Goal: Task Accomplishment & Management: Use online tool/utility

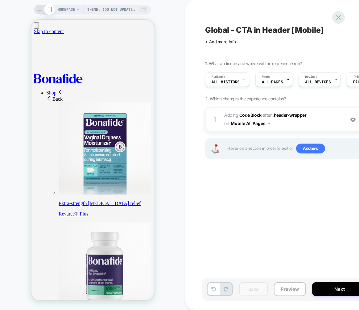
scroll to position [0, 0]
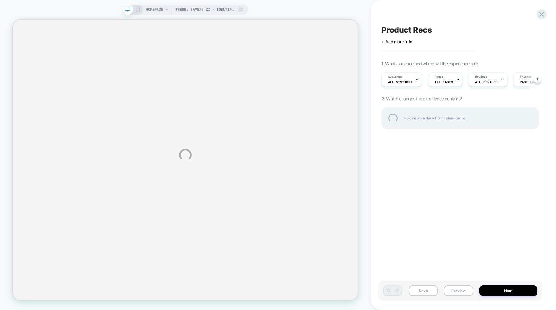
click at [424, 31] on div "Product Recs" at bounding box center [459, 29] width 157 height 9
click at [537, 12] on div at bounding box center [541, 14] width 13 height 13
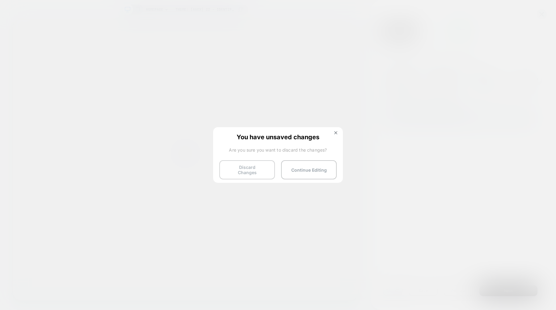
click at [256, 168] on button "Discard Changes" at bounding box center [247, 169] width 56 height 19
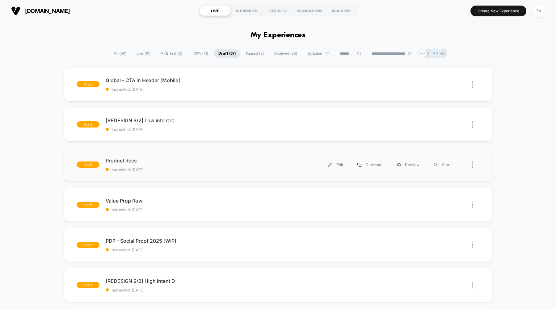
click at [470, 162] on div at bounding box center [468, 165] width 22 height 14
click at [369, 165] on div "Duplicate" at bounding box center [369, 165] width 39 height 14
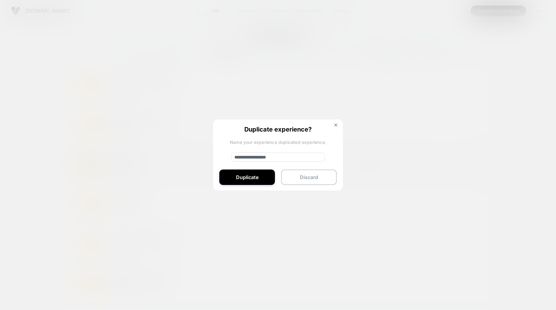
drag, startPoint x: 253, startPoint y: 157, endPoint x: 218, endPoint y: 157, distance: 34.9
click at [218, 157] on div "**********" at bounding box center [278, 155] width 130 height 72
type input "**********"
click at [247, 175] on button "Duplicate" at bounding box center [247, 176] width 56 height 15
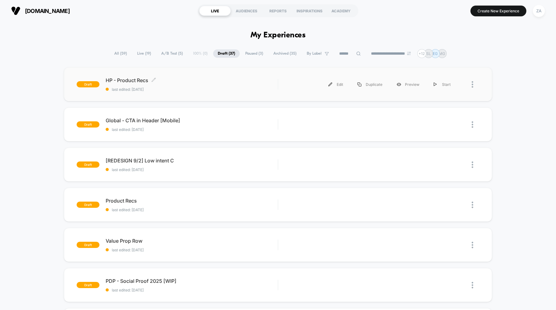
click at [120, 79] on span "HP - Product Recs Click to edit experience details" at bounding box center [192, 80] width 172 height 6
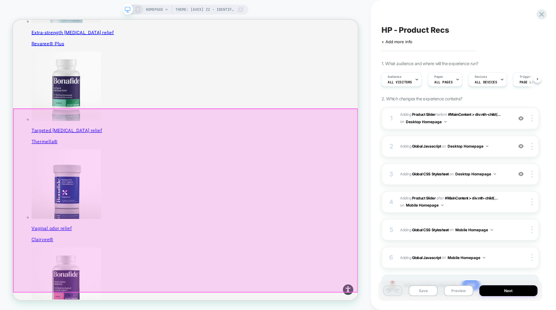
scroll to position [153, 0]
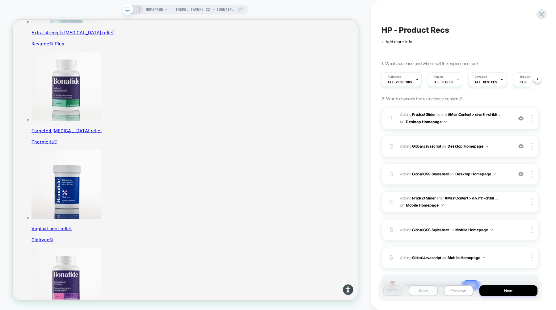
click at [427, 290] on button "Save" at bounding box center [422, 290] width 29 height 11
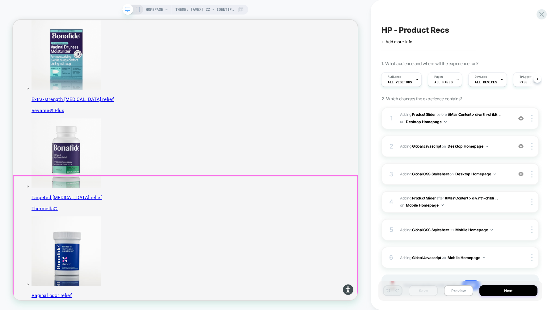
scroll to position [0, 0]
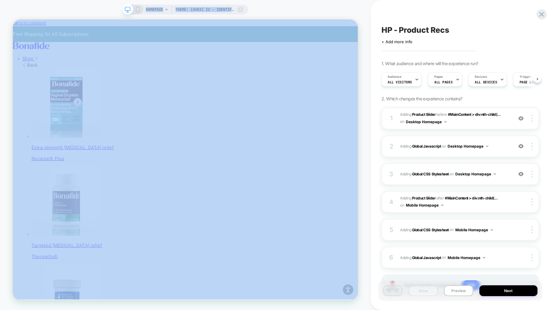
drag, startPoint x: 115, startPoint y: 5, endPoint x: 271, endPoint y: 7, distance: 156.5
click at [271, 7] on div "Theme: [AVEX] ZZ - Identify Users HOMEPAGE Theme: [AVEX] ZZ - Identify Users" at bounding box center [185, 155] width 370 height 310
click at [287, 9] on div "Theme: [AVEX] ZZ - Identify Users HOMEPAGE Theme: [AVEX] ZZ - Identify Users" at bounding box center [185, 155] width 370 height 298
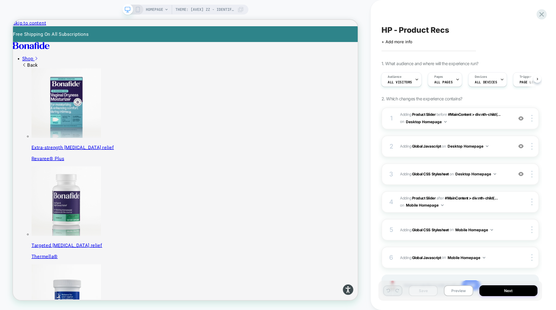
drag, startPoint x: 267, startPoint y: 8, endPoint x: 75, endPoint y: 9, distance: 192.0
click at [75, 9] on div "Theme: [AVEX] ZZ - Identify Users HOMEPAGE Theme: [AVEX] ZZ - Identify Users" at bounding box center [185, 155] width 370 height 298
drag, startPoint x: 95, startPoint y: 5, endPoint x: 249, endPoint y: 10, distance: 153.8
click at [249, 10] on div "Theme: [AVEX] ZZ - Identify Users HOMEPAGE Theme: [AVEX] ZZ - Identify Users" at bounding box center [185, 155] width 370 height 310
drag, startPoint x: 257, startPoint y: 13, endPoint x: 89, endPoint y: 10, distance: 168.6
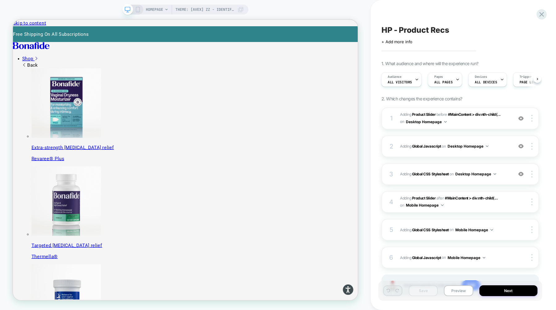
click at [89, 10] on div "Theme: [AVEX] ZZ - Identify Users HOMEPAGE Theme: [AVEX] ZZ - Identify Users" at bounding box center [185, 155] width 370 height 298
click at [98, 8] on div "Theme: [AVEX] ZZ - Identify Users HOMEPAGE Theme: [AVEX] ZZ - Identify Users" at bounding box center [185, 155] width 370 height 298
click at [542, 13] on icon at bounding box center [541, 14] width 8 height 8
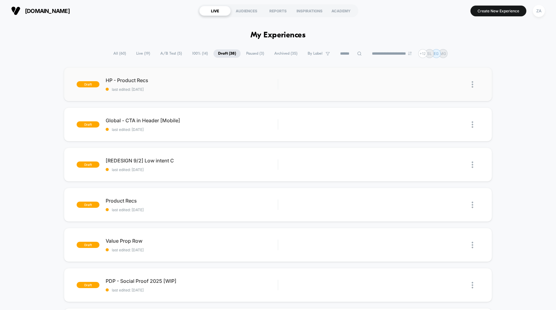
click at [471, 83] on img at bounding box center [472, 84] width 2 height 6
click at [444, 71] on div "Duplicate" at bounding box center [441, 71] width 56 height 14
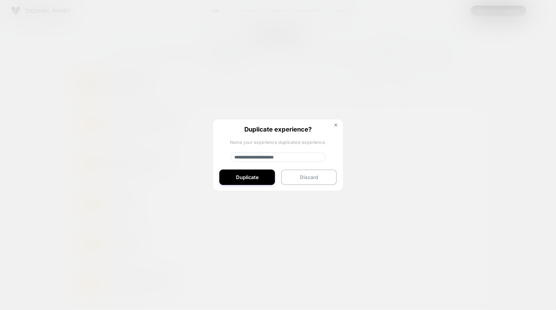
drag, startPoint x: 254, startPoint y: 156, endPoint x: 203, endPoint y: 156, distance: 51.2
click at [471, 91] on div "**********" at bounding box center [475, 84] width 8 height 14
type input "**********"
click at [258, 177] on button "Duplicate" at bounding box center [247, 176] width 56 height 15
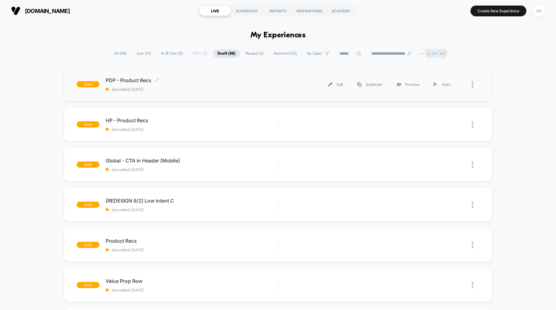
click at [127, 77] on span "PDP - Product Recs Click to edit experience details" at bounding box center [192, 80] width 172 height 6
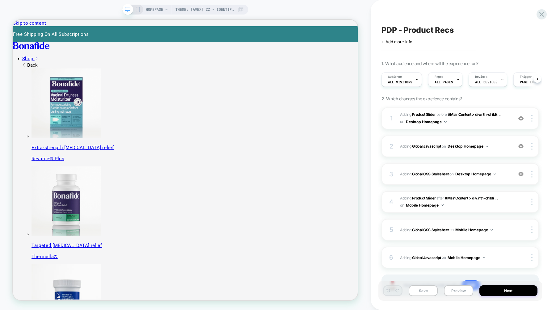
scroll to position [0, 0]
click at [158, 11] on span "HOMEPAGE" at bounding box center [154, 10] width 17 height 10
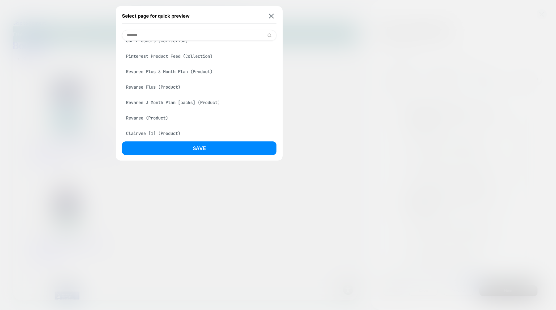
scroll to position [47, 0]
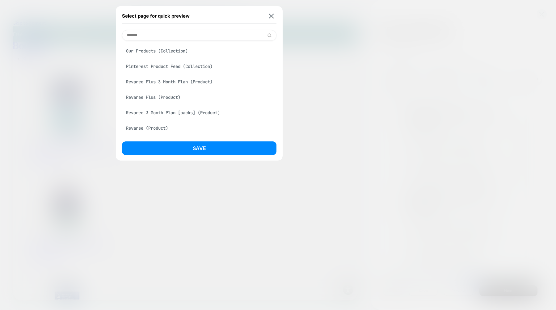
type input "*******"
click at [162, 100] on div "Revaree Plus (Product)" at bounding box center [199, 97] width 154 height 12
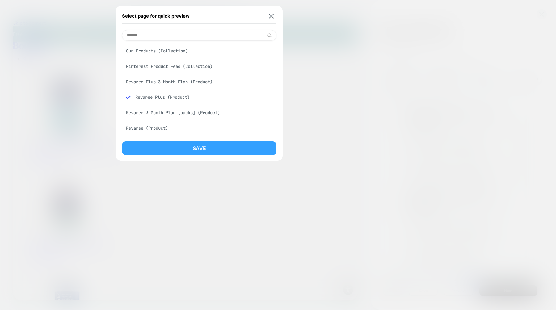
click at [187, 151] on button "Save" at bounding box center [199, 148] width 154 height 14
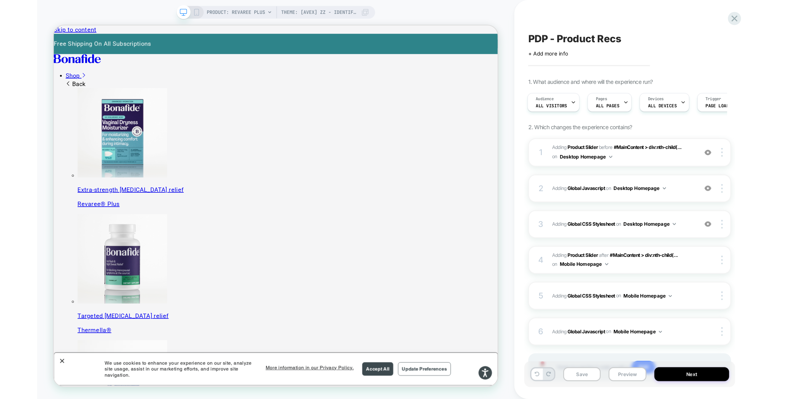
scroll to position [0, 0]
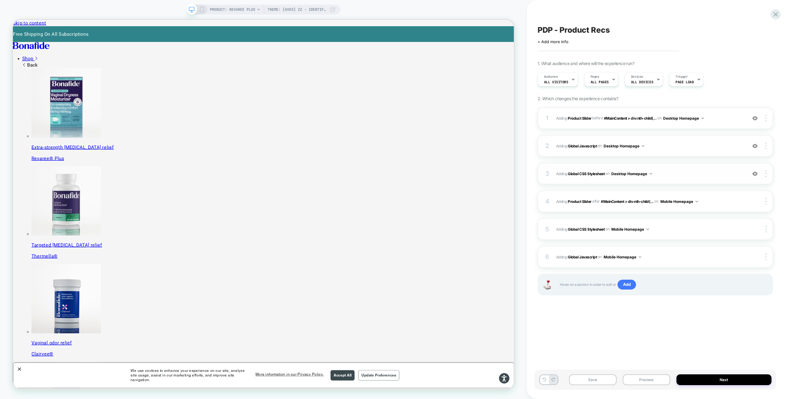
click at [555, 173] on button "Desktop Homepage" at bounding box center [632, 174] width 41 height 8
click at [555, 213] on div "Desktop Product Page" at bounding box center [632, 213] width 77 height 13
click at [555, 145] on span "Adding Global Javascript on Desktop Homepage" at bounding box center [650, 146] width 188 height 8
click at [555, 147] on button "Desktop Homepage" at bounding box center [624, 146] width 41 height 8
click at [555, 186] on div "Desktop Product Page" at bounding box center [624, 186] width 77 height 13
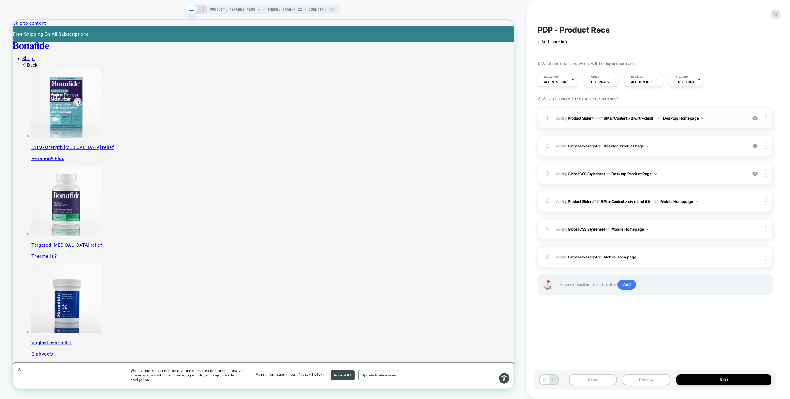
click at [555, 116] on button "Desktop Homepage" at bounding box center [683, 119] width 41 height 8
click at [555, 160] on div "Desktop Product Page" at bounding box center [685, 158] width 77 height 13
click at [555, 200] on button "Mobile Homepage" at bounding box center [680, 202] width 38 height 8
click at [555, 240] on div "Mobile Product Page" at bounding box center [681, 241] width 75 height 13
click at [555, 228] on button "Mobile Homepage" at bounding box center [631, 230] width 38 height 8
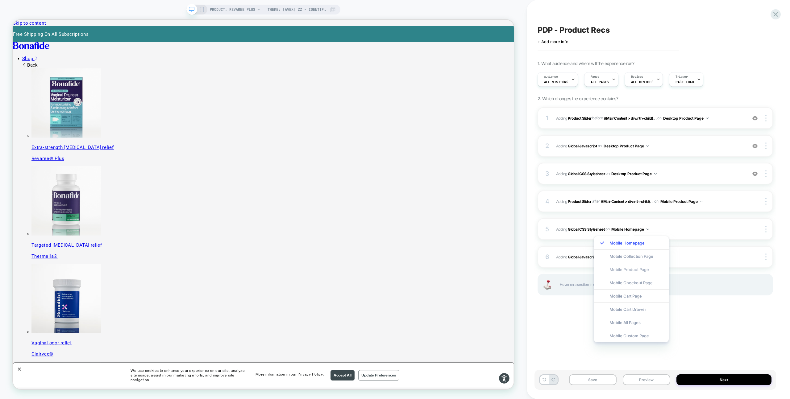
click at [555, 270] on div "Mobile Product Page" at bounding box center [631, 269] width 75 height 13
click at [555, 256] on button "Mobile Homepage" at bounding box center [623, 257] width 38 height 8
click at [555, 298] on div "Mobile Product Page" at bounding box center [623, 297] width 75 height 13
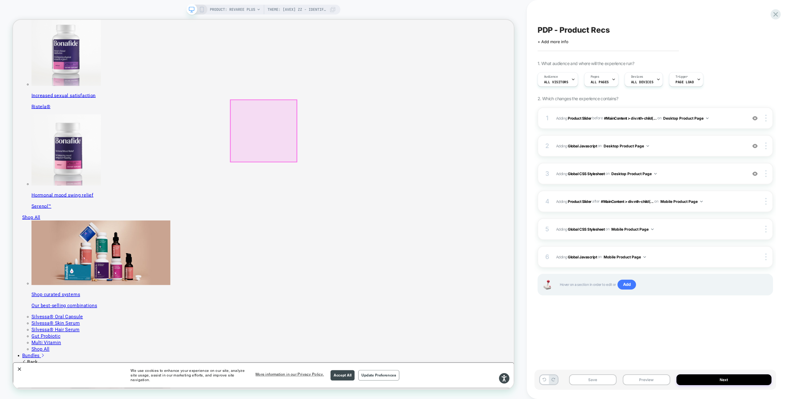
scroll to position [467, 0]
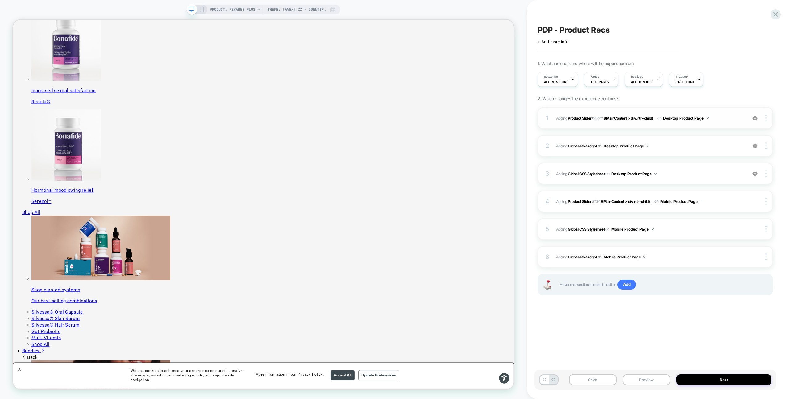
click at [555, 118] on span "#_loomi_addon_1755016232473_dup1757434986_dup1757435364 Adding Product Slider B…" at bounding box center [650, 119] width 188 height 8
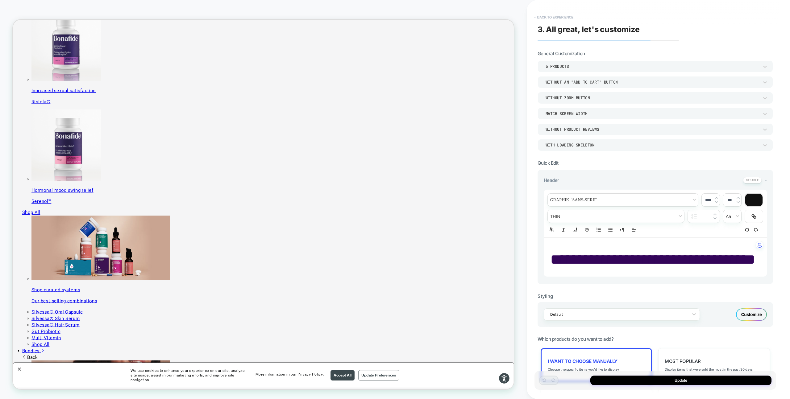
click at [542, 16] on button "< Back to experience" at bounding box center [554, 17] width 45 height 10
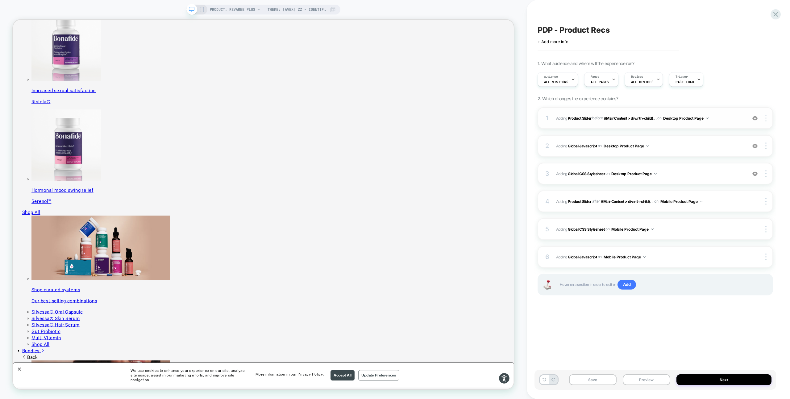
click at [555, 118] on div at bounding box center [767, 118] width 12 height 7
click at [555, 90] on div "Replace Position" at bounding box center [729, 92] width 55 height 17
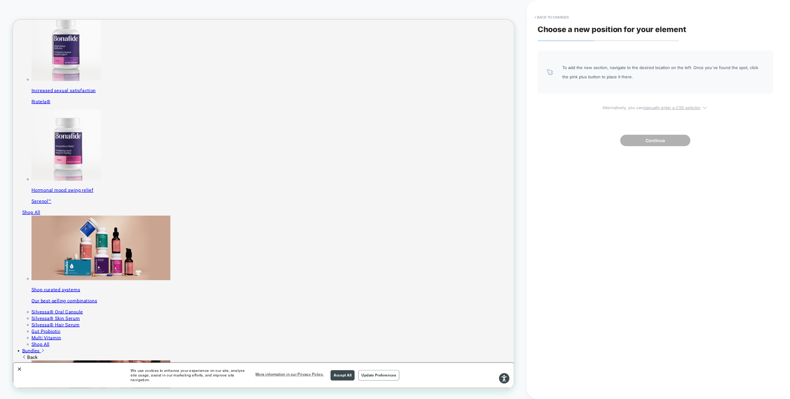
click at [555, 107] on u "manually enter a CSS selector" at bounding box center [671, 107] width 57 height 5
select select "*******"
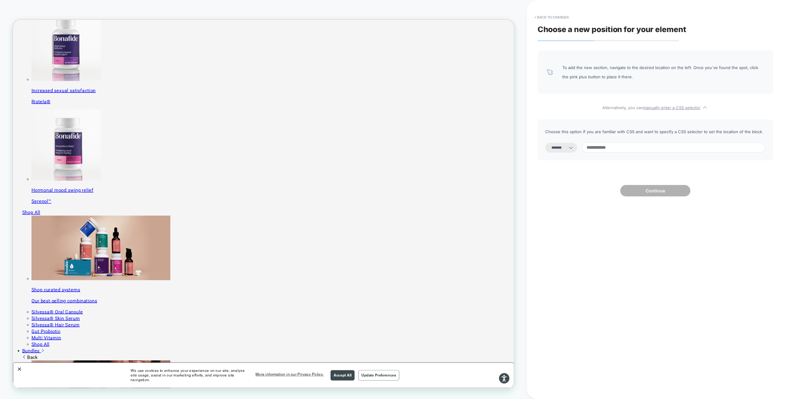
click at [555, 151] on input at bounding box center [674, 148] width 184 height 10
paste input "**********"
type input "**********"
select select "*********"
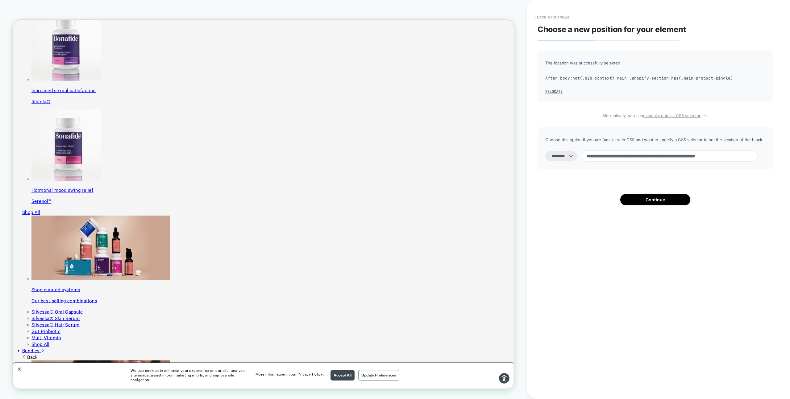
type input "**********"
click at [555, 200] on button "Continue" at bounding box center [655, 199] width 70 height 11
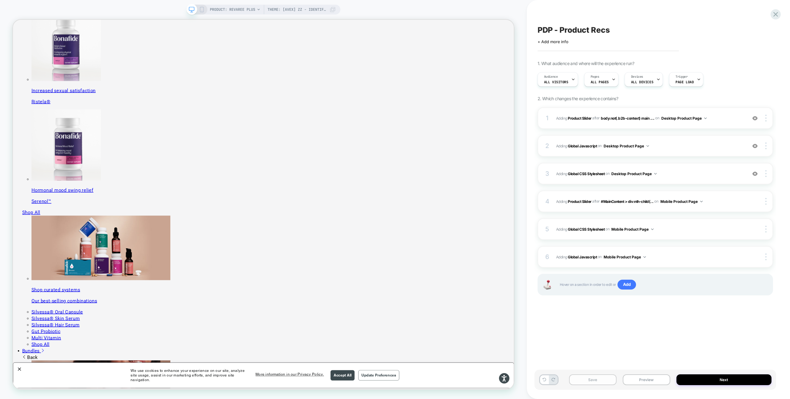
click at [555, 310] on button "Save" at bounding box center [593, 380] width 48 height 11
click at [555, 119] on img at bounding box center [766, 118] width 1 height 7
click at [555, 126] on div "Copy Widget Id" at bounding box center [729, 127] width 55 height 17
click at [555, 148] on span "Adding Global Javascript on Desktop Product Page" at bounding box center [650, 146] width 188 height 8
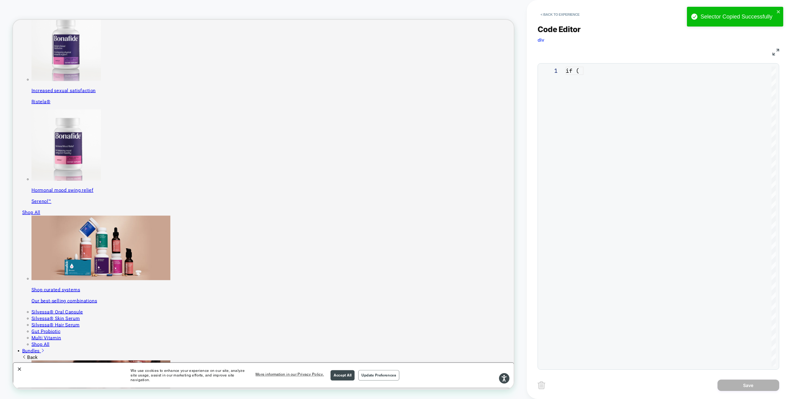
scroll to position [83, 0]
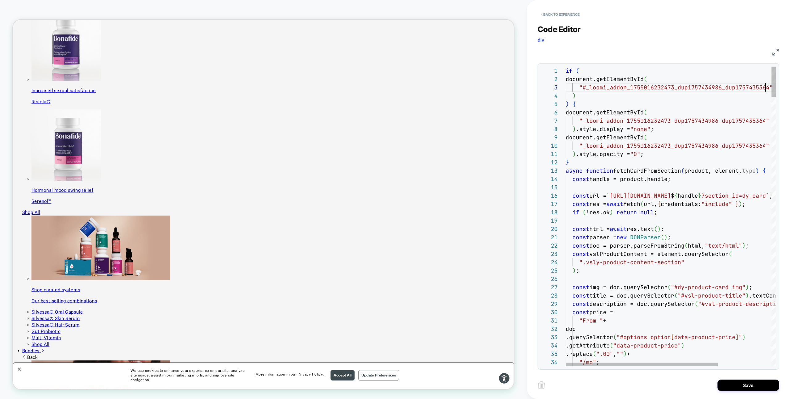
type textarea "**********"
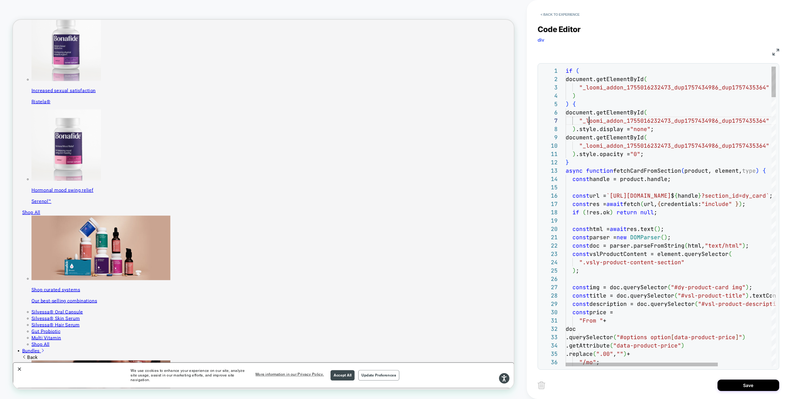
click at [555, 310] on button "Save" at bounding box center [749, 385] width 62 height 11
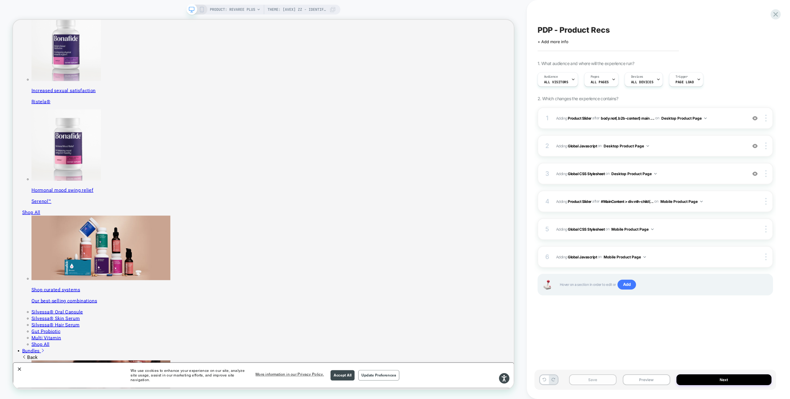
click at [555, 310] on button "Save" at bounding box center [593, 380] width 48 height 11
click at [200, 10] on icon at bounding box center [202, 10] width 6 height 6
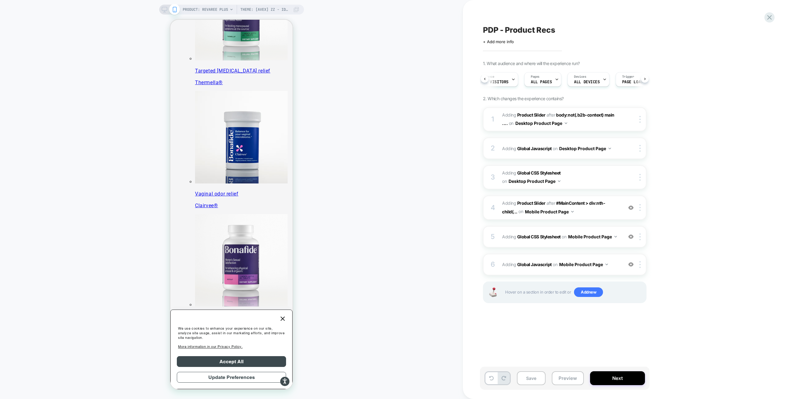
scroll to position [0, 9]
click at [555, 207] on img at bounding box center [640, 207] width 1 height 7
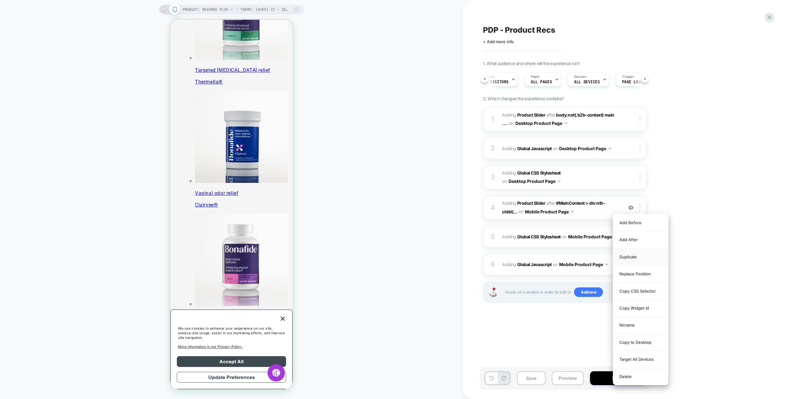
scroll to position [230, 0]
click at [555, 276] on div "Replace Position" at bounding box center [640, 274] width 55 height 17
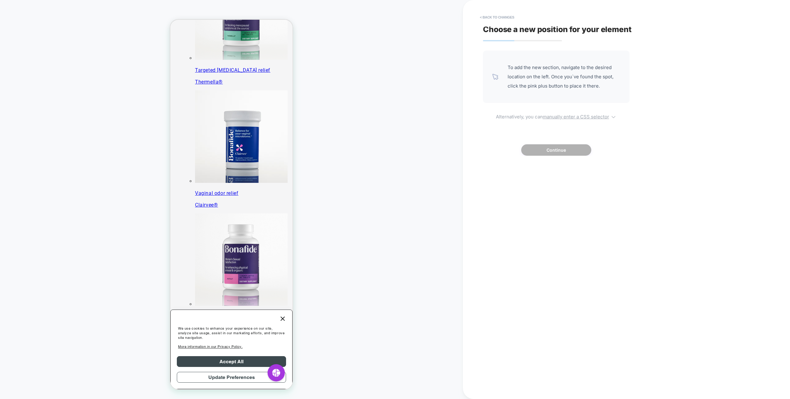
click at [555, 112] on span "Alternatively, you can manually enter a CSS selector" at bounding box center [556, 115] width 147 height 7
select select "*******"
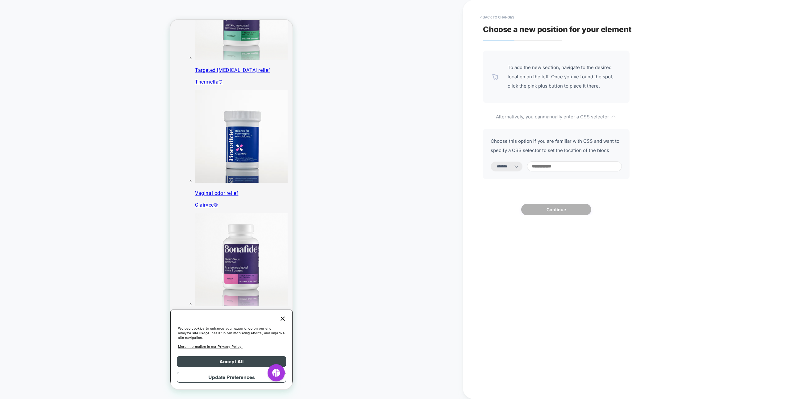
scroll to position [0, 0]
click at [548, 165] on input at bounding box center [574, 166] width 95 height 10
paste input "**********"
type input "**********"
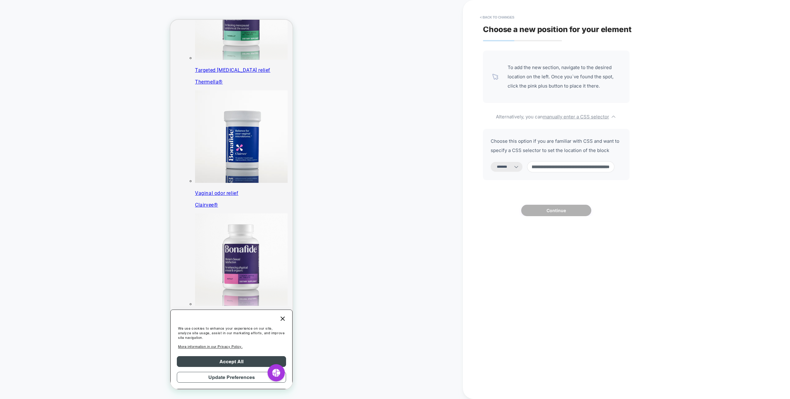
select select "*********"
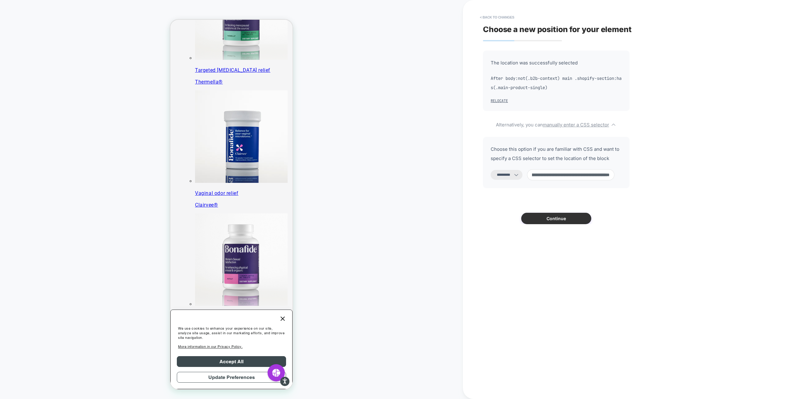
type input "**********"
click at [540, 220] on button "Continue" at bounding box center [556, 218] width 70 height 11
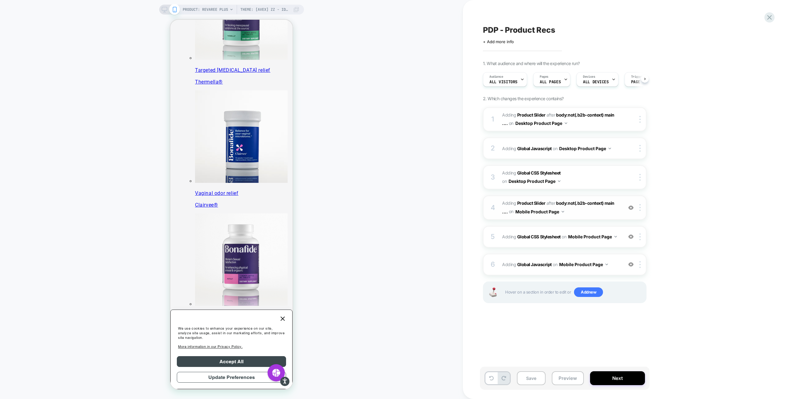
scroll to position [0, 0]
click at [539, 310] on button "Save" at bounding box center [531, 379] width 29 height 14
drag, startPoint x: 567, startPoint y: 97, endPoint x: 491, endPoint y: 99, distance: 76.0
click at [491, 99] on div "1. What audience and where will the experience run? Audience All Visitors Pages…" at bounding box center [595, 190] width 225 height 258
drag, startPoint x: 501, startPoint y: 99, endPoint x: 570, endPoint y: 98, distance: 68.2
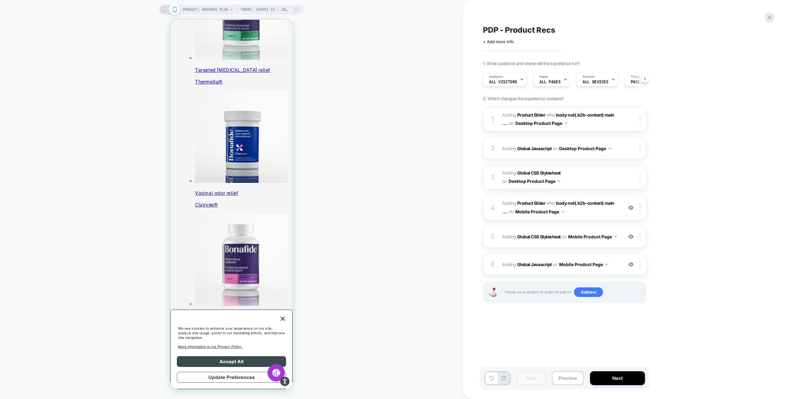
click at [555, 98] on div "1. What audience and where will the experience run? Audience All Visitors Pages…" at bounding box center [595, 190] width 225 height 258
drag, startPoint x: 579, startPoint y: 99, endPoint x: 472, endPoint y: 103, distance: 107.2
click at [472, 103] on div "PDP - Product Recs Click to edit experience details + Add more info 1. What aud…" at bounding box center [599, 199] width 272 height 399
drag, startPoint x: 537, startPoint y: 63, endPoint x: 467, endPoint y: 63, distance: 70.4
click at [467, 63] on div "PDP - Product Recs Click to edit experience details + Add more info 1. What aud…" at bounding box center [599, 199] width 272 height 399
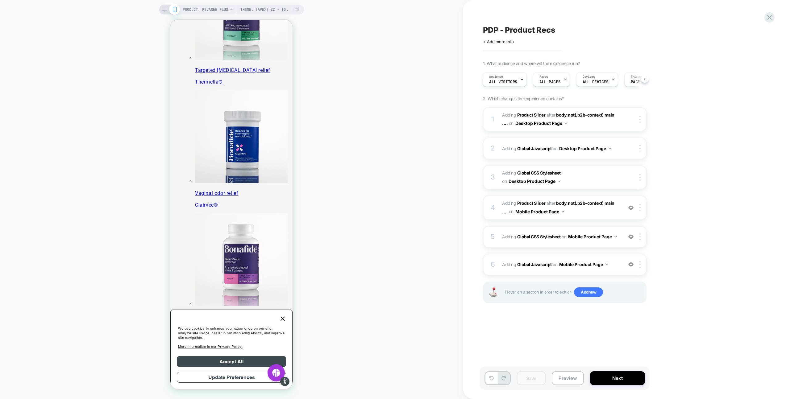
drag, startPoint x: 488, startPoint y: 63, endPoint x: 563, endPoint y: 62, distance: 74.7
click at [555, 62] on span "1. What audience and where will the experience run?" at bounding box center [531, 63] width 97 height 5
drag, startPoint x: 588, startPoint y: 62, endPoint x: 528, endPoint y: 60, distance: 60.6
click at [528, 60] on div "PDP - Product Recs Click to edit experience details + Add more info 1. What aud…" at bounding box center [596, 199] width 232 height 387
click at [555, 16] on icon at bounding box center [770, 17] width 8 height 8
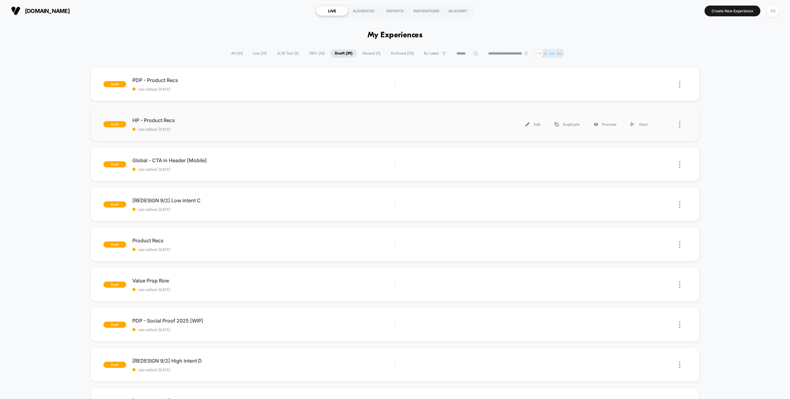
click at [555, 124] on div at bounding box center [671, 125] width 32 height 14
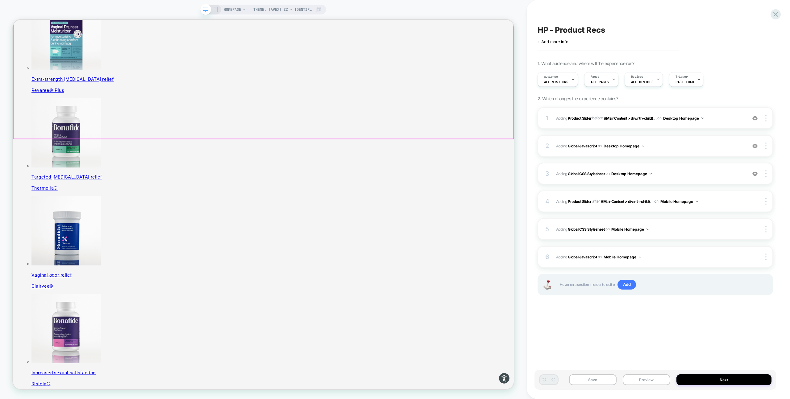
scroll to position [138, 0]
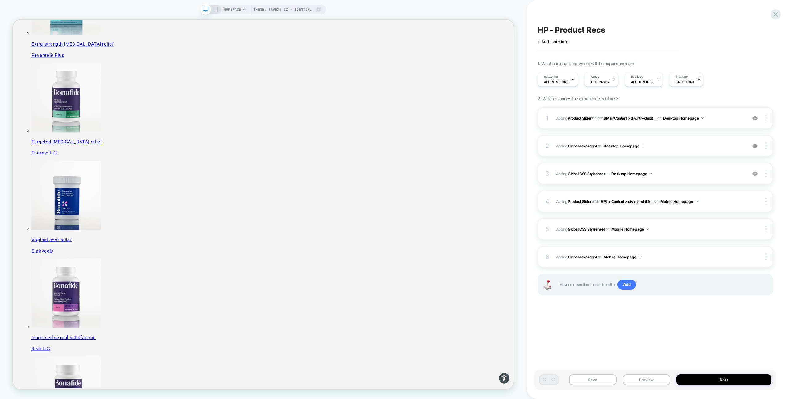
click at [555, 117] on div at bounding box center [767, 118] width 12 height 7
click at [555, 93] on div "Replace Position" at bounding box center [729, 92] width 55 height 17
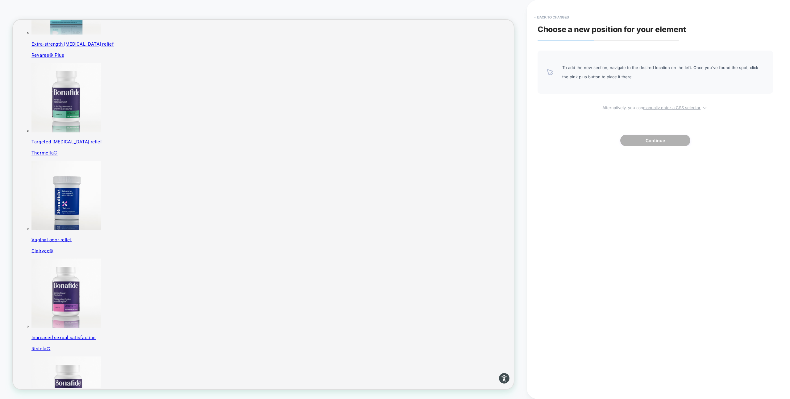
click at [555, 110] on u "manually enter a CSS selector" at bounding box center [671, 107] width 57 height 5
select select "*******"
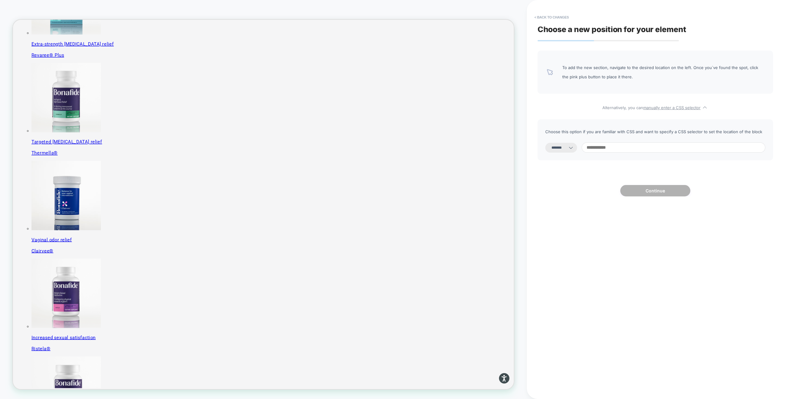
click at [555, 148] on input at bounding box center [674, 148] width 184 height 10
paste input "**********"
type input "**********"
select select "*********"
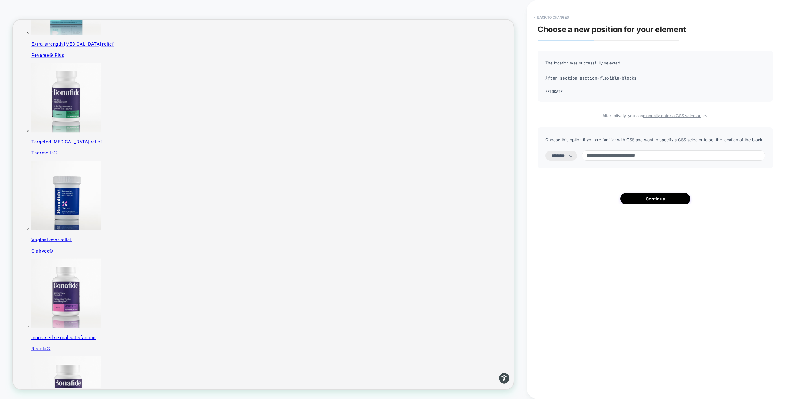
click at [555, 149] on div "**********" at bounding box center [656, 147] width 236 height 41
click at [555, 156] on select "**********" at bounding box center [561, 156] width 32 height 10
click at [545, 151] on select "**********" at bounding box center [561, 156] width 32 height 10
click at [555, 156] on input "**********" at bounding box center [674, 156] width 184 height 10
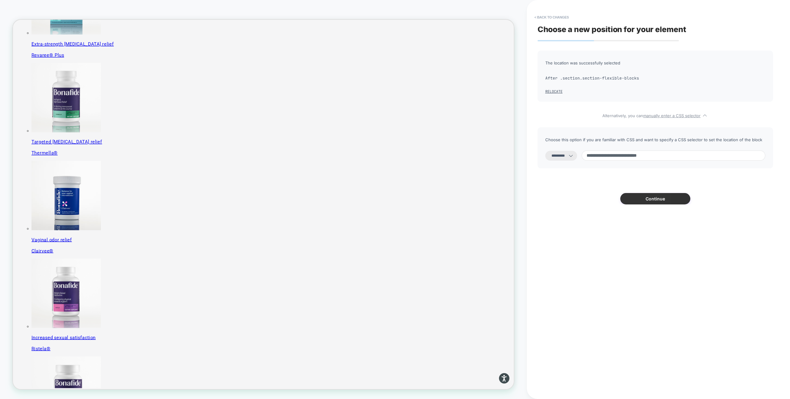
type input "**********"
click at [555, 201] on button "Continue" at bounding box center [655, 198] width 70 height 11
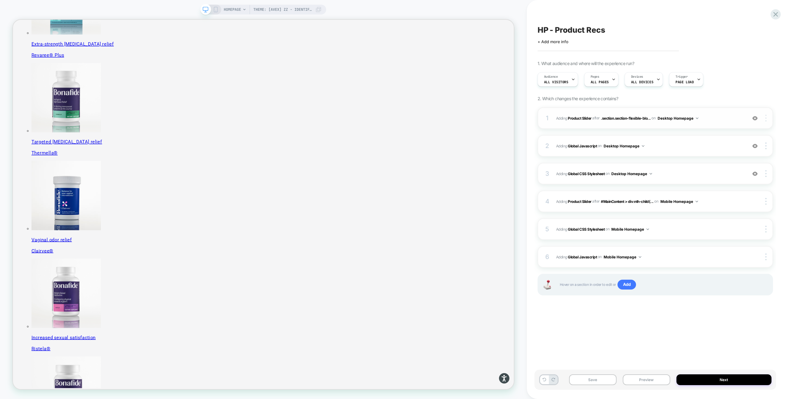
click at [555, 116] on img at bounding box center [766, 118] width 1 height 7
click at [555, 70] on div "HP - Product Recs Click to edit experience details + Add more info 1. What audi…" at bounding box center [656, 199] width 242 height 387
click at [555, 310] on button "Save" at bounding box center [593, 380] width 48 height 11
click at [217, 9] on rect at bounding box center [215, 9] width 3 height 5
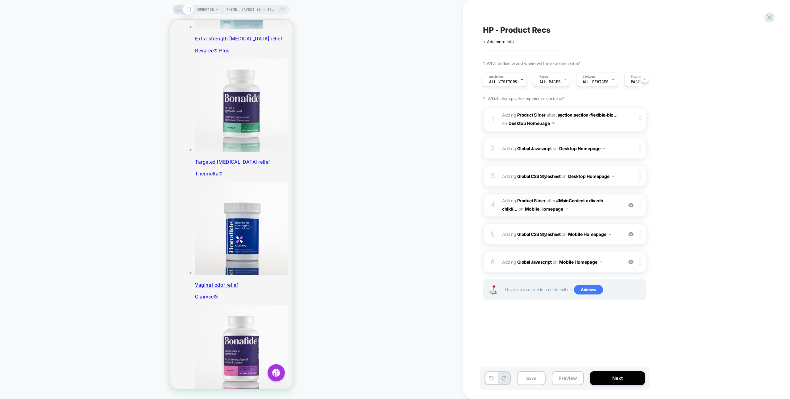
click at [555, 207] on img at bounding box center [640, 205] width 1 height 7
drag, startPoint x: 634, startPoint y: 239, endPoint x: 705, endPoint y: 220, distance: 73.1
click at [555, 220] on div "1. What audience and where will the experience run? Audience All Visitors Pages…" at bounding box center [595, 188] width 225 height 255
click at [555, 206] on div at bounding box center [641, 205] width 10 height 7
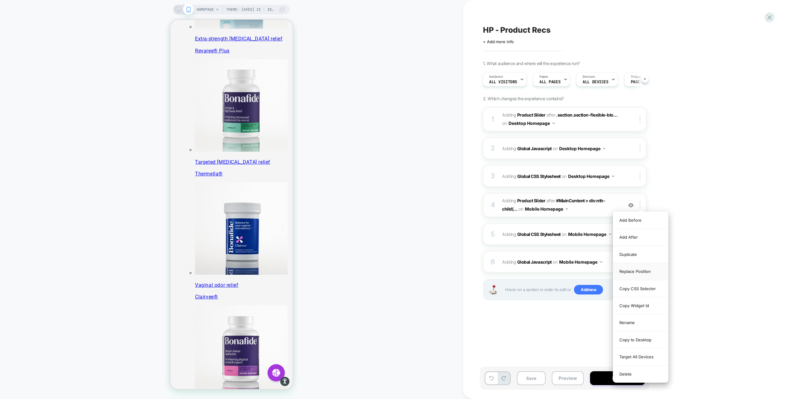
click at [555, 272] on div "Replace Position" at bounding box center [640, 271] width 55 height 17
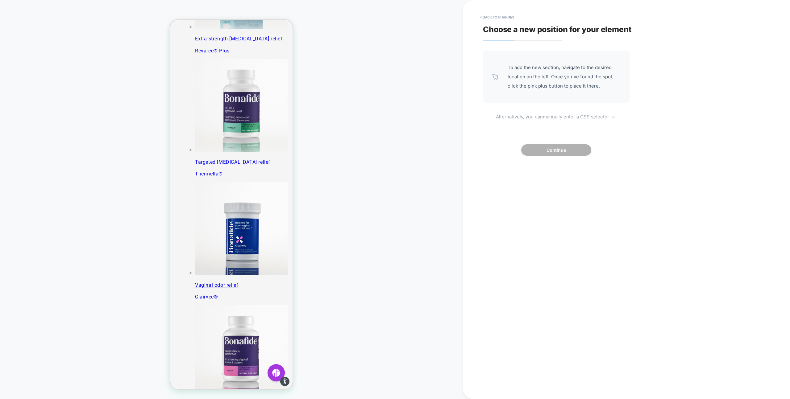
click at [555, 117] on u "manually enter a CSS selector" at bounding box center [576, 117] width 66 height 6
select select "*******"
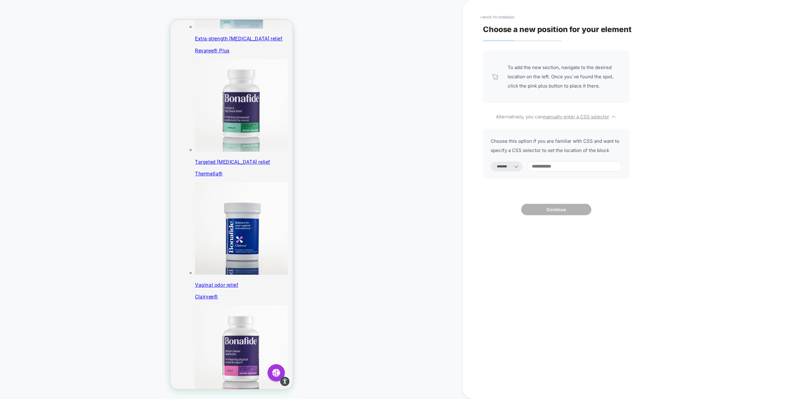
click at [545, 164] on input at bounding box center [574, 166] width 95 height 10
paste input "**********"
type input "**********"
select select "*********"
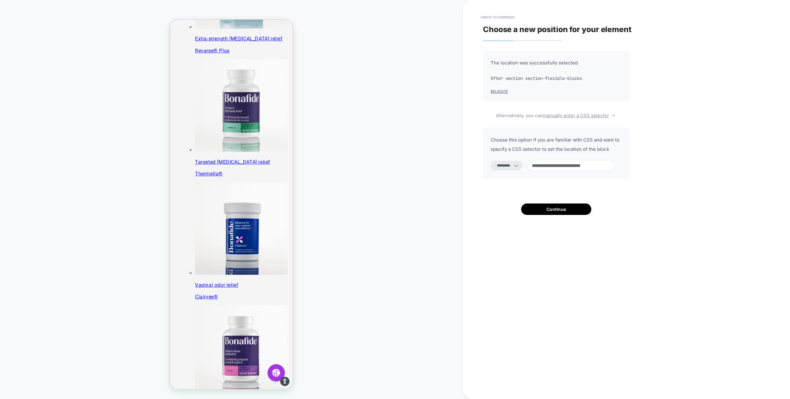
click at [555, 167] on input "**********" at bounding box center [570, 165] width 87 height 11
click at [540, 166] on input "**********" at bounding box center [570, 165] width 87 height 11
type input "**********"
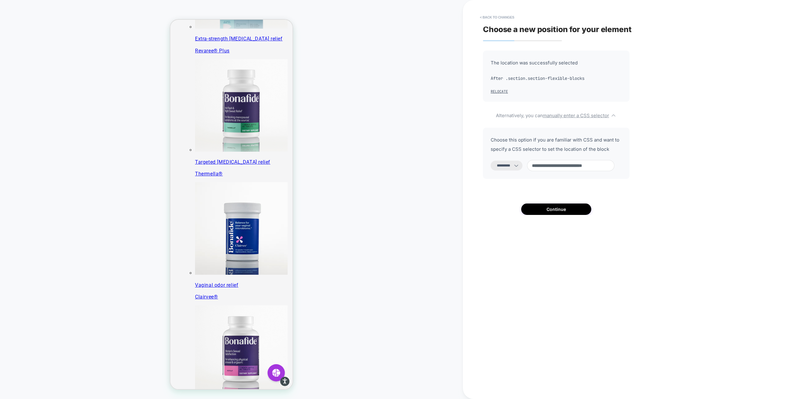
click at [516, 181] on div "**********" at bounding box center [556, 133] width 147 height 165
click at [553, 208] on button "Continue" at bounding box center [556, 209] width 70 height 11
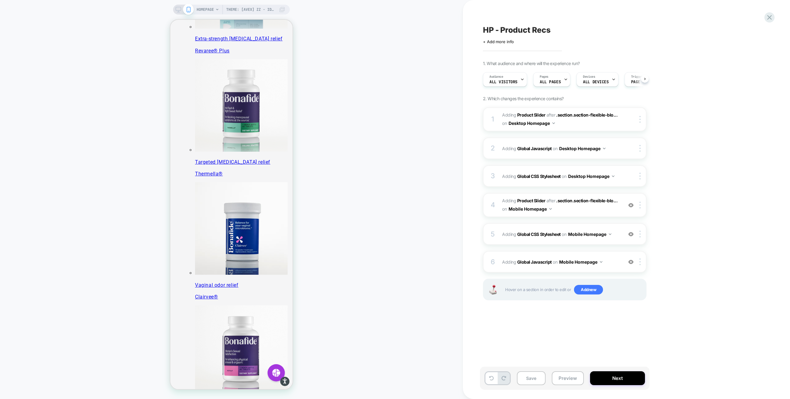
scroll to position [0, 0]
click at [526, 310] on button "Save" at bounding box center [531, 379] width 29 height 14
click at [555, 204] on div at bounding box center [641, 205] width 10 height 7
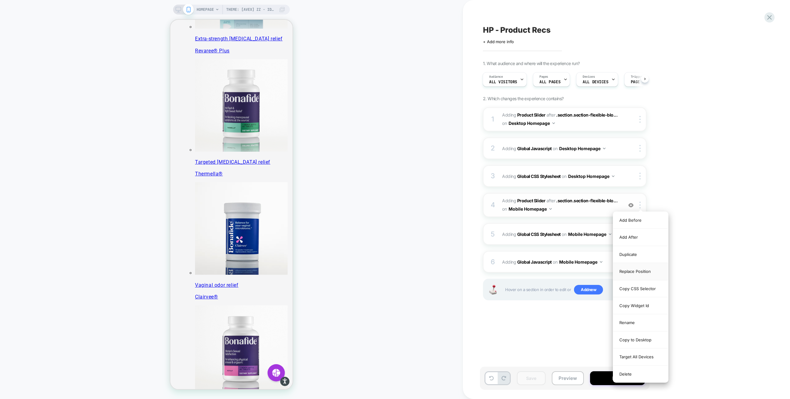
click at [555, 272] on div "Replace Position" at bounding box center [640, 271] width 55 height 17
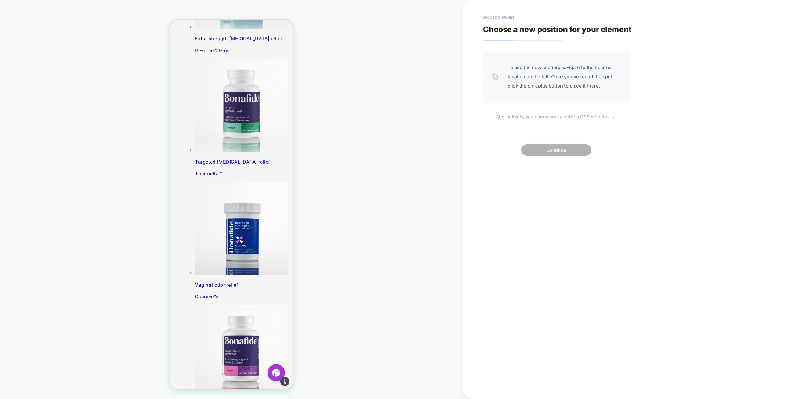
click at [555, 116] on u "manually enter a CSS selector" at bounding box center [576, 117] width 66 height 6
select select "*******"
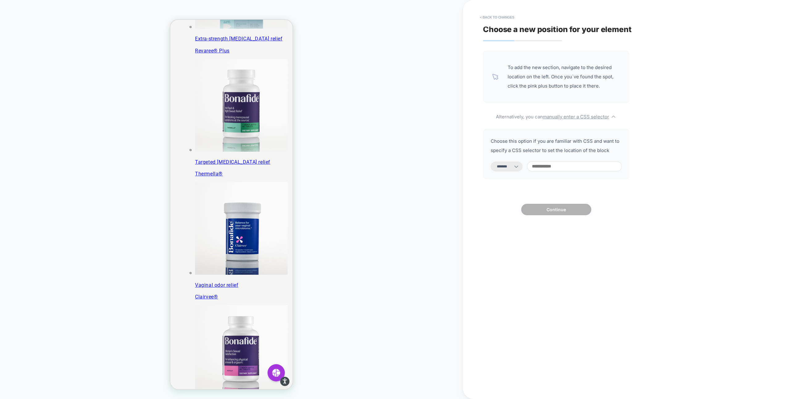
click at [555, 163] on input at bounding box center [574, 166] width 95 height 10
paste input "**********"
type input "**********"
select select "*********"
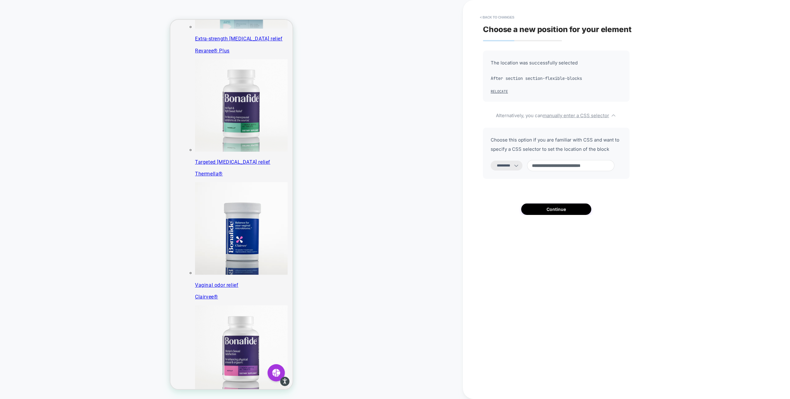
click at [555, 167] on input "**********" at bounding box center [570, 165] width 87 height 11
click at [539, 168] on input "**********" at bounding box center [570, 165] width 87 height 11
type input "**********"
click at [518, 164] on select "**********" at bounding box center [507, 166] width 32 height 10
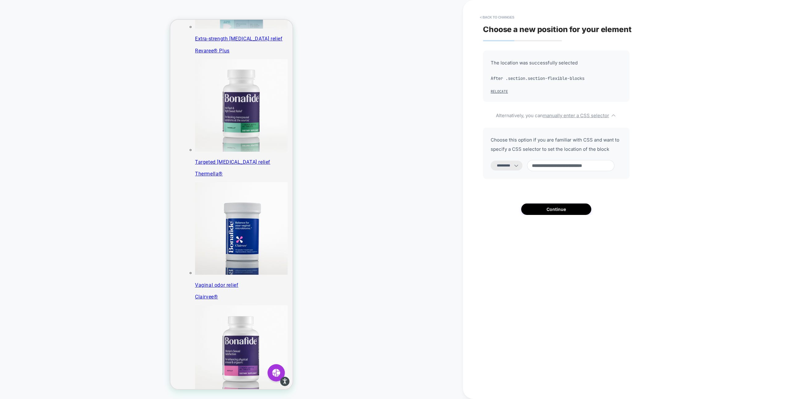
scroll to position [0, 0]
click at [555, 199] on div "**********" at bounding box center [556, 133] width 147 height 165
click at [555, 207] on button "Continue" at bounding box center [556, 209] width 70 height 11
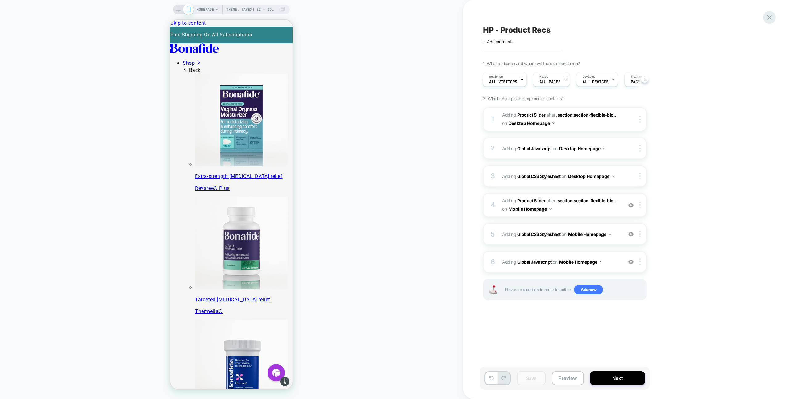
click at [555, 17] on icon at bounding box center [770, 17] width 8 height 8
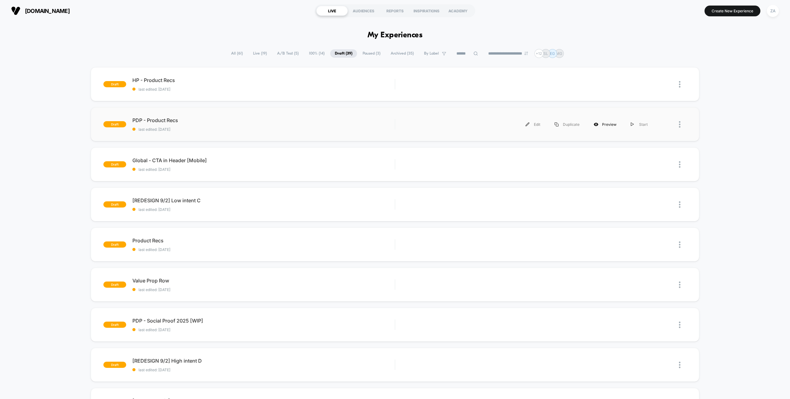
click at [555, 123] on div "Preview" at bounding box center [605, 125] width 37 height 14
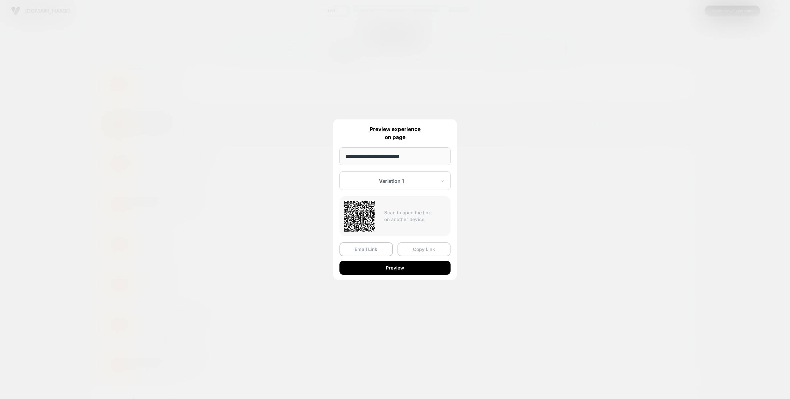
click at [417, 251] on button "Copy Link" at bounding box center [424, 250] width 53 height 14
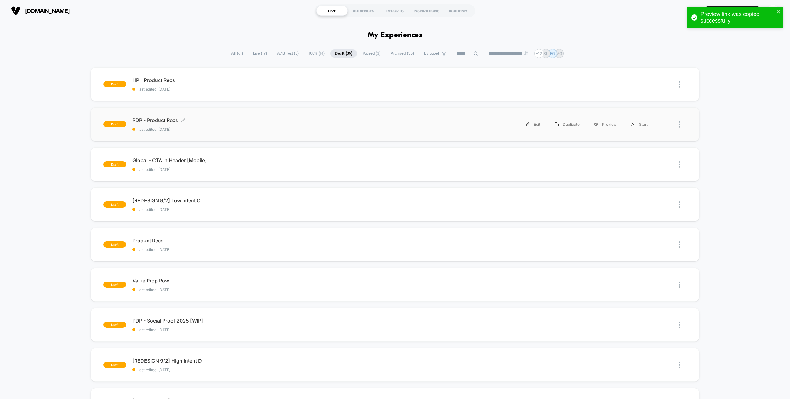
click at [201, 128] on span "last edited: [DATE]" at bounding box center [263, 129] width 262 height 5
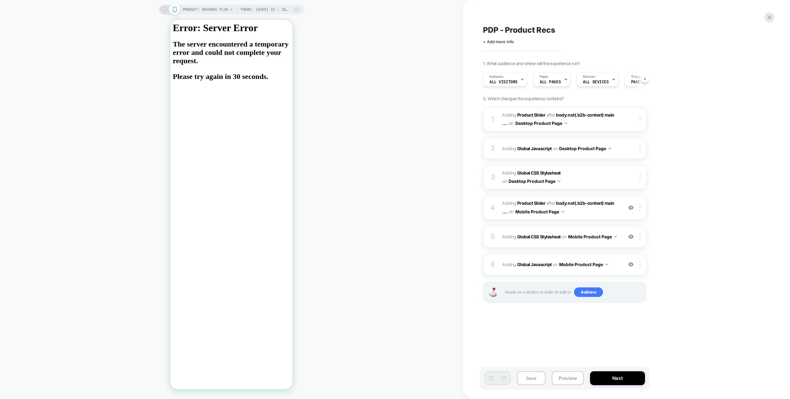
scroll to position [0, 0]
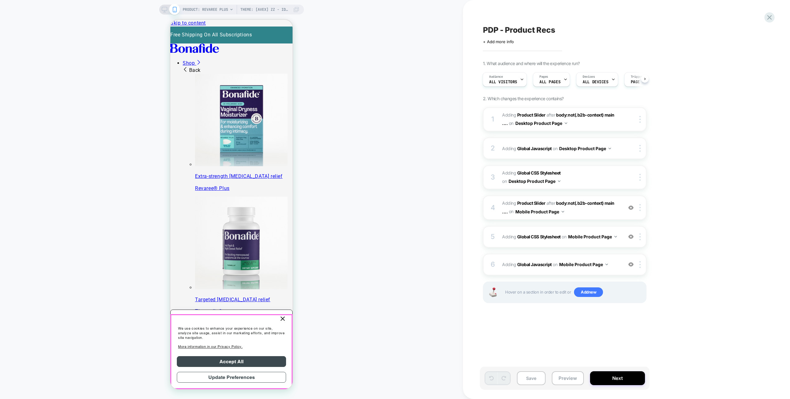
click at [282, 321] on icon "Close" at bounding box center [283, 319] width 4 height 4
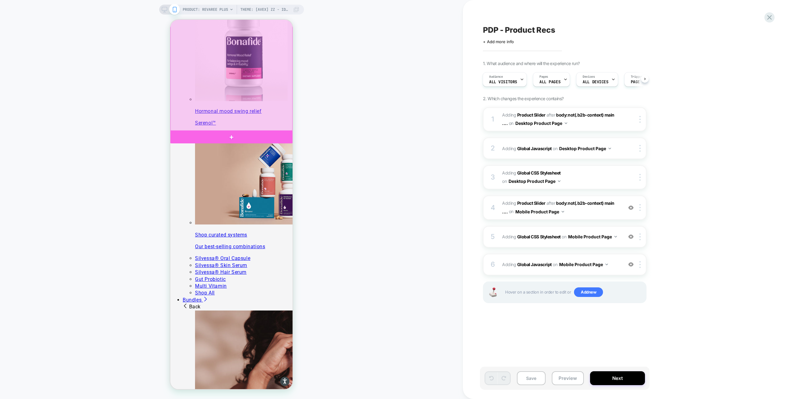
scroll to position [449, 0]
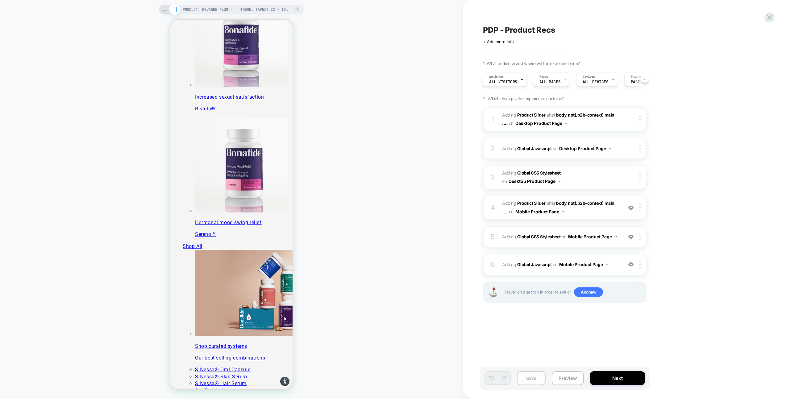
click at [532, 378] on button "Save" at bounding box center [531, 379] width 29 height 14
click at [620, 240] on span "Adding Global CSS Stylesheet on Mobile Product Page" at bounding box center [561, 236] width 118 height 9
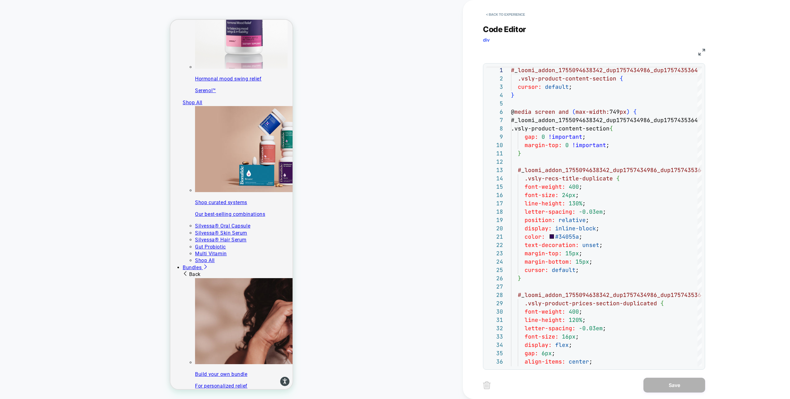
scroll to position [594, 0]
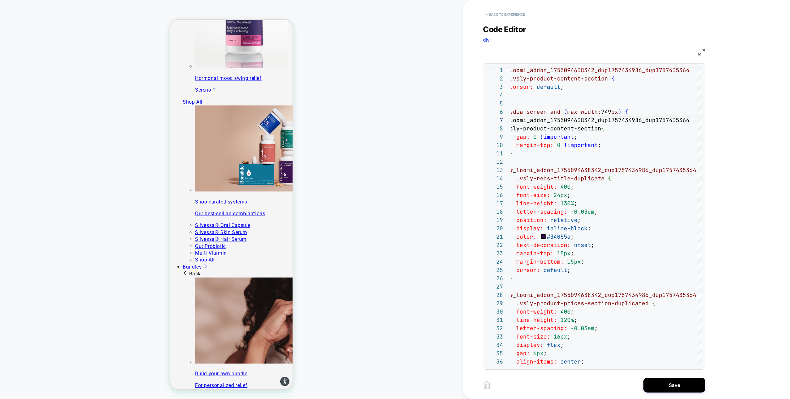
click at [505, 15] on button "< Back to experience" at bounding box center [505, 15] width 45 height 10
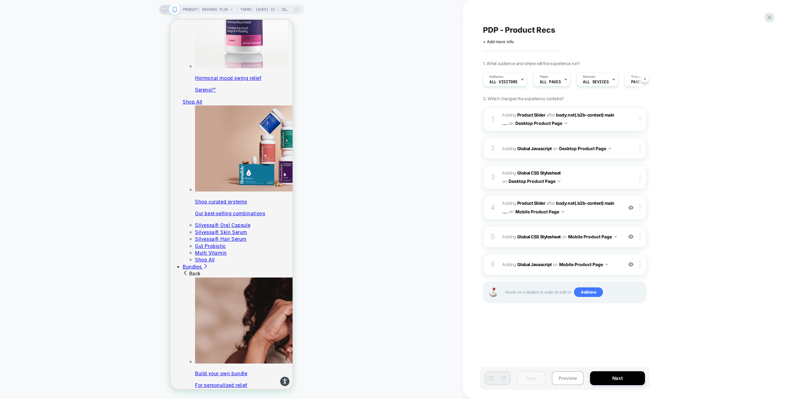
scroll to position [0, 0]
click at [614, 265] on span "Adding Global Javascript on Mobile Product Page" at bounding box center [561, 264] width 118 height 9
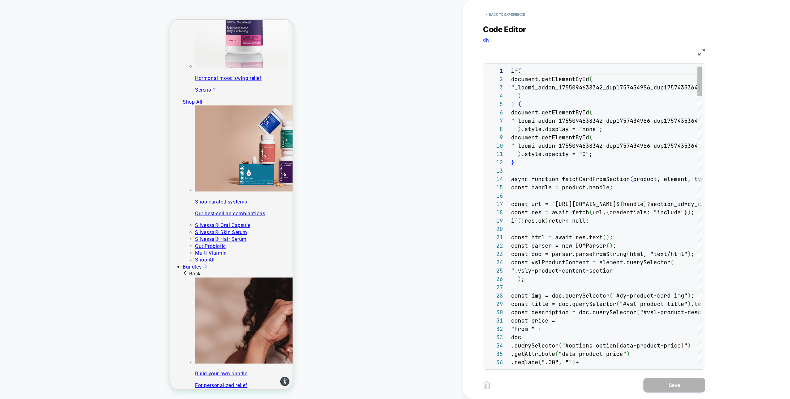
scroll to position [83, 0]
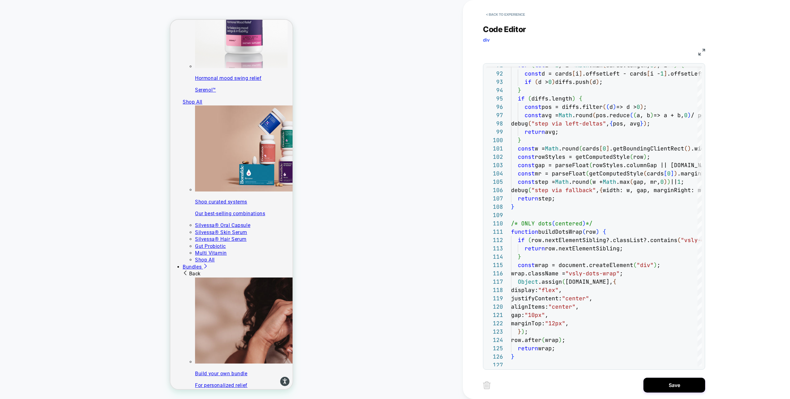
click at [670, 395] on div "< Back to experience Code Editor div JS 91 92 93 94 95 96 97 98 99 100 101 102 …" at bounding box center [599, 199] width 232 height 399
click at [674, 382] on button "Save" at bounding box center [675, 385] width 62 height 15
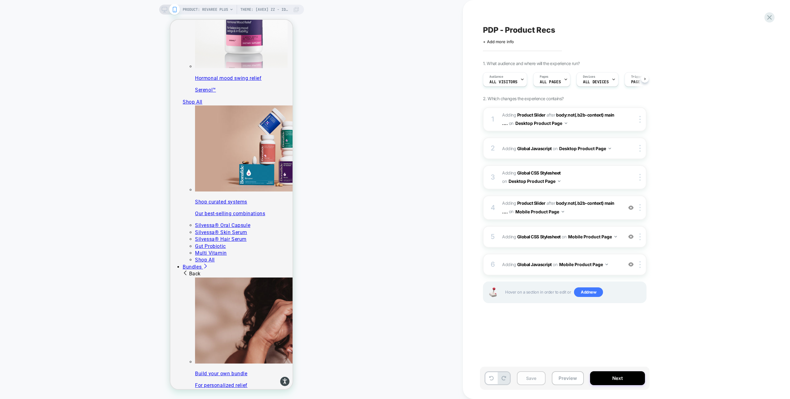
click at [529, 380] on button "Save" at bounding box center [531, 379] width 29 height 14
click at [575, 377] on button "Preview" at bounding box center [568, 379] width 32 height 14
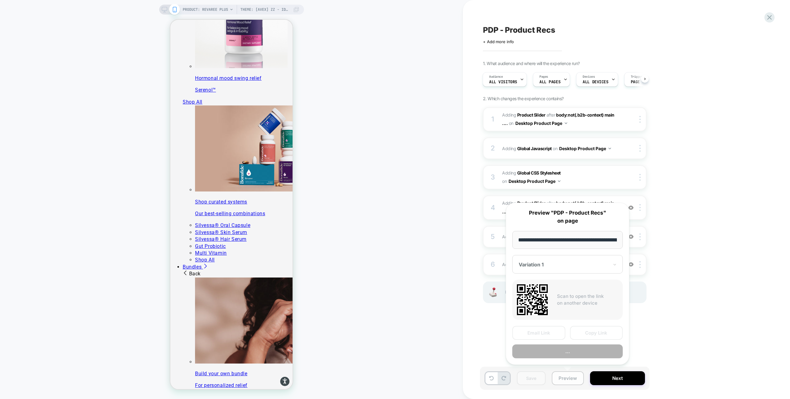
scroll to position [0, 107]
click at [589, 335] on button "Copy Link" at bounding box center [596, 334] width 53 height 14
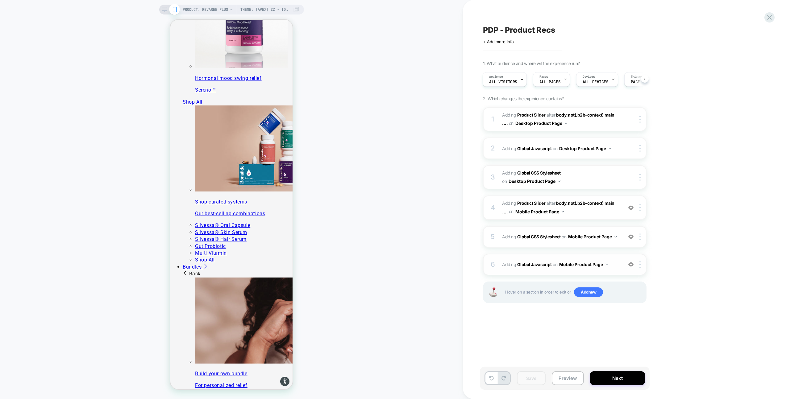
click at [617, 264] on span "Adding Global Javascript on Mobile Product Page" at bounding box center [561, 264] width 118 height 9
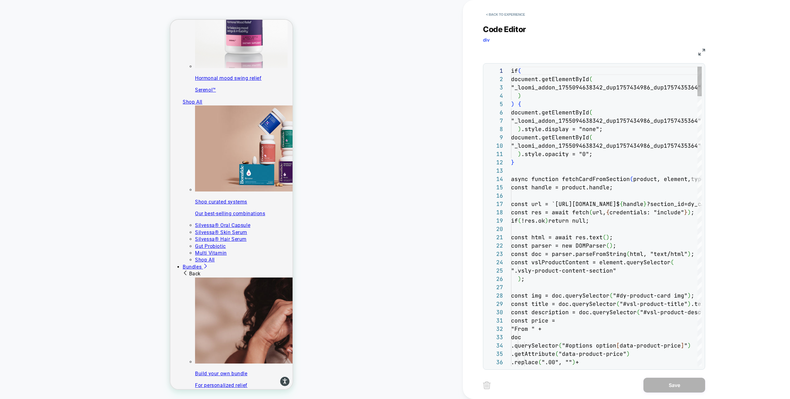
scroll to position [83, 0]
type textarea "**********"
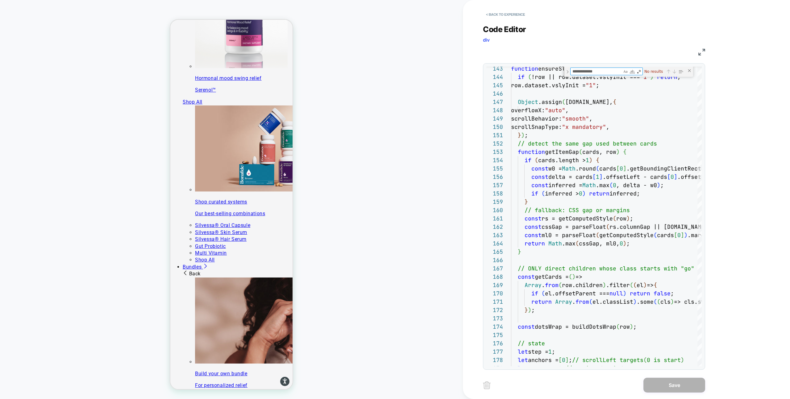
type textarea "**********"
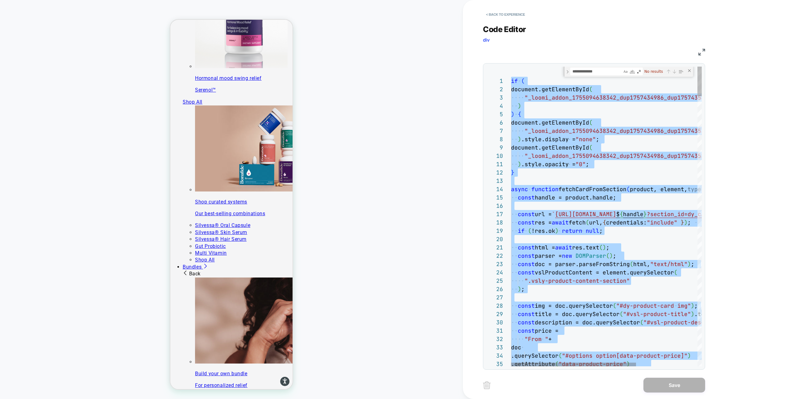
type textarea "**********"
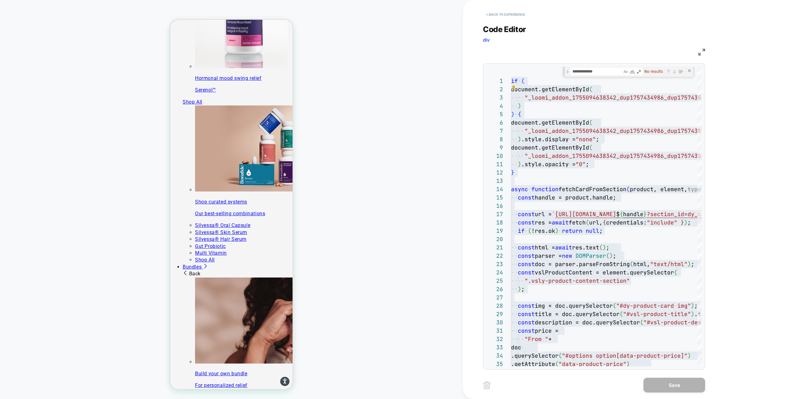
click at [499, 19] on button "< Back to experience" at bounding box center [505, 15] width 45 height 10
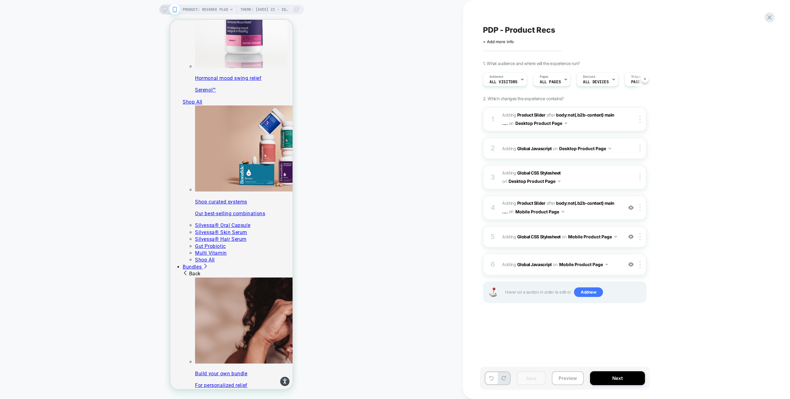
scroll to position [0, 0]
click at [768, 16] on icon at bounding box center [769, 17] width 5 height 5
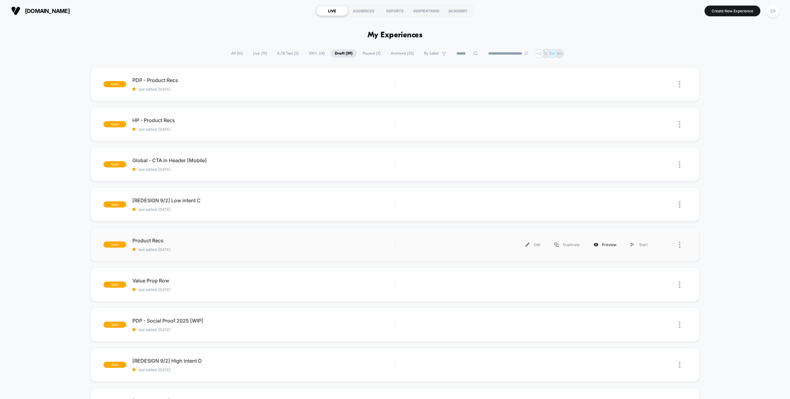
click at [604, 244] on div "Preview" at bounding box center [605, 245] width 37 height 14
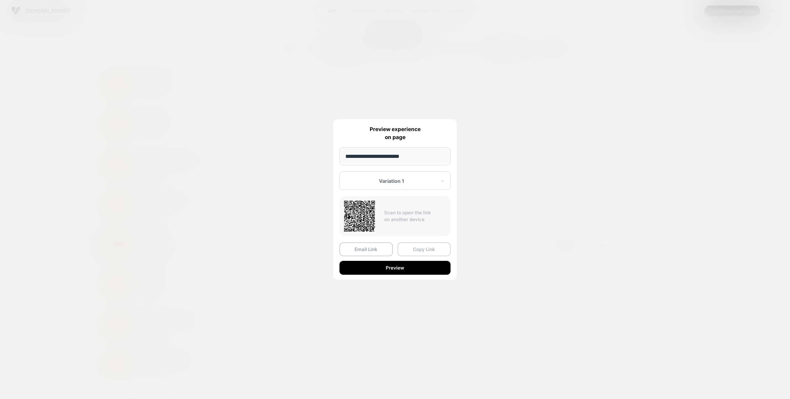
click at [419, 251] on button "Copy Link" at bounding box center [424, 250] width 53 height 14
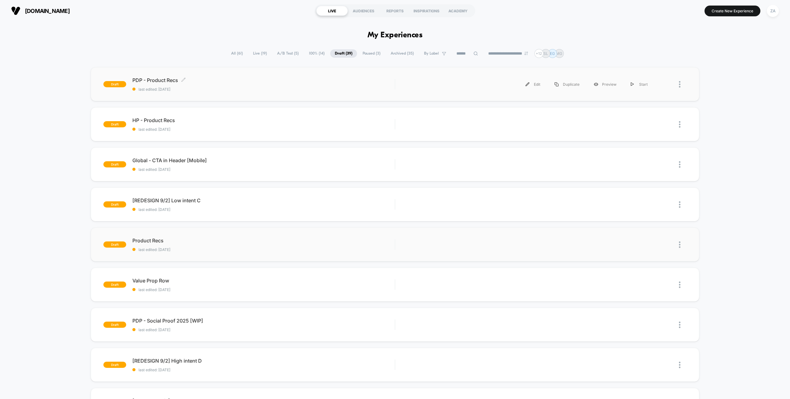
click at [200, 78] on span "PDP - Product Recs Click to edit experience details" at bounding box center [263, 80] width 262 height 6
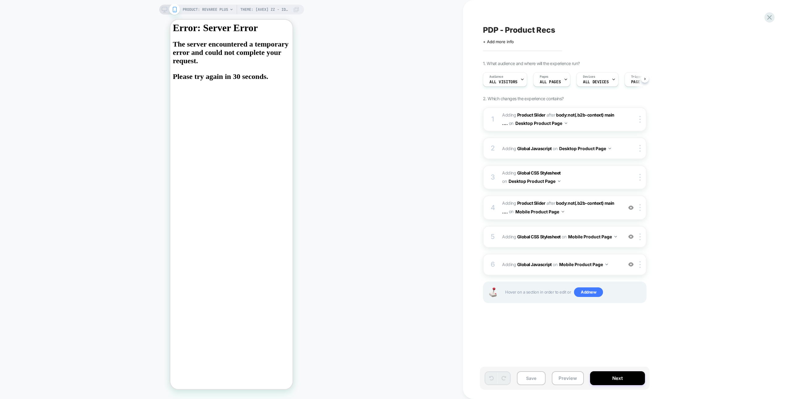
scroll to position [0, 0]
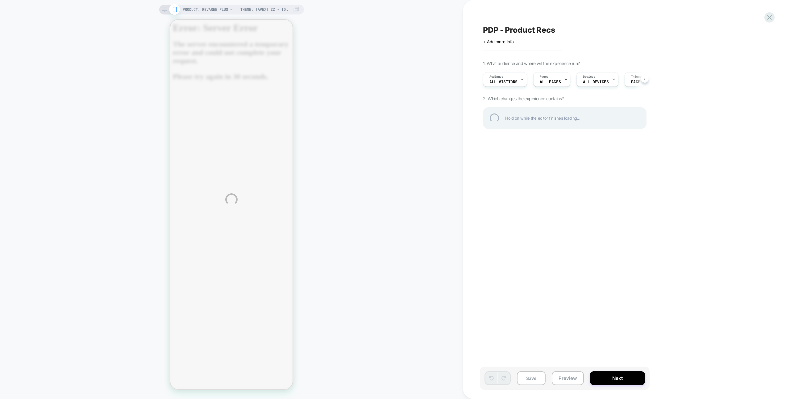
drag, startPoint x: 478, startPoint y: 30, endPoint x: 555, endPoint y: 30, distance: 77.2
click at [555, 30] on div "PRODUCT: Revaree Plus Theme: [AVEX] ZZ - Identify Users PRODUCT: Revaree Plus T…" at bounding box center [395, 199] width 790 height 399
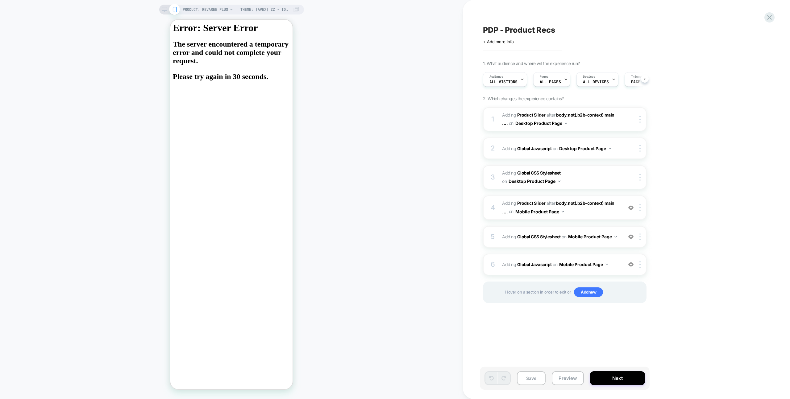
scroll to position [0, 0]
click at [371, 129] on div "PRODUCT: Revaree Plus Theme: [AVEX] ZZ - Identify Users PRODUCT: Revaree Plus T…" at bounding box center [231, 199] width 463 height 387
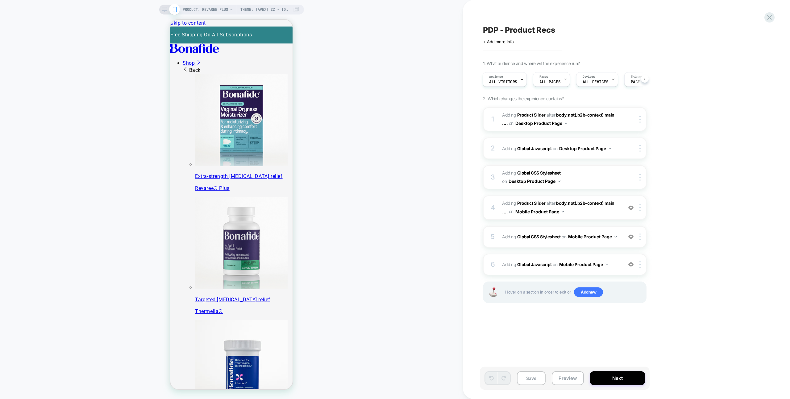
click at [164, 10] on icon at bounding box center [165, 10] width 6 height 6
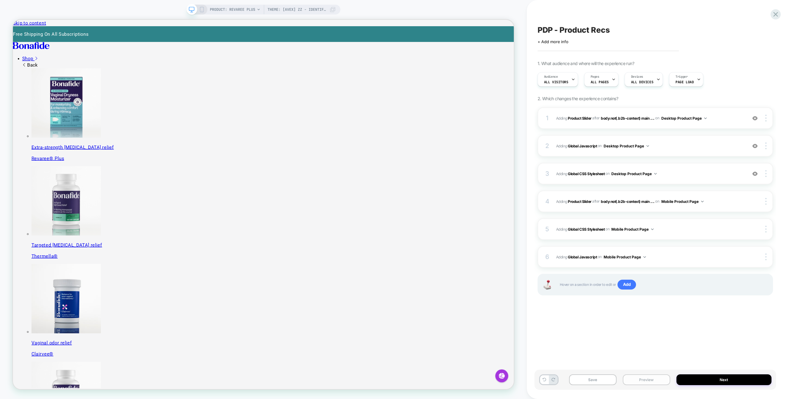
click at [634, 379] on button "Preview" at bounding box center [647, 380] width 48 height 11
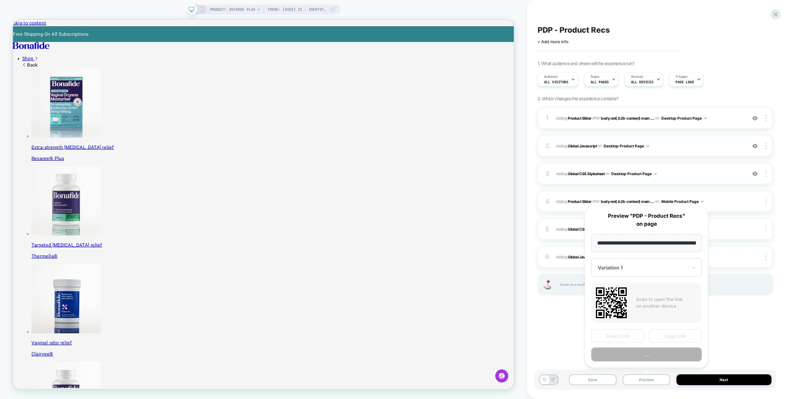
scroll to position [0, 107]
click at [663, 338] on button "Copy Link" at bounding box center [675, 337] width 53 height 14
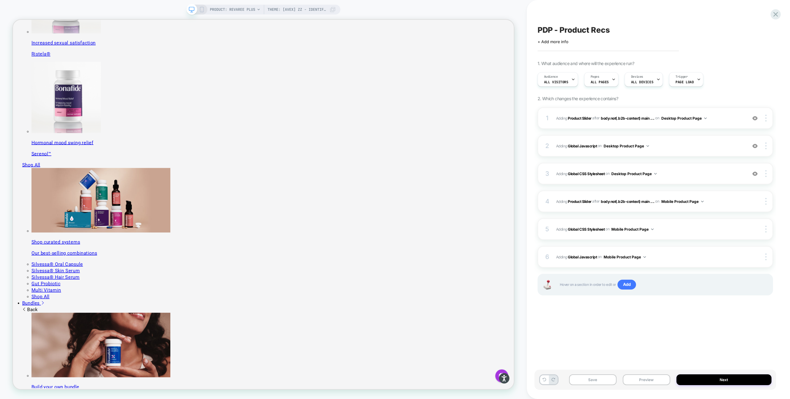
scroll to position [531, 0]
click at [631, 379] on button "Preview" at bounding box center [647, 380] width 48 height 11
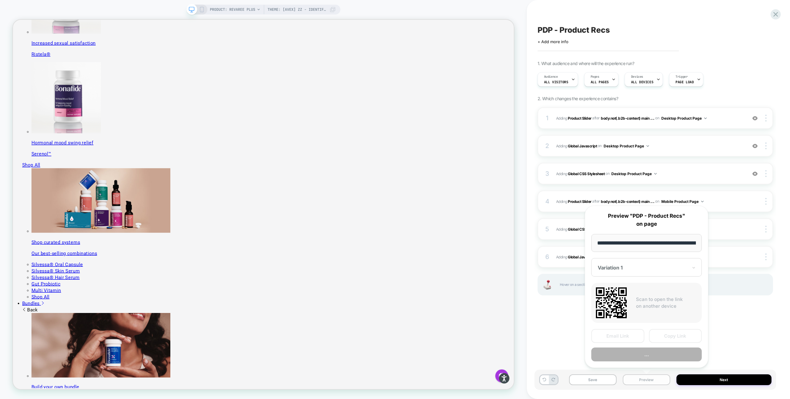
scroll to position [0, 107]
click at [678, 336] on button "Copy Link" at bounding box center [675, 337] width 53 height 14
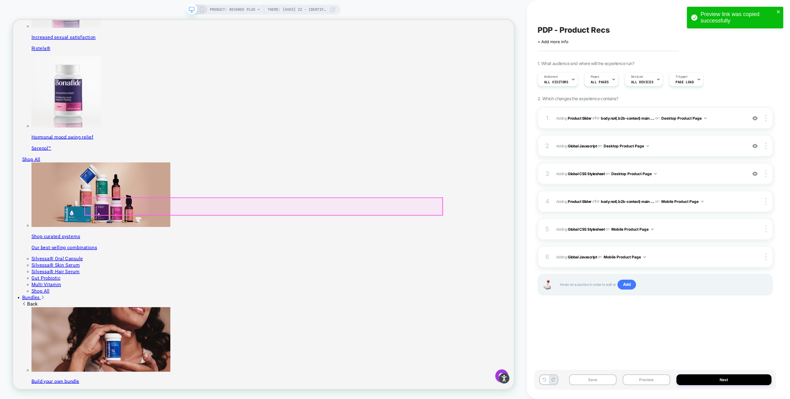
scroll to position [524, 0]
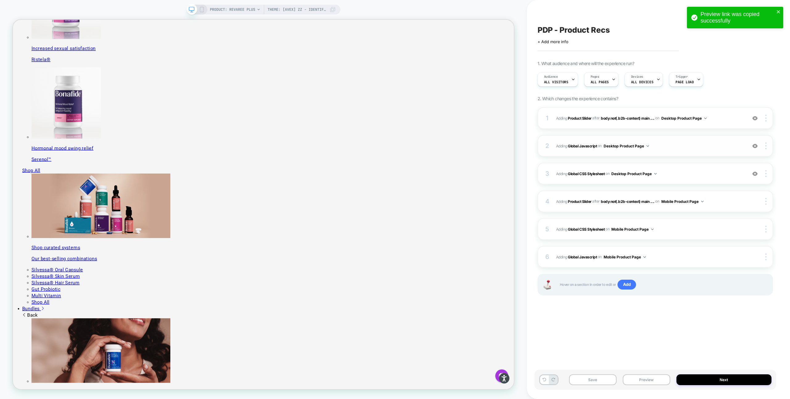
click at [669, 144] on span "Adding Global Javascript on Desktop Product Page" at bounding box center [650, 146] width 188 height 8
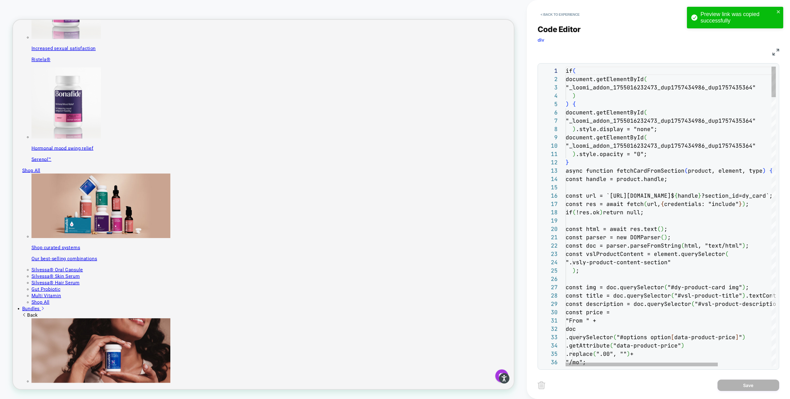
scroll to position [278, 0]
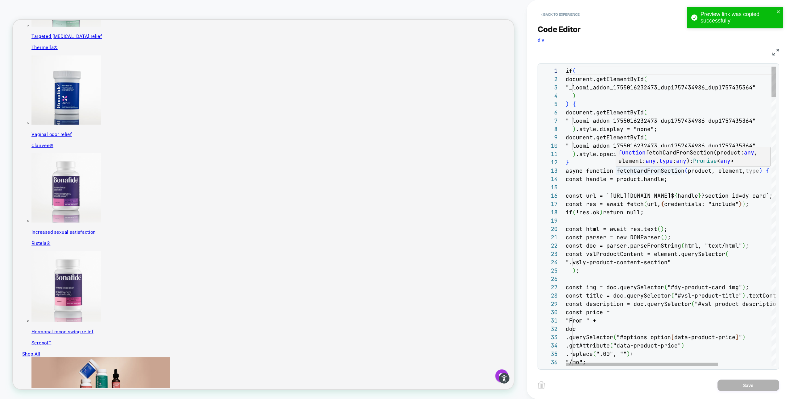
type textarea "**********"
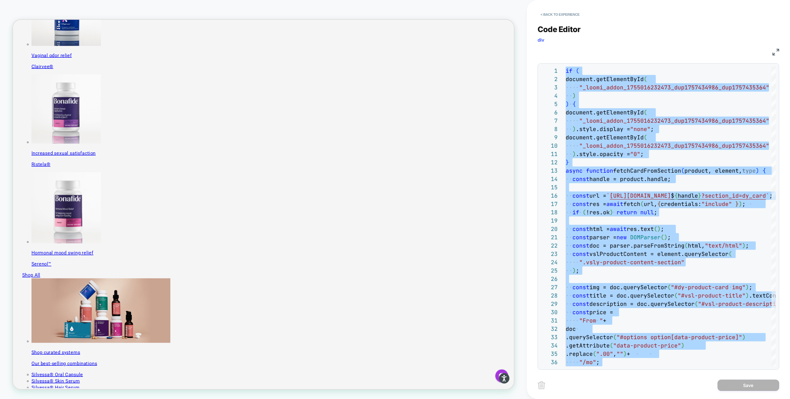
scroll to position [0, 0]
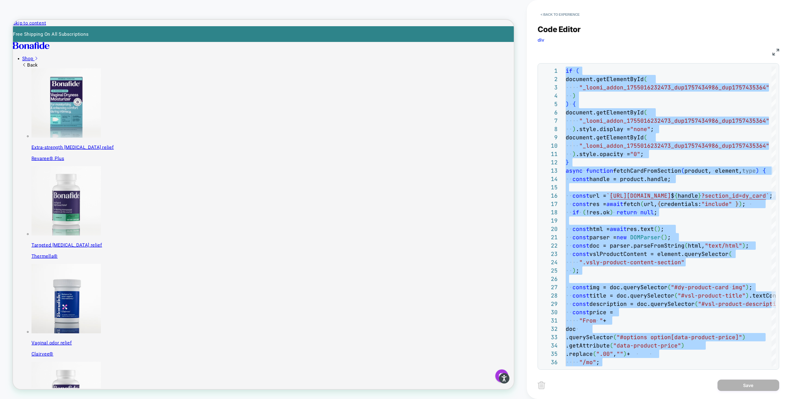
click at [670, 23] on div "Code Editor div JS 1 2 3 4 5 6 7 8 9 10 11 12 13 14 15 16 17 18 19 20 21 22 23 …" at bounding box center [659, 193] width 242 height 353
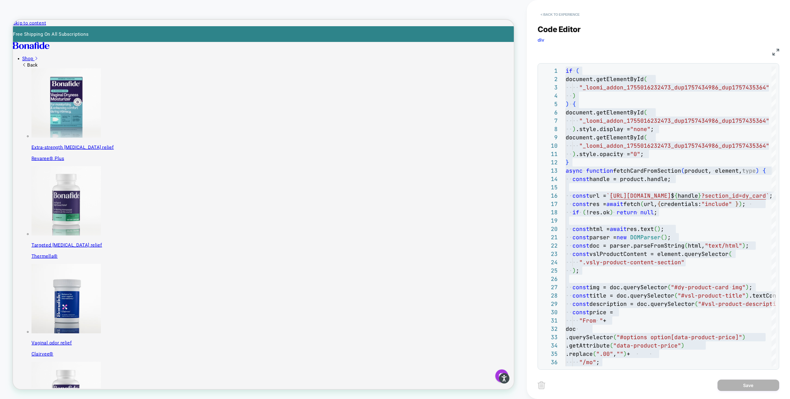
click at [550, 13] on button "< Back to experience" at bounding box center [560, 15] width 45 height 10
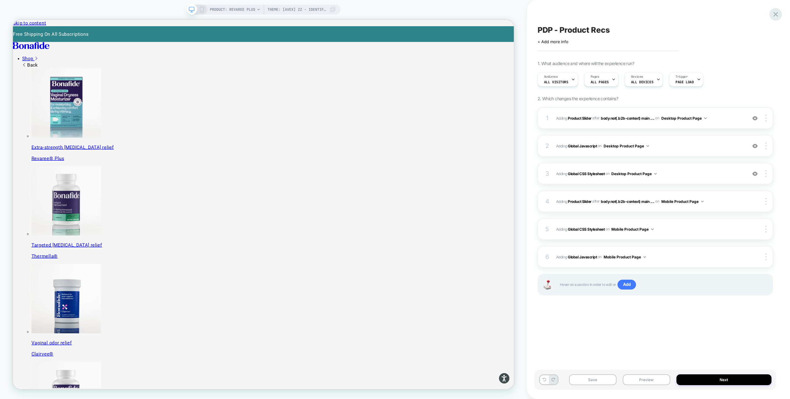
click at [775, 13] on icon at bounding box center [776, 14] width 5 height 5
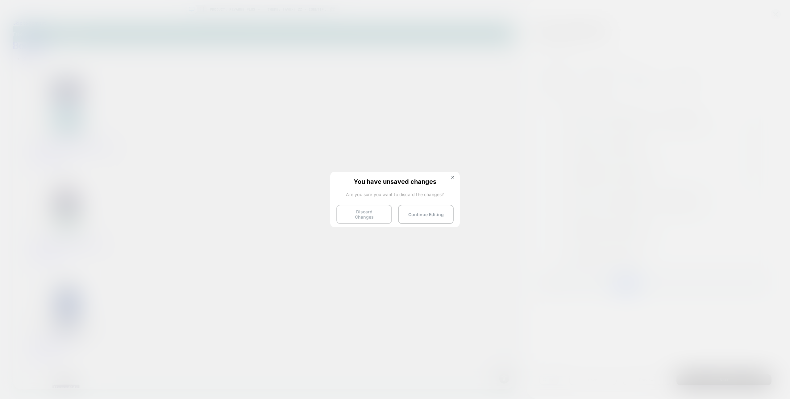
click at [377, 214] on button "Discard Changes" at bounding box center [364, 214] width 56 height 19
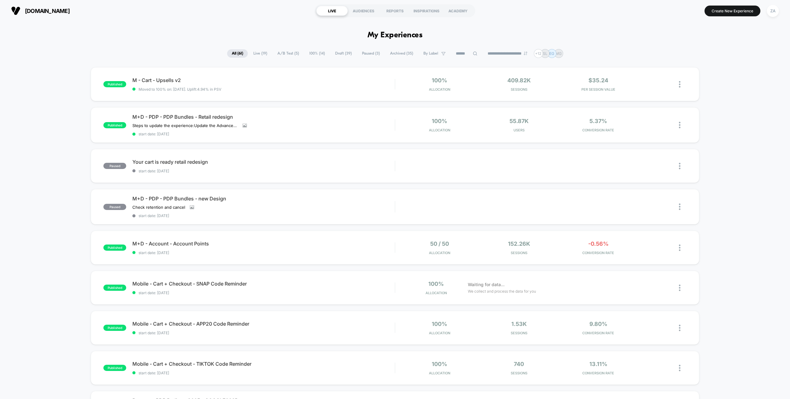
click at [714, 10] on button "Create New Experience" at bounding box center [733, 11] width 56 height 11
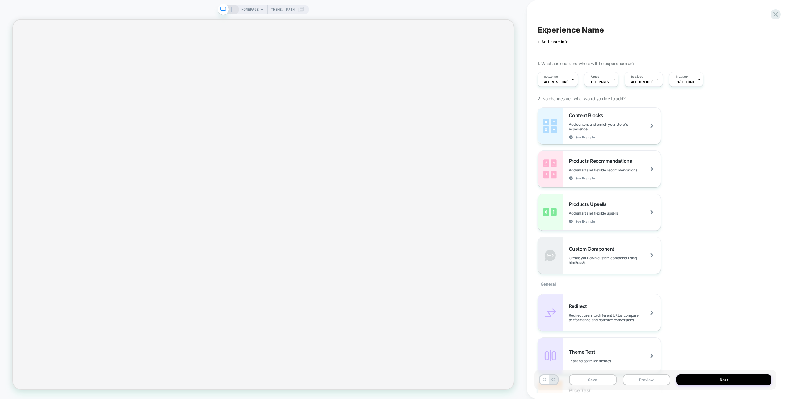
click at [578, 29] on span "Experience Name" at bounding box center [571, 29] width 66 height 9
click at [566, 29] on icon at bounding box center [563, 30] width 8 height 8
click at [573, 30] on span "Experience Name" at bounding box center [571, 29] width 66 height 9
type textarea "**********"
click at [633, 29] on icon at bounding box center [636, 30] width 8 height 8
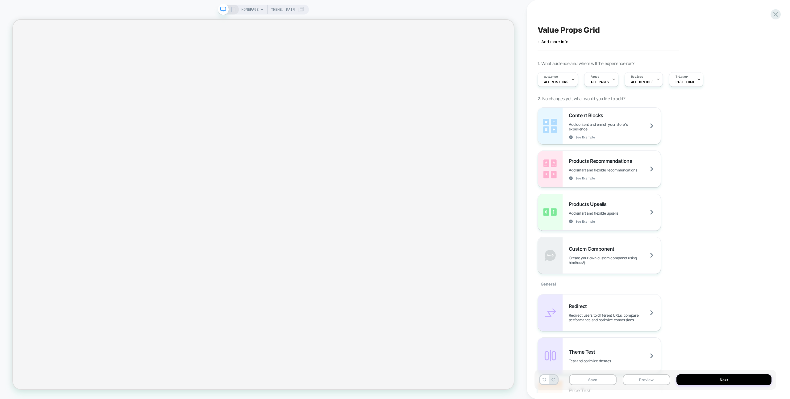
scroll to position [29, 0]
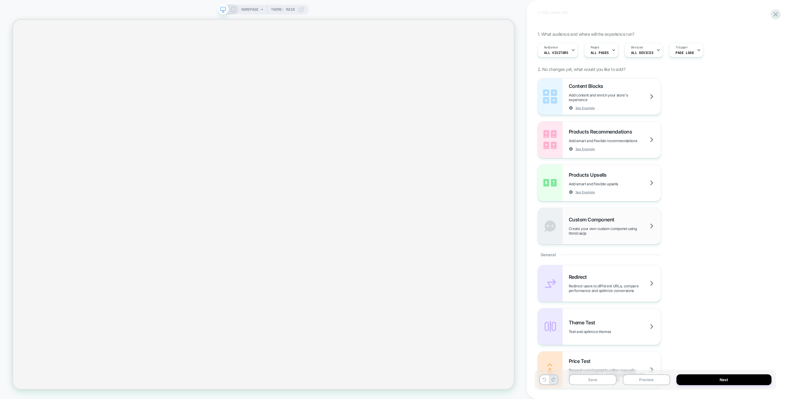
click at [621, 218] on div "Custom Component Create your own custom componet using html/css/js" at bounding box center [615, 226] width 92 height 19
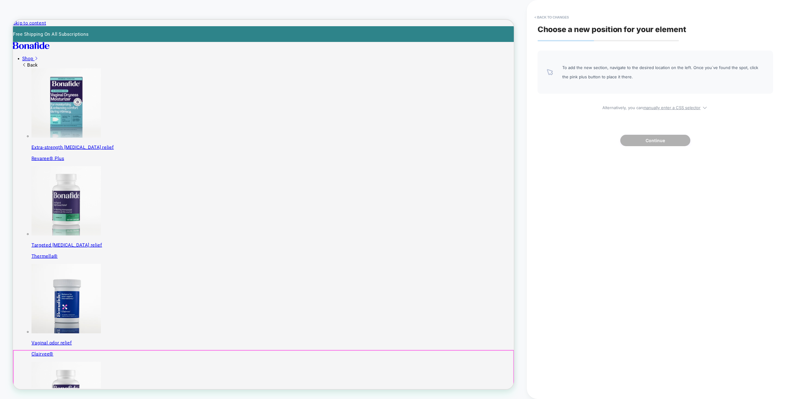
scroll to position [361, 0]
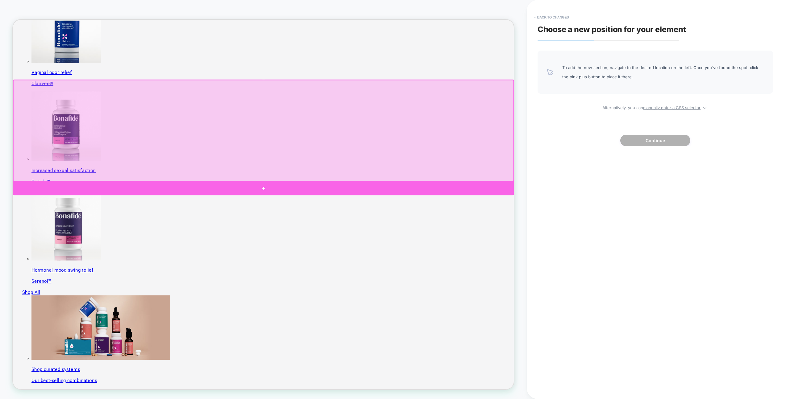
click at [575, 240] on div at bounding box center [347, 245] width 668 height 18
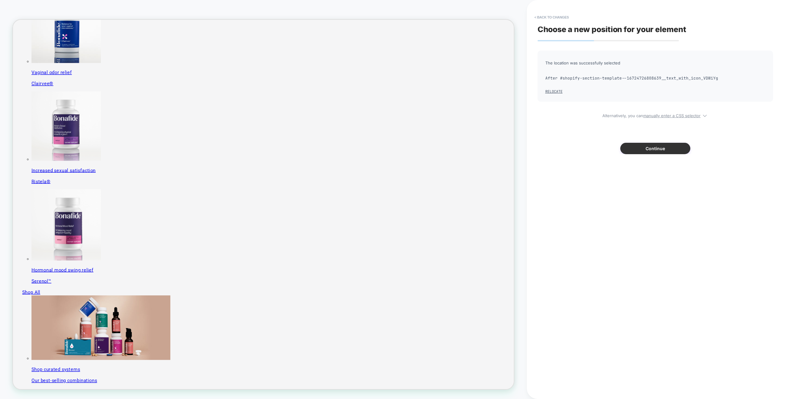
scroll to position [0, 0]
click at [654, 144] on button "Continue" at bounding box center [655, 148] width 70 height 11
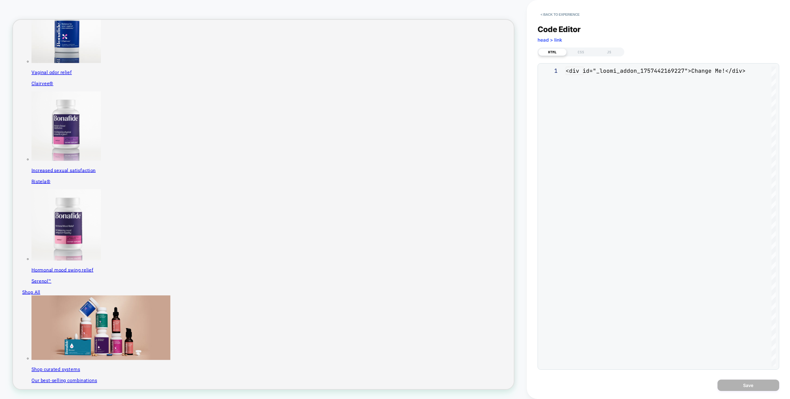
scroll to position [8, 0]
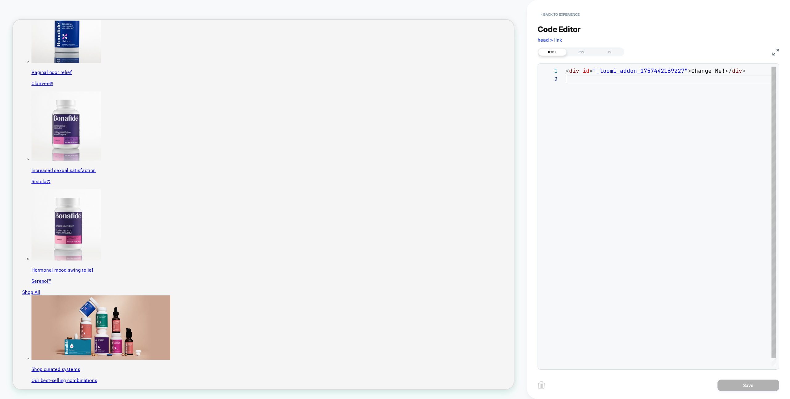
click at [597, 81] on div "< div id = "_loomi_addon_1757442169227" > Change Me! </ div >" at bounding box center [671, 221] width 210 height 308
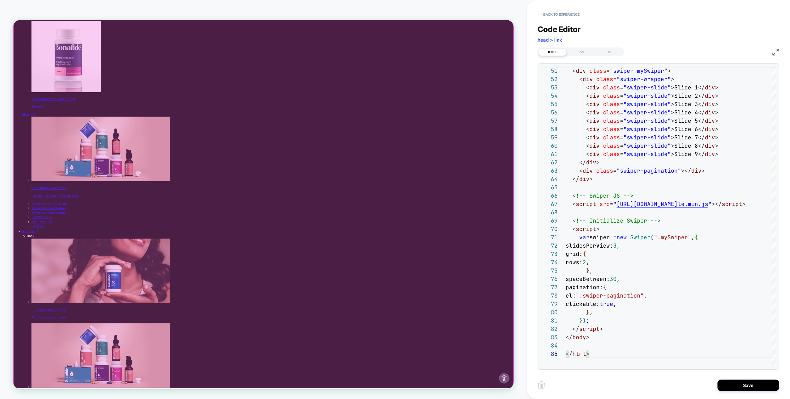
scroll to position [495, 0]
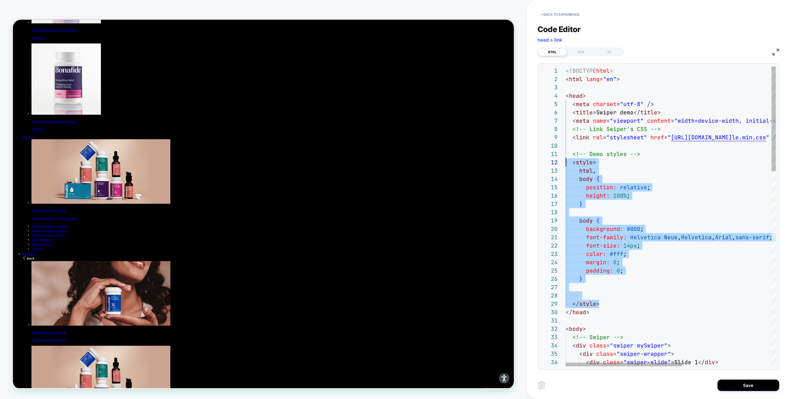
scroll to position [0, 0]
drag, startPoint x: 606, startPoint y: 302, endPoint x: 550, endPoint y: 152, distance: 159.7
type textarea "**********"
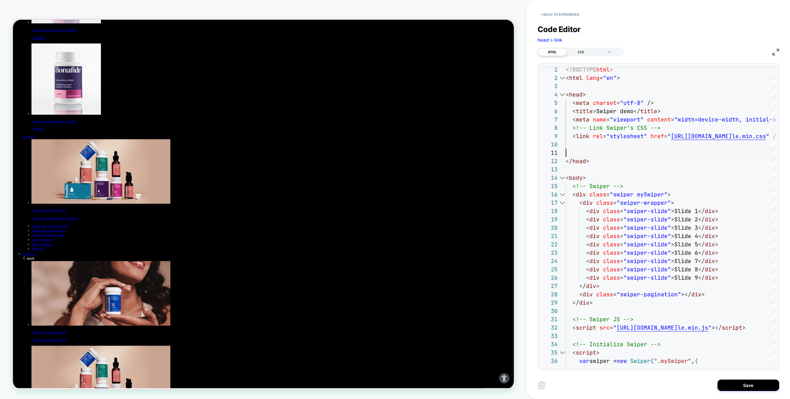
click at [581, 51] on div "CSS" at bounding box center [581, 51] width 28 height 7
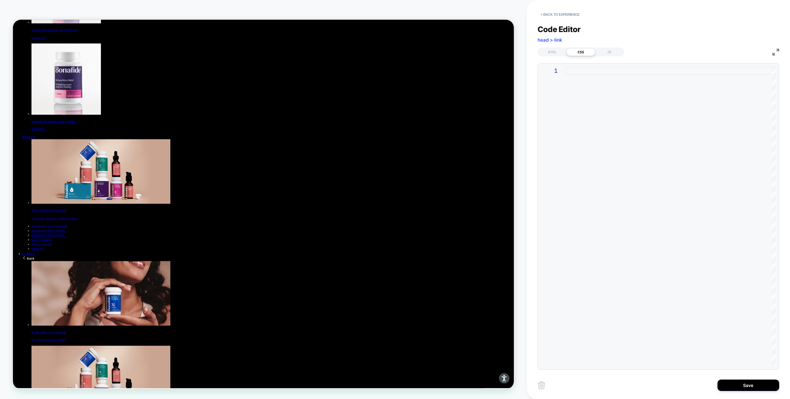
click at [588, 104] on div at bounding box center [671, 217] width 210 height 300
type textarea "**********"
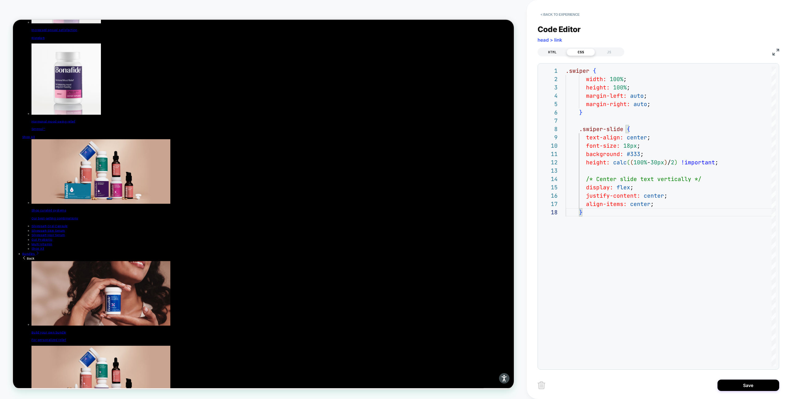
click at [556, 49] on div "HTML" at bounding box center [552, 51] width 28 height 7
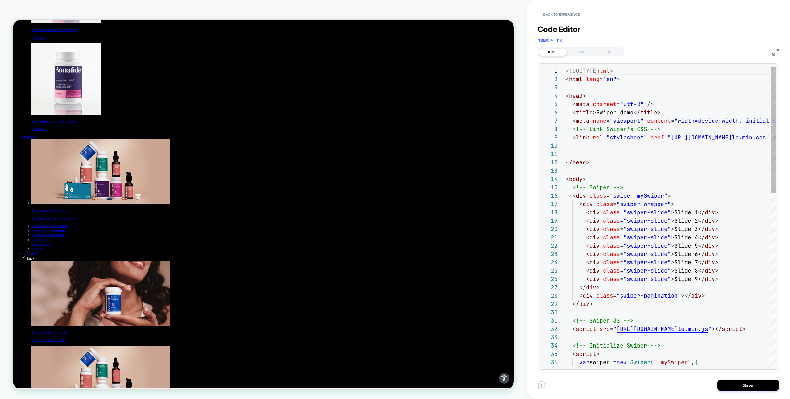
scroll to position [83, 0]
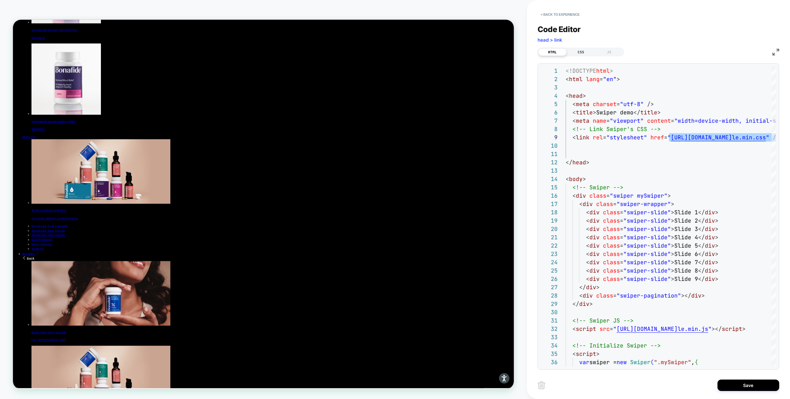
click at [578, 51] on div "CSS" at bounding box center [581, 51] width 28 height 7
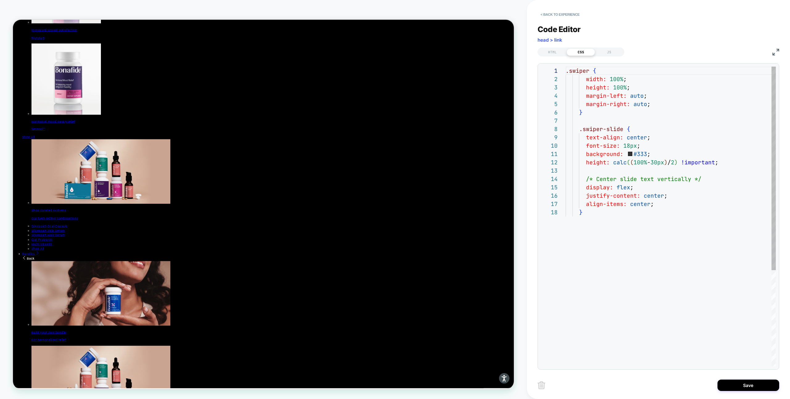
click at [567, 72] on div ".swiper { width: 100% ; height: 100% ; margin-left: auto ; margin-right: auto ;…" at bounding box center [671, 288] width 210 height 442
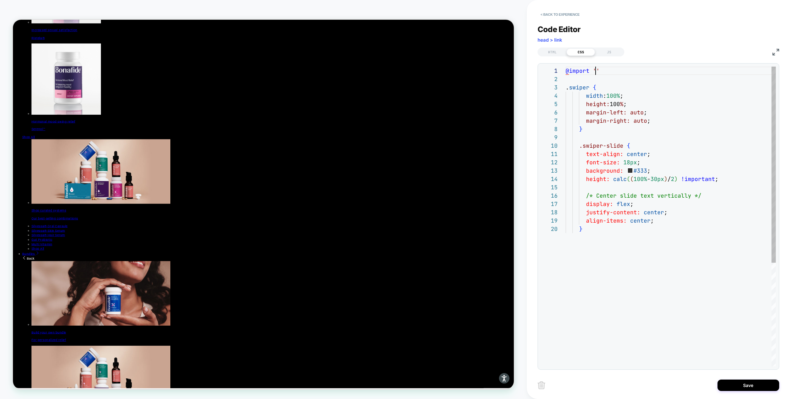
scroll to position [0, 230]
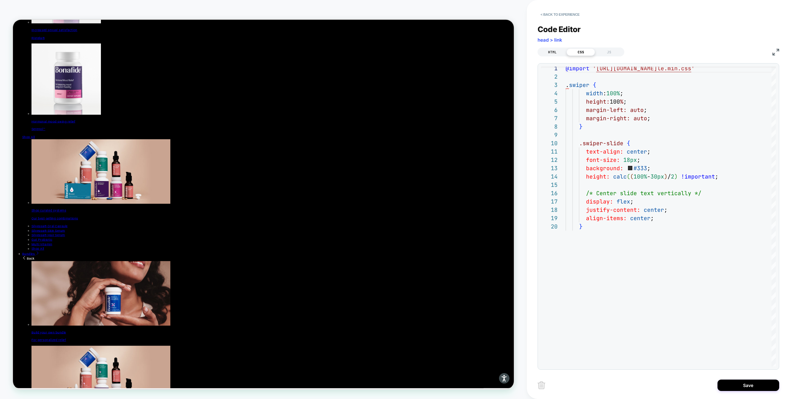
type textarea "**********"
click at [546, 51] on div "HTML" at bounding box center [552, 51] width 28 height 7
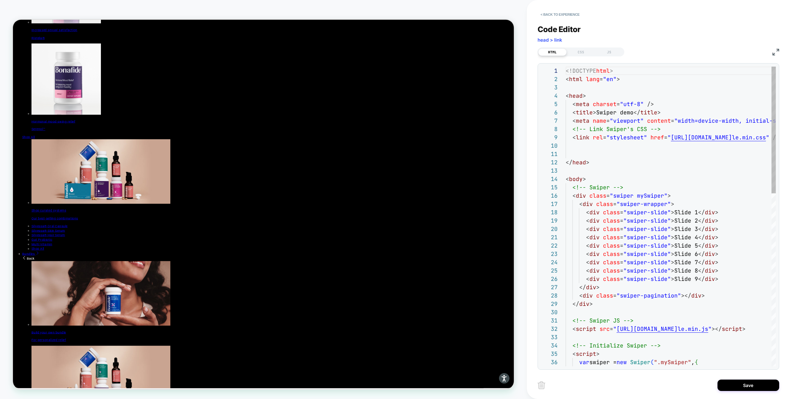
scroll to position [83, 0]
click at [576, 54] on div "CSS" at bounding box center [581, 51] width 28 height 7
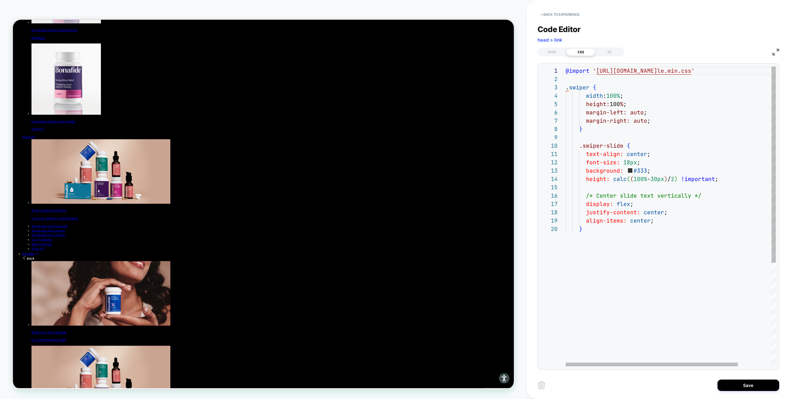
click at [609, 82] on div "@import ' https://cdn.jsdelivr.net/npm/swiper@11/swiper-bund le.min.css ' . swi…" at bounding box center [691, 296] width 251 height 458
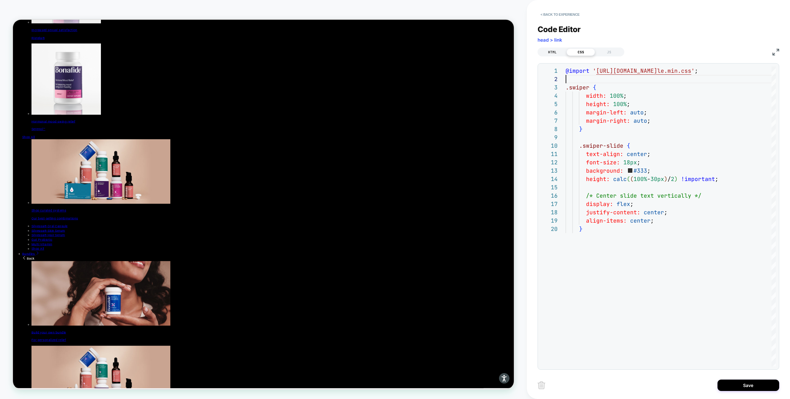
type textarea "**********"
click at [557, 50] on div "HTML" at bounding box center [552, 51] width 28 height 7
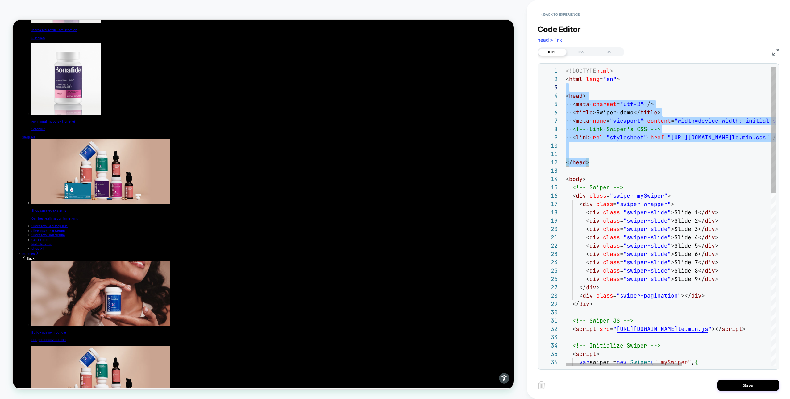
scroll to position [17, 0]
drag, startPoint x: 595, startPoint y: 164, endPoint x: 541, endPoint y: 72, distance: 106.8
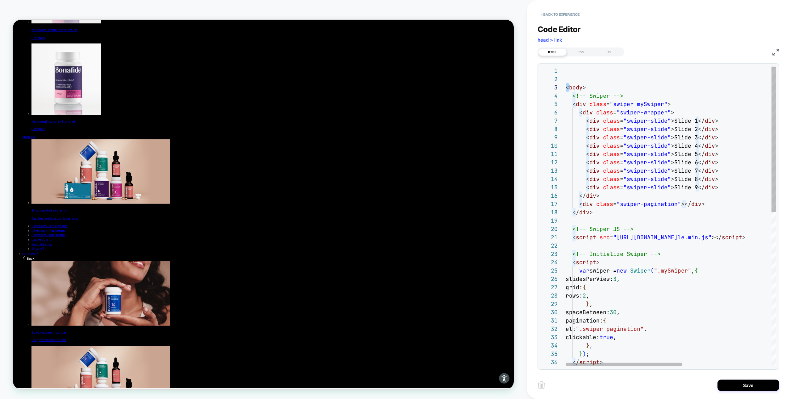
scroll to position [0, 0]
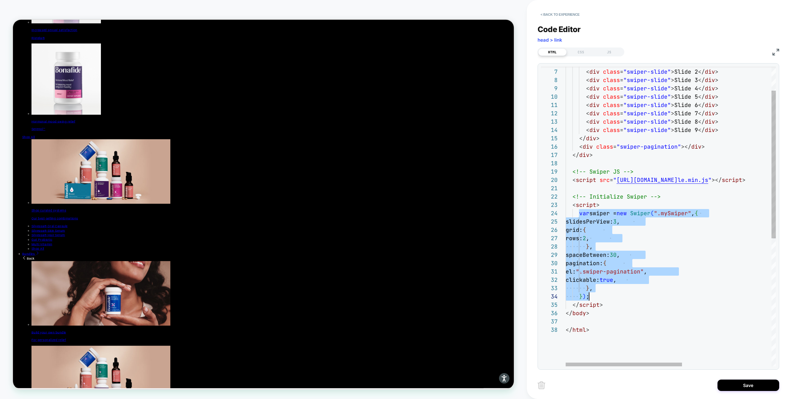
drag, startPoint x: 578, startPoint y: 217, endPoint x: 616, endPoint y: 293, distance: 84.9
click at [616, 293] on div "< div class = "swiper-slide" > Slide 1 </ div > < div class = "swiper-slide" > …" at bounding box center [751, 322] width 371 height 608
type textarea "**********"
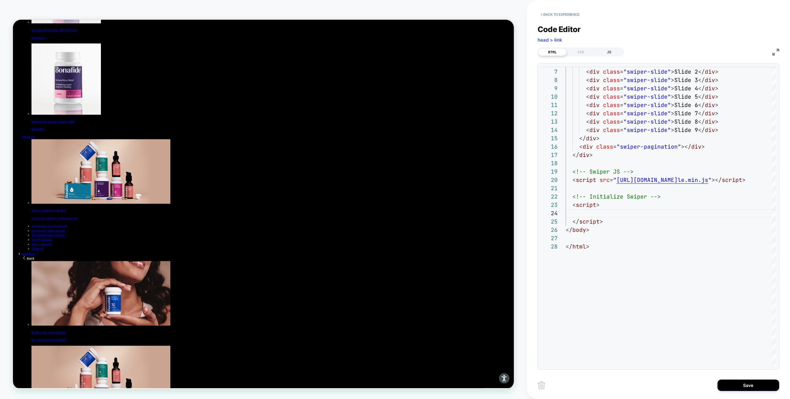
click at [609, 51] on div "JS" at bounding box center [609, 51] width 28 height 7
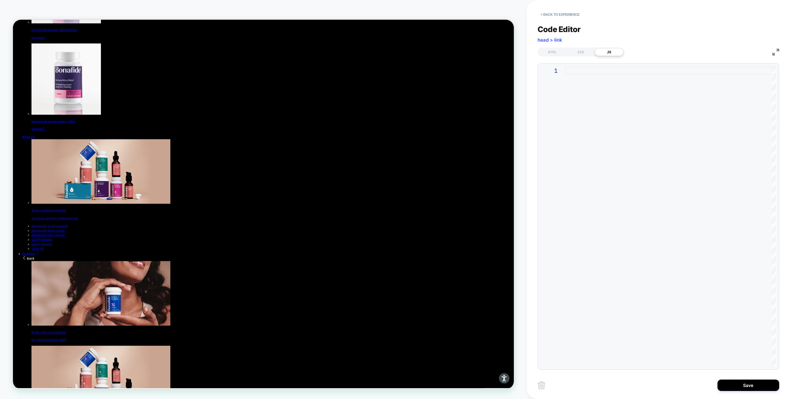
click at [593, 96] on div at bounding box center [671, 217] width 210 height 300
type textarea "***"
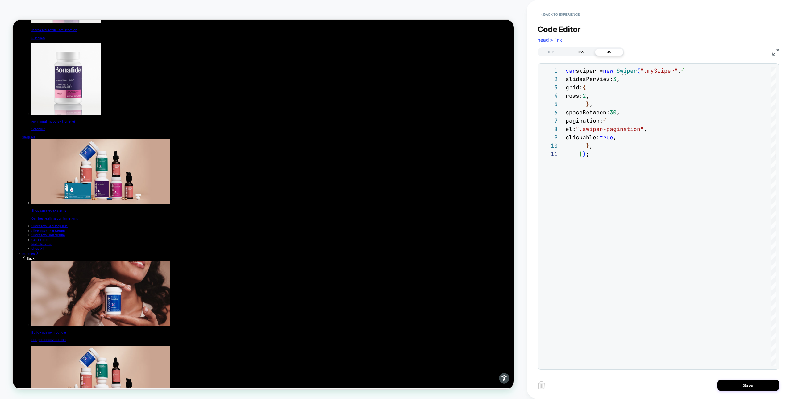
click at [574, 52] on div "CSS" at bounding box center [581, 51] width 28 height 7
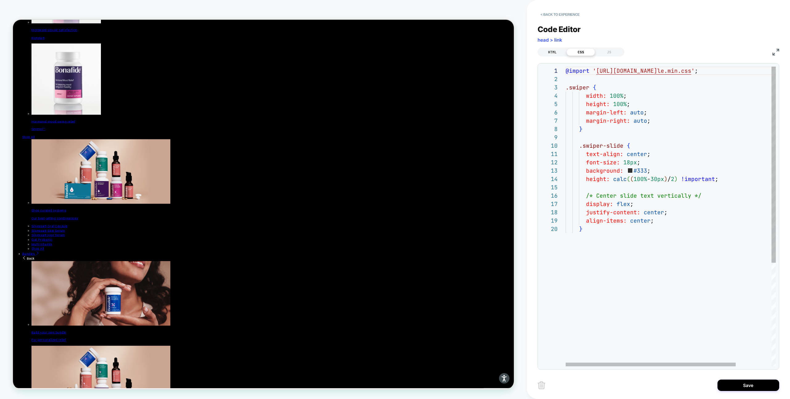
click at [548, 51] on div "HTML" at bounding box center [552, 51] width 28 height 7
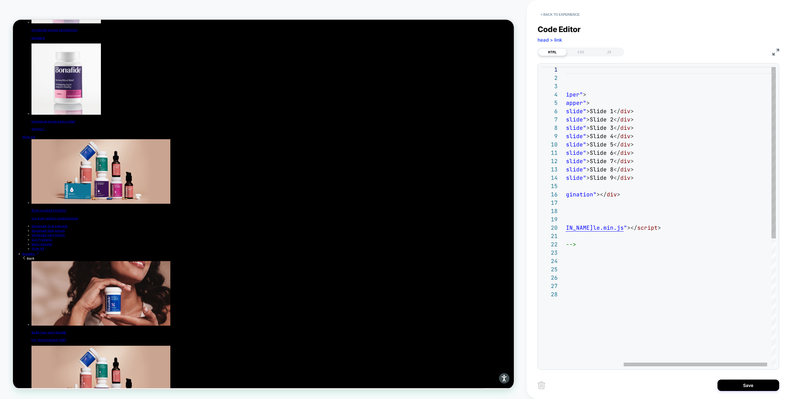
click at [729, 228] on div "<!-- Swiper --> < div class = "swiper mySwiper" > < div class = "swiper-wrapper…" at bounding box center [631, 327] width 301 height 525
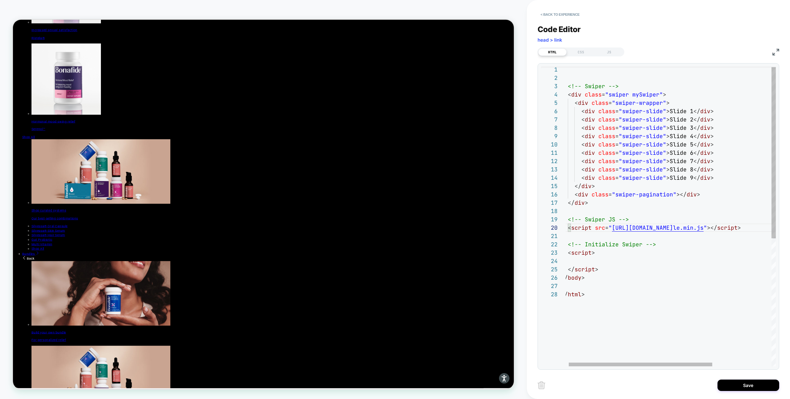
click at [612, 227] on div "<!-- Swiper --> < div class = "swiper mySwiper" > < div class = "swiper-wrapper…" at bounding box center [711, 327] width 301 height 525
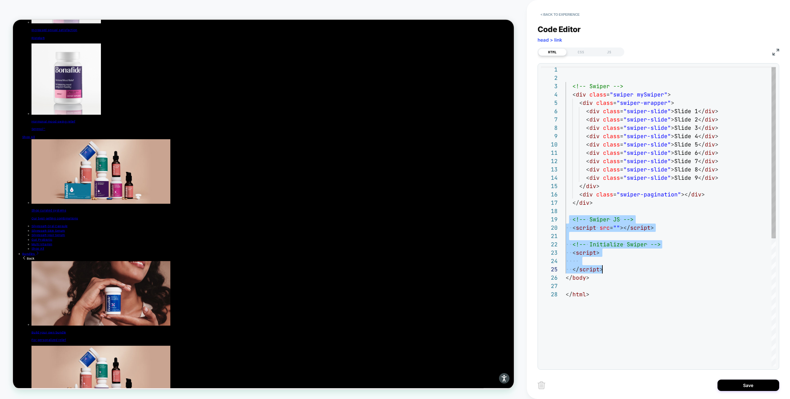
drag, startPoint x: 569, startPoint y: 219, endPoint x: 621, endPoint y: 270, distance: 72.7
click at [621, 270] on div "<!-- Swiper --> < div class = "swiper mySwiper" > < div class = "swiper-wrapper…" at bounding box center [671, 327] width 210 height 525
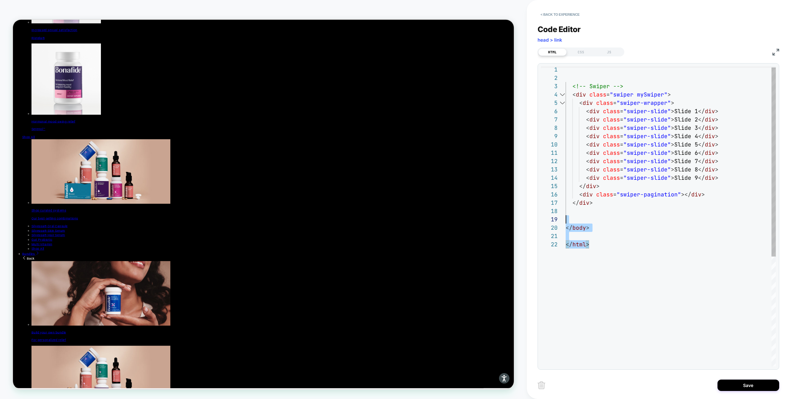
drag, startPoint x: 589, startPoint y: 249, endPoint x: 558, endPoint y: 219, distance: 43.7
click at [566, 219] on div "<!-- Swiper --> < div class = "swiper mySwiper" > < div class = "swiper-wrapper…" at bounding box center [671, 302] width 210 height 475
type textarea "**********"
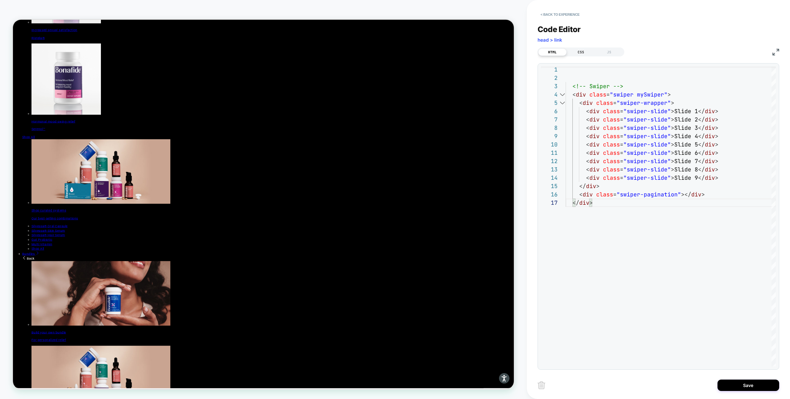
click at [585, 52] on div "CSS" at bounding box center [581, 51] width 28 height 7
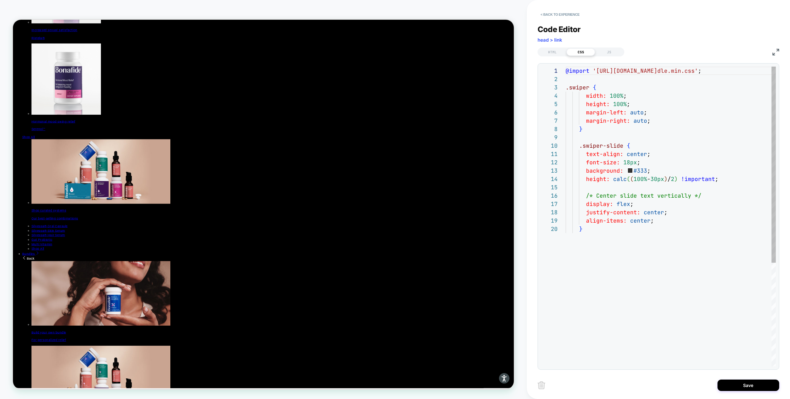
scroll to position [83, 0]
click at [605, 52] on div "JS" at bounding box center [609, 51] width 28 height 7
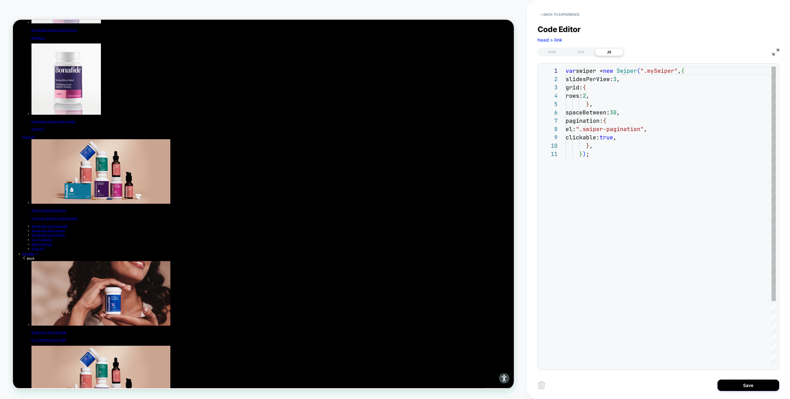
click at [593, 163] on div "var swiper = new Swiper ( ".mySwiper" , { slidesPerView: 3 , grid: { rows: 2 , …" at bounding box center [671, 258] width 210 height 383
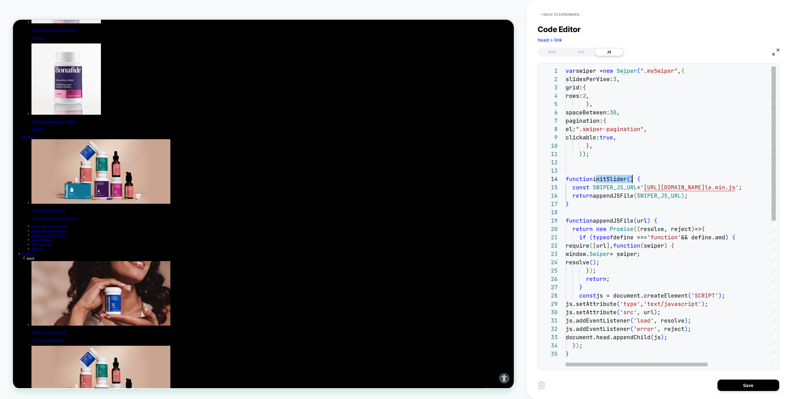
scroll to position [25, 70]
drag, startPoint x: 595, startPoint y: 179, endPoint x: 636, endPoint y: 178, distance: 40.4
click at [636, 178] on div "var swiper = new Swiper ( ".mySwiper" , { slidesPerView: 3 , grid: { rows: 2 , …" at bounding box center [718, 358] width 304 height 583
click at [586, 167] on div "var swiper = new Swiper ( ".mySwiper" , { slidesPerView: 3 , grid: { rows: 2 , …" at bounding box center [718, 358] width 304 height 583
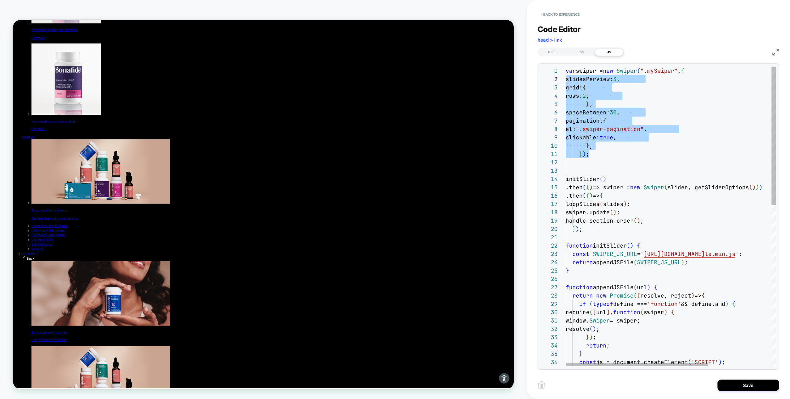
scroll to position [0, 0]
drag, startPoint x: 592, startPoint y: 156, endPoint x: 549, endPoint y: 72, distance: 94.2
click at [566, 72] on div "var swiper = new Swiper ( ".mySwiper" , { slidesPerView: 3 , grid: { rows: 2 , …" at bounding box center [718, 392] width 304 height 650
click at [610, 134] on div "var swiper = new Swiper ( ".mySwiper" , { slidesPerView: 3 , grid: { rows: 2 , …" at bounding box center [718, 392] width 304 height 650
click at [610, 147] on div "var swiper = new Swiper ( ".mySwiper" , { slidesPerView: 3 , grid: { rows: 2 , …" at bounding box center [718, 392] width 304 height 650
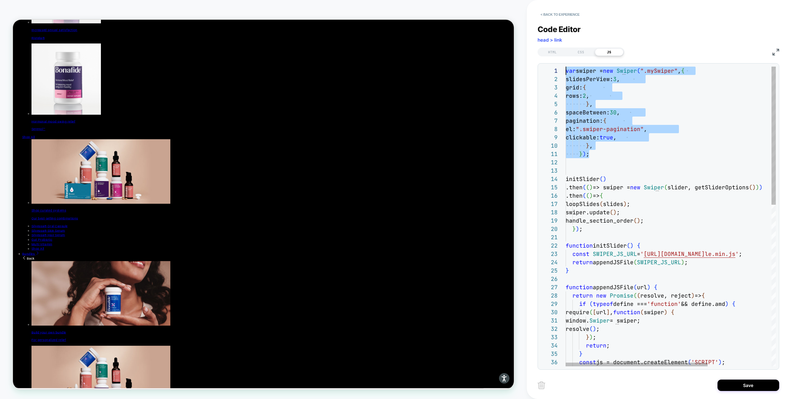
scroll to position [75, 27]
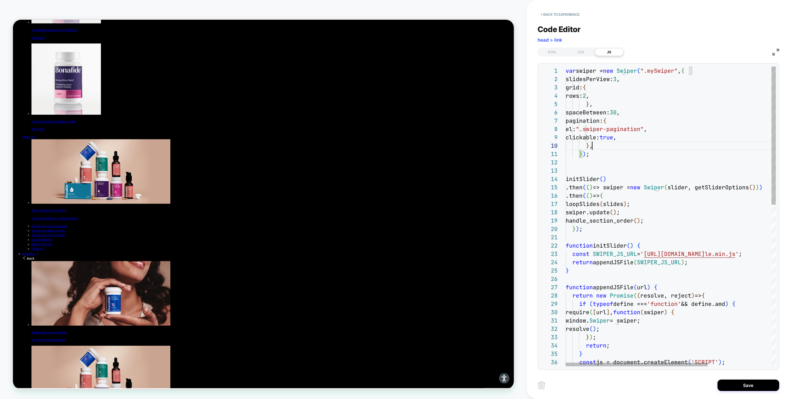
click at [592, 164] on div "var swiper = new Swiper ( ".mySwiper" , { slidesPerView: 3 , grid: { rows: 2 , …" at bounding box center [718, 392] width 304 height 650
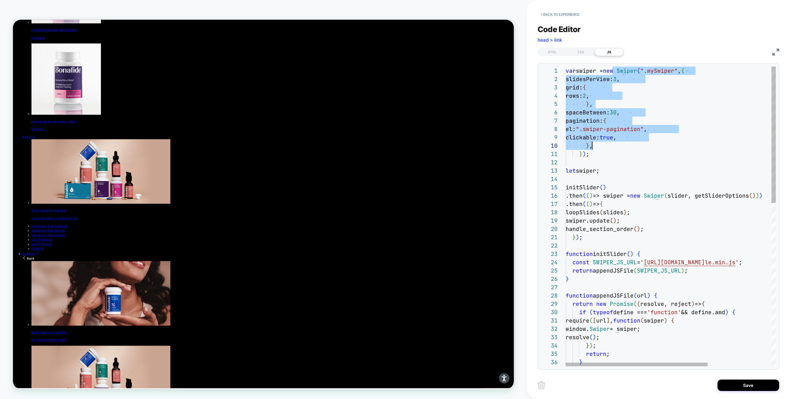
scroll to position [0, 23]
drag, startPoint x: 612, startPoint y: 71, endPoint x: 618, endPoint y: 157, distance: 86.7
click at [618, 157] on div "var swiper = new Swiper ( ".mySwiper" , { slidesPerView: 3 , grid: { rows: 2 , …" at bounding box center [718, 396] width 304 height 658
click at [613, 122] on div "var swiper = new Swiper ( ".mySwiper" , { slidesPerView: 3 , grid: { rows: 2 , …" at bounding box center [718, 396] width 304 height 658
click at [608, 72] on div "var swiper = new Swiper ( ".mySwiper" , { slidesPerView: 3 , grid: { rows: 2 , …" at bounding box center [718, 396] width 304 height 658
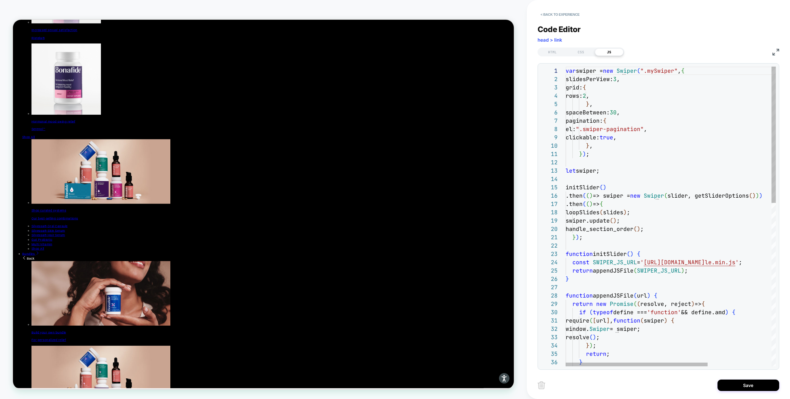
click at [599, 156] on div "var swiper = new Swiper ( ".mySwiper" , { slidesPerView: 3 , grid: { rows: 2 , …" at bounding box center [718, 396] width 304 height 658
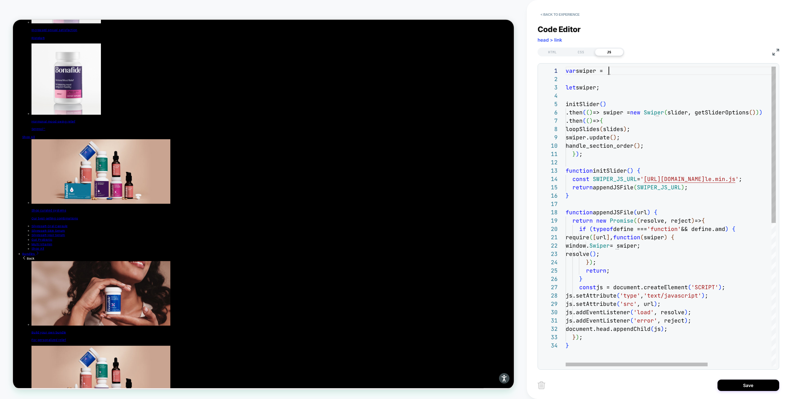
scroll to position [0, 43]
drag, startPoint x: 615, startPoint y: 70, endPoint x: 534, endPoint y: 70, distance: 81.2
click at [566, 70] on div "var swiper = function initSlider ( ) { const SWIPER_JS_URL = ' https://cdn.jsde…" at bounding box center [718, 354] width 304 height 575
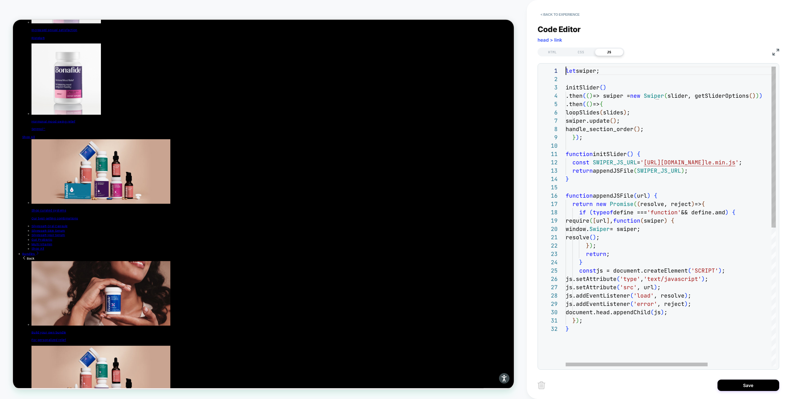
scroll to position [0, 0]
click at [642, 97] on div "let swiper; function initSlider ( ) { const SWIPER_JS_URL = ' https://cdn.jsdel…" at bounding box center [718, 346] width 304 height 558
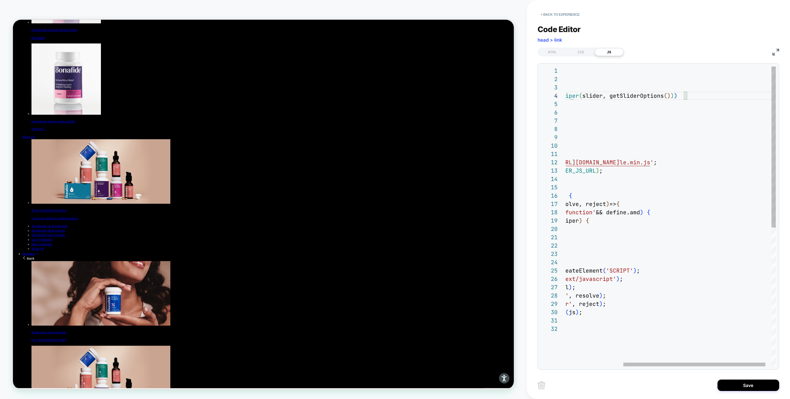
click at [695, 94] on div "let swiper; function initSlider ( ) { const SWIPER_JS_URL = ' https://cdn.jsdel…" at bounding box center [633, 346] width 304 height 558
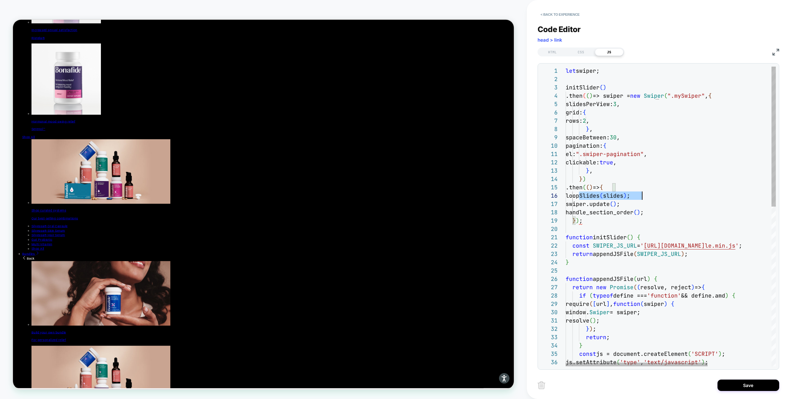
scroll to position [42, 67]
drag, startPoint x: 578, startPoint y: 194, endPoint x: 649, endPoint y: 203, distance: 71.5
click at [649, 203] on div "let swiper; function initSlider ( ) { const SWIPER_JS_URL = ' https://cdn.jsdel…" at bounding box center [718, 388] width 304 height 642
drag, startPoint x: 573, startPoint y: 189, endPoint x: 660, endPoint y: 209, distance: 88.8
click at [660, 209] on div "let swiper; function initSlider ( ) { const SWIPER_JS_URL = ' https://cdn.jsdel…" at bounding box center [718, 388] width 304 height 642
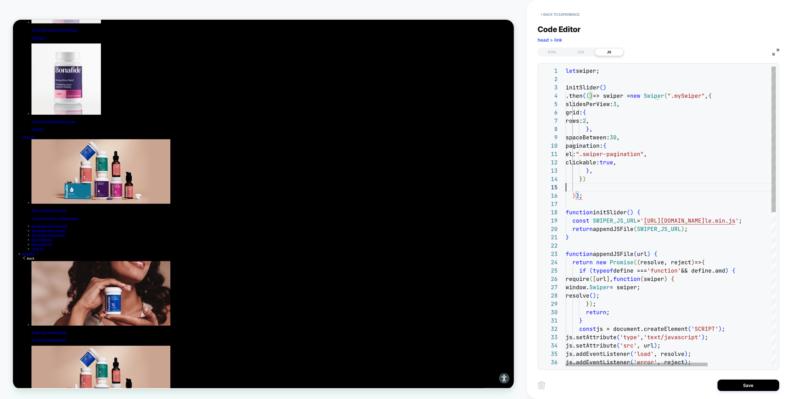
scroll to position [25, 20]
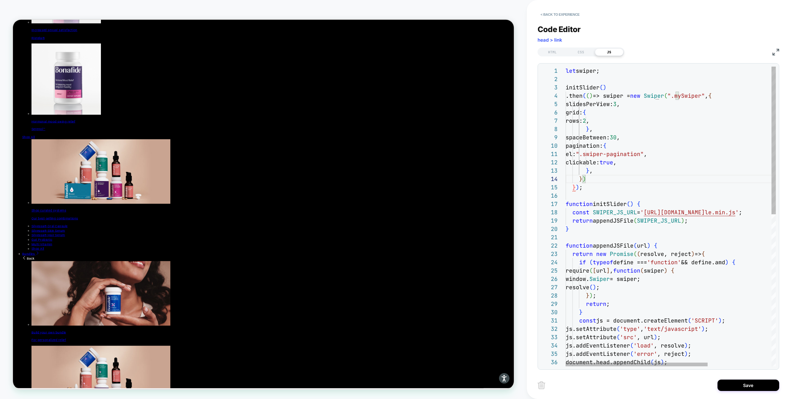
drag, startPoint x: 590, startPoint y: 180, endPoint x: 533, endPoint y: 180, distance: 56.5
click at [566, 180] on div "let swiper; function initSlider ( ) { const SWIPER_JS_URL = ' https://cdn.jsdel…" at bounding box center [718, 371] width 304 height 608
click at [592, 193] on div "let swiper; function initSlider ( ) { const SWIPER_JS_URL = ' https://cdn.jsdel…" at bounding box center [718, 371] width 304 height 608
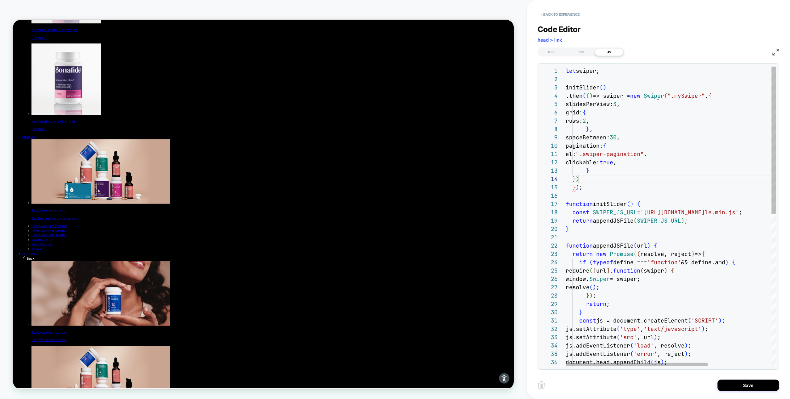
click at [591, 177] on div "let swiper; function initSlider ( ) { const SWIPER_JS_URL = ' https://cdn.jsdel…" at bounding box center [718, 371] width 304 height 608
click at [572, 179] on div "let swiper; function initSlider ( ) { const SWIPER_JS_URL = ' https://cdn.jsdel…" at bounding box center [718, 371] width 304 height 608
click at [591, 188] on div "let swiper; function initSlider ( ) { const SWIPER_JS_URL = ' https://cdn.jsdel…" at bounding box center [718, 371] width 304 height 608
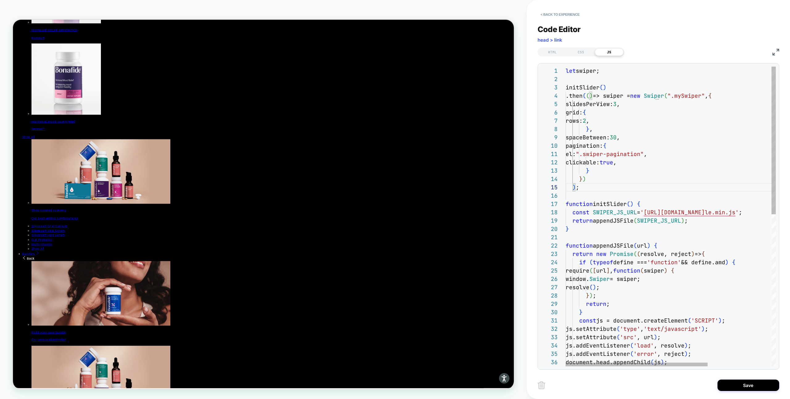
click at [584, 190] on div "let swiper; function initSlider ( ) { const SWIPER_JS_URL = ' https://cdn.jsdel…" at bounding box center [718, 371] width 304 height 608
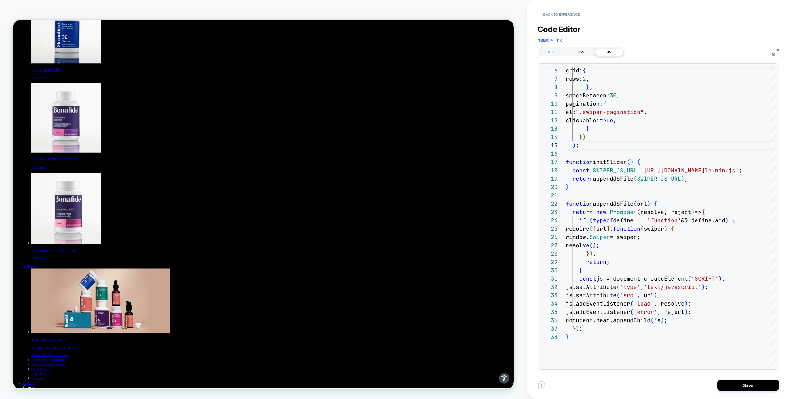
type textarea "**********"
click at [578, 49] on div "CSS" at bounding box center [581, 51] width 28 height 7
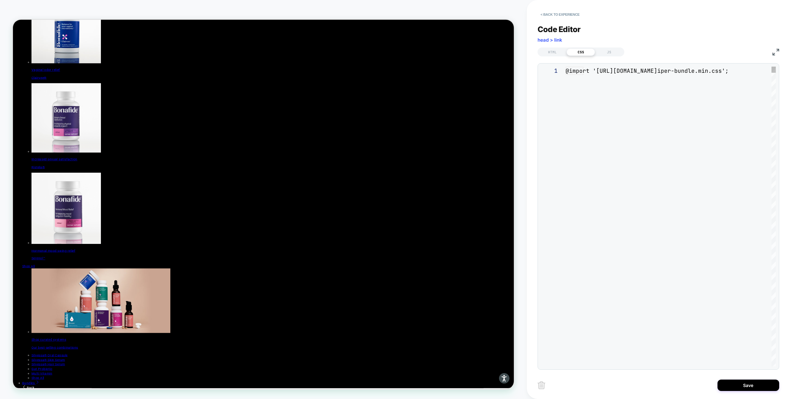
scroll to position [83, 0]
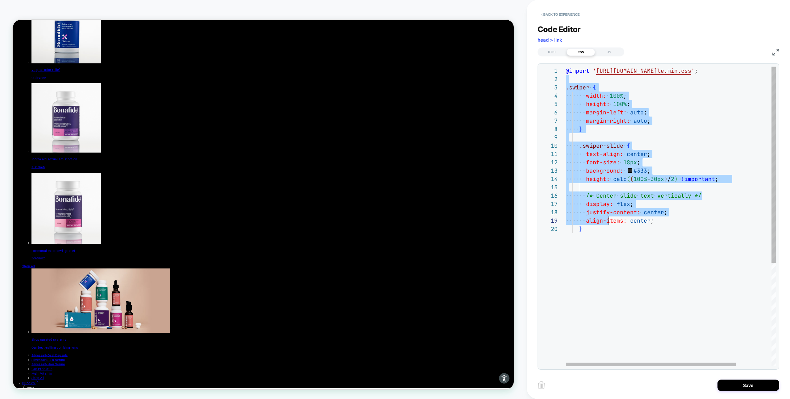
drag, startPoint x: 568, startPoint y: 81, endPoint x: 610, endPoint y: 218, distance: 142.8
click at [610, 218] on div "@import ' https://cdn.jsdelivr.net/npm/swiper@11/swiper-bund le.min.css ' ; .sw…" at bounding box center [693, 296] width 254 height 458
click at [608, 227] on div "@import ' https://cdn.jsdelivr.net/npm/swiper@11/swiper-bund le.min.css ' ; .sw…" at bounding box center [693, 296] width 254 height 458
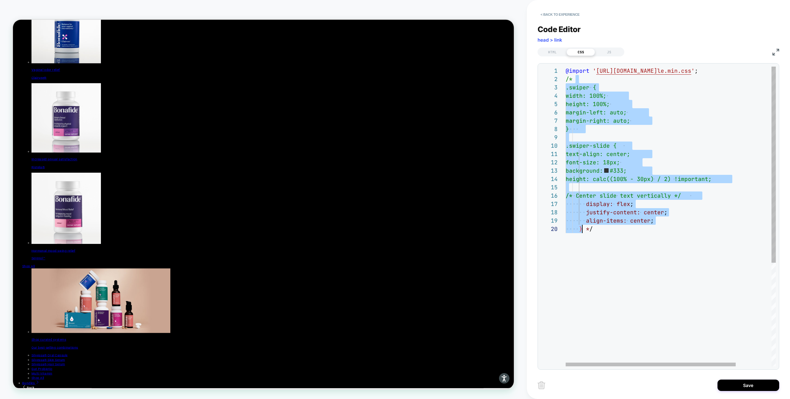
click at [601, 244] on div "@import ' https://cdn.jsdelivr.net/npm/swiper@11/swiper-bund le.min.css ' ; /* …" at bounding box center [693, 296] width 254 height 458
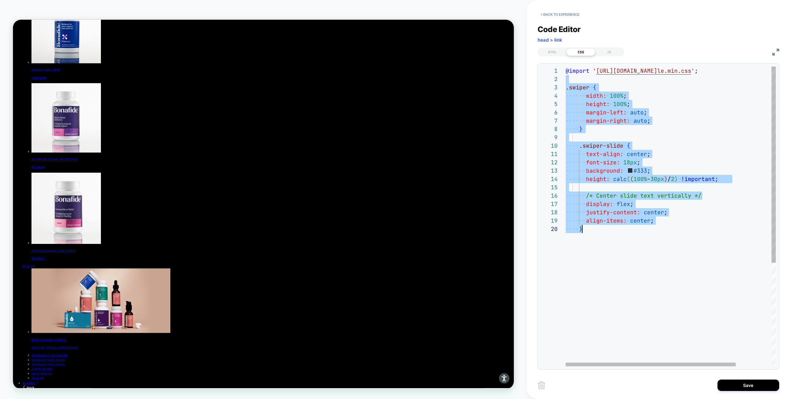
click at [610, 189] on div "@import ' https://cdn.jsdelivr.net/npm/swiper@11/swiper-bund le.min.css ' ; .sw…" at bounding box center [693, 296] width 254 height 458
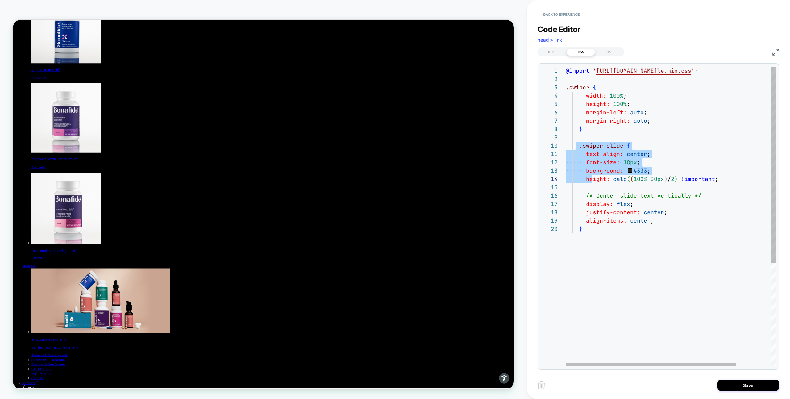
drag, startPoint x: 577, startPoint y: 145, endPoint x: 619, endPoint y: 247, distance: 110.1
click at [619, 247] on div "@import ' https://cdn.jsdelivr.net/npm/swiper@11/swiper-bund le.min.css ' ; .sw…" at bounding box center [693, 296] width 254 height 458
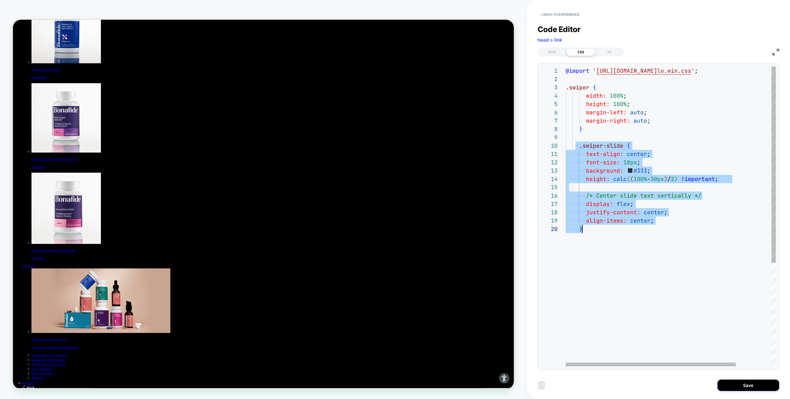
type textarea "**********"
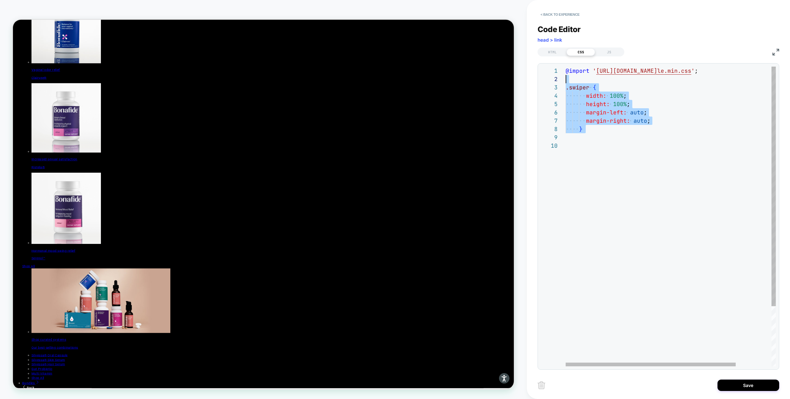
scroll to position [8, 0]
drag, startPoint x: 595, startPoint y: 137, endPoint x: 548, endPoint y: 81, distance: 73.4
click at [566, 81] on div "@import ' https://cdn.jsdelivr.net/npm/swiper@11/swiper-bund le.min.css ' ; .sw…" at bounding box center [693, 254] width 254 height 375
click at [620, 178] on div "@import ' https://cdn.jsdelivr.net/npm/swiper@11/swiper-bund le.min.css ' ; .sw…" at bounding box center [693, 254] width 254 height 375
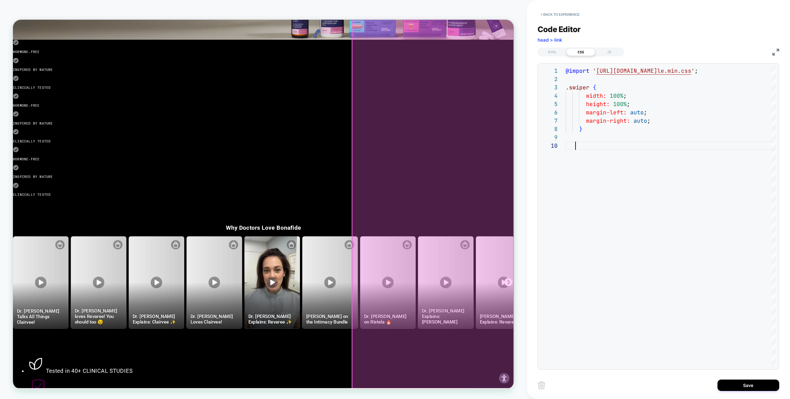
scroll to position [2415, 0]
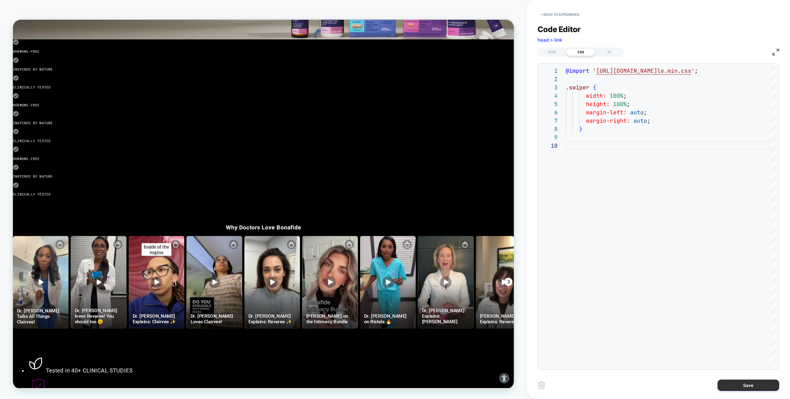
click at [737, 384] on button "Save" at bounding box center [749, 385] width 62 height 11
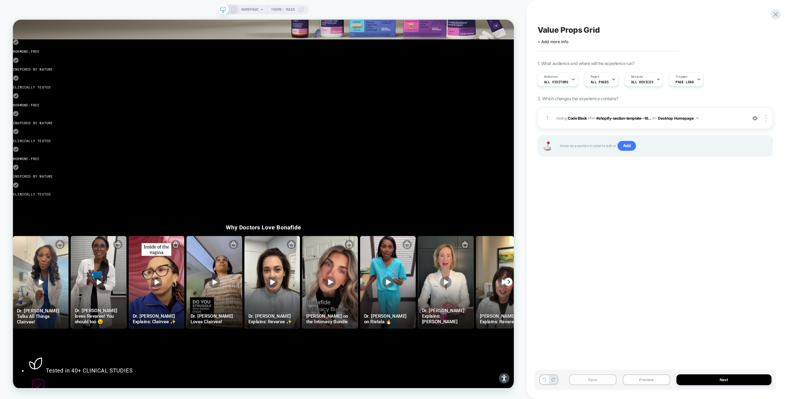
click at [592, 378] on button "Save" at bounding box center [593, 380] width 48 height 11
click at [630, 385] on button "Preview" at bounding box center [647, 380] width 48 height 11
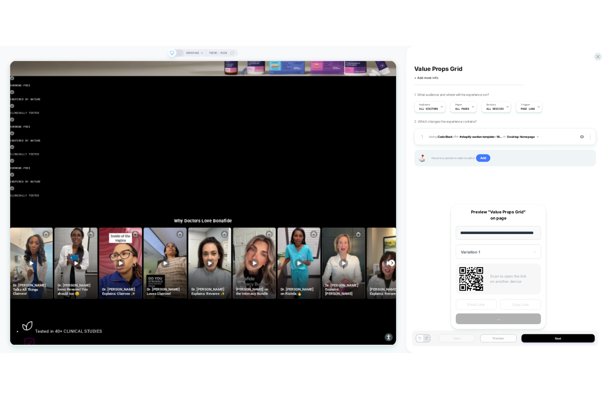
scroll to position [0, 16]
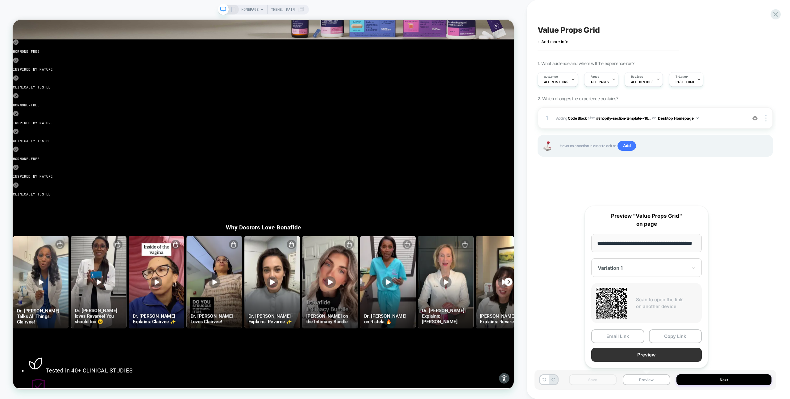
click at [646, 356] on button "Preview" at bounding box center [646, 355] width 111 height 14
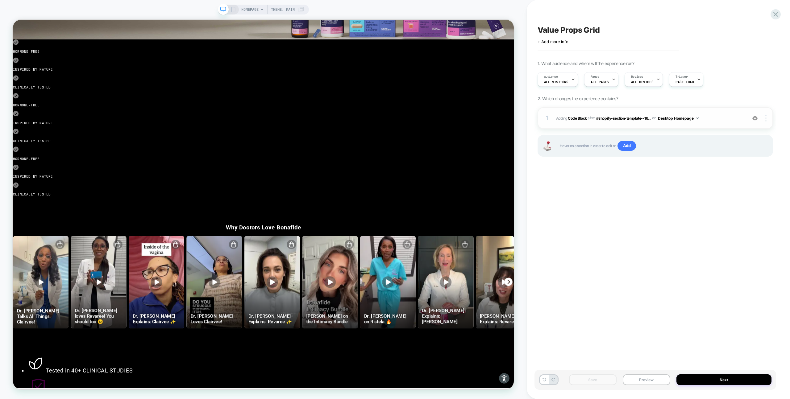
click at [766, 118] on img at bounding box center [766, 118] width 1 height 7
click at [732, 101] on div "Replace Position" at bounding box center [729, 101] width 55 height 17
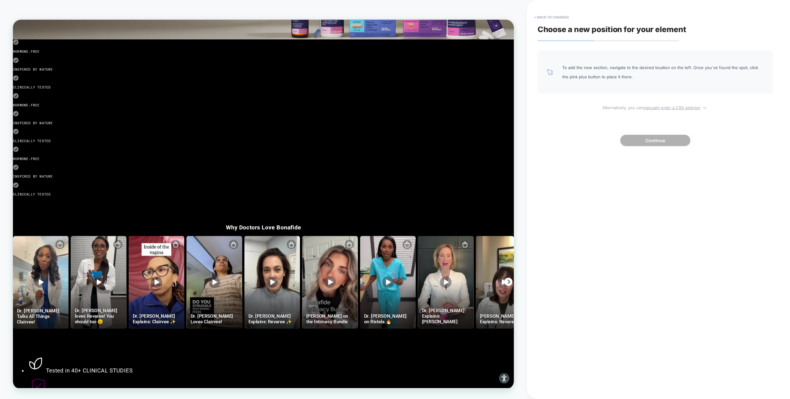
click at [658, 108] on u "manually enter a CSS selector" at bounding box center [671, 107] width 57 height 5
select select "*******"
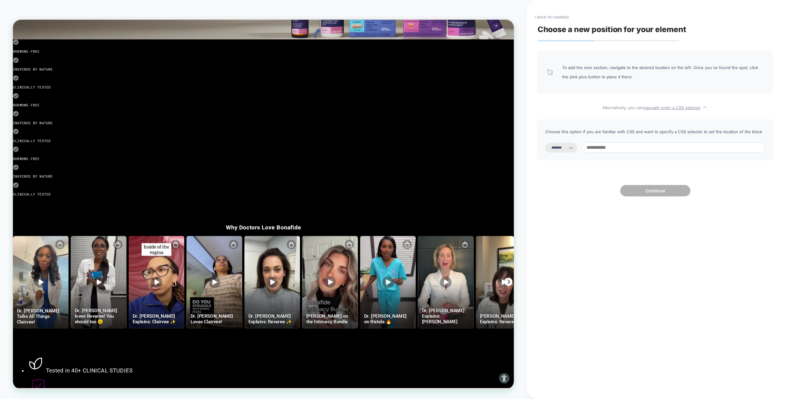
click at [634, 146] on input at bounding box center [674, 148] width 184 height 10
paste input "**********"
type input "**********"
paste input "**********"
type input "**********"
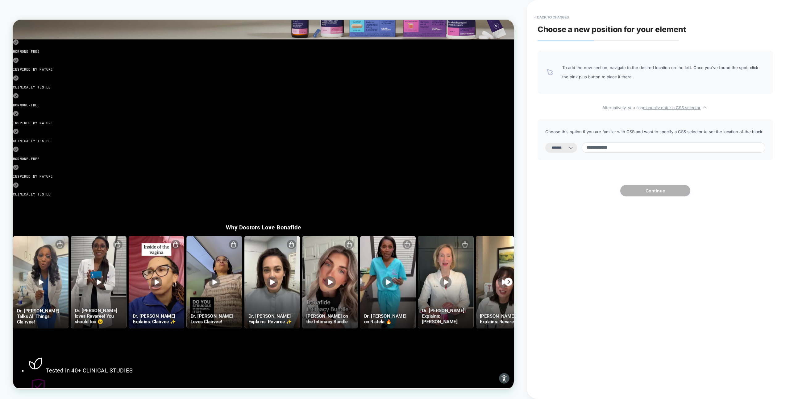
select select "*********"
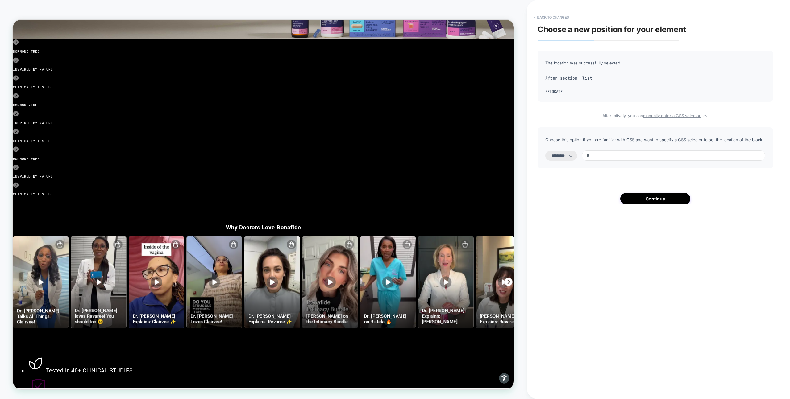
paste input "**********"
click at [600, 155] on input "**********" at bounding box center [674, 156] width 184 height 10
type input "**********"
click at [569, 151] on select "**********" at bounding box center [561, 156] width 32 height 10
click at [649, 206] on div "**********" at bounding box center [656, 199] width 242 height 387
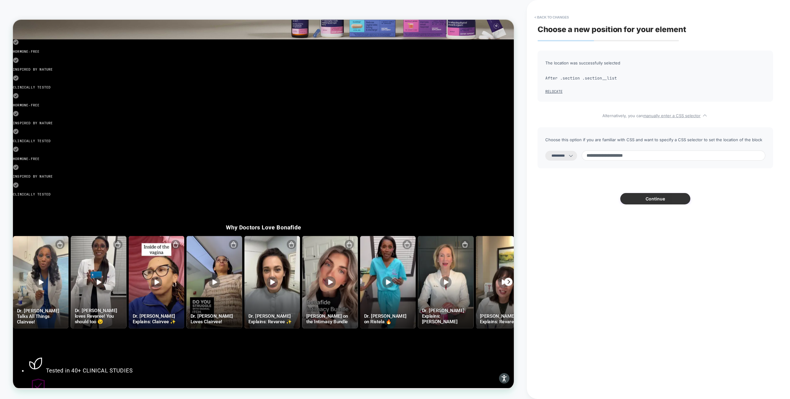
click at [650, 200] on button "Continue" at bounding box center [655, 198] width 70 height 11
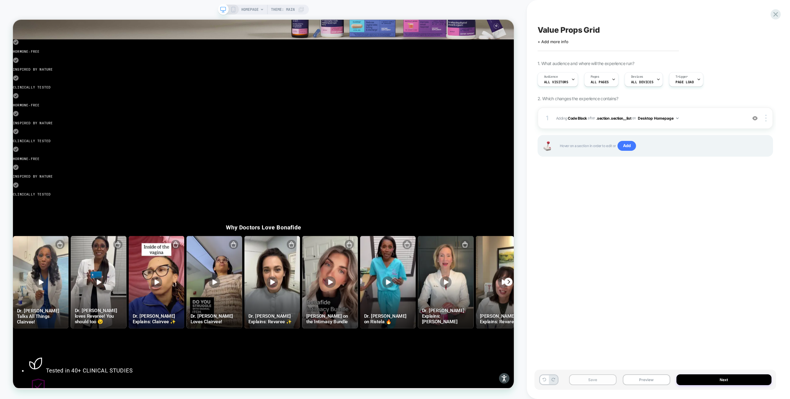
click at [589, 378] on button "Save" at bounding box center [593, 380] width 48 height 11
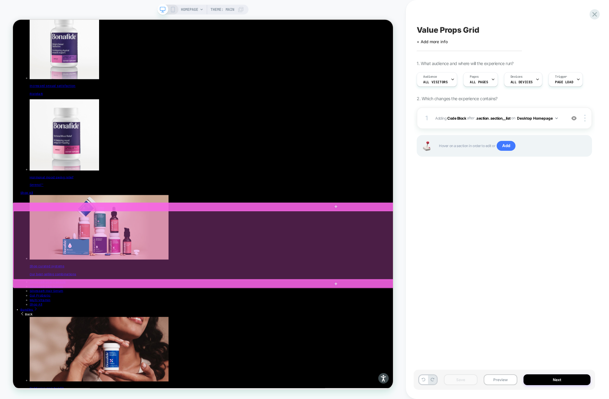
scroll to position [421, 0]
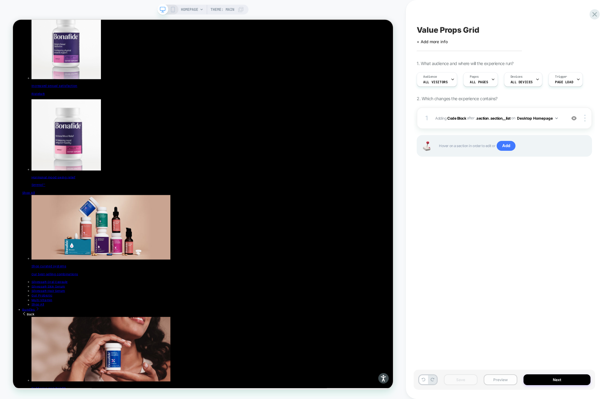
click at [498, 381] on button "Preview" at bounding box center [501, 380] width 34 height 11
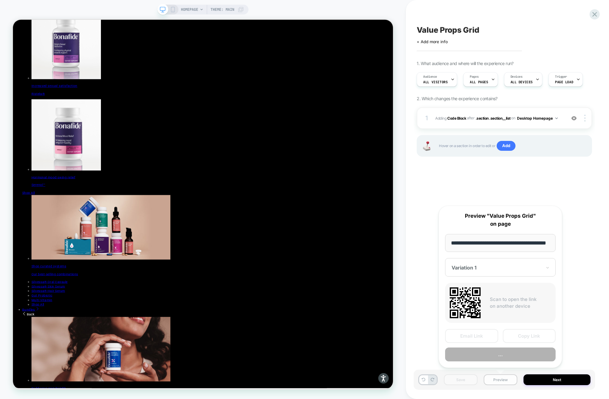
scroll to position [0, 16]
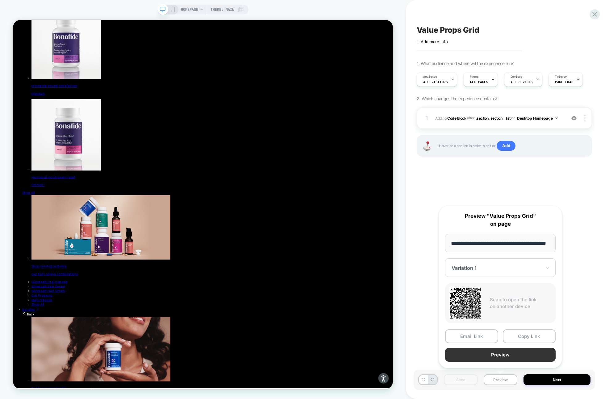
click at [523, 354] on button "Preview" at bounding box center [500, 355] width 111 height 14
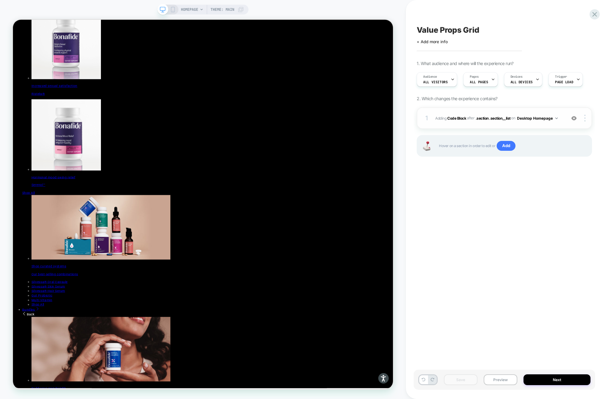
click at [552, 113] on div "1 Adding Code Block AFTER .section .section__list .section .section__list on De…" at bounding box center [504, 118] width 175 height 22
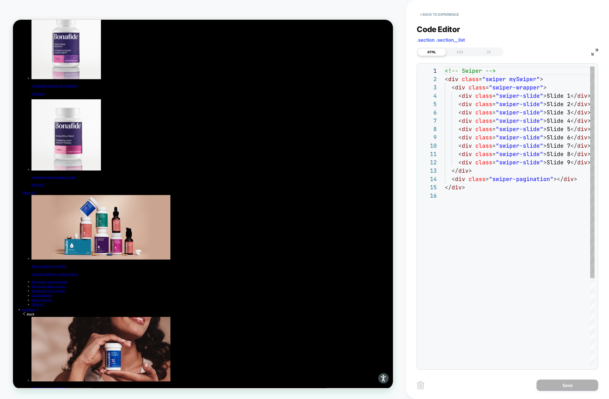
scroll to position [83, 0]
click at [461, 50] on div "CSS" at bounding box center [460, 51] width 28 height 7
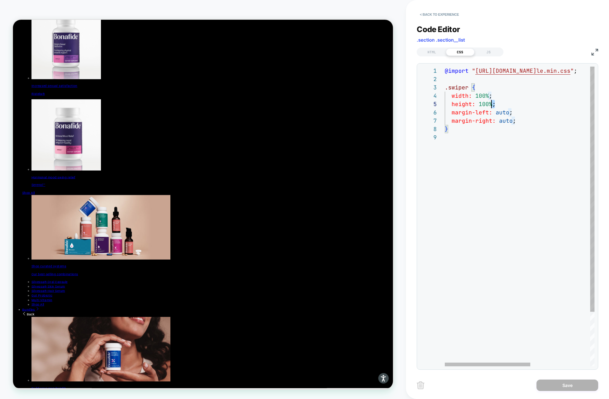
scroll to position [33, 0]
drag, startPoint x: 492, startPoint y: 103, endPoint x: 405, endPoint y: 103, distance: 87.1
click at [445, 103] on div "@import " https://cdn.jsdelivr.net/npm/swiper@11/swiper-bund le.min.css " ; .sw…" at bounding box center [572, 250] width 254 height 367
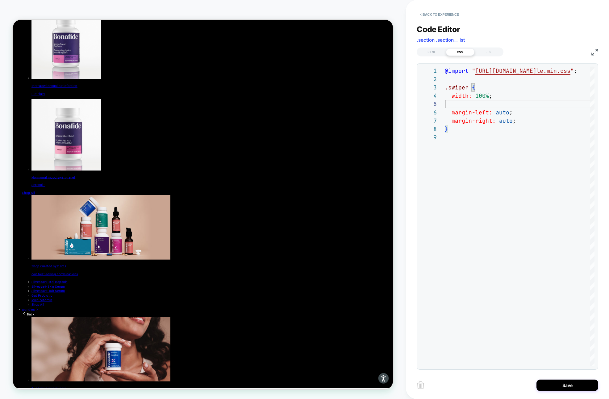
type textarea "**********"
click at [485, 52] on div "JS" at bounding box center [488, 51] width 28 height 7
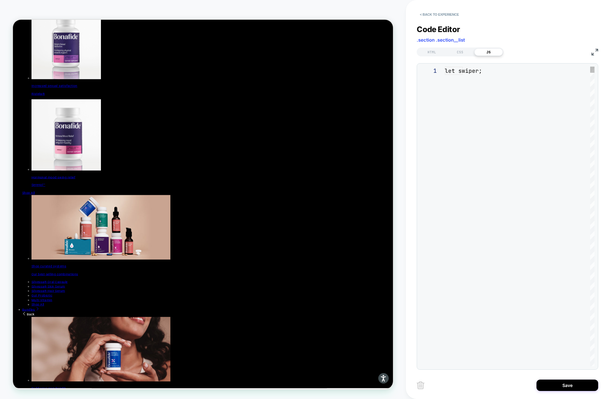
scroll to position [83, 0]
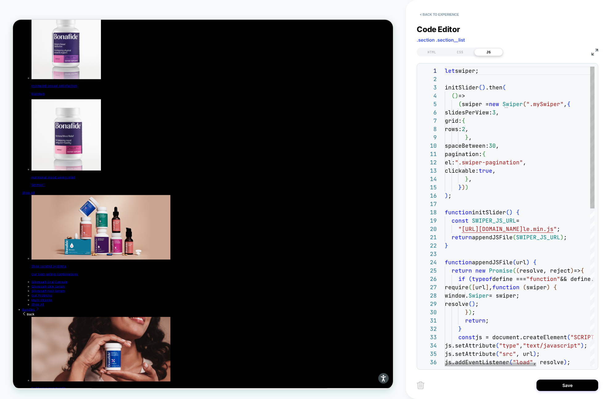
click at [517, 121] on div "let swiper; initSlider ( ) .then ( ( ) => ( swiper = new Swiper ( ".mySwiper" ,…" at bounding box center [564, 383] width 238 height 633
click at [470, 71] on div "let swiper; initSlider ( ) .then ( ( ) => ( swiper = new Swiper ( ".mySwiper" ,…" at bounding box center [564, 383] width 238 height 633
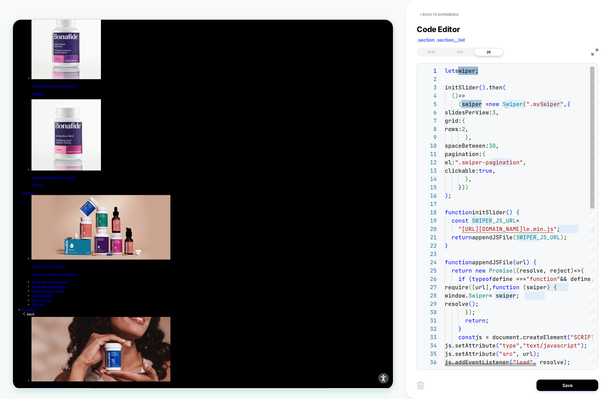
click at [511, 81] on div "let swiper; initSlider ( ) .then ( ( ) => ( swiper = new Swiper ( ".mySwiper" ,…" at bounding box center [564, 383] width 238 height 633
drag, startPoint x: 509, startPoint y: 70, endPoint x: 410, endPoint y: 70, distance: 98.8
click at [445, 70] on div "let swiper; initSlider ( ) .then ( ( ) => ( swiper = new Swiper ( ".mySwiper" ,…" at bounding box center [564, 383] width 238 height 633
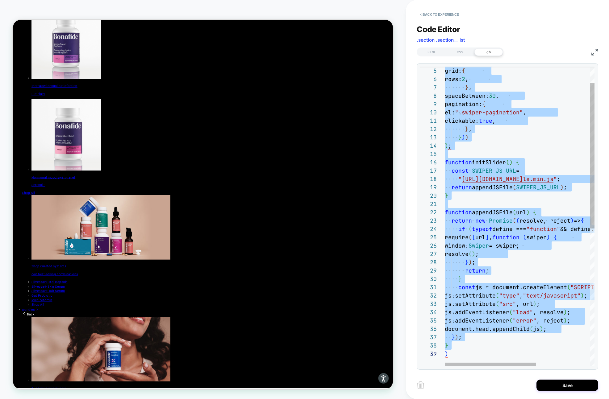
type textarea "**********"
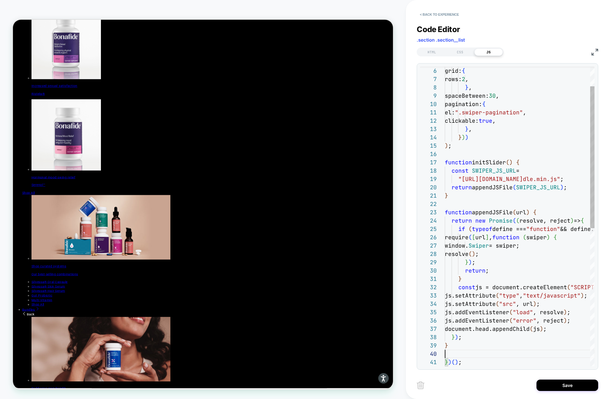
scroll to position [75, 0]
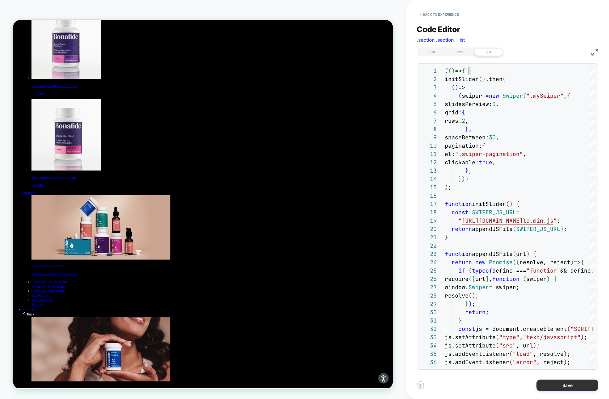
type textarea "**********"
click at [564, 382] on button "Save" at bounding box center [568, 385] width 62 height 11
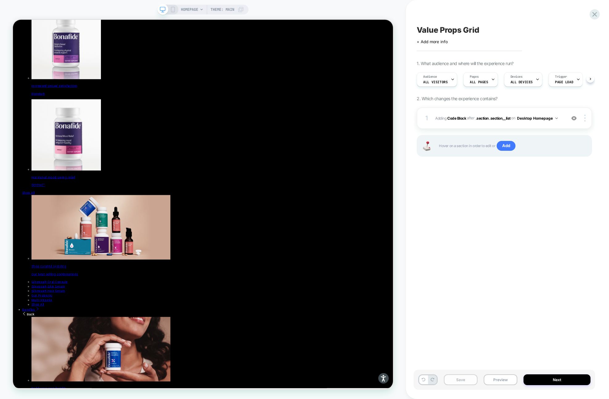
scroll to position [0, 0]
click at [466, 379] on button "Save" at bounding box center [461, 380] width 34 height 11
click at [500, 382] on button "Preview" at bounding box center [501, 380] width 34 height 11
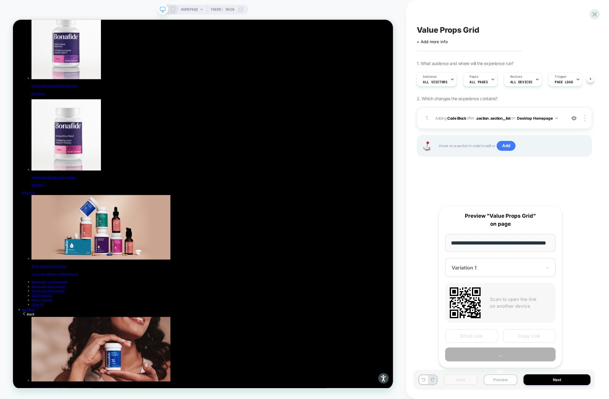
scroll to position [0, 16]
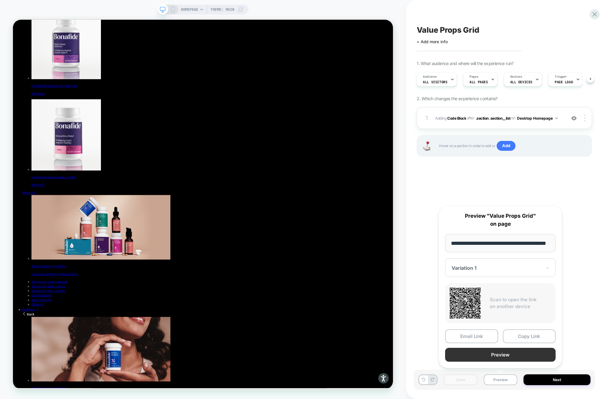
click at [505, 359] on button "Preview" at bounding box center [500, 355] width 111 height 14
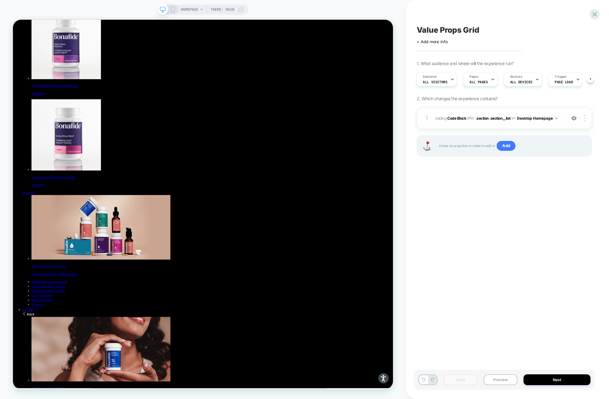
click at [493, 123] on div "1 Adding Code Block AFTER .section .section__list .section .section__list on De…" at bounding box center [504, 118] width 175 height 22
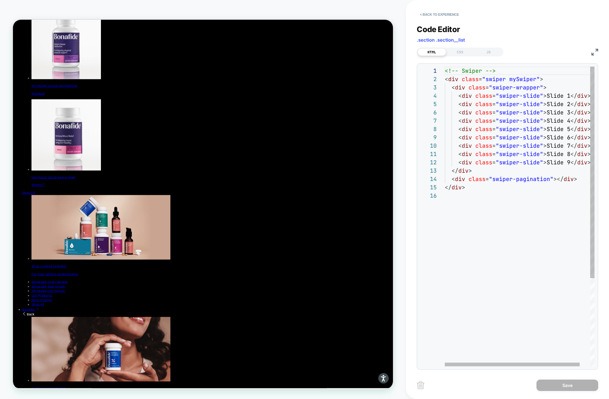
click at [498, 197] on div "<!-- Swiper --> < div class = "swiper mySwiper" > < div class = "swiper-wrapper…" at bounding box center [525, 279] width 161 height 425
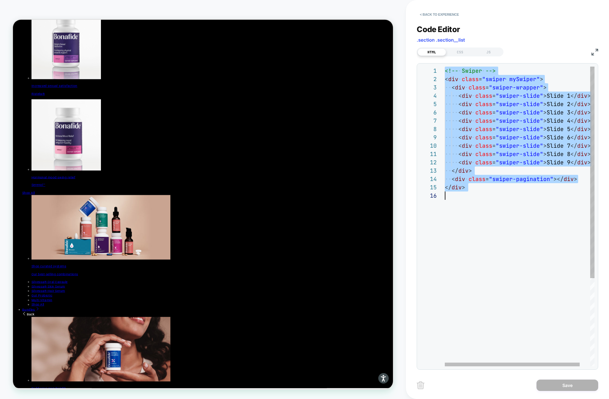
type textarea "**********"
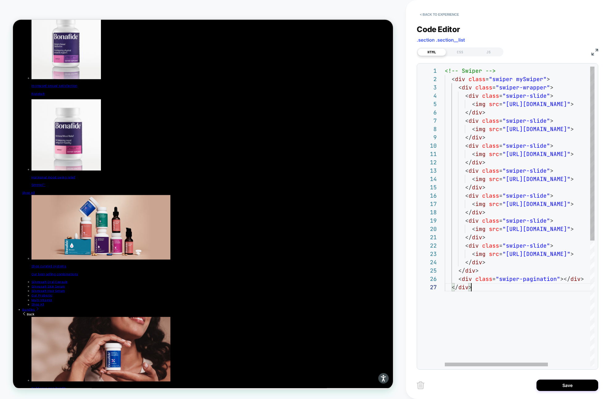
scroll to position [50, 27]
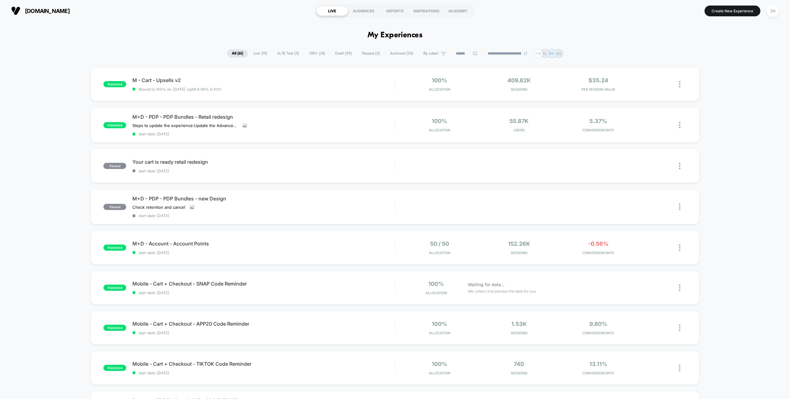
click at [331, 53] on span "Draft ( 39 )" at bounding box center [344, 53] width 26 height 8
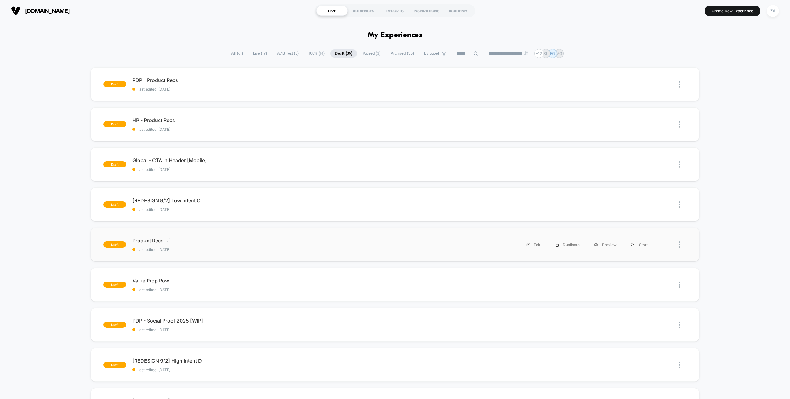
click at [144, 241] on span "Product Recs Click to edit experience details" at bounding box center [263, 241] width 262 height 6
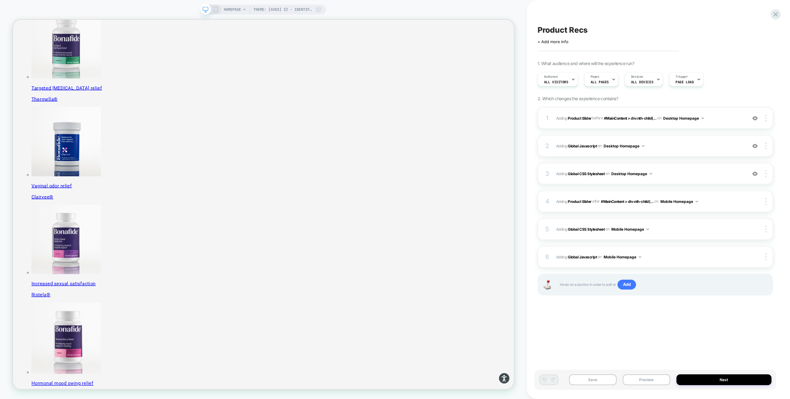
scroll to position [211, 0]
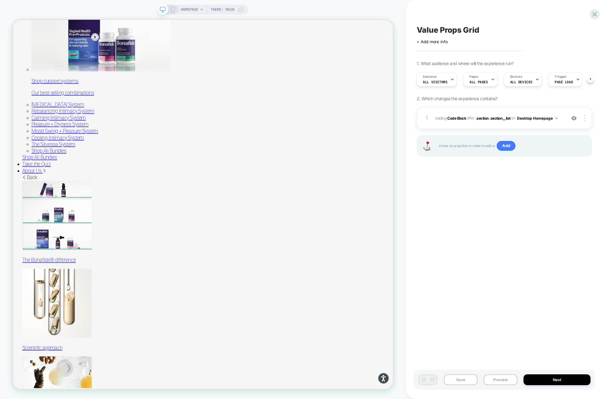
scroll to position [1100, 0]
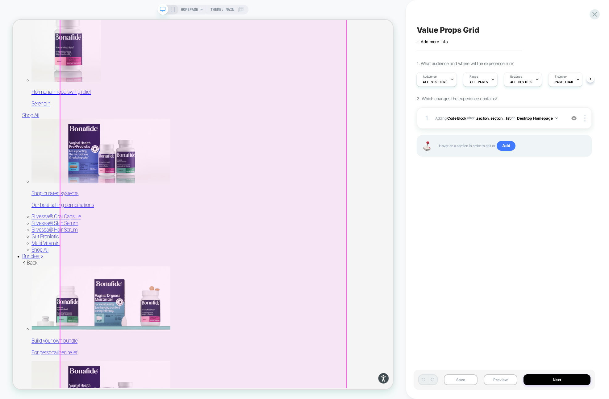
scroll to position [623, 0]
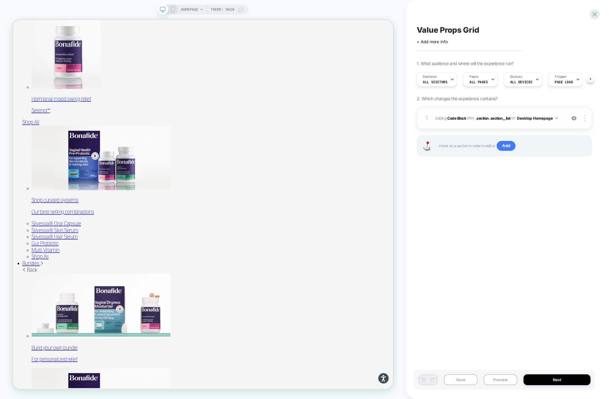
click at [511, 125] on div "1 Adding Code Block AFTER .section .section__list .section .section__list on De…" at bounding box center [504, 118] width 175 height 22
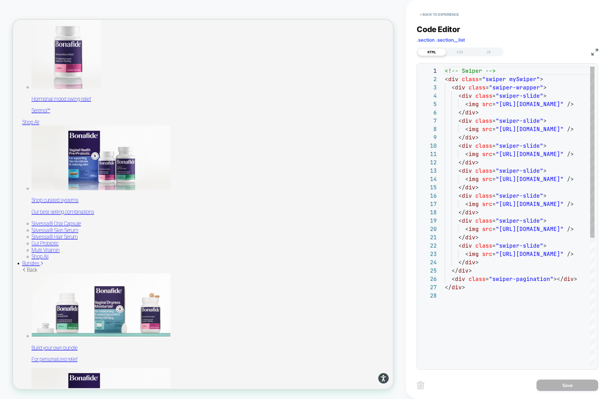
scroll to position [83, 0]
click at [468, 51] on div "CSS" at bounding box center [460, 51] width 28 height 7
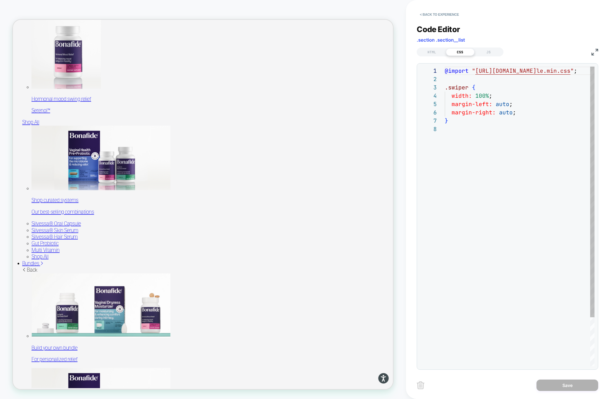
scroll to position [58, 0]
click at [486, 51] on div "JS" at bounding box center [488, 51] width 28 height 7
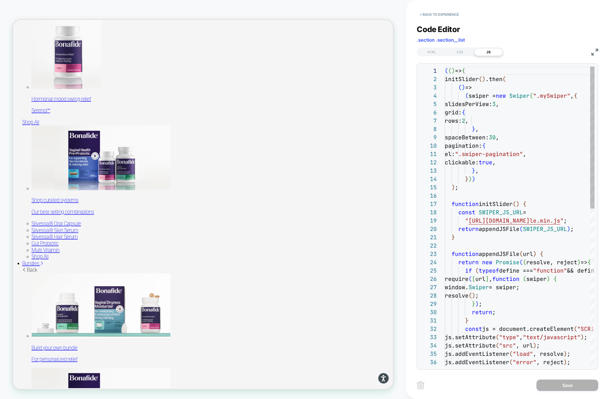
scroll to position [83, 0]
type textarea "**********"
click at [488, 185] on div "( ( ) => { initSlider ( ) .then ( ( ) => ( swiper = new Swiper ( ".mySwiper" , …" at bounding box center [567, 383] width 244 height 633
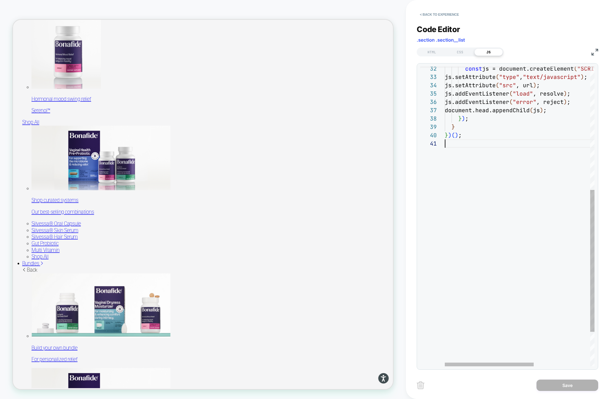
click at [482, 144] on div "} ) ( ) ; } document.head.appendChild ( js ) ; } ) ; js.addEventListener ( "err…" at bounding box center [567, 122] width 244 height 633
type textarea "**********"
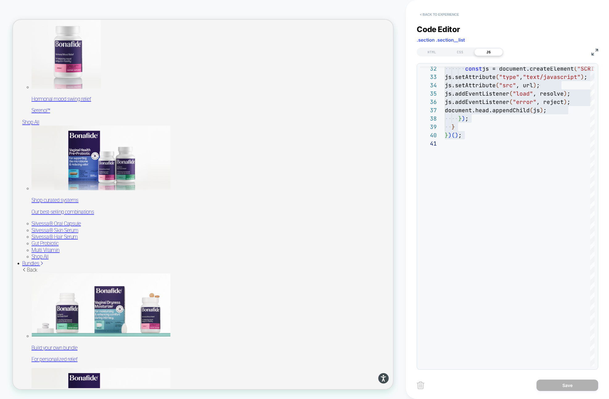
click at [436, 12] on button "< Back to experience" at bounding box center [439, 15] width 45 height 10
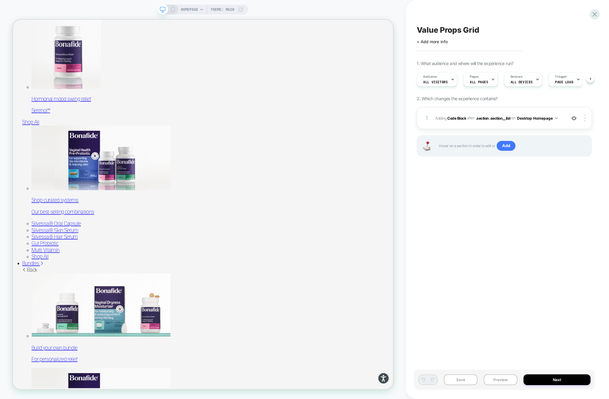
scroll to position [0, 0]
click at [502, 378] on button "Preview" at bounding box center [501, 380] width 34 height 11
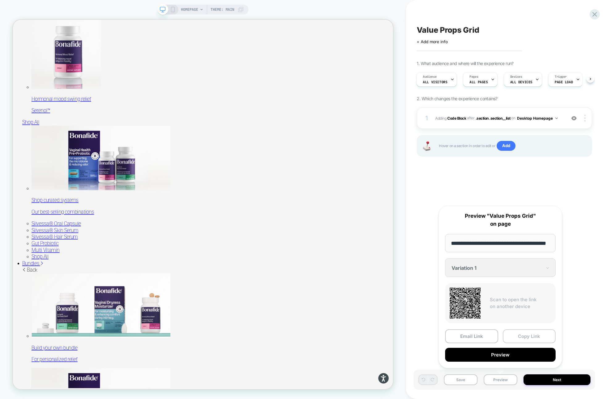
scroll to position [0, 0]
click at [523, 338] on button "Copy Link" at bounding box center [529, 337] width 53 height 14
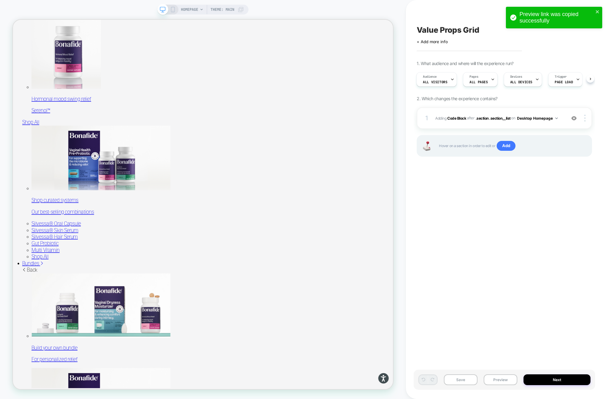
click at [518, 351] on div "Value Props Grid Click to edit experience details + Add more info 1. What audie…" at bounding box center [505, 199] width 182 height 387
click at [508, 377] on button "Preview" at bounding box center [501, 380] width 34 height 11
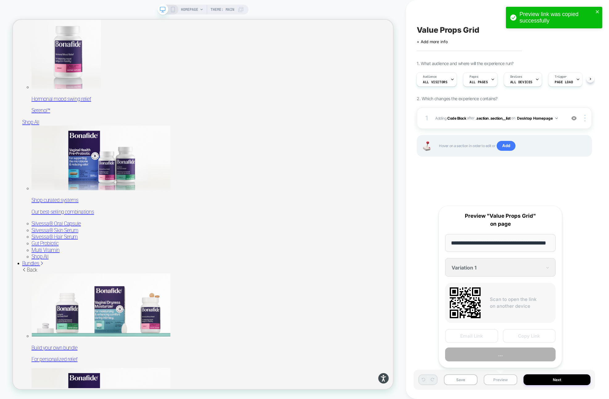
scroll to position [0, 16]
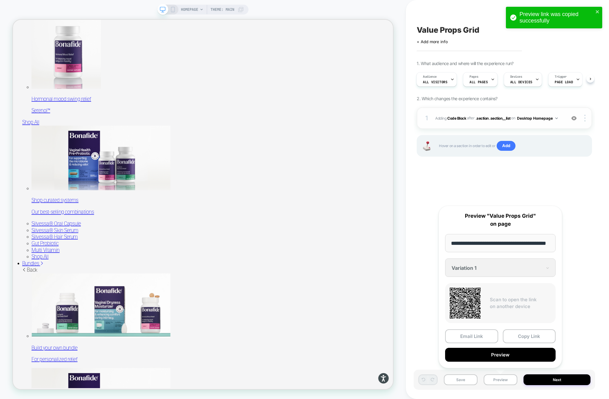
click at [565, 119] on div "1 Adding Code Block AFTER .section .section__list .section .section__list on De…" at bounding box center [504, 118] width 175 height 22
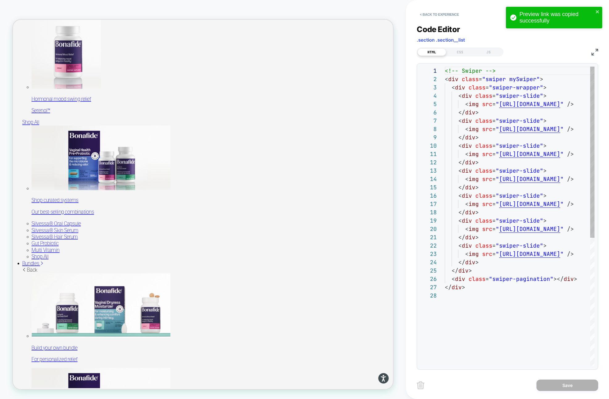
scroll to position [83, 0]
click at [529, 137] on div "<!-- Swiper --> < div class = "swiper mySwiper" > < div class = "swiper-wrapper…" at bounding box center [550, 329] width 211 height 525
click at [488, 51] on div "JS" at bounding box center [488, 51] width 28 height 7
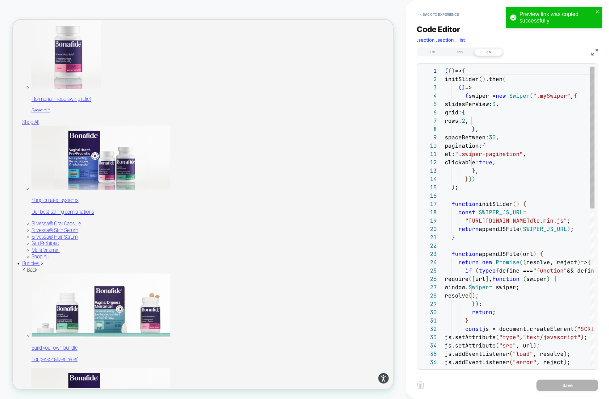
scroll to position [83, 0]
click at [529, 140] on div "( ( ) => { initSlider ( ) .then ( ( ) => ( swiper = new Swiper ( ".mySwiper" , …" at bounding box center [567, 383] width 244 height 633
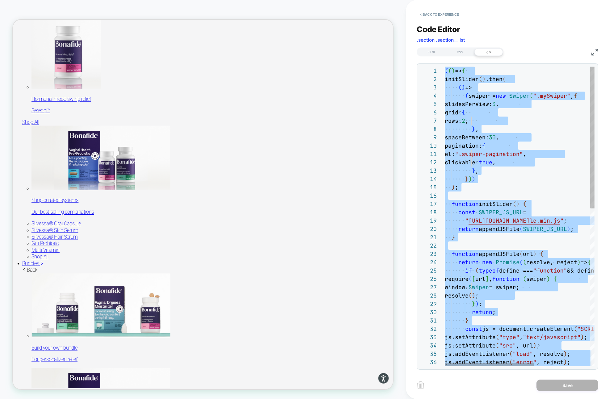
click at [525, 126] on div "( ( ) => { initSlider ( ) .then ( ( ) => ( swiper = new Swiper ( ".mySwiper" , …" at bounding box center [567, 383] width 244 height 633
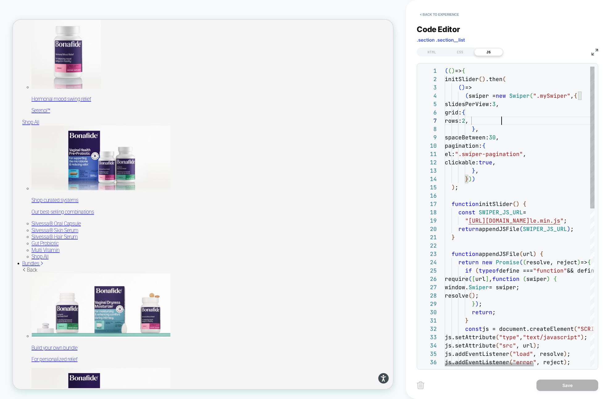
click at [500, 122] on div "( ( ) => { initSlider ( ) .then ( ( ) => ( swiper = new Swiper ( ".mySwiper" , …" at bounding box center [567, 383] width 244 height 633
click at [541, 186] on div "( ( ) => { initSlider ( ) .then ( ( ) => ( swiper = new Swiper ( ".mySwiper" , …" at bounding box center [567, 383] width 244 height 633
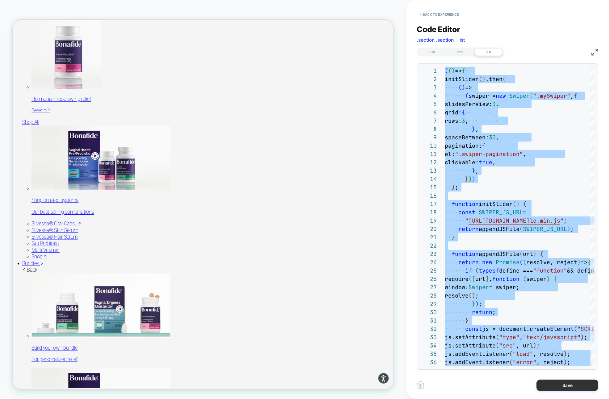
type textarea "**********"
click at [553, 382] on button "Save" at bounding box center [568, 385] width 62 height 11
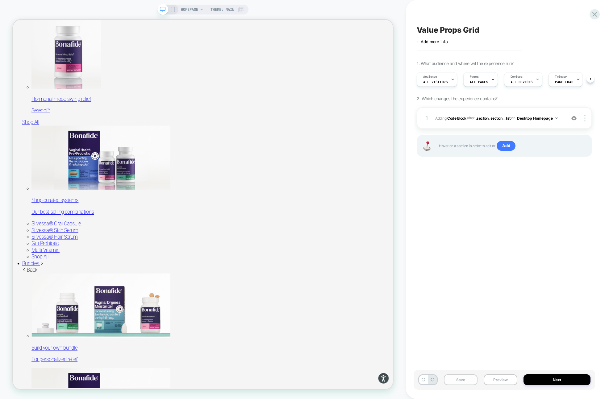
scroll to position [0, 0]
click at [494, 381] on button "Preview" at bounding box center [501, 380] width 34 height 11
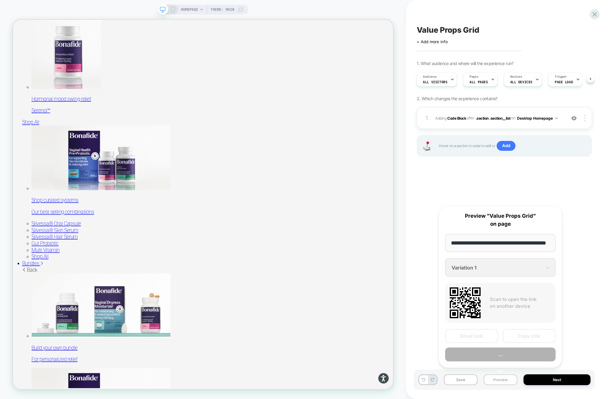
scroll to position [0, 16]
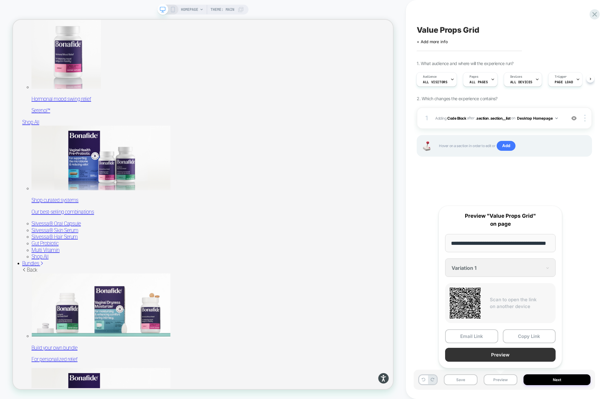
click at [512, 358] on button "Preview" at bounding box center [500, 355] width 111 height 14
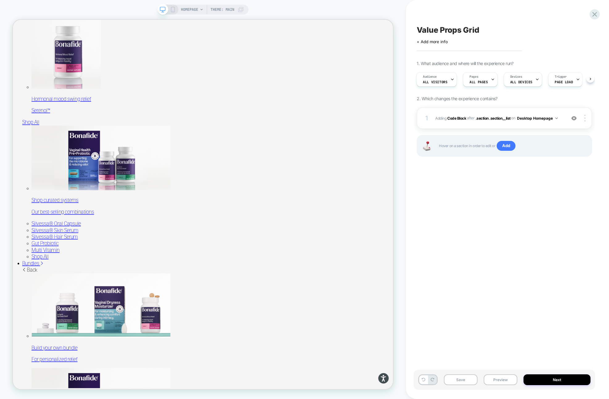
click at [521, 126] on div "1 Adding Code Block AFTER .section .section__list .section .section__list on De…" at bounding box center [504, 118] width 175 height 22
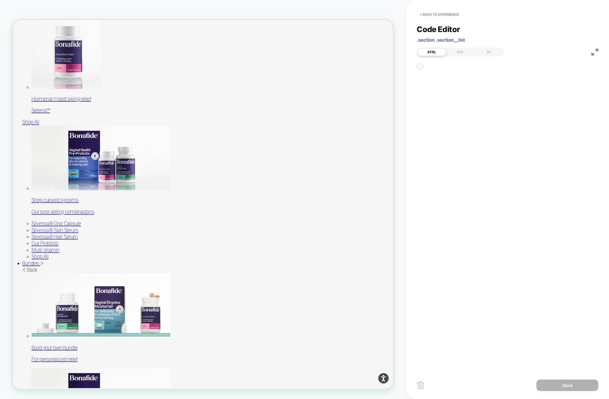
scroll to position [83, 0]
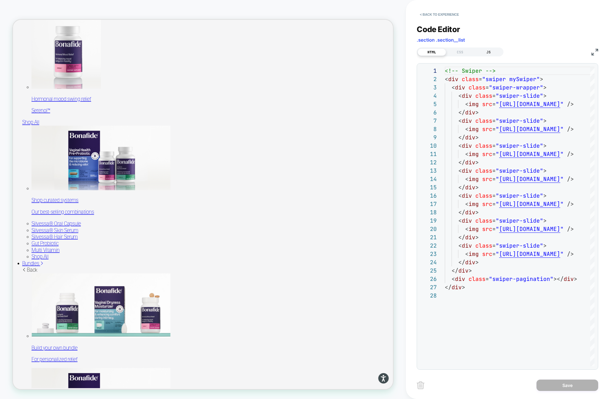
click at [495, 54] on div "JS" at bounding box center [488, 51] width 28 height 7
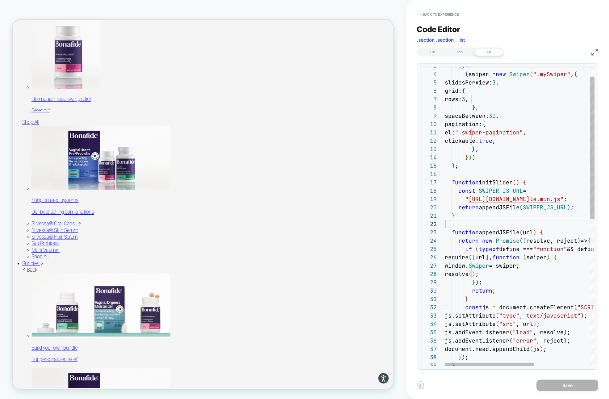
click at [497, 221] on div "( ) => ( swiper = new Swiper ( ".mySwiper" , { slidesPerView: 3 , grid: { rows:…" at bounding box center [567, 361] width 244 height 633
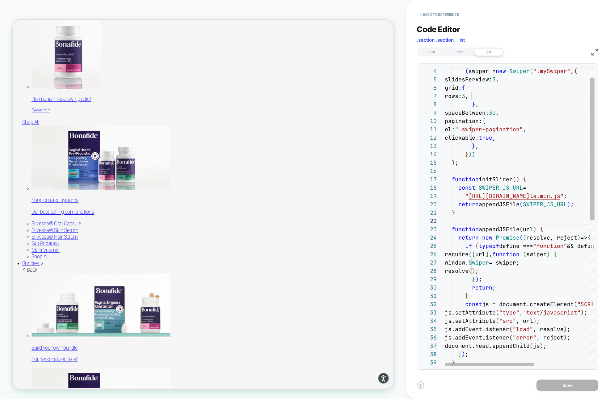
click at [520, 213] on div "( ) => ( swiper = new Swiper ( ".mySwiper" , { slidesPerView: 3 , grid: { rows:…" at bounding box center [567, 358] width 244 height 633
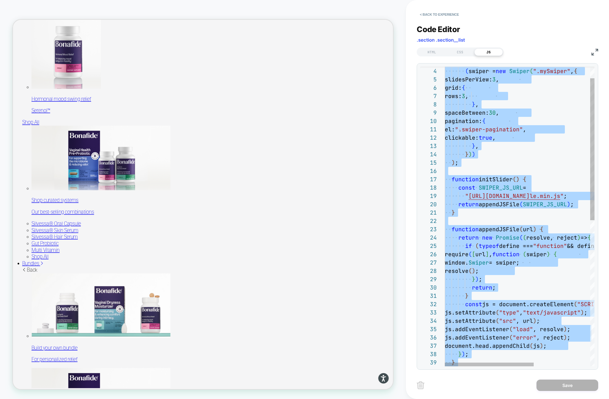
type textarea "**********"
click at [520, 215] on div "( ) => ( swiper = new Swiper ( ".mySwiper" , { slidesPerView: 3 , grid: { rows:…" at bounding box center [567, 358] width 244 height 633
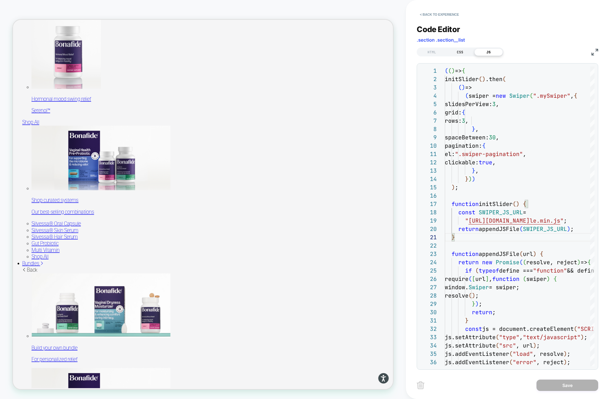
click at [457, 51] on div "CSS" at bounding box center [460, 51] width 28 height 7
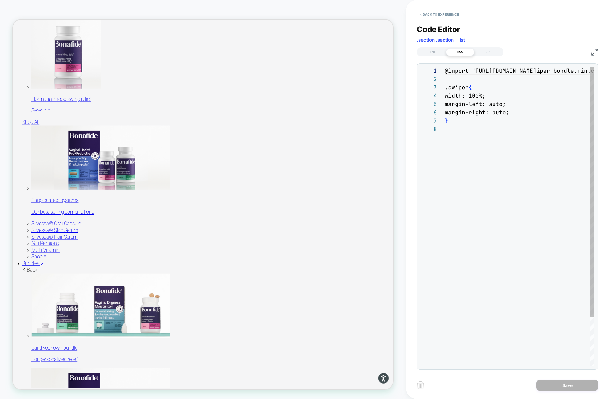
scroll to position [58, 0]
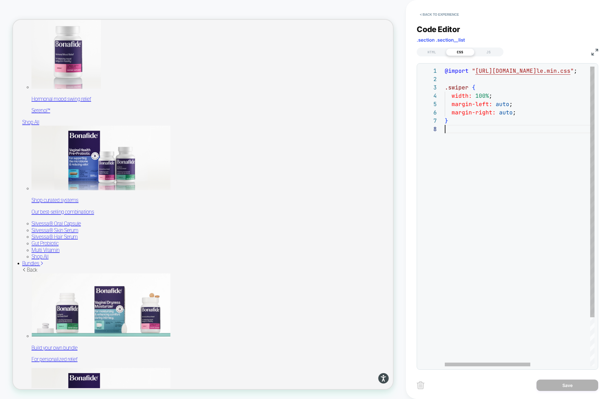
click at [479, 127] on div "@import " https://cdn.jsdelivr.net/npm/swiper@11/swiper-bund le.min.css " ; .sw…" at bounding box center [572, 246] width 254 height 358
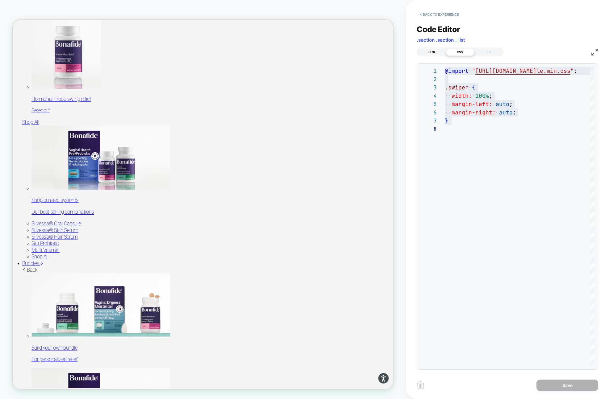
click at [425, 52] on div "HTML" at bounding box center [432, 51] width 28 height 7
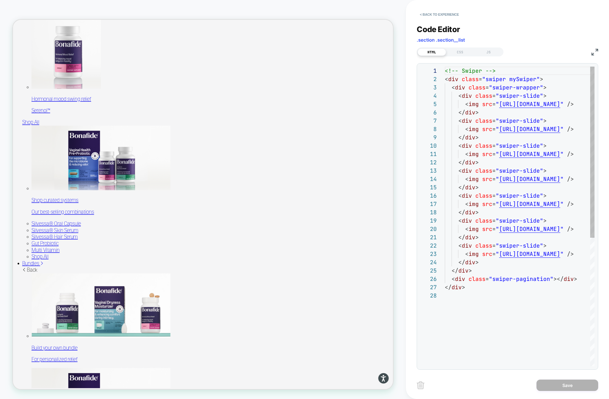
scroll to position [83, 0]
click at [503, 114] on div "<!-- Swiper --> < div class = "swiper mySwiper" > < div class = "swiper-wrapper…" at bounding box center [550, 329] width 211 height 525
type textarea "**********"
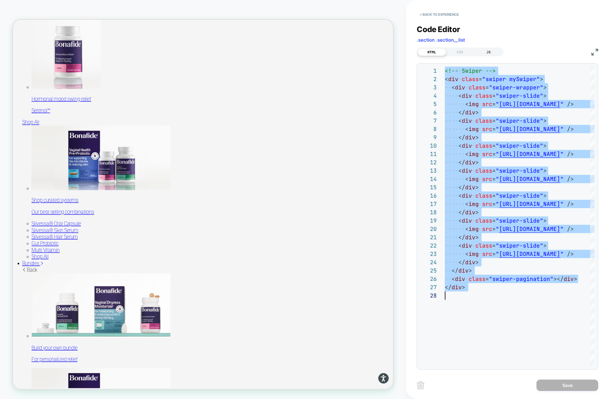
click at [481, 49] on div "JS" at bounding box center [488, 51] width 28 height 7
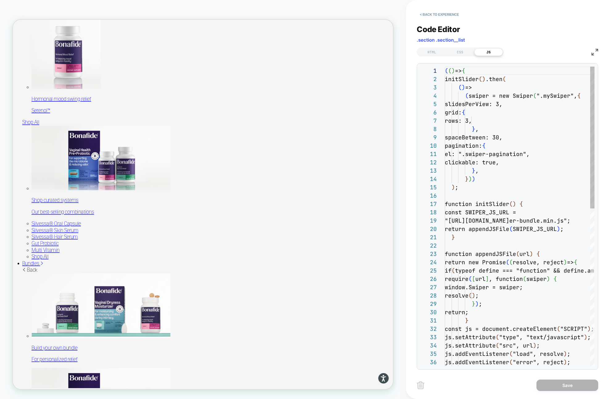
scroll to position [83, 0]
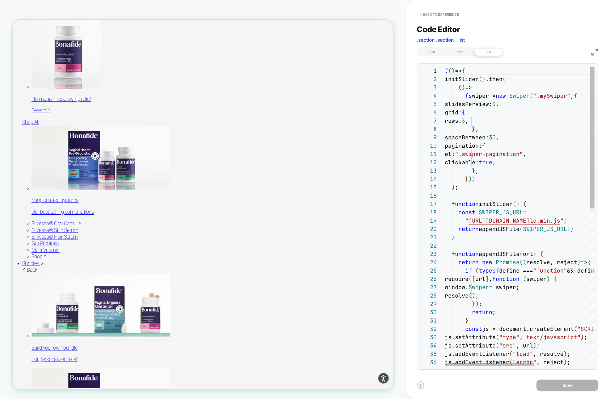
click at [531, 135] on div "( ( ) => { initSlider ( ) .then ( ( ) => ( swiper = new Swiper ( ".mySwiper" , …" at bounding box center [567, 383] width 244 height 633
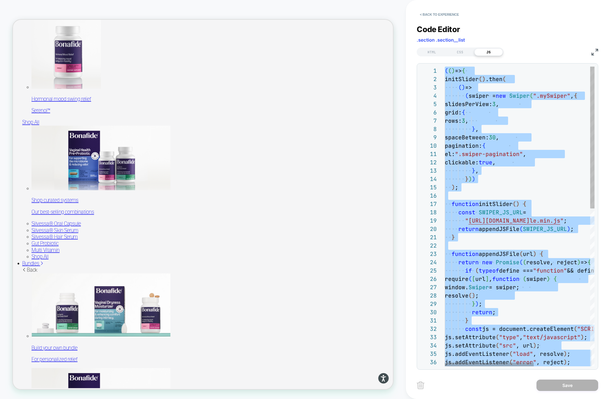
type textarea "**********"
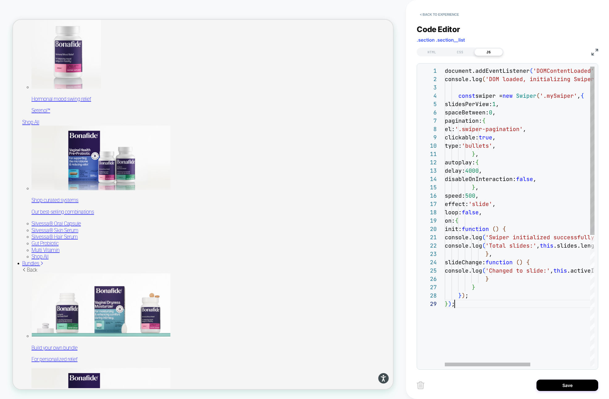
scroll to position [67, 10]
click at [465, 50] on div "CSS" at bounding box center [460, 51] width 28 height 7
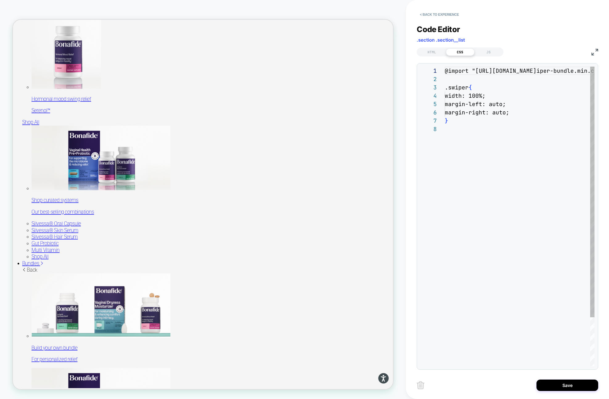
scroll to position [58, 0]
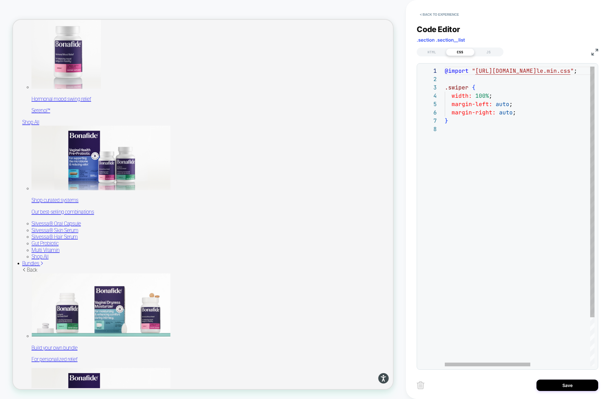
click at [516, 146] on div "@import " https://cdn.jsdelivr.net/npm/swiper@11/swiper-bund le.min.css " ; .sw…" at bounding box center [572, 246] width 254 height 358
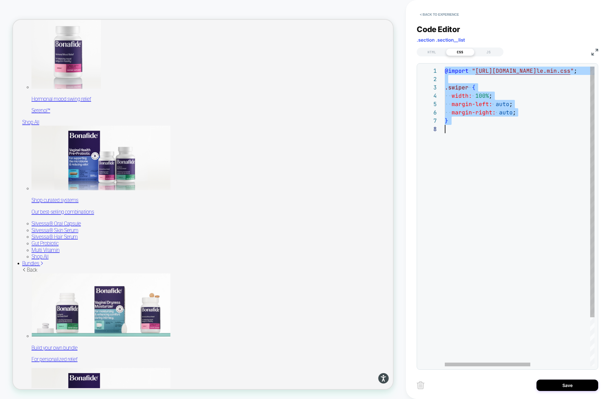
type textarea "**********"
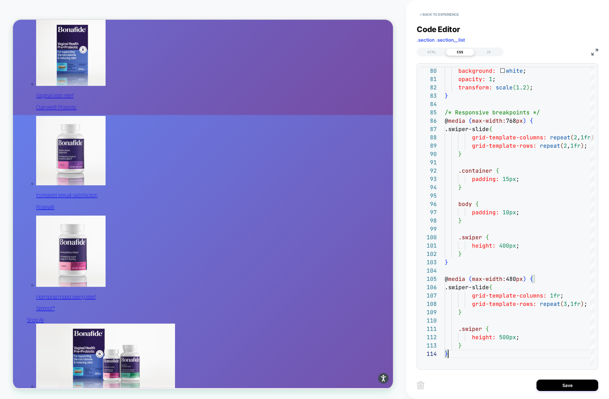
scroll to position [361, 0]
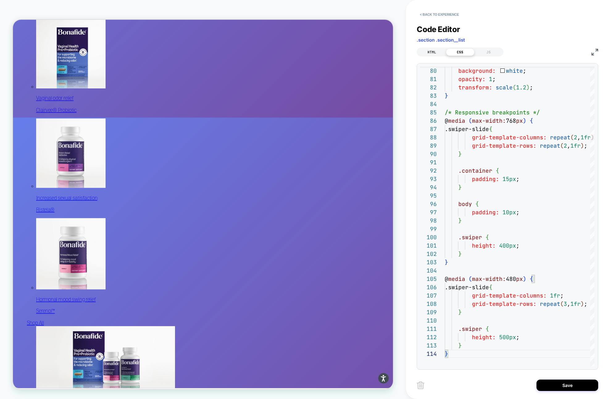
click at [437, 49] on div "HTML" at bounding box center [432, 51] width 28 height 7
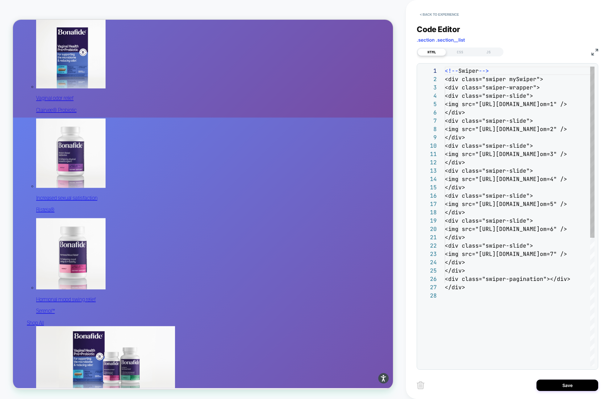
scroll to position [83, 0]
click at [481, 117] on div "<!-- Swiper --> <div class="swiper mySwiper"> <div class="swiper-wrapper"> <div…" at bounding box center [550, 329] width 211 height 525
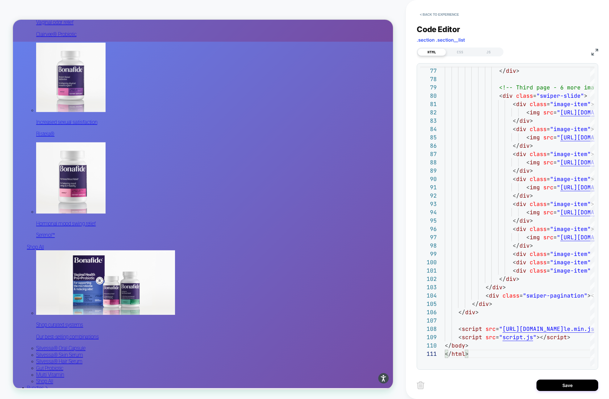
scroll to position [465, 0]
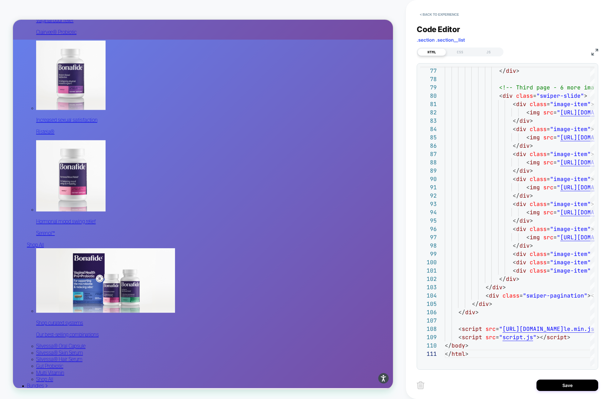
drag, startPoint x: 313, startPoint y: 330, endPoint x: 252, endPoint y: 330, distance: 61.1
drag, startPoint x: 526, startPoint y: 337, endPoint x: 420, endPoint y: 337, distance: 106.8
click at [420, 337] on div "77 78 79 80 81 82 83 84 85 86 87 88 89 90 91 92 93 94 95 96 97 98 99 100 101 10…" at bounding box center [507, 217] width 174 height 300
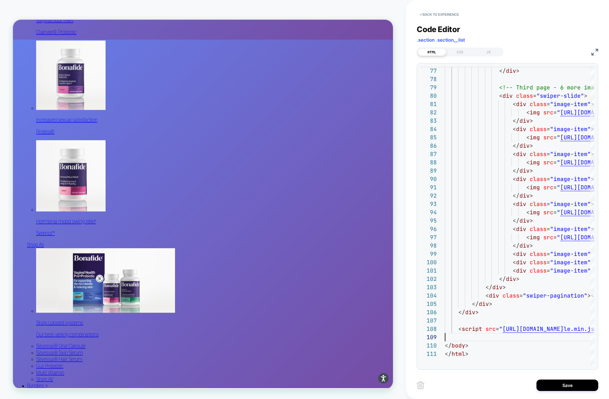
scroll to position [58, 290]
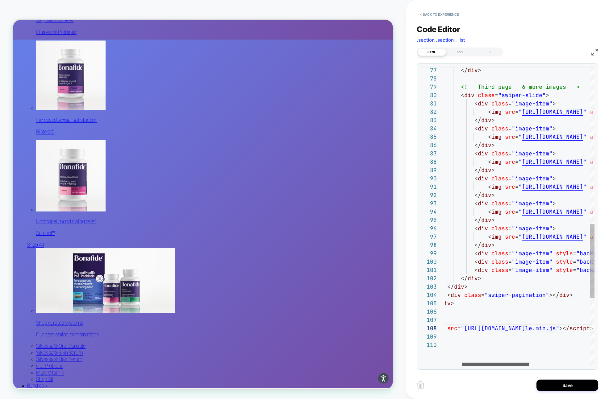
click at [462, 365] on div at bounding box center [495, 365] width 67 height 4
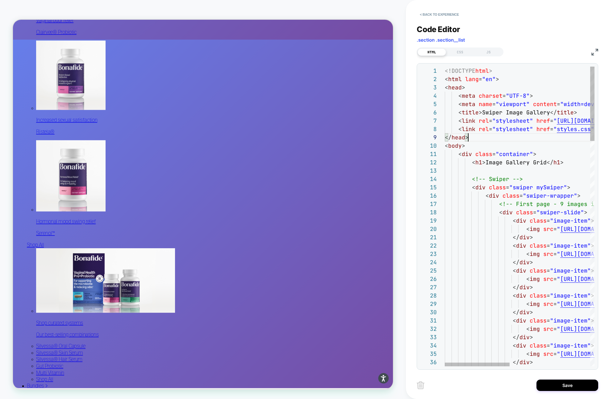
scroll to position [0, 0]
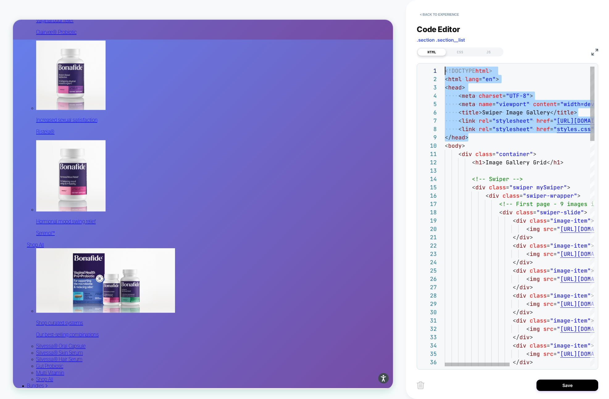
drag, startPoint x: 473, startPoint y: 139, endPoint x: 425, endPoint y: 65, distance: 87.4
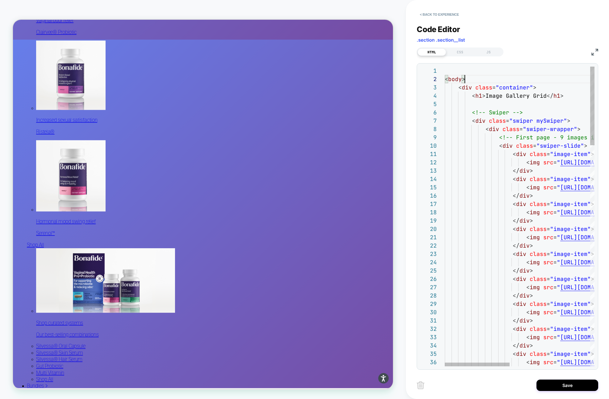
scroll to position [8, 20]
drag, startPoint x: 492, startPoint y: 80, endPoint x: 418, endPoint y: 80, distance: 74.4
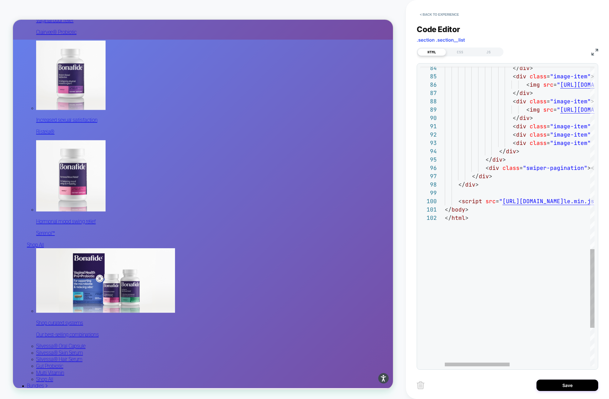
type textarea "******* *******"
drag, startPoint x: 455, startPoint y: 219, endPoint x: 432, endPoint y: 215, distance: 23.5
click at [548, 387] on button "Save" at bounding box center [568, 385] width 62 height 11
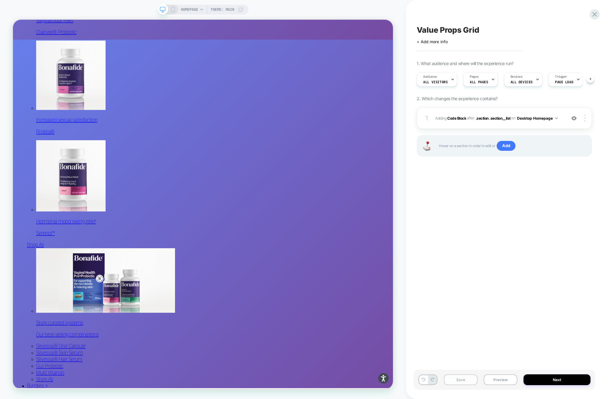
click at [464, 379] on button "Save" at bounding box center [461, 380] width 34 height 11
click at [498, 380] on button "Preview" at bounding box center [501, 380] width 34 height 11
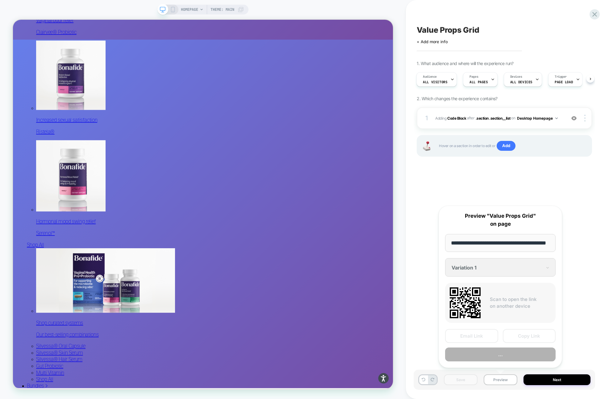
scroll to position [0, 16]
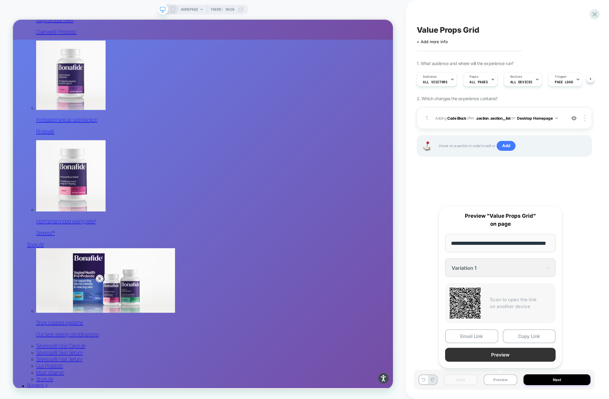
click at [511, 355] on button "Preview" at bounding box center [500, 355] width 111 height 14
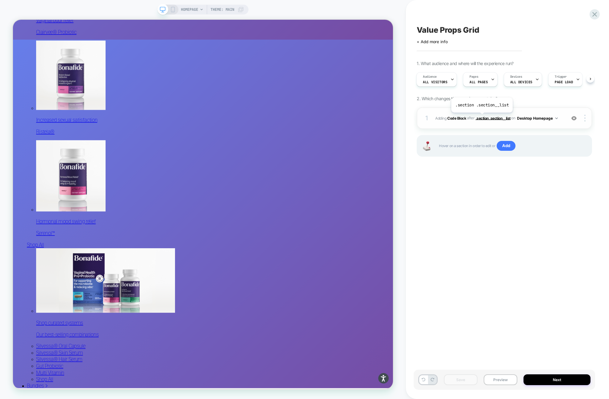
click at [481, 117] on span ".section .section__list" at bounding box center [493, 118] width 35 height 5
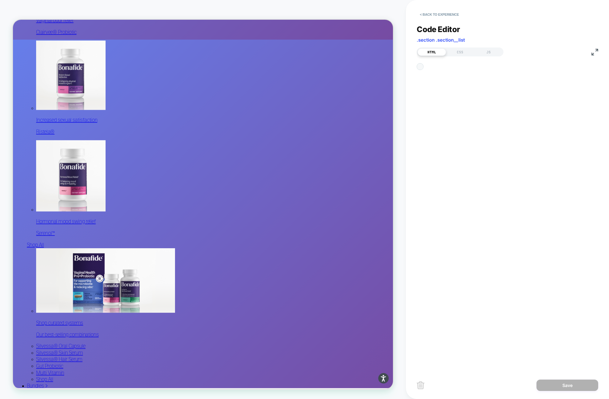
scroll to position [83, 0]
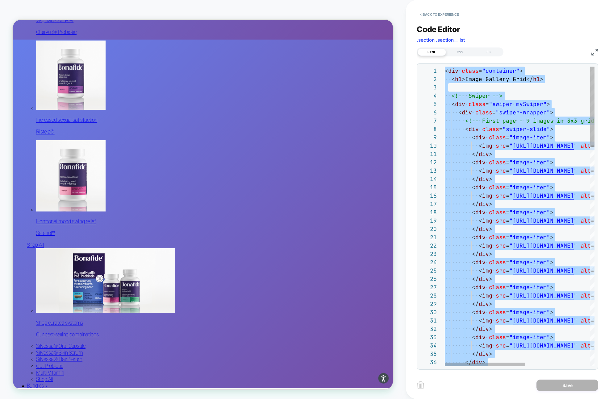
scroll to position [8, 30]
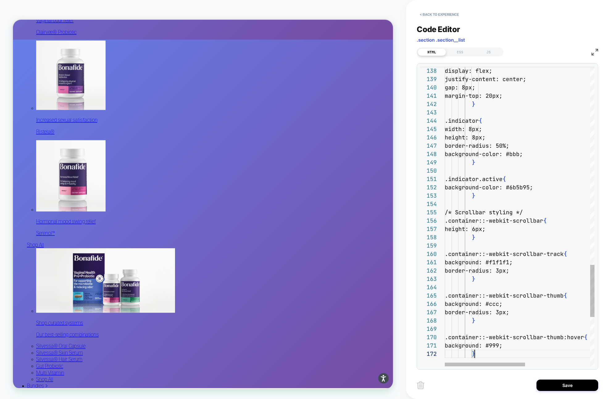
type textarea "**********"
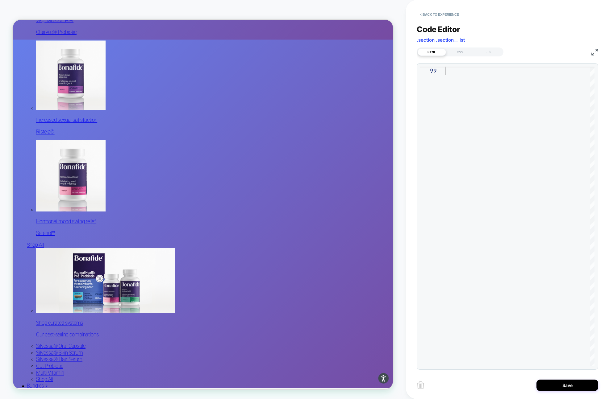
click at [458, 48] on div "HTML CSS JS" at bounding box center [460, 52] width 87 height 9
click at [460, 50] on div "CSS" at bounding box center [460, 51] width 28 height 7
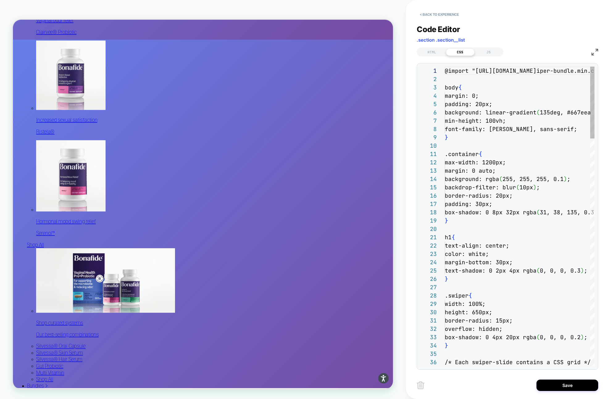
scroll to position [83, 0]
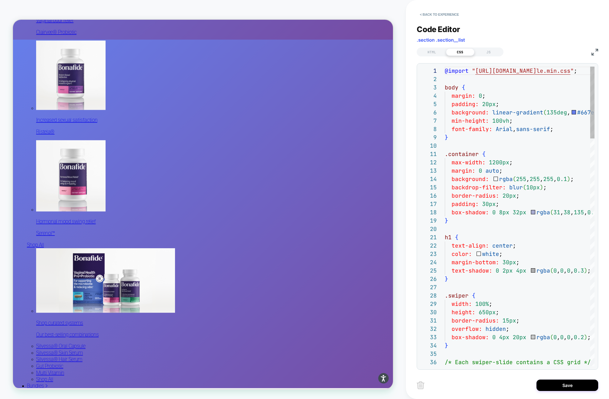
type textarea "**********"
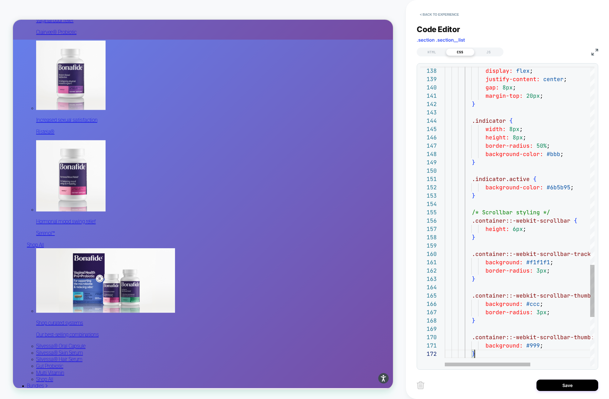
scroll to position [8, 30]
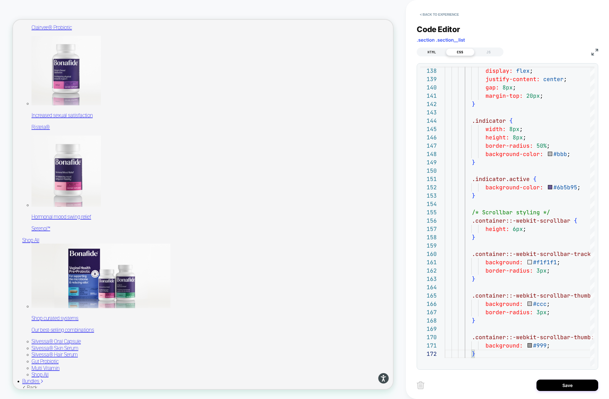
click at [435, 54] on div "HTML" at bounding box center [432, 51] width 28 height 7
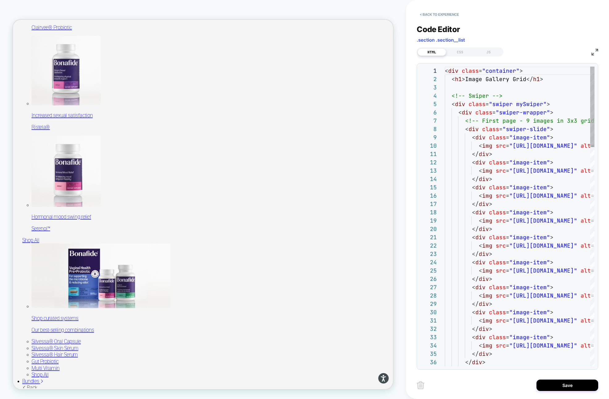
scroll to position [83, 0]
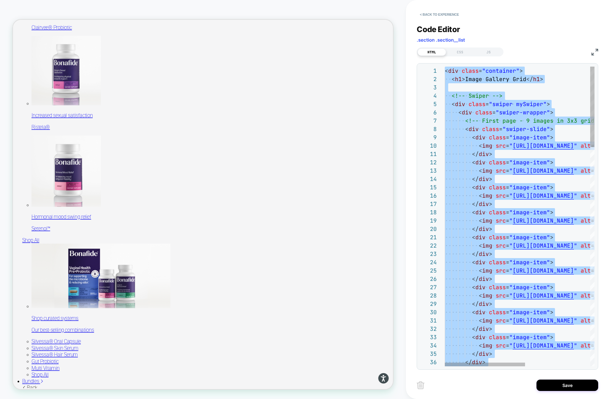
type textarea "**********"
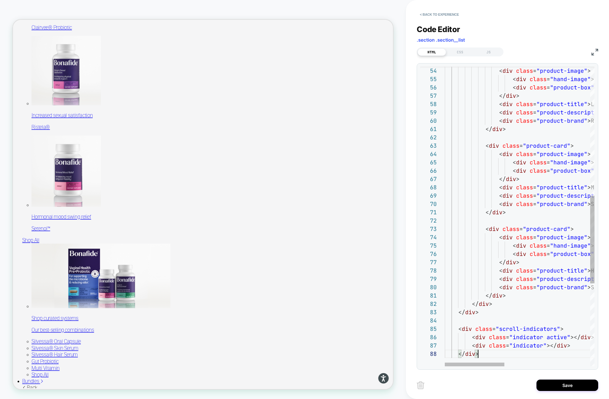
scroll to position [58, 33]
click at [488, 54] on div "JS" at bounding box center [488, 51] width 28 height 7
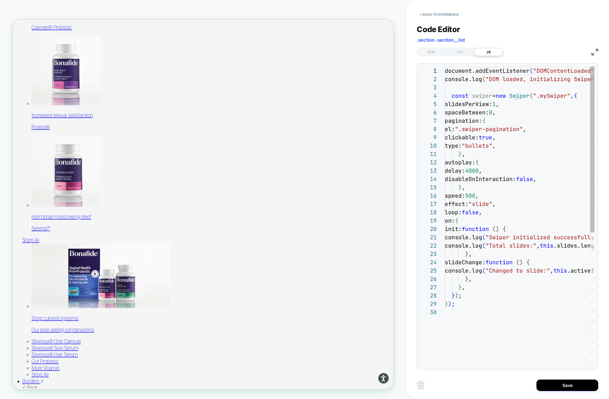
scroll to position [83, 0]
click at [502, 117] on div "document.addEventListener ( "DOMContentLoaded" , function ( ) { console.log ( "…" at bounding box center [552, 338] width 214 height 542
type textarea "**********"
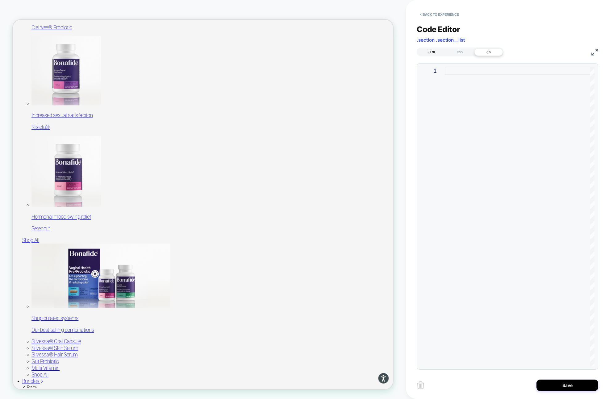
click at [431, 51] on div "HTML" at bounding box center [432, 51] width 28 height 7
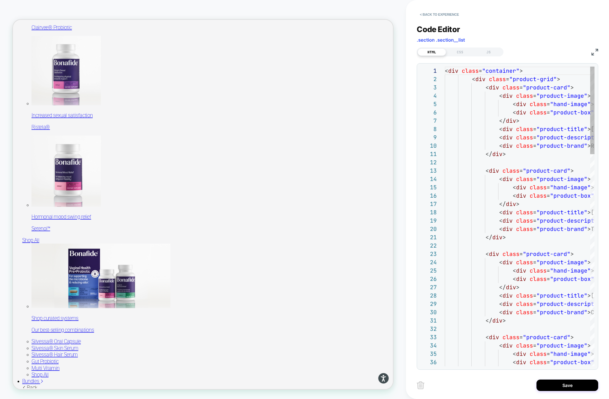
scroll to position [83, 0]
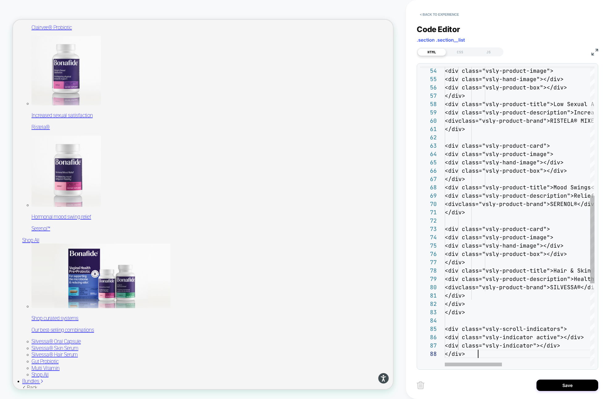
scroll to position [58, 33]
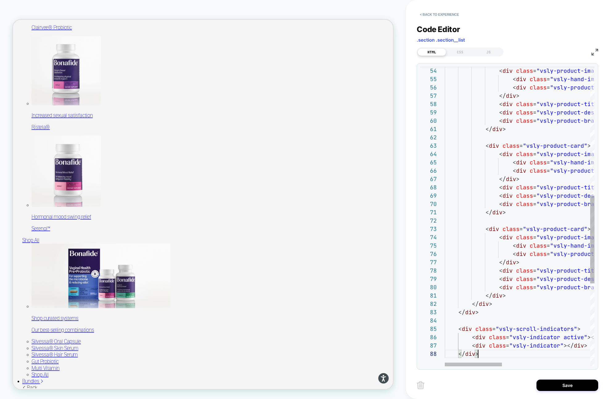
type textarea "**********"
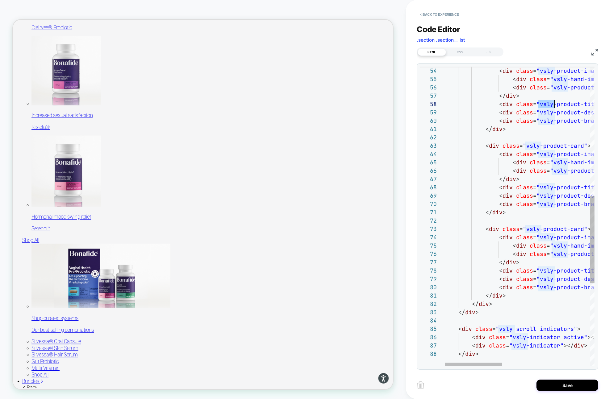
drag, startPoint x: 539, startPoint y: 106, endPoint x: 554, endPoint y: 105, distance: 15.2
click at [457, 50] on div "CSS" at bounding box center [460, 51] width 28 height 7
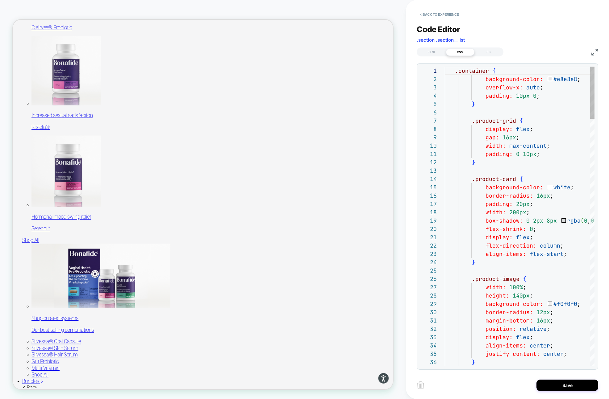
scroll to position [83, 0]
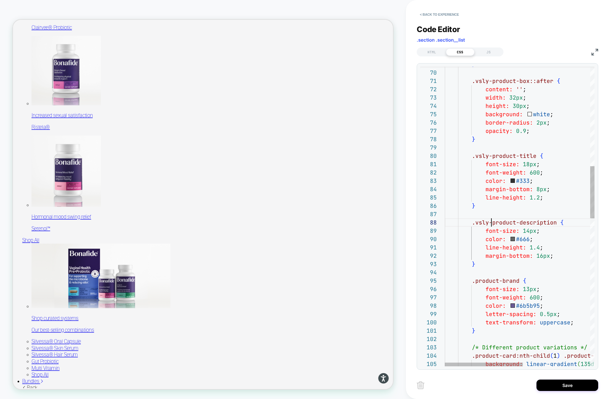
click at [474, 284] on div "} .vsly-product-box::after { content: '' ; width: 32px ; height: 30px ; backgro…" at bounding box center [584, 355] width 278 height 1725
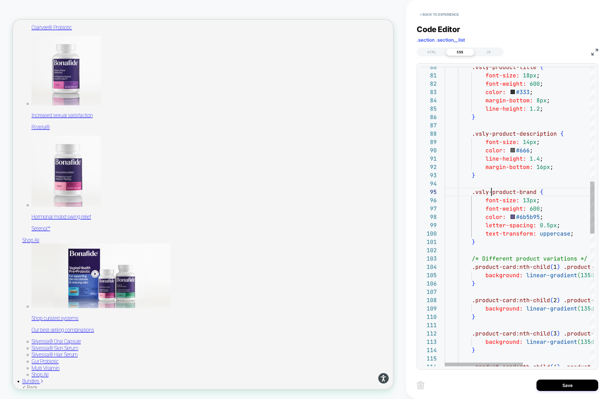
click at [475, 269] on div ".vsly-product-title { font-size: 18px ; font-weight: 600 ; color: #333 ; margin…" at bounding box center [584, 267] width 278 height 1725
click at [475, 305] on div ".vsly-product-title { font-size: 18px ; font-weight: 600 ; color: #333 ; margin…" at bounding box center [584, 267] width 278 height 1725
click at [475, 300] on div ".vsly-product-title { font-size: 18px ; font-weight: 600 ; color: #333 ; margin…" at bounding box center [592, 267] width 294 height 1725
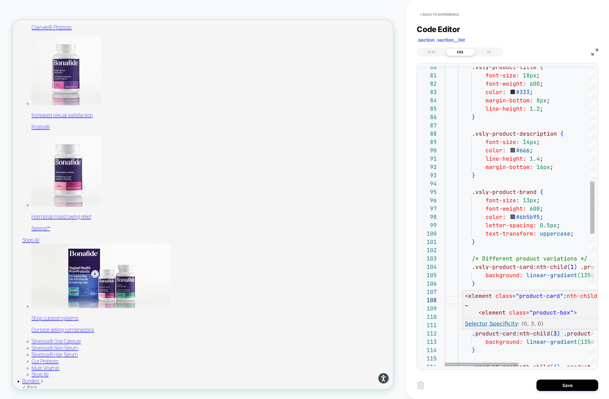
click at [474, 334] on div ".vsly-product-title { font-size: 18px ; font-weight: 600 ; color: #333 ; margin…" at bounding box center [592, 267] width 294 height 1725
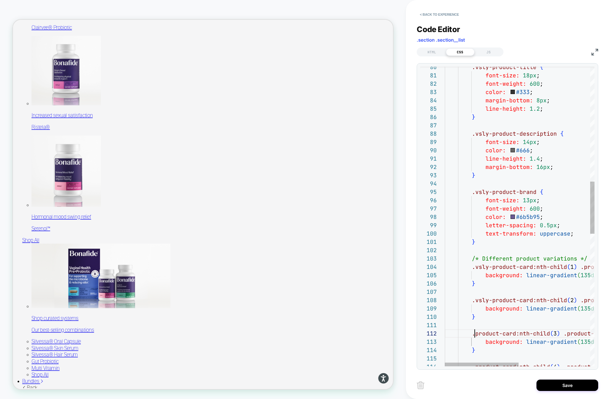
scroll to position [8, 47]
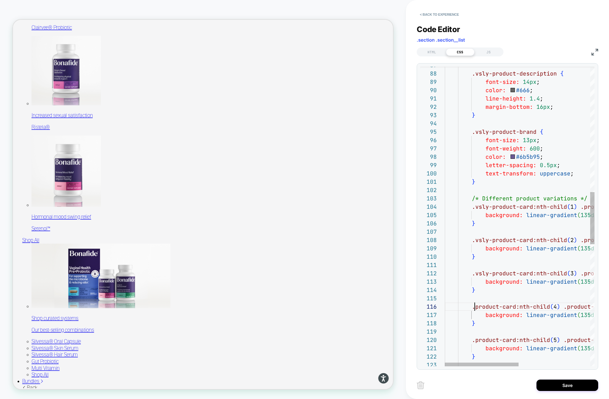
click at [474, 309] on div ".vsly-product-description { font-size: 14px ; color: #666 ; line-height: 1.4 ; …" at bounding box center [592, 206] width 294 height 1725
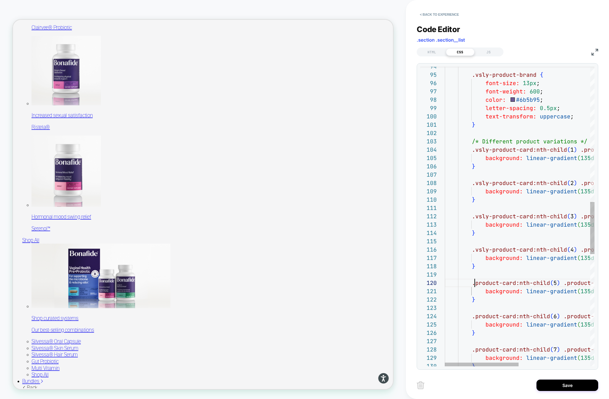
click at [475, 284] on div ".vsly-product-brand { font-size: 13px ; font-weight: 600 ; color: #6b5b95 ; let…" at bounding box center [592, 149] width 294 height 1725
click at [474, 318] on div ".vsly-product-brand { font-size: 13px ; font-weight: 600 ; color: #6b5b95 ; let…" at bounding box center [592, 149] width 294 height 1725
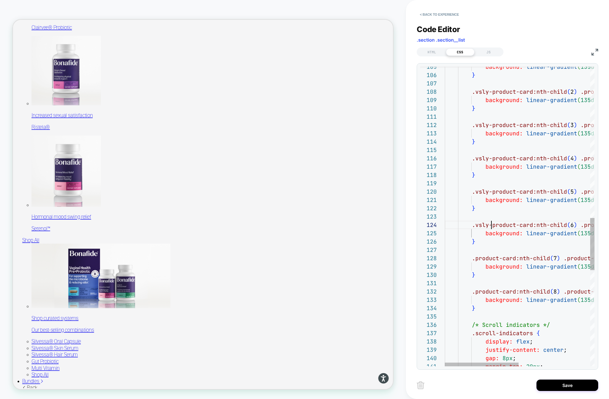
click at [474, 259] on div "background: linear-gradient ( 135deg , #4a4a8a 0% , #6b5b95 100% ) ; } .vsly-pr…" at bounding box center [592, 58] width 294 height 1725
click at [475, 292] on div "background: linear-gradient ( 135deg , #4a4a8a 0% , #6b5b95 100% ) ; } .vsly-pr…" at bounding box center [592, 58] width 294 height 1725
click at [476, 336] on div "background: linear-gradient ( 135deg , #4a4a8a 0% , #6b5b95 100% ) ; } .vsly-pr…" at bounding box center [592, 58] width 294 height 1725
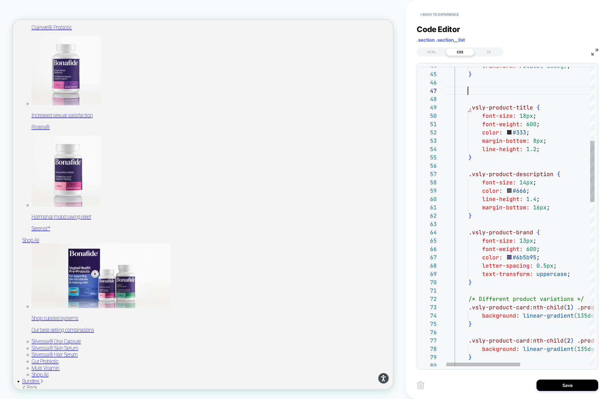
scroll to position [50, 27]
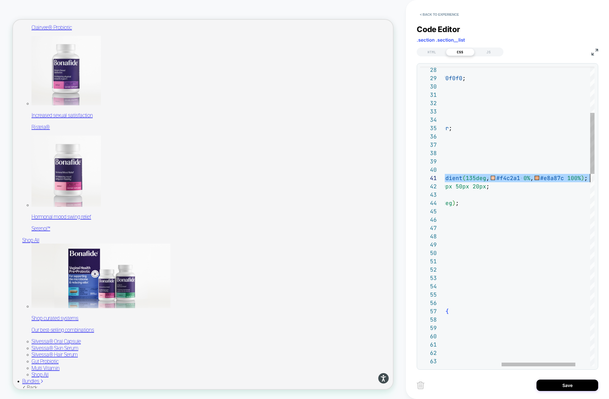
drag, startPoint x: 479, startPoint y: 178, endPoint x: 599, endPoint y: 177, distance: 120.4
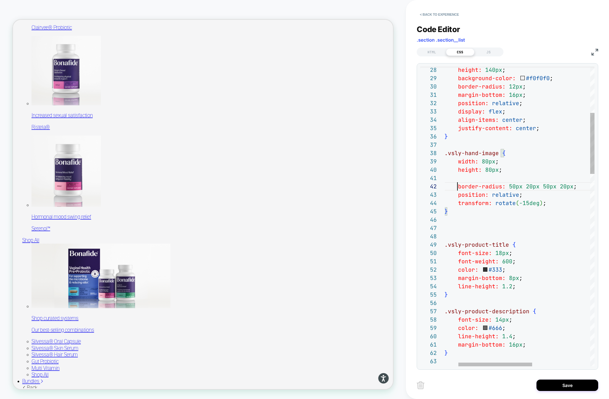
drag, startPoint x: 457, startPoint y: 185, endPoint x: 606, endPoint y: 185, distance: 149.1
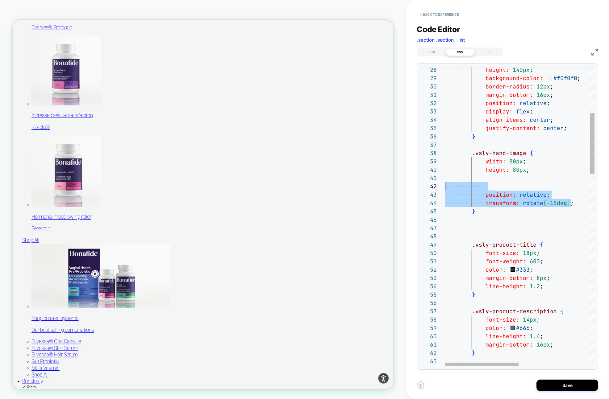
scroll to position [8, 0]
drag, startPoint x: 549, startPoint y: 203, endPoint x: 434, endPoint y: 185, distance: 117.0
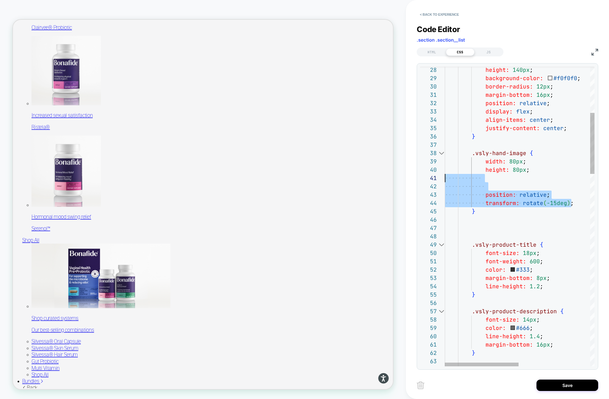
drag, startPoint x: 572, startPoint y: 205, endPoint x: 434, endPoint y: 181, distance: 140.4
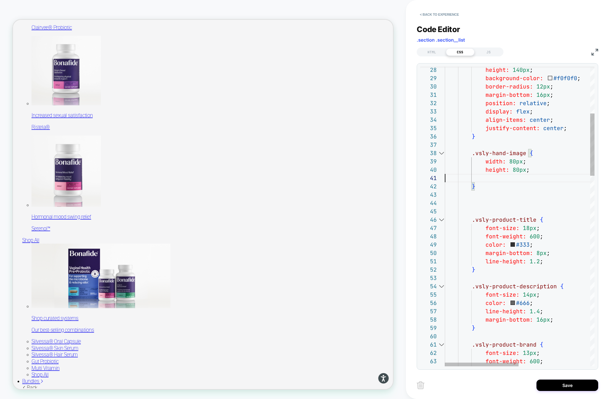
type textarea "**********"
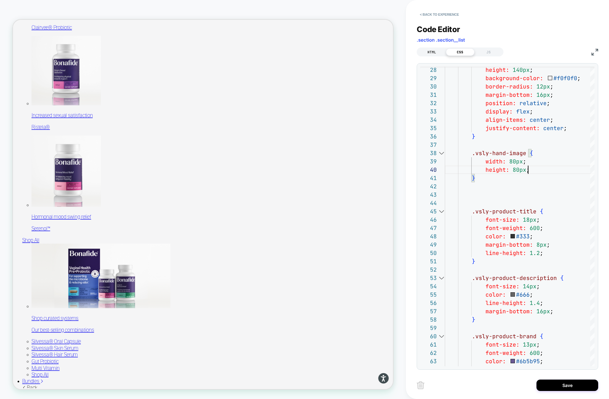
click at [435, 52] on div "HTML" at bounding box center [432, 51] width 28 height 7
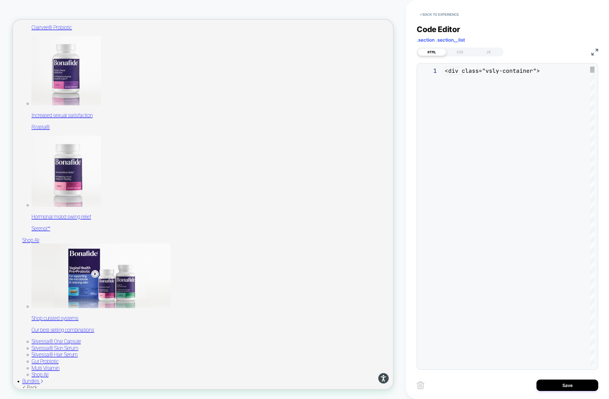
scroll to position [75, 0]
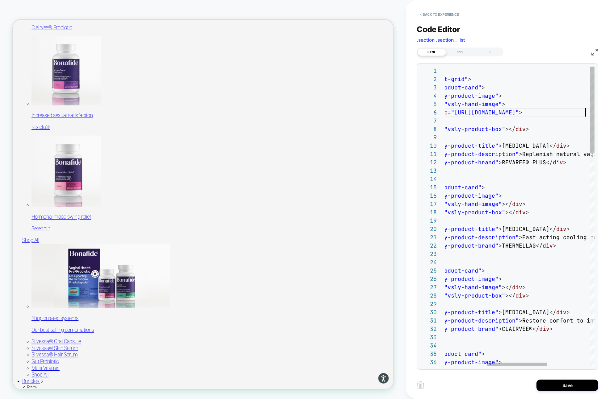
scroll to position [42, 246]
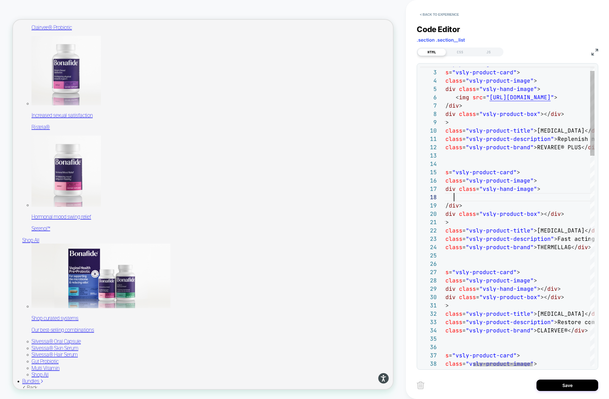
scroll to position [58, 247]
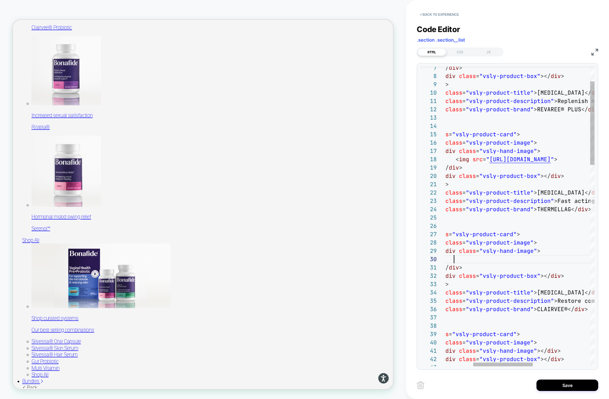
scroll to position [75, 247]
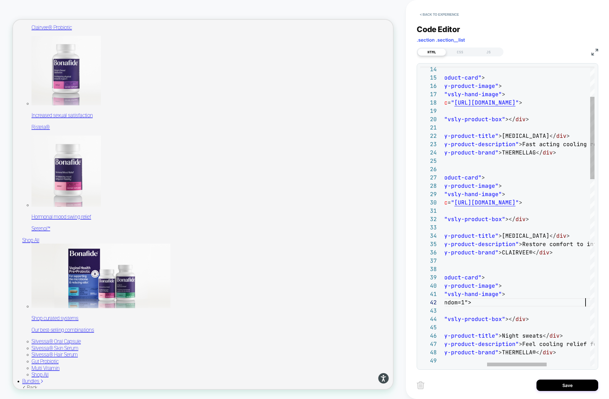
scroll to position [8, 247]
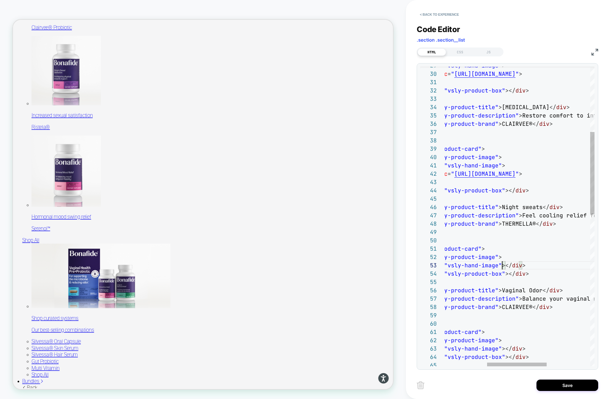
click at [503, 265] on div "< div class = "vsly-hand-image" > < div class = "vsly-product-box" ></ div > </…" at bounding box center [521, 374] width 364 height 1092
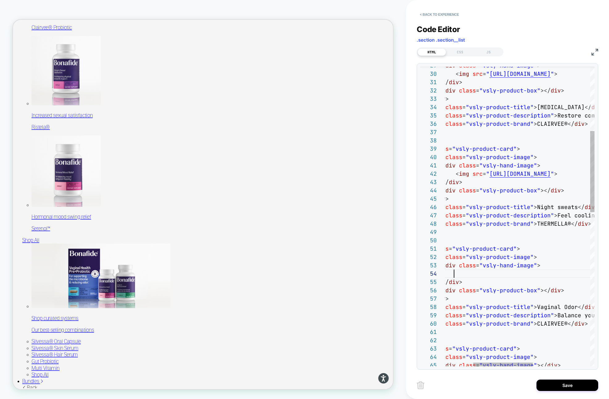
scroll to position [25, 247]
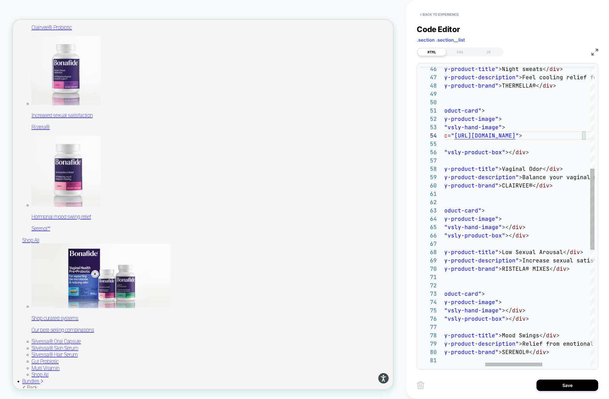
click at [502, 228] on div "< div class = "vsly-product-title" > Night sweats </ div > < div class = "vsly-…" at bounding box center [529, 244] width 381 height 1109
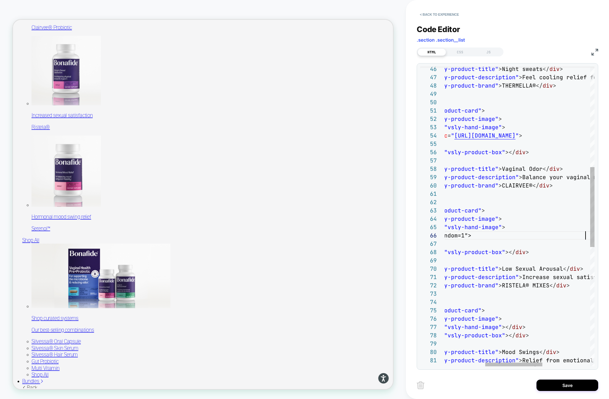
scroll to position [42, 246]
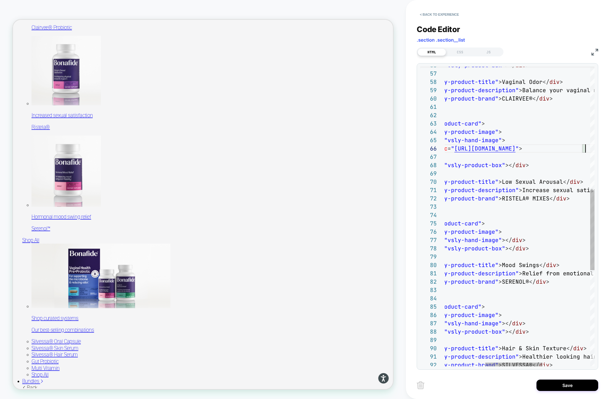
click at [503, 240] on div "< div class = "vsly-product-box" ></ div > </ div > < div class = "vsly-product…" at bounding box center [529, 165] width 381 height 1125
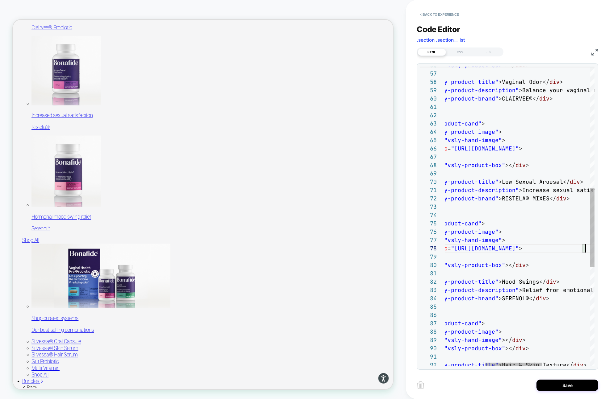
scroll to position [58, 247]
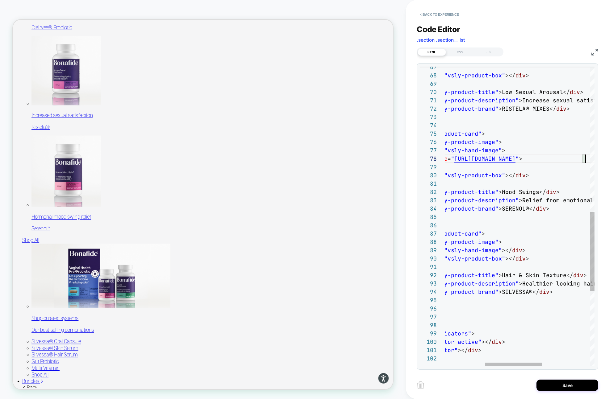
click at [502, 249] on div "< div class = "vsly-product-box" ></ div > </ div > < div class = "vsly-product…" at bounding box center [529, 84] width 381 height 1142
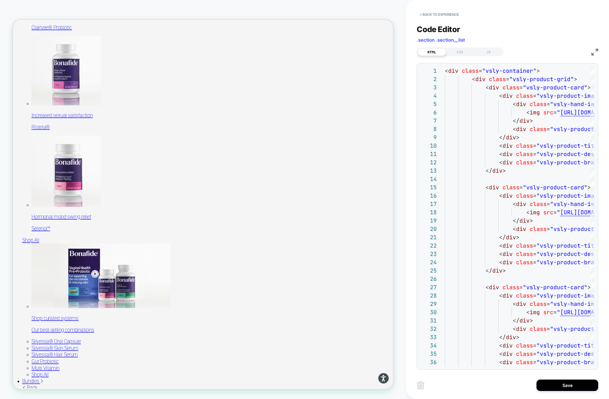
scroll to position [0, 0]
type textarea "**********"
click at [461, 54] on div "CSS" at bounding box center [460, 51] width 28 height 7
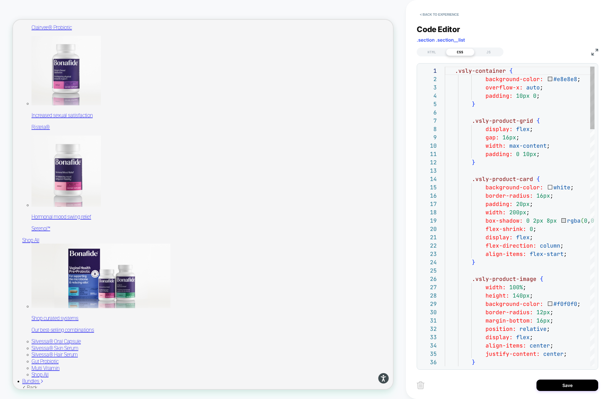
scroll to position [83, 0]
click at [427, 50] on div "HTML" at bounding box center [432, 51] width 28 height 7
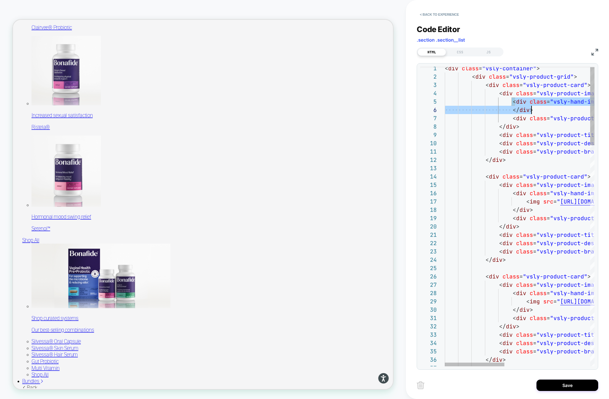
scroll to position [33, 87]
drag, startPoint x: 512, startPoint y: 102, endPoint x: 534, endPoint y: 107, distance: 22.8
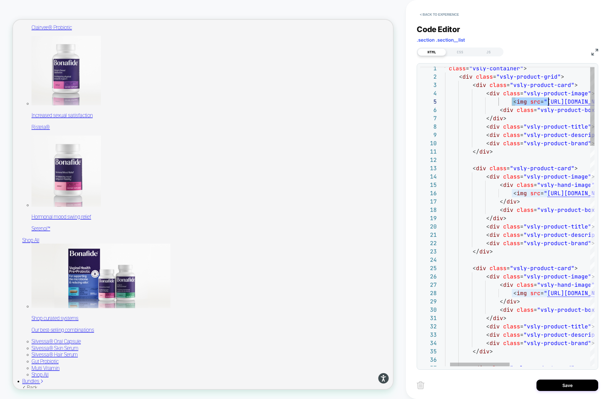
scroll to position [33, 247]
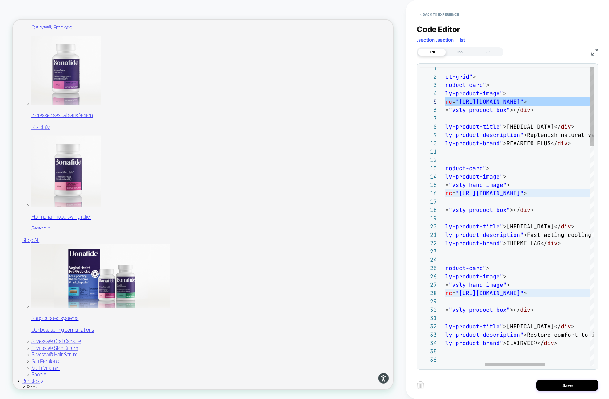
drag, startPoint x: 512, startPoint y: 102, endPoint x: 618, endPoint y: 102, distance: 106.2
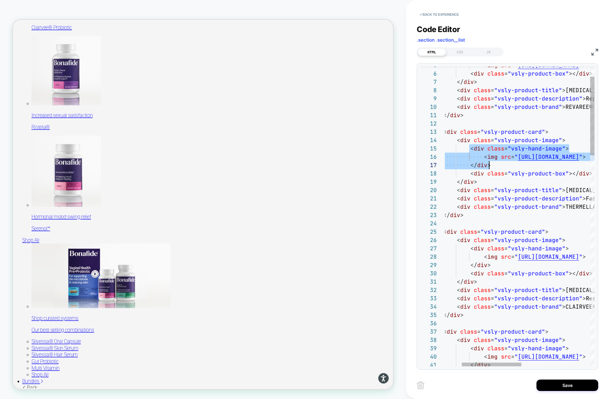
drag, startPoint x: 471, startPoint y: 147, endPoint x: 497, endPoint y: 167, distance: 33.1
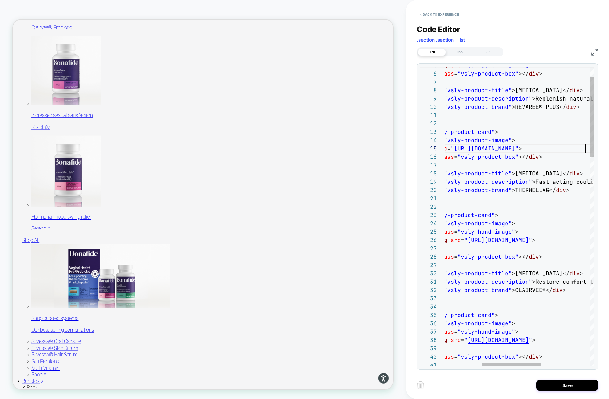
scroll to position [33, 233]
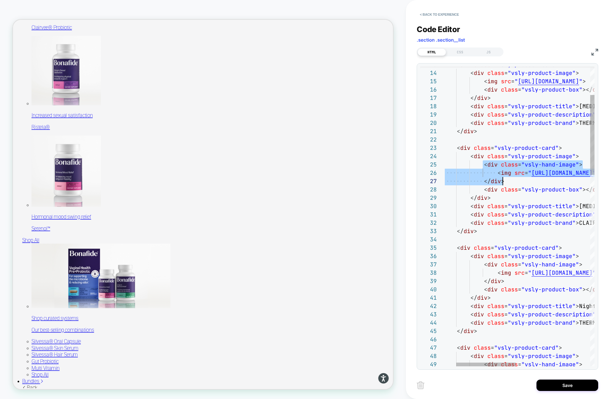
drag, startPoint x: 484, startPoint y: 165, endPoint x: 507, endPoint y: 178, distance: 27.2
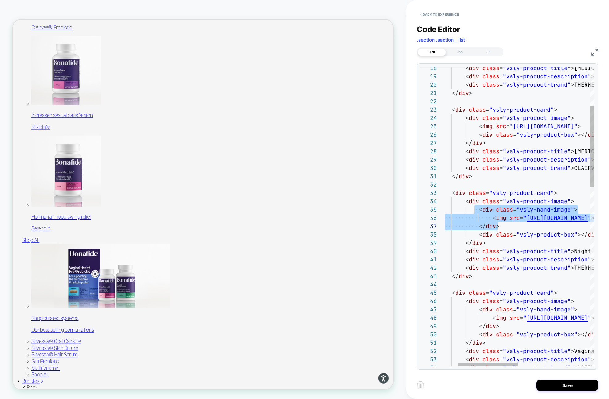
drag, startPoint x: 476, startPoint y: 210, endPoint x: 504, endPoint y: 225, distance: 32.3
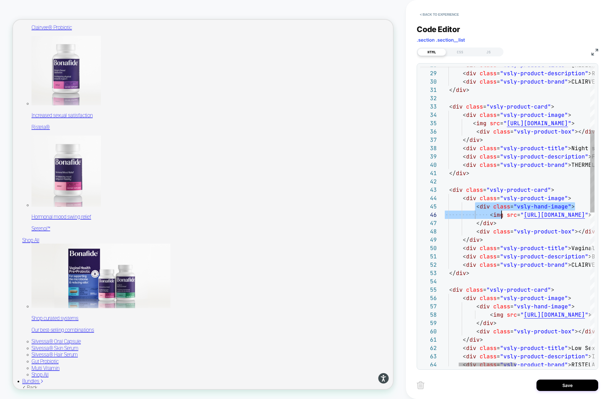
drag, startPoint x: 475, startPoint y: 207, endPoint x: 500, endPoint y: 219, distance: 27.6
click at [500, 219] on div "< div class = "vsly-product-title" > Painful sex </ div > < div class = "vsly-p…" at bounding box center [598, 382] width 381 height 1092
click at [501, 224] on div "< div class = "vsly-product-title" > Painful sex </ div > < div class = "vsly-p…" at bounding box center [598, 382] width 381 height 1092
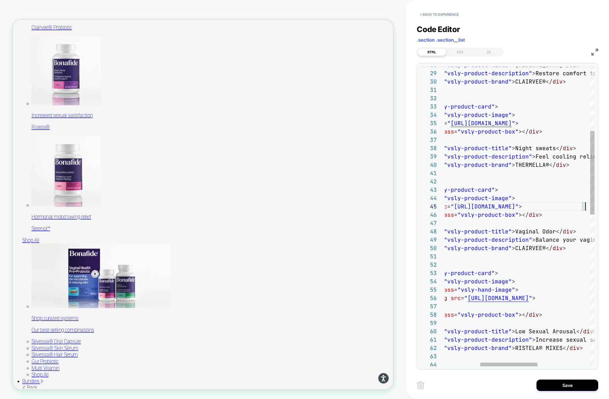
scroll to position [33, 233]
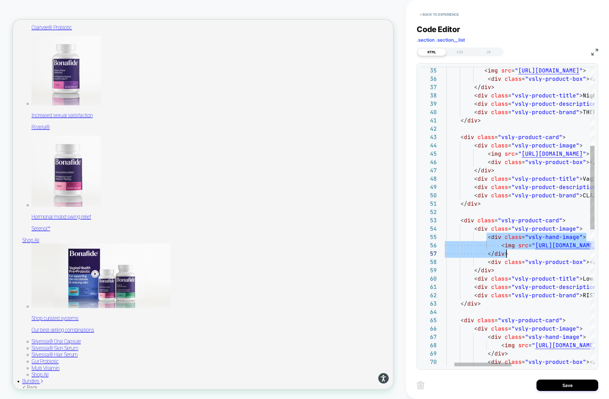
drag, startPoint x: 486, startPoint y: 237, endPoint x: 512, endPoint y: 252, distance: 29.7
click at [512, 252] on div "< img src = " https://picsum.photos/200/300?random=1 " > < div class = "vsly-pr…" at bounding box center [610, 320] width 381 height 1075
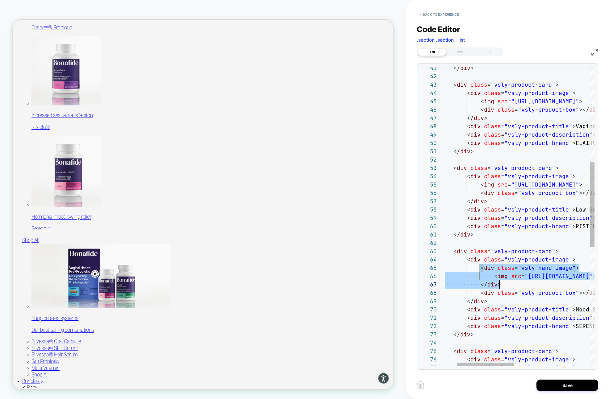
drag, startPoint x: 480, startPoint y: 269, endPoint x: 507, endPoint y: 283, distance: 31.1
click at [507, 283] on div "</ div > < div class = "vsly-product-card" > < div class = "vsly-product-image"…" at bounding box center [603, 260] width 381 height 1059
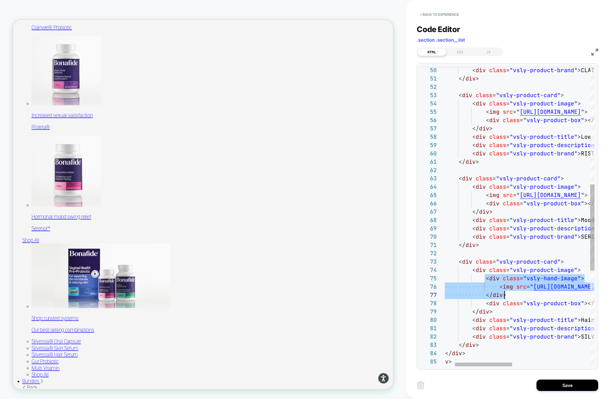
drag, startPoint x: 484, startPoint y: 277, endPoint x: 508, endPoint y: 291, distance: 28.0
click at [508, 292] on div "< div class = "vsly-product-brand" > CLAIRVEE® </ div > </ div > < div class = …" at bounding box center [608, 179] width 381 height 1042
type textarea "**********"
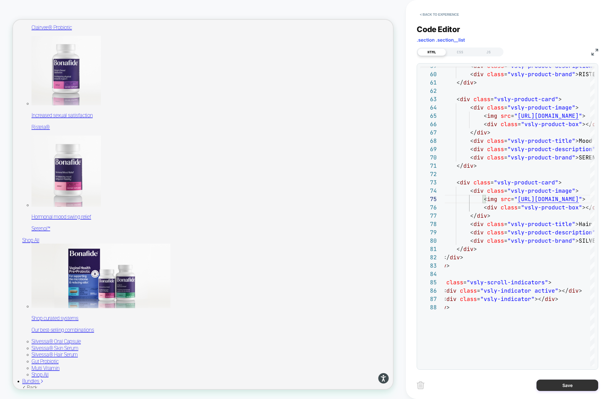
click at [551, 385] on button "Save" at bounding box center [568, 385] width 62 height 11
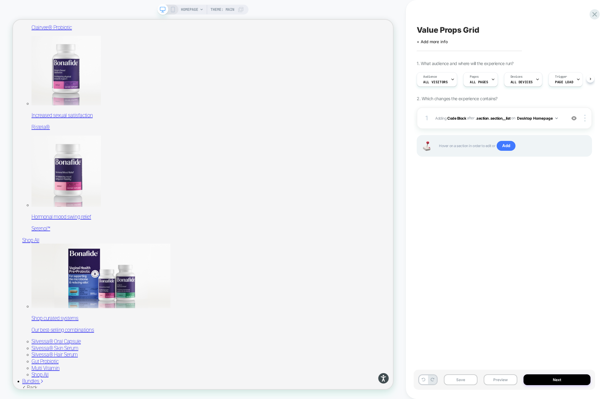
scroll to position [0, 0]
click at [455, 111] on div "1 Adding Code Block AFTER .section .section__list .section .section__list on De…" at bounding box center [504, 118] width 175 height 22
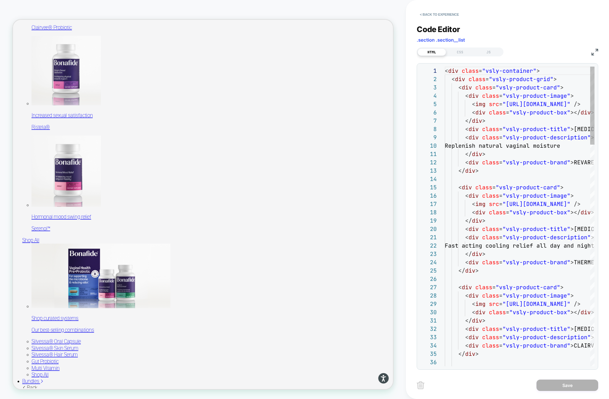
scroll to position [83, 0]
click at [456, 56] on div "HTML CSS JS" at bounding box center [460, 52] width 87 height 9
click at [457, 53] on div "CSS" at bounding box center [460, 51] width 28 height 7
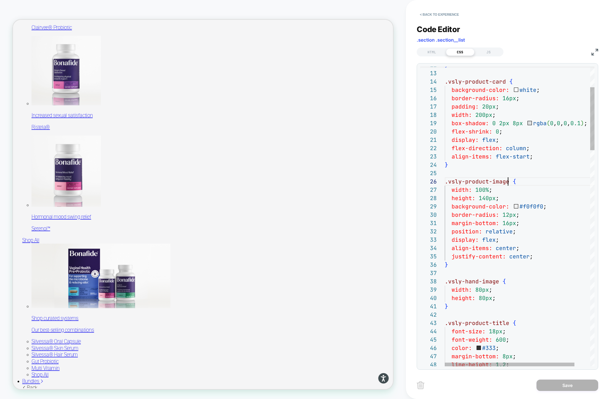
scroll to position [42, 3]
drag, startPoint x: 509, startPoint y: 182, endPoint x: 436, endPoint y: 190, distance: 74.1
click at [427, 182] on div "12 13 14 15 16 17 18 19 20 21 22 23 24 25 26 27 28 29 30 31 32 33 34 35 36 37 3…" at bounding box center [507, 217] width 174 height 300
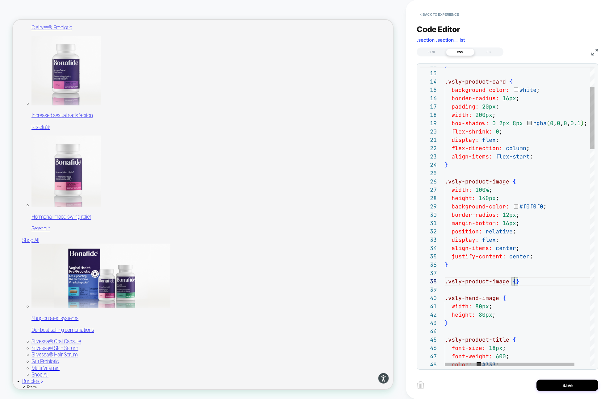
scroll to position [67, 7]
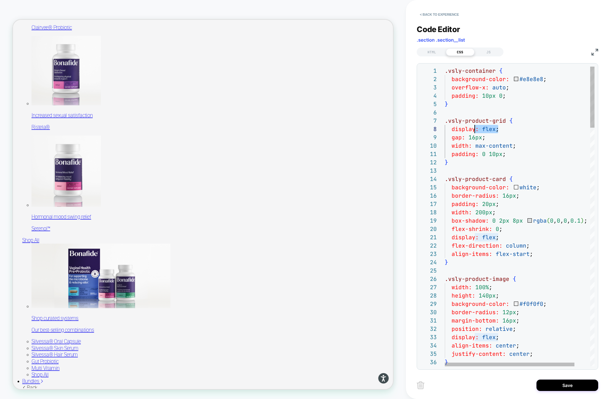
drag, startPoint x: 500, startPoint y: 130, endPoint x: 475, endPoint y: 130, distance: 25.6
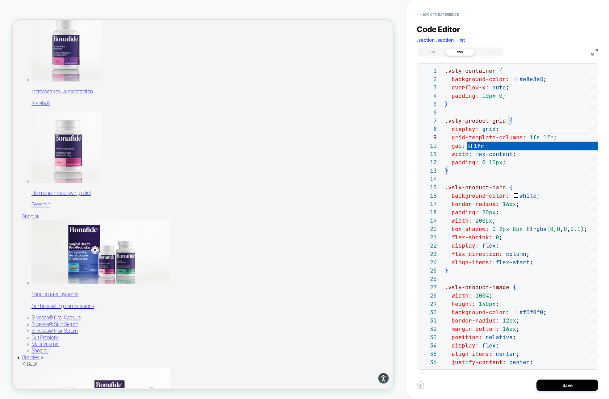
scroll to position [498, 0]
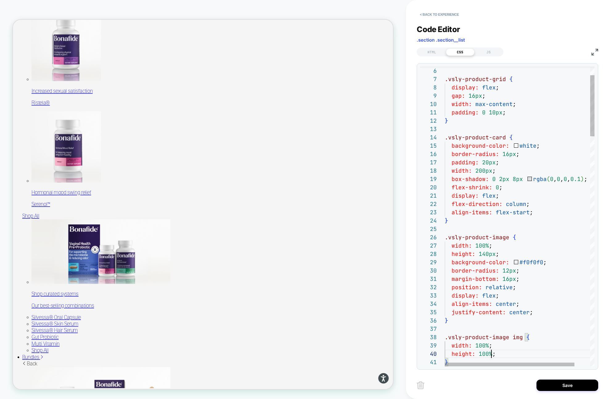
scroll to position [75, 47]
type textarea "**********"
click at [431, 53] on div "HTML" at bounding box center [432, 51] width 28 height 7
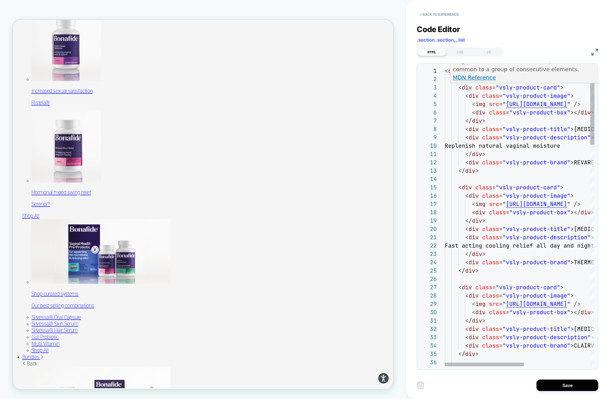
scroll to position [17, 13]
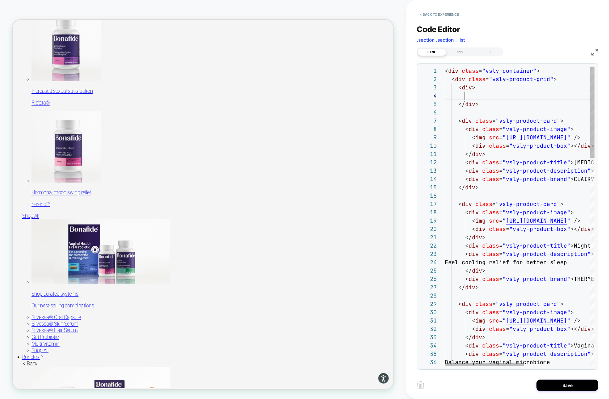
scroll to position [42, 33]
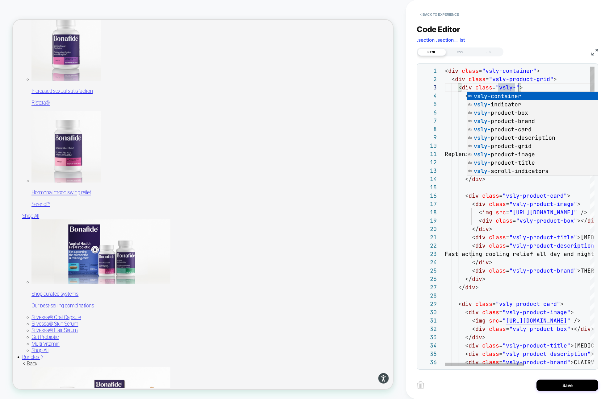
scroll to position [17, 77]
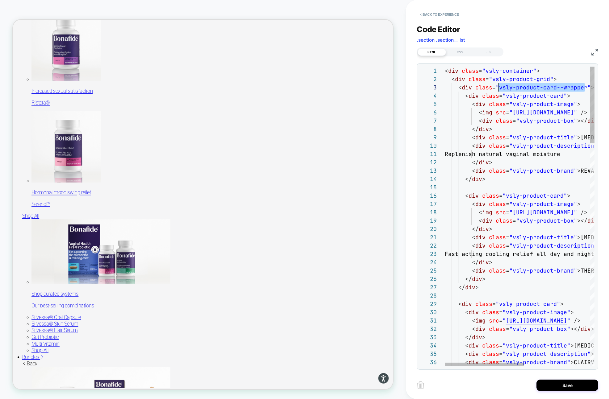
scroll to position [17, 13]
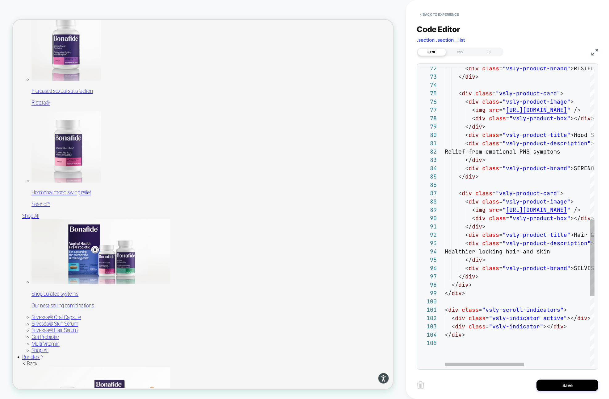
click at [480, 278] on div "Relief from emotional PMS symptoms </ div > < div class = "vsly-product-brand" …" at bounding box center [582, 55] width 274 height 1167
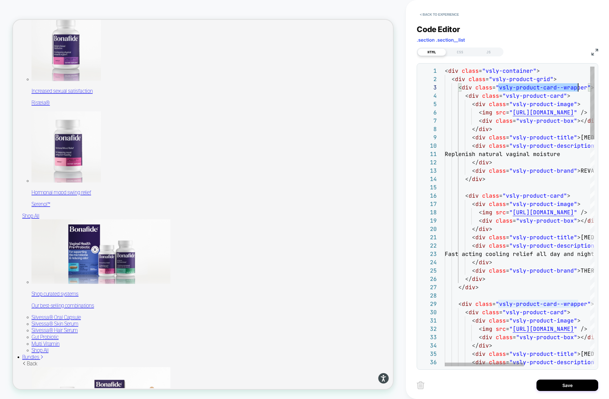
scroll to position [17, 140]
drag, startPoint x: 499, startPoint y: 88, endPoint x: 584, endPoint y: 88, distance: 84.9
type textarea "**********"
click at [462, 54] on div "CSS" at bounding box center [460, 51] width 28 height 7
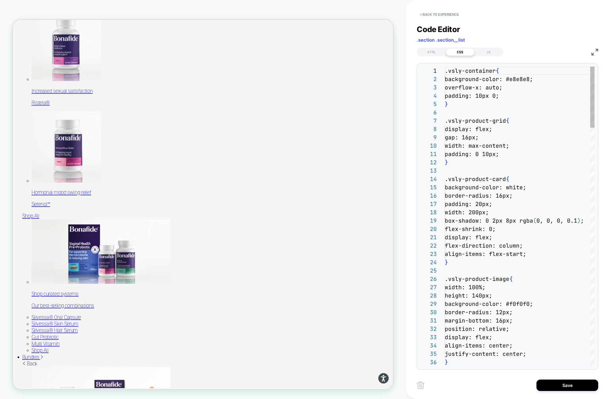
scroll to position [83, 0]
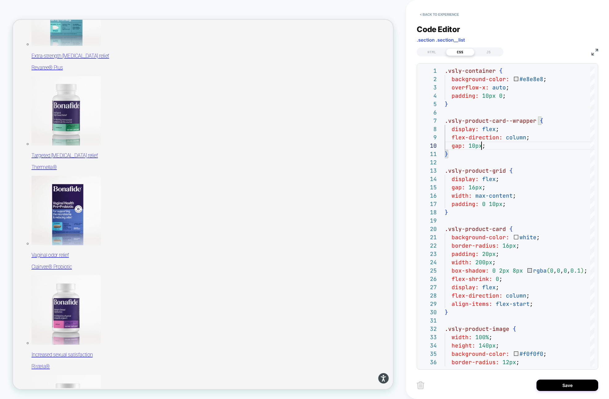
scroll to position [395, 0]
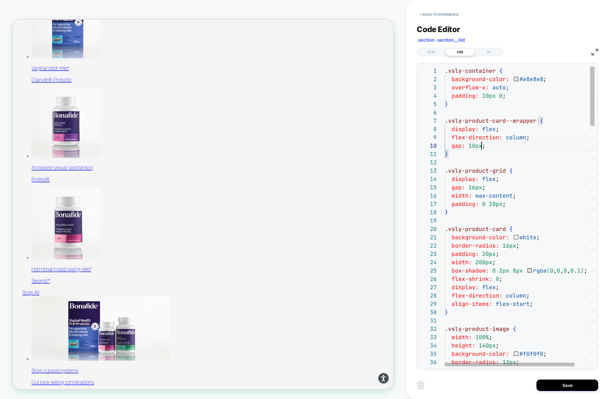
drag, startPoint x: 550, startPoint y: 79, endPoint x: 405, endPoint y: 79, distance: 144.5
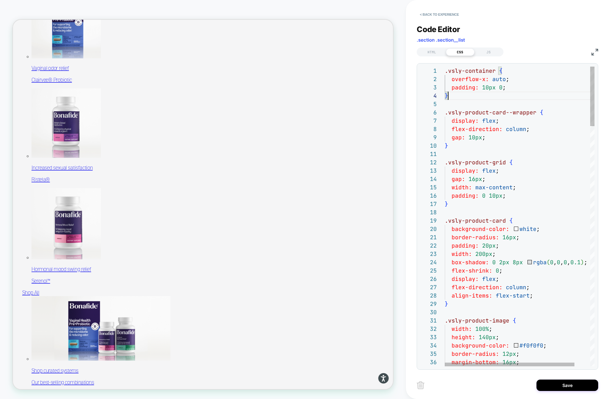
scroll to position [8, 0]
drag, startPoint x: 457, startPoint y: 100, endPoint x: 432, endPoint y: 75, distance: 34.7
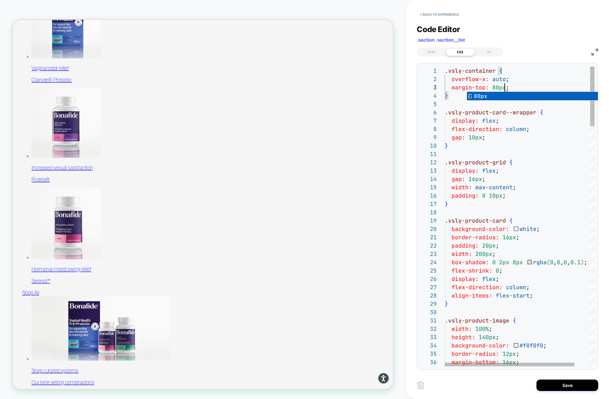
scroll to position [17, 60]
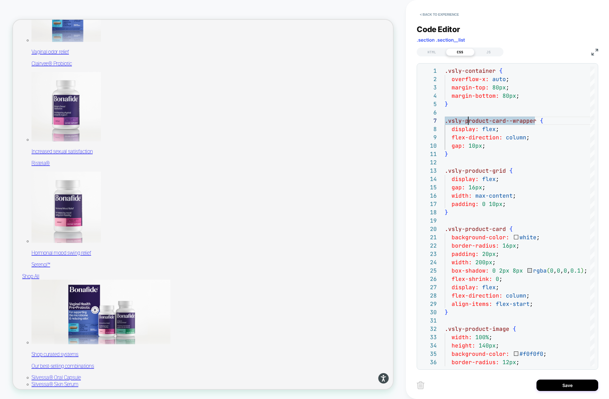
scroll to position [425, 0]
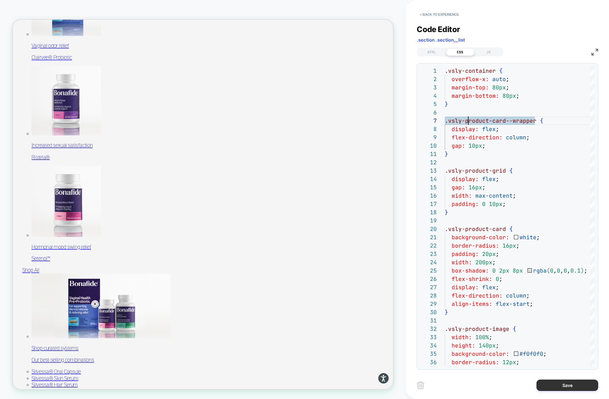
type textarea "**********"
click at [555, 385] on button "Save" at bounding box center [568, 385] width 62 height 11
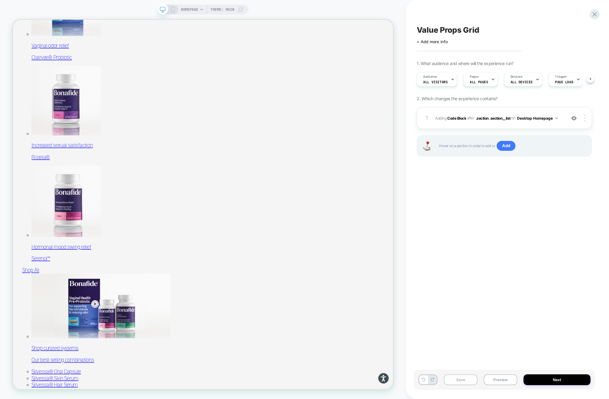
scroll to position [0, 0]
click at [460, 379] on button "Save" at bounding box center [461, 380] width 34 height 11
click at [516, 107] on div "1 Adding Code Block AFTER .section .section__list .section .section__list on De…" at bounding box center [504, 118] width 175 height 22
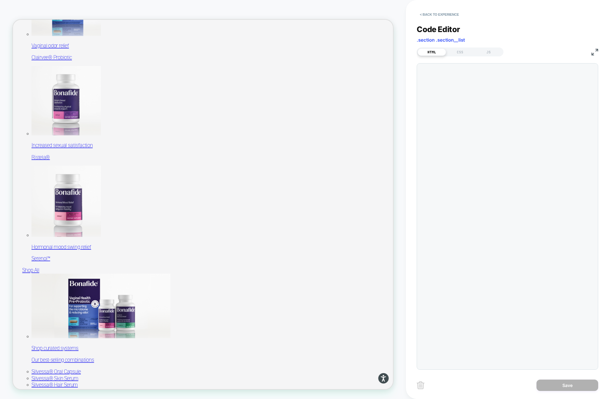
scroll to position [83, 0]
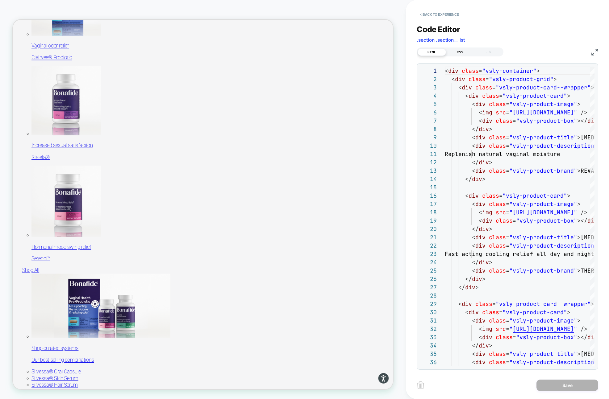
click at [456, 49] on div "CSS" at bounding box center [460, 51] width 28 height 7
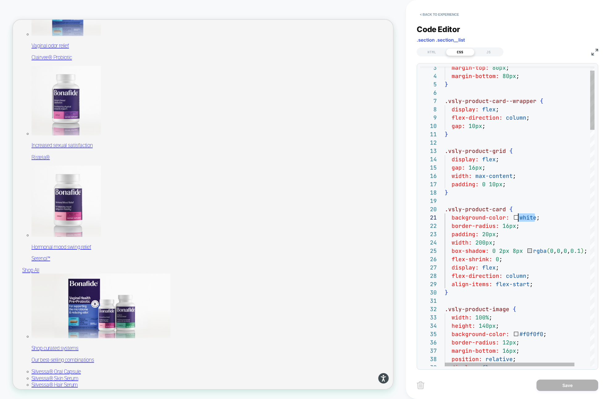
drag, startPoint x: 534, startPoint y: 218, endPoint x: 519, endPoint y: 218, distance: 15.1
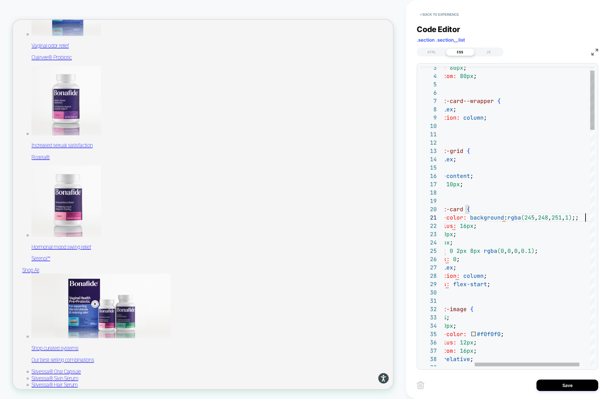
scroll to position [0, 183]
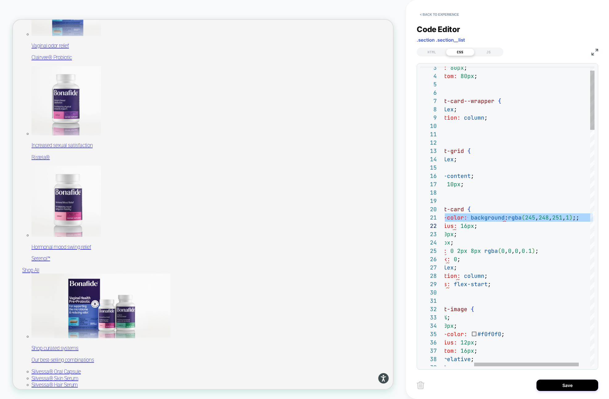
scroll to position [8, 0]
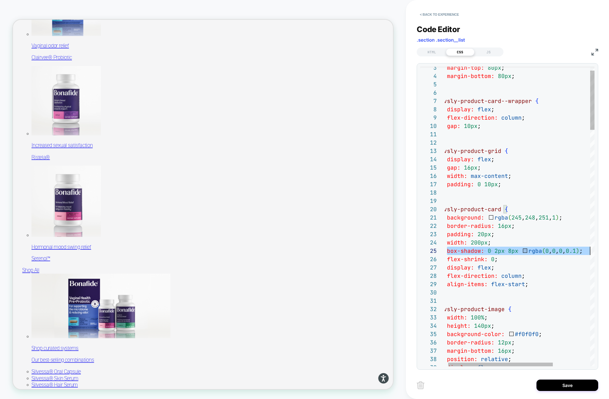
drag, startPoint x: 457, startPoint y: 251, endPoint x: 604, endPoint y: 251, distance: 146.9
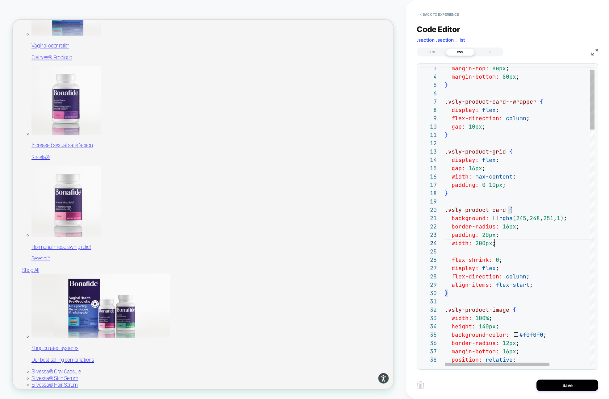
scroll to position [25, 13]
drag, startPoint x: 499, startPoint y: 243, endPoint x: 424, endPoint y: 243, distance: 74.7
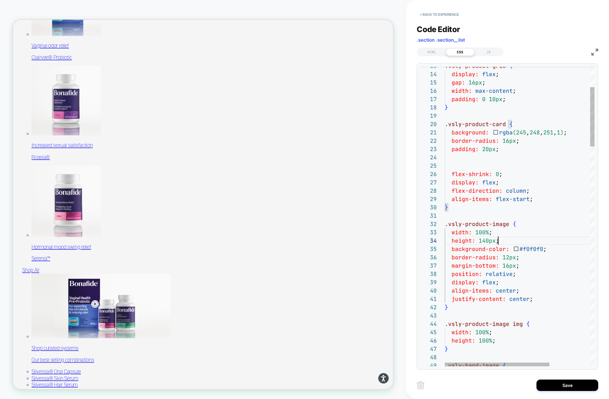
scroll to position [25, 0]
drag, startPoint x: 507, startPoint y: 241, endPoint x: 431, endPoint y: 241, distance: 75.6
type textarea "**********"
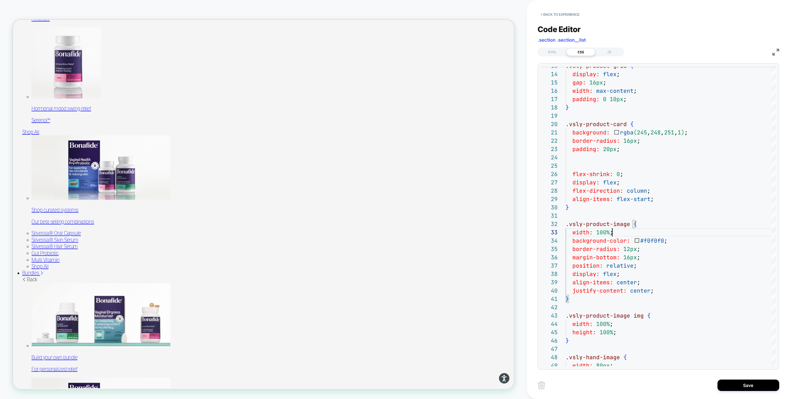
scroll to position [610, 0]
click at [550, 51] on div "HTML" at bounding box center [552, 51] width 28 height 7
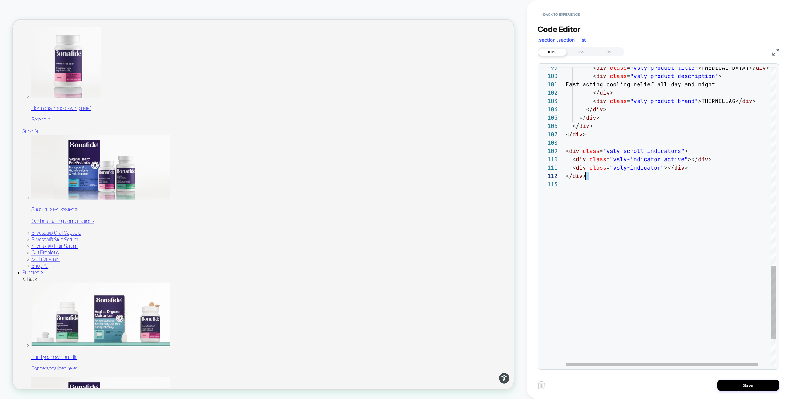
scroll to position [67, 0]
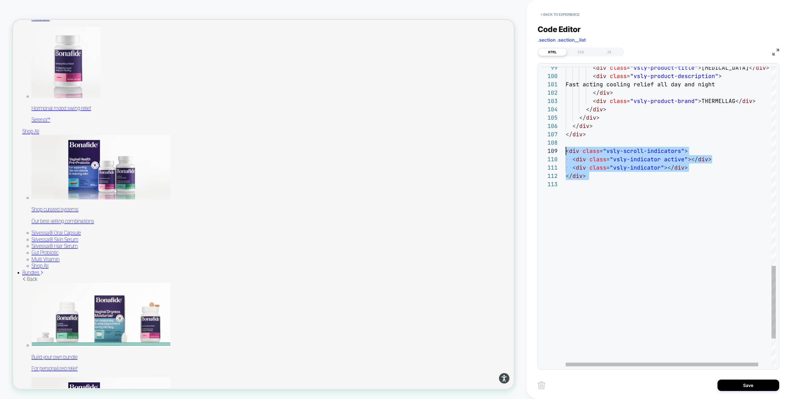
drag, startPoint x: 591, startPoint y: 181, endPoint x: 554, endPoint y: 149, distance: 48.6
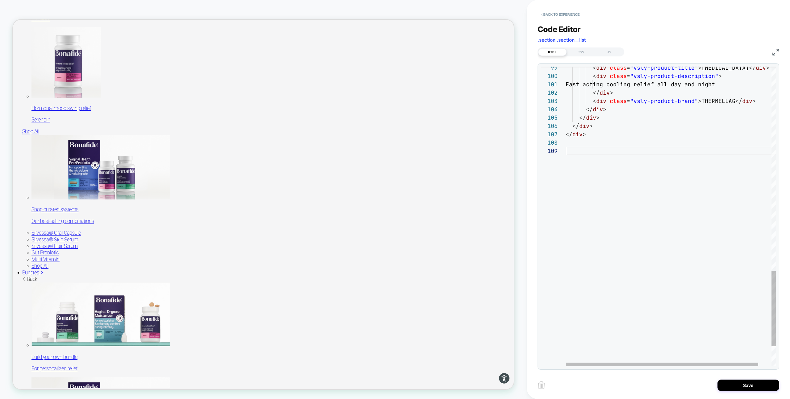
scroll to position [58, 0]
type textarea "**********"
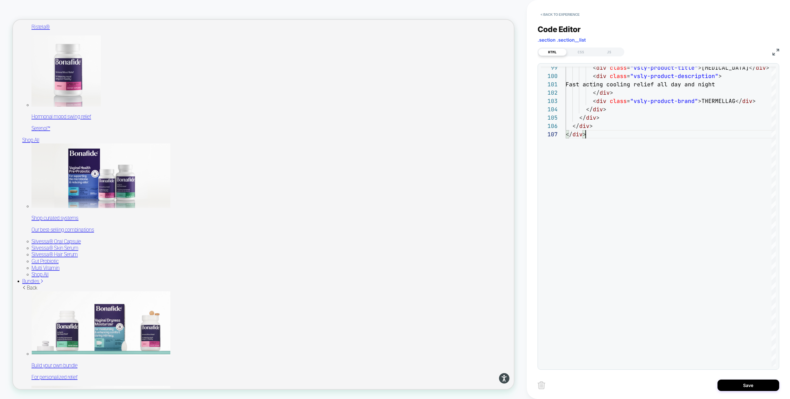
scroll to position [596, 0]
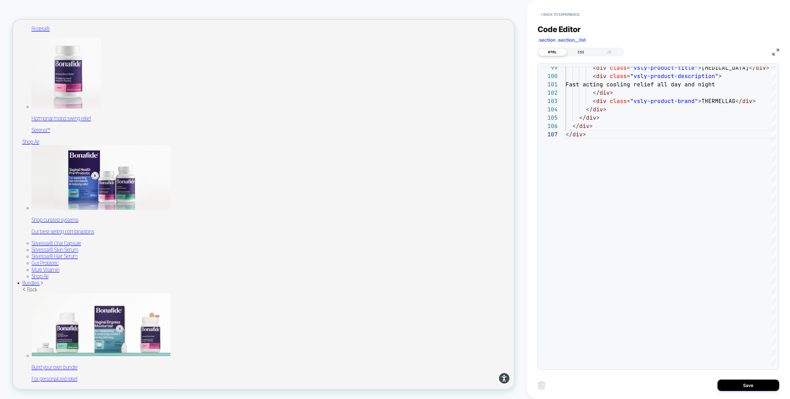
click at [583, 51] on div "CSS" at bounding box center [581, 51] width 28 height 7
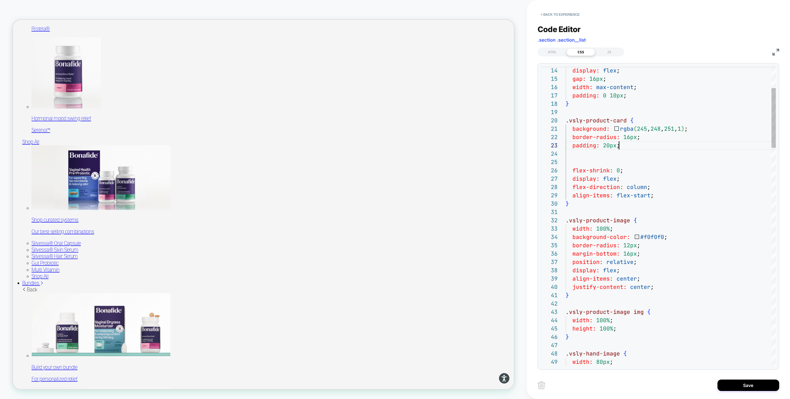
scroll to position [17, 0]
drag, startPoint x: 625, startPoint y: 147, endPoint x: 541, endPoint y: 147, distance: 84.0
click at [543, 147] on div "17 18 19 20 21 22 23 24 25 26 27 28 29 30 31 32 33 34 35 36 37 38 39 40 41 42 4…" at bounding box center [658, 217] width 235 height 300
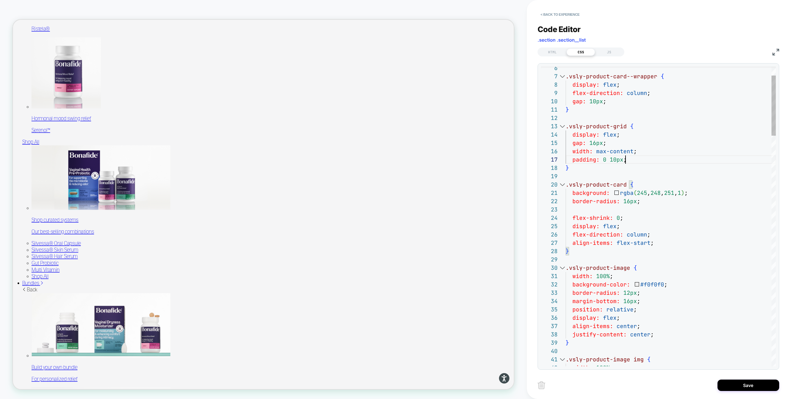
scroll to position [50, 0]
drag, startPoint x: 631, startPoint y: 159, endPoint x: 542, endPoint y: 159, distance: 89.2
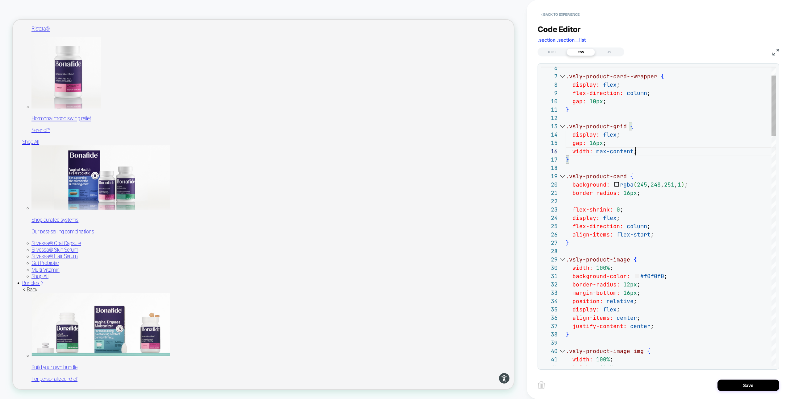
scroll to position [42, 70]
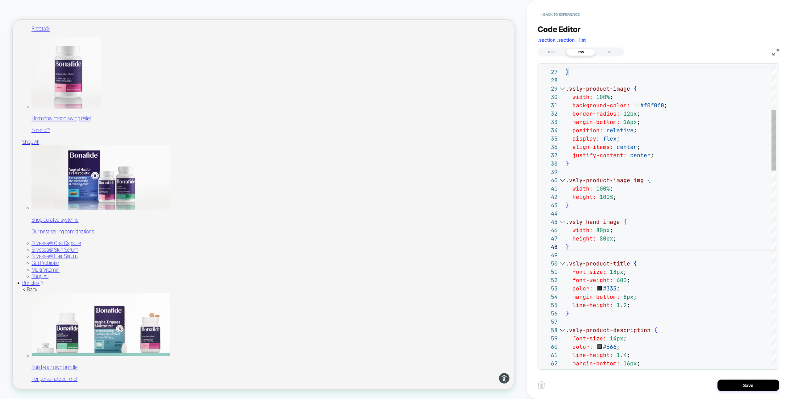
scroll to position [58, 3]
drag, startPoint x: 570, startPoint y: 249, endPoint x: 562, endPoint y: 222, distance: 28.2
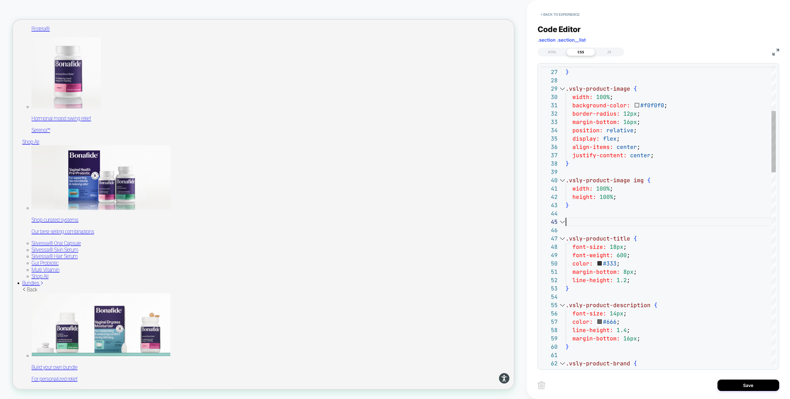
type textarea "**********"
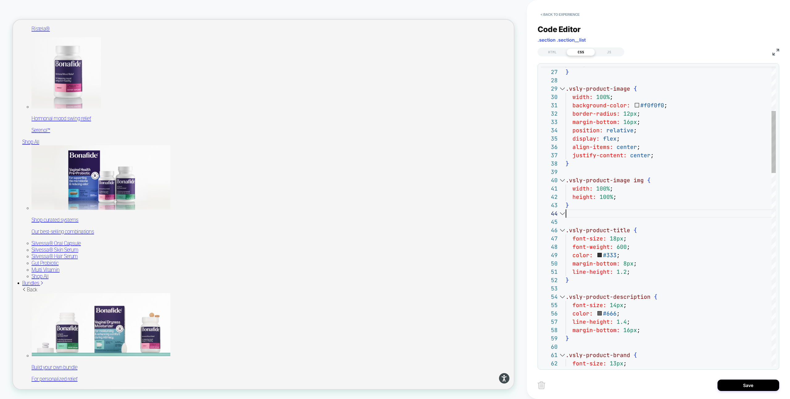
scroll to position [25, 0]
click at [556, 52] on div "HTML" at bounding box center [552, 51] width 28 height 7
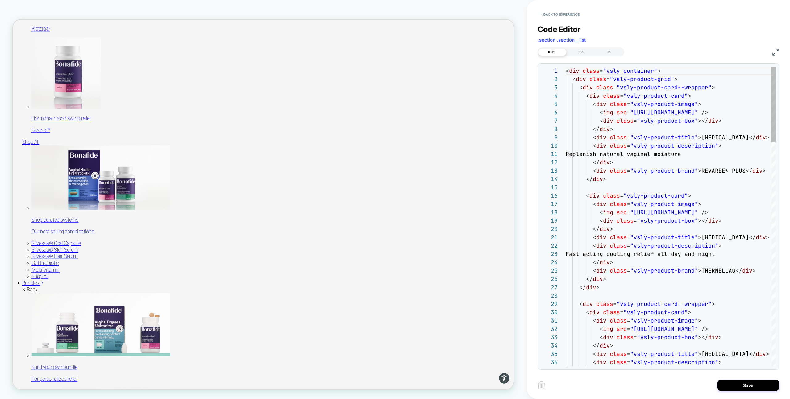
scroll to position [83, 0]
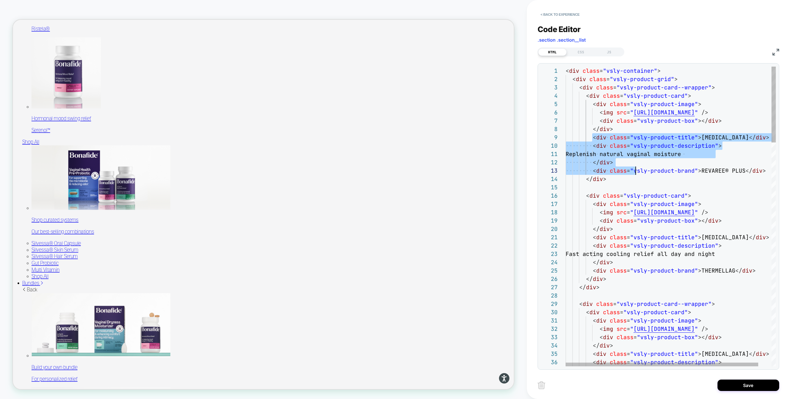
drag, startPoint x: 593, startPoint y: 138, endPoint x: 725, endPoint y: 170, distance: 135.7
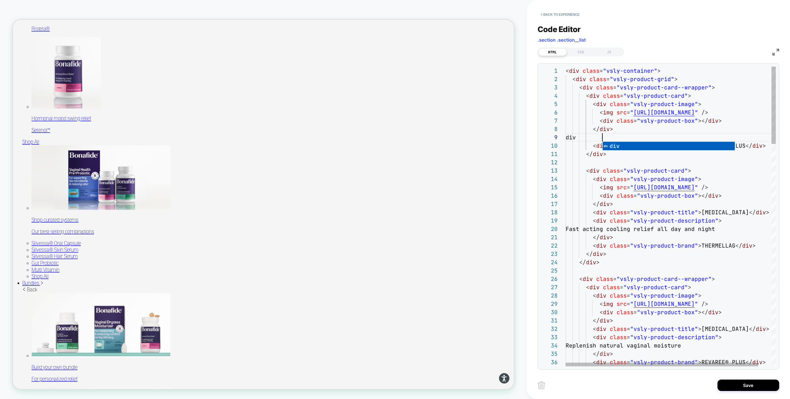
scroll to position [67, 37]
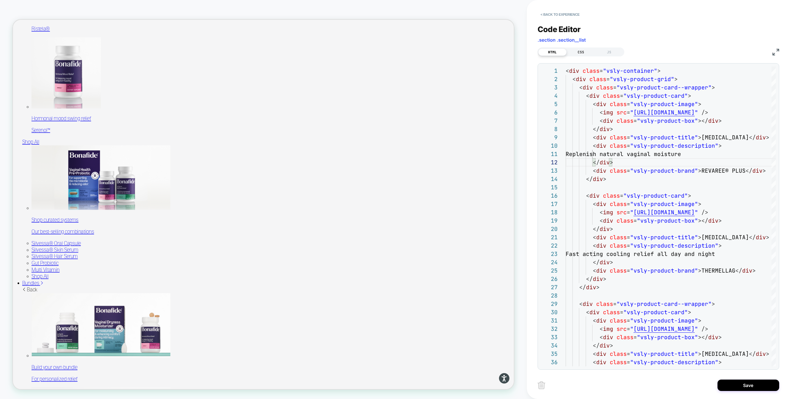
type textarea "**********"
click at [583, 53] on div "CSS" at bounding box center [581, 51] width 28 height 7
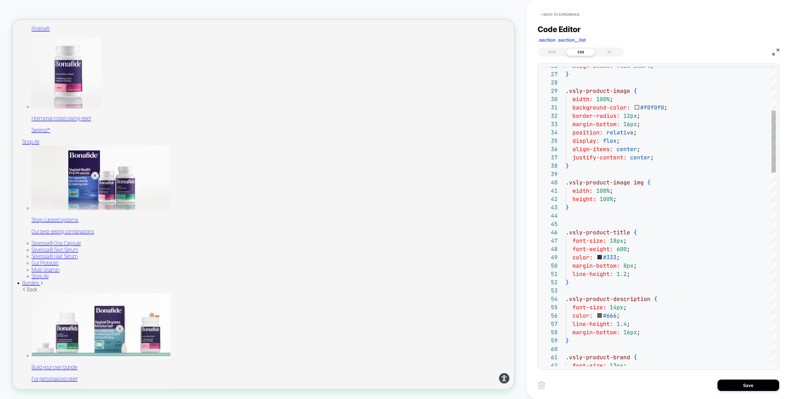
scroll to position [0, 63]
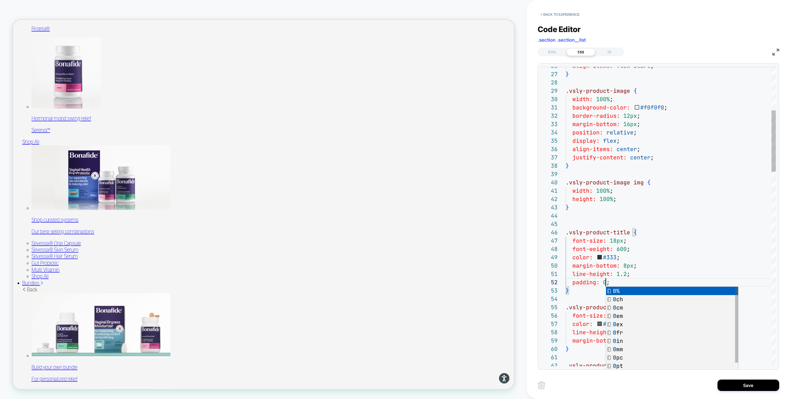
type textarea "**********"
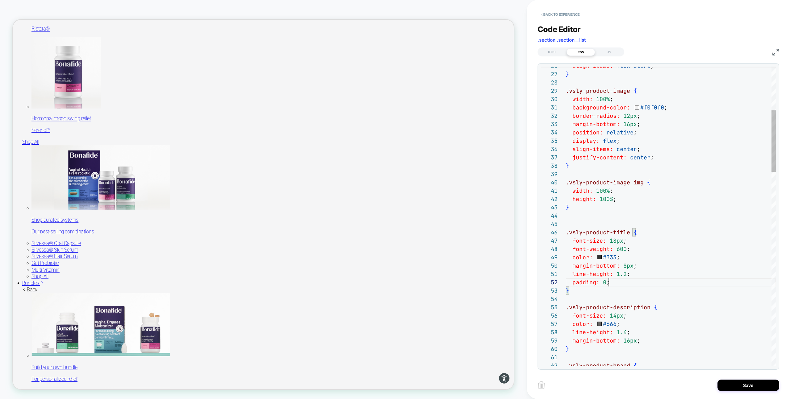
scroll to position [8, 43]
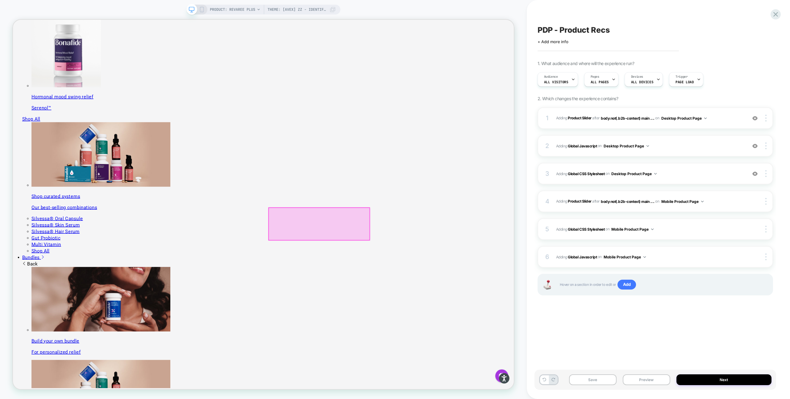
scroll to position [569, 0]
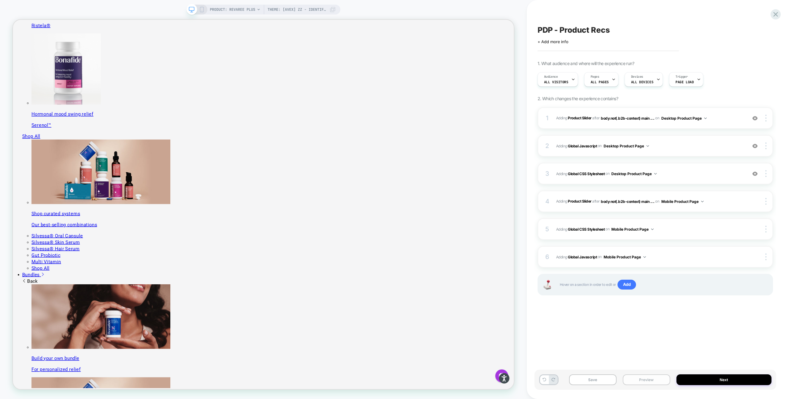
click at [649, 381] on button "Preview" at bounding box center [647, 380] width 48 height 11
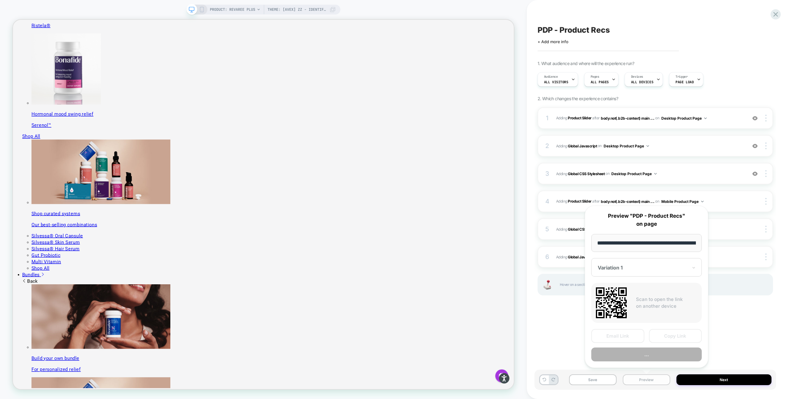
scroll to position [0, 107]
click at [658, 355] on button "Preview" at bounding box center [646, 355] width 111 height 14
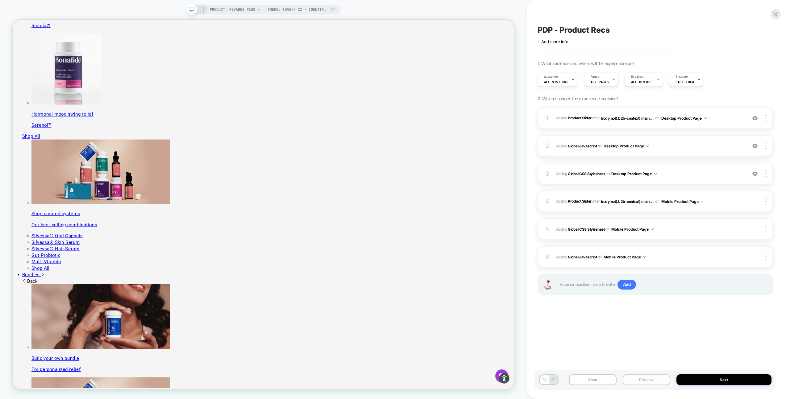
click at [643, 379] on button "Preview" at bounding box center [647, 380] width 48 height 11
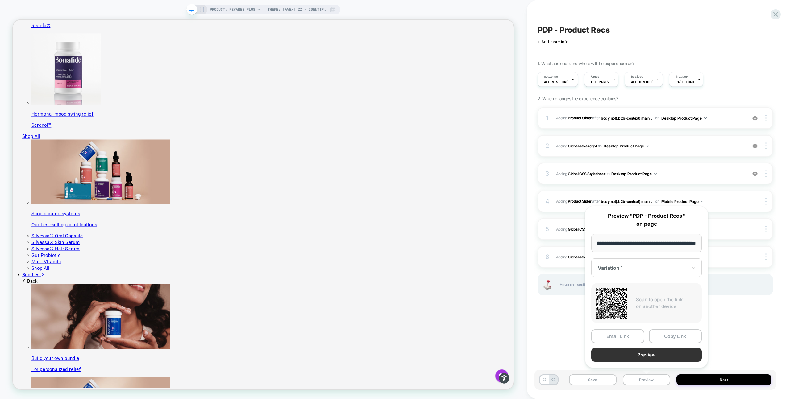
click at [662, 357] on button "Preview" at bounding box center [646, 355] width 111 height 14
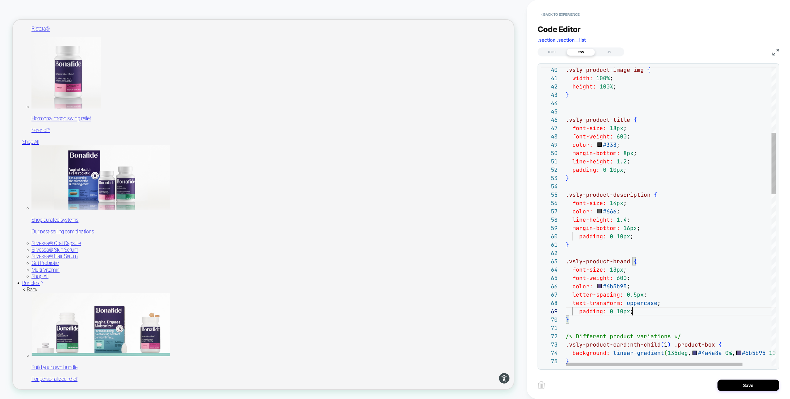
scroll to position [67, 67]
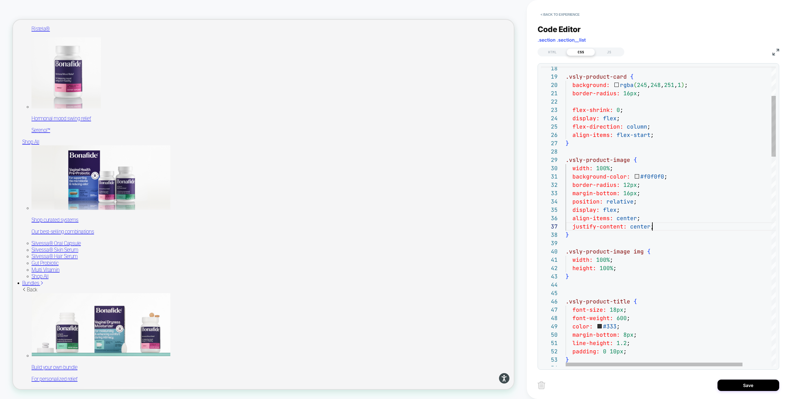
drag, startPoint x: 573, startPoint y: 185, endPoint x: 692, endPoint y: 185, distance: 119.5
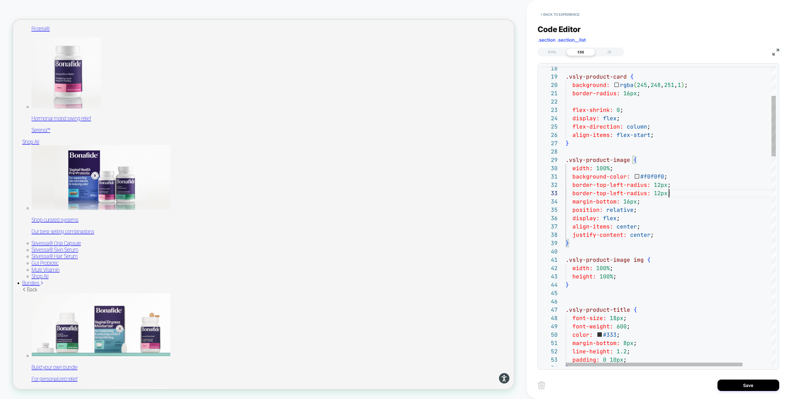
scroll to position [17, 103]
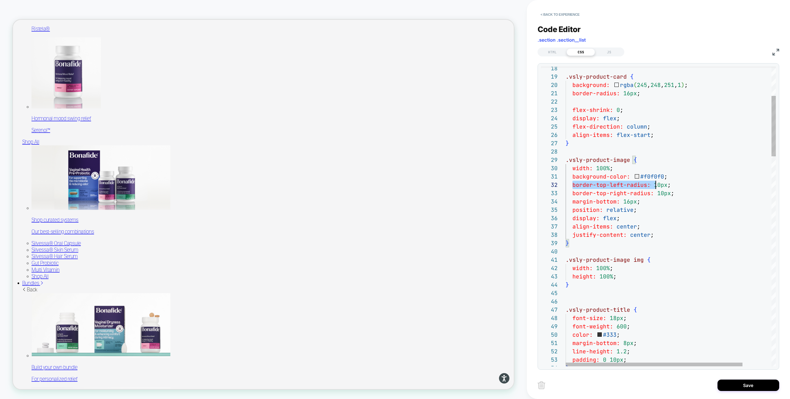
scroll to position [8, 106]
drag, startPoint x: 572, startPoint y: 185, endPoint x: 687, endPoint y: 193, distance: 114.8
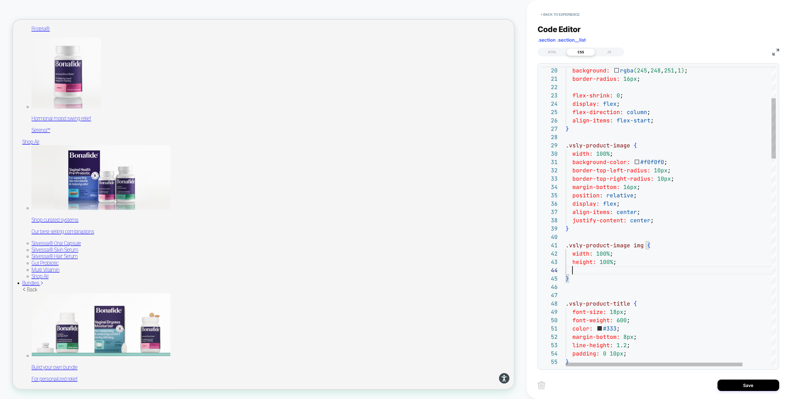
scroll to position [33, 106]
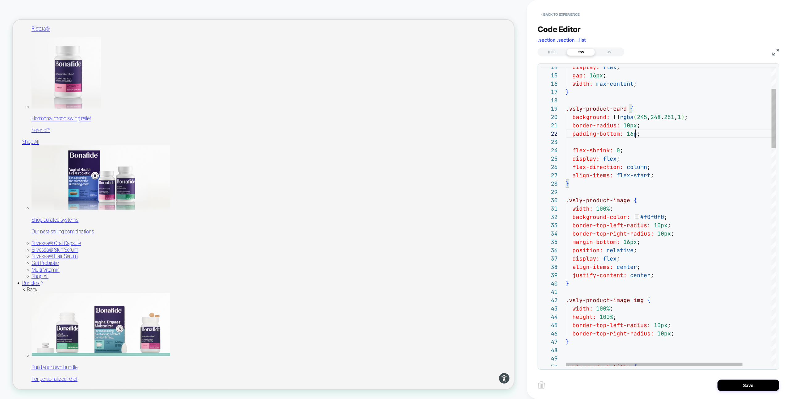
scroll to position [8, 73]
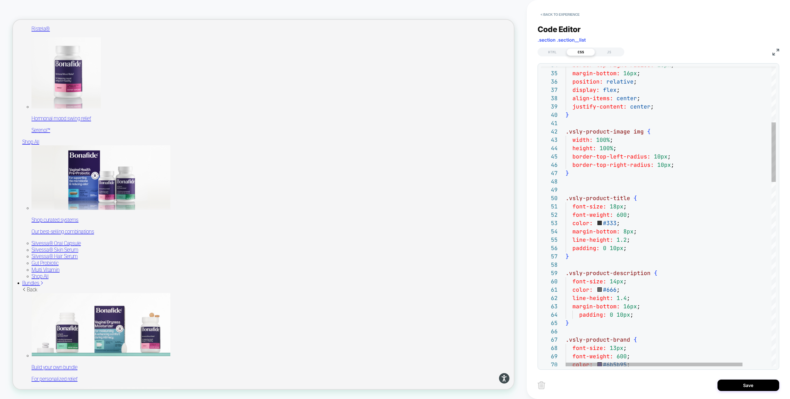
drag, startPoint x: 628, startPoint y: 222, endPoint x: 527, endPoint y: 222, distance: 101.9
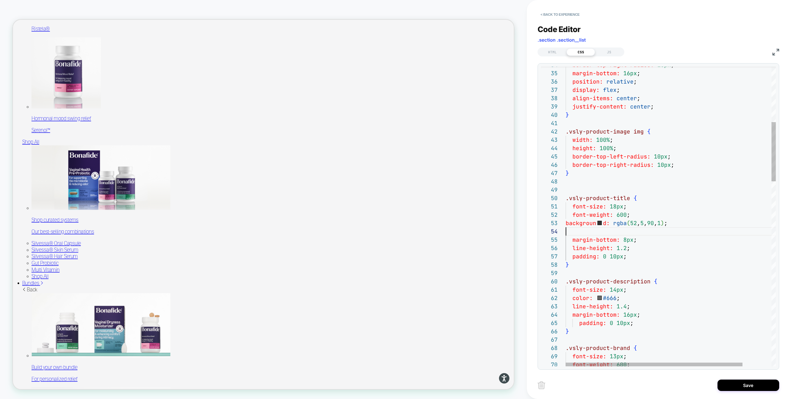
scroll to position [25, 0]
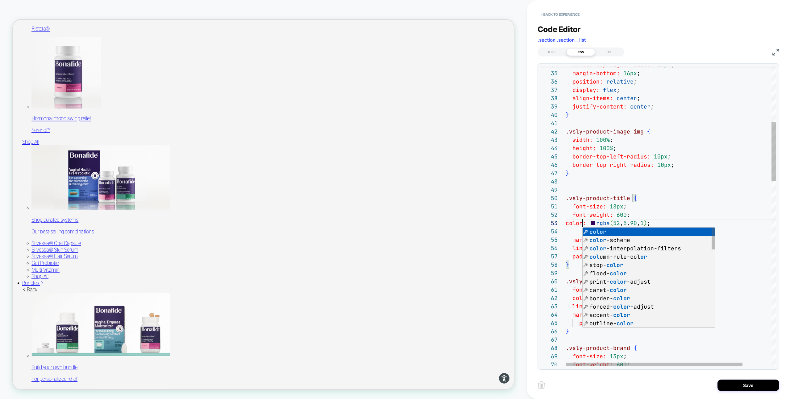
scroll to position [17, 17]
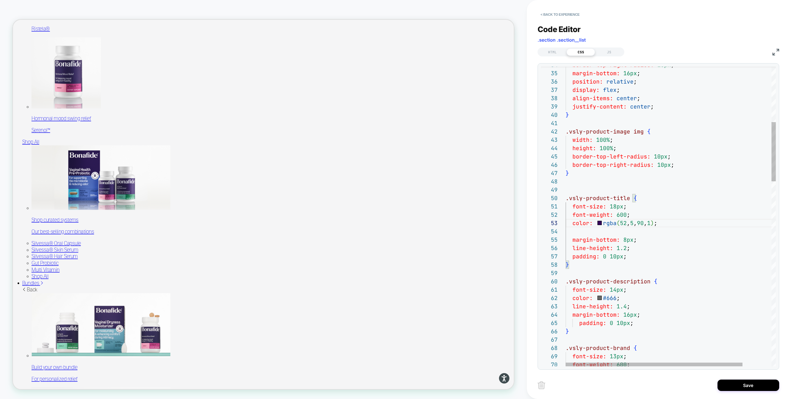
scroll to position [17, 57]
drag, startPoint x: 672, startPoint y: 222, endPoint x: 538, endPoint y: 222, distance: 133.7
drag, startPoint x: 625, startPoint y: 298, endPoint x: 512, endPoint y: 298, distance: 113.0
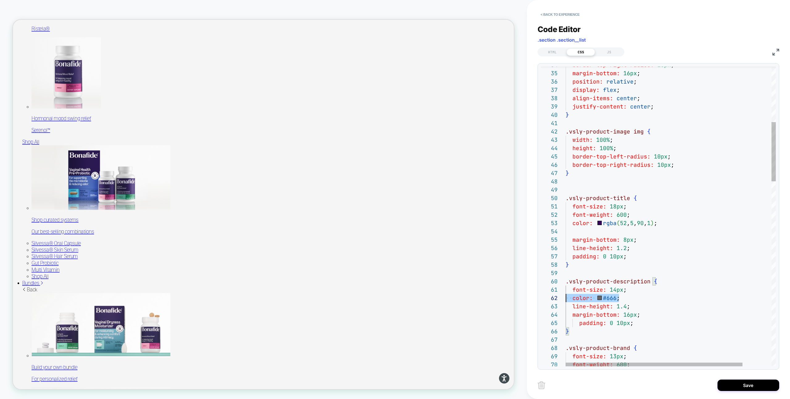
drag, startPoint x: 571, startPoint y: 206, endPoint x: 641, endPoint y: 213, distance: 69.5
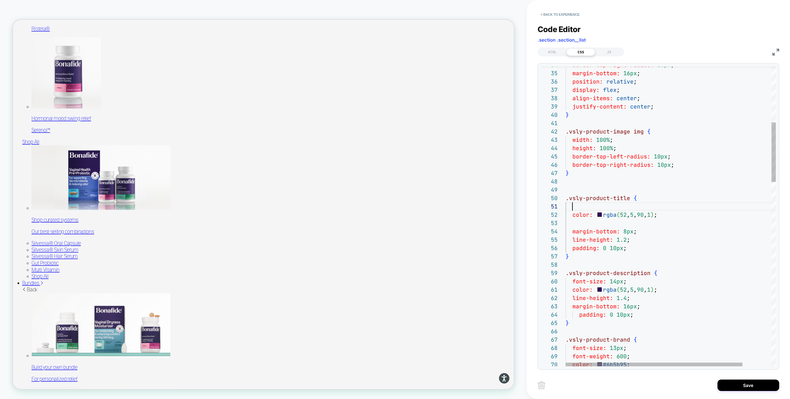
scroll to position [0, 7]
drag, startPoint x: 572, startPoint y: 232, endPoint x: 634, endPoint y: 243, distance: 63.0
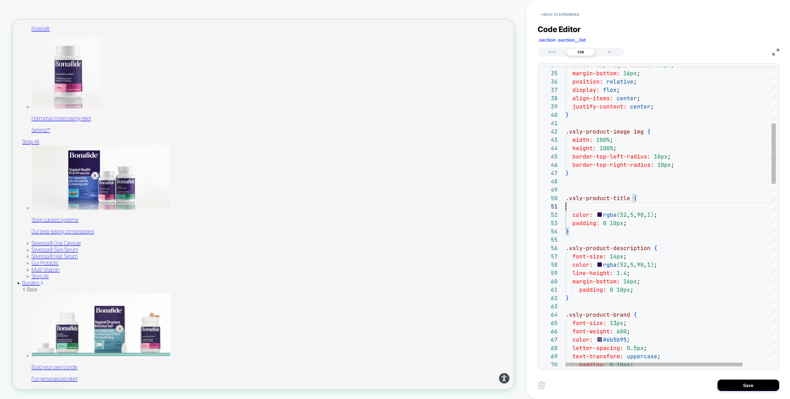
scroll to position [75, 70]
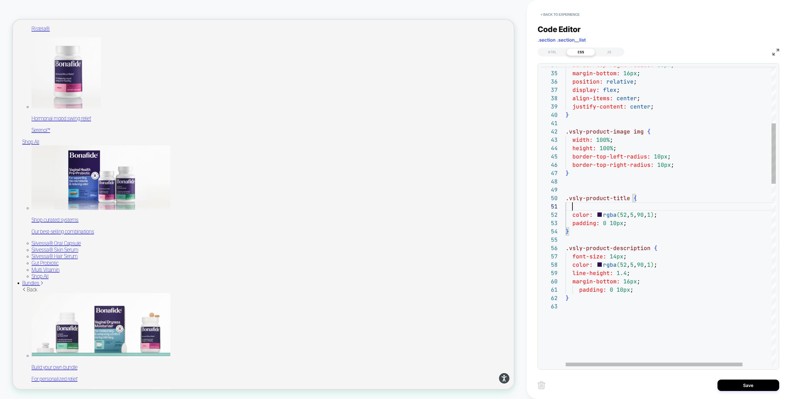
scroll to position [58, 0]
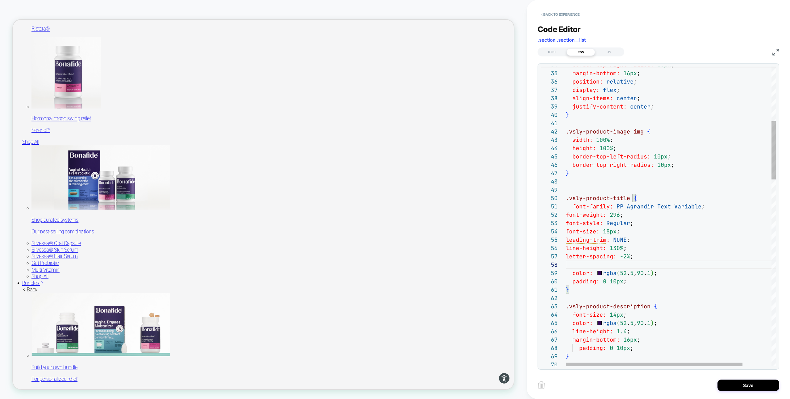
drag, startPoint x: 615, startPoint y: 206, endPoint x: 700, endPoint y: 205, distance: 85.2
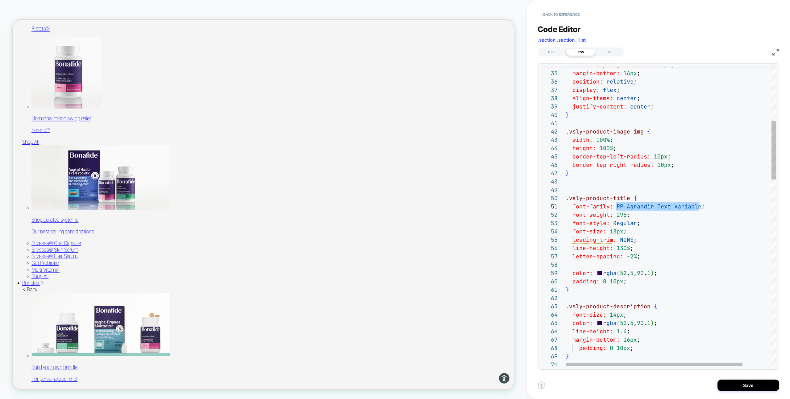
scroll to position [0, 137]
drag, startPoint x: 619, startPoint y: 206, endPoint x: 702, endPoint y: 206, distance: 83.3
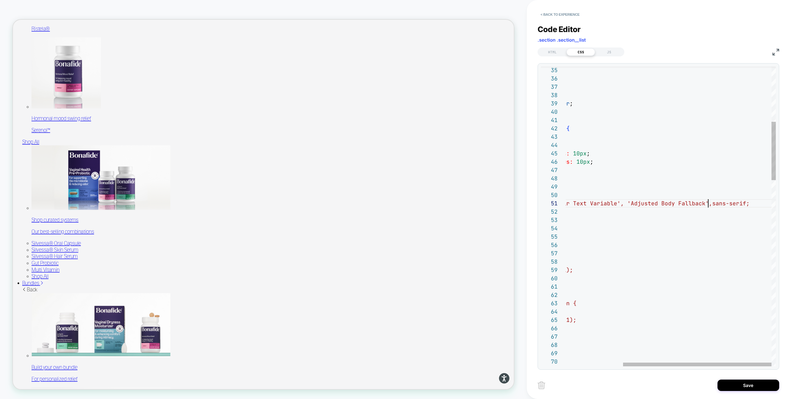
scroll to position [0, 223]
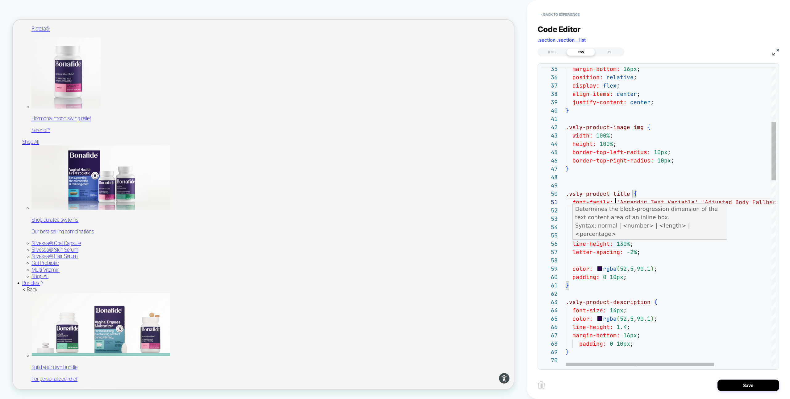
drag, startPoint x: 647, startPoint y: 237, endPoint x: 526, endPoint y: 237, distance: 121.0
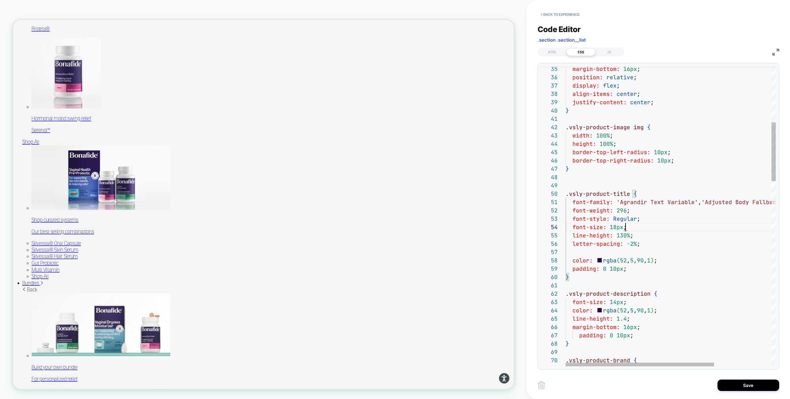
scroll to position [25, 60]
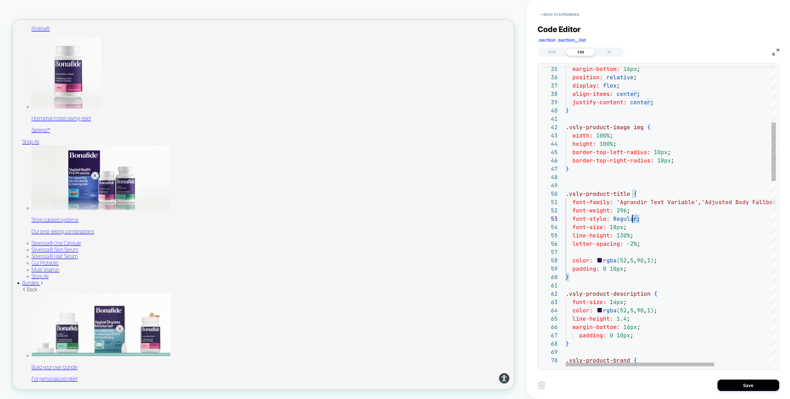
drag, startPoint x: 634, startPoint y: 217, endPoint x: 521, endPoint y: 220, distance: 113.0
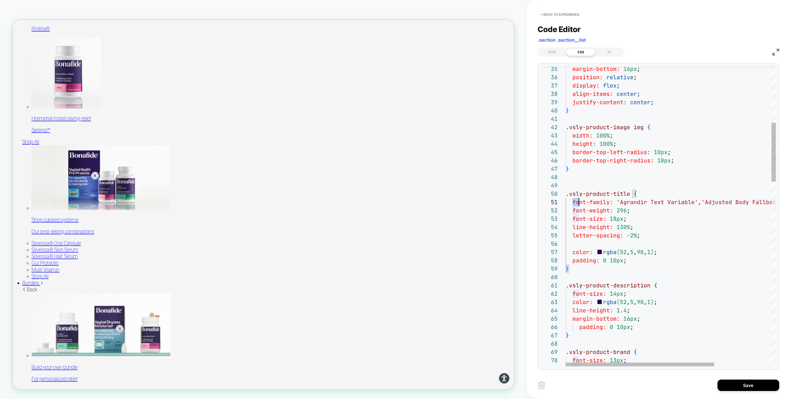
scroll to position [0, 0]
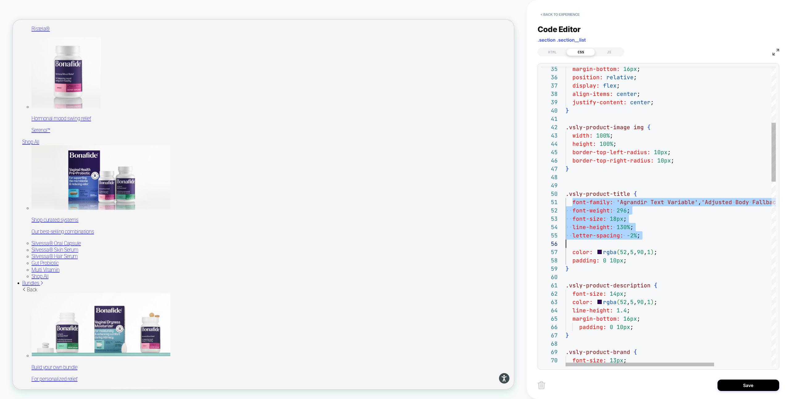
drag, startPoint x: 572, startPoint y: 202, endPoint x: 653, endPoint y: 242, distance: 89.9
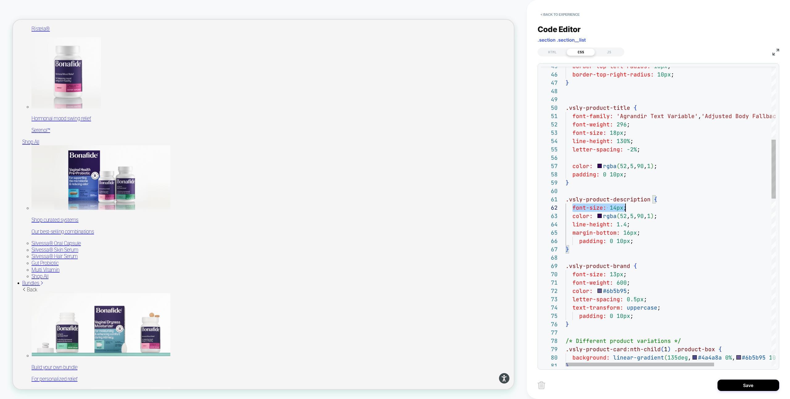
drag, startPoint x: 578, startPoint y: 209, endPoint x: 656, endPoint y: 209, distance: 77.8
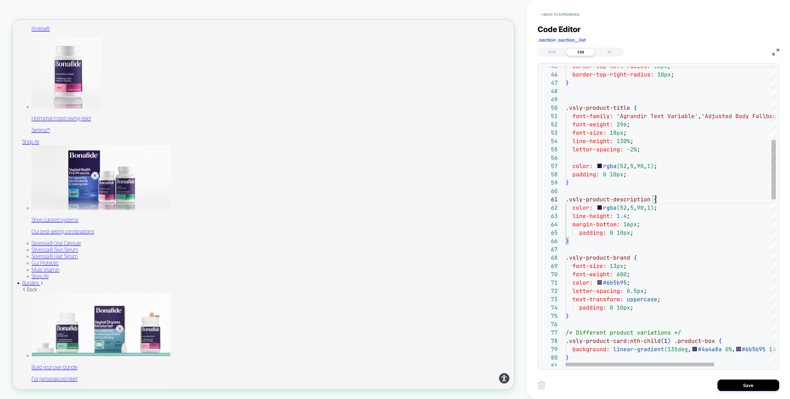
scroll to position [0, 90]
drag, startPoint x: 571, startPoint y: 217, endPoint x: 666, endPoint y: 216, distance: 94.5
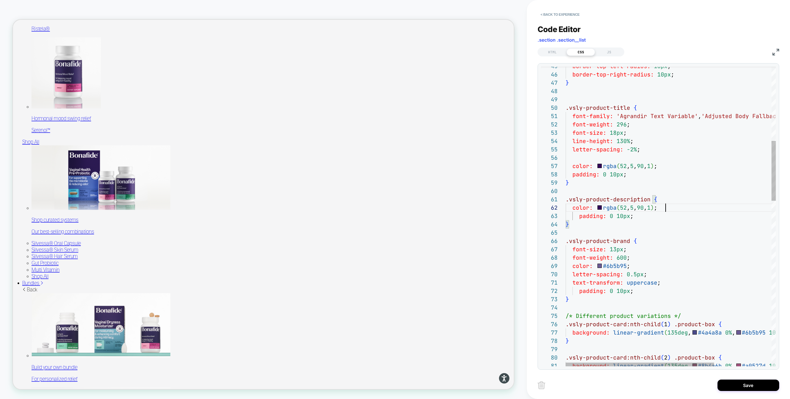
scroll to position [8, 93]
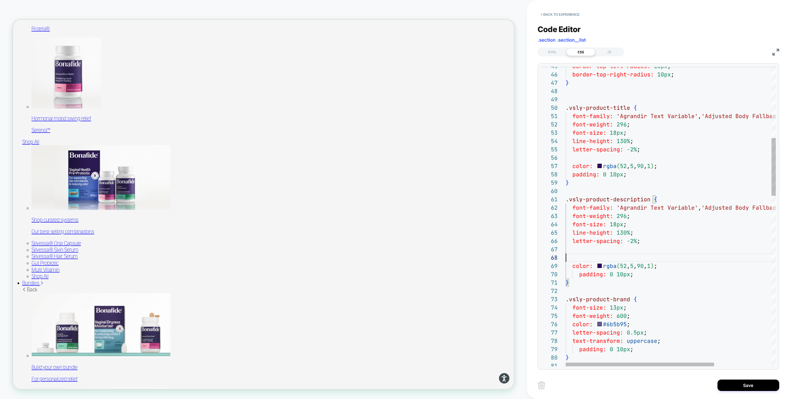
scroll to position [58, 0]
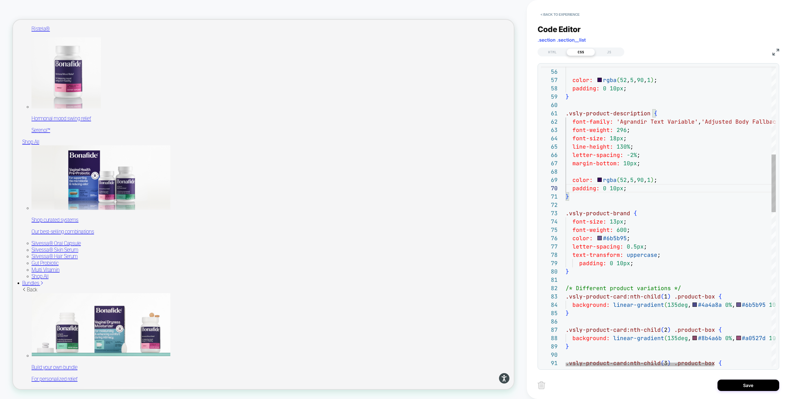
click at [642, 213] on div "color: rgba ( 52 , 5 , 90 , 1 ) ; padding: 0 10px ; } .vsly-product-description…" at bounding box center [711, 388] width 291 height 1559
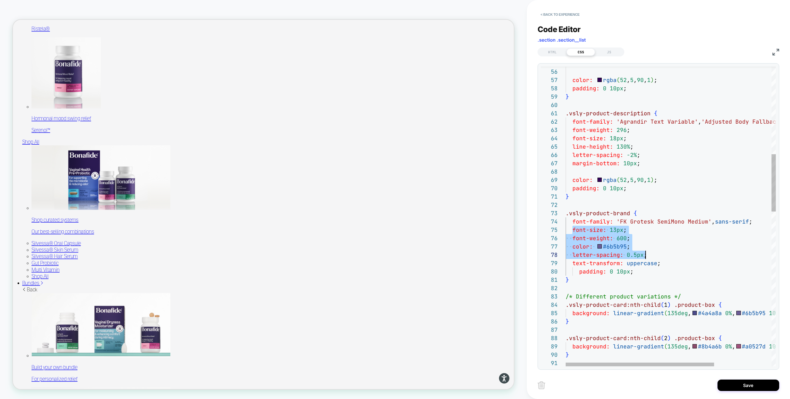
scroll to position [33, 93]
drag, startPoint x: 579, startPoint y: 229, endPoint x: 658, endPoint y: 261, distance: 85.6
click at [658, 261] on div "color: rgba ( 52 , 5 , 90 , 1 ) ; padding: 0 10px ; } .vsly-product-description…" at bounding box center [711, 392] width 291 height 1567
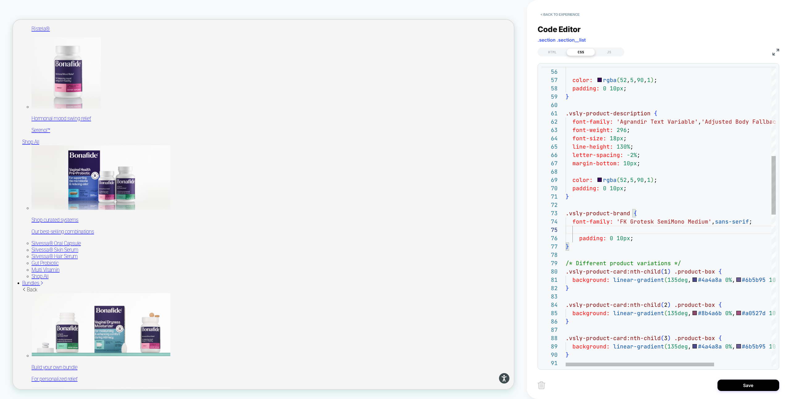
scroll to position [17, 0]
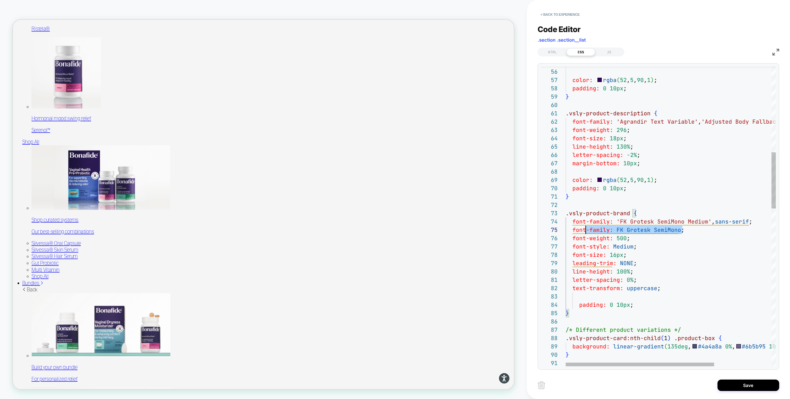
scroll to position [33, 0]
drag, startPoint x: 637, startPoint y: 231, endPoint x: 499, endPoint y: 231, distance: 138.3
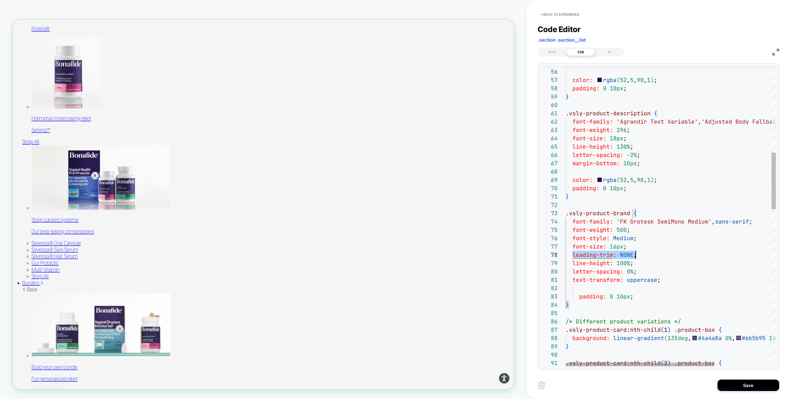
drag, startPoint x: 572, startPoint y: 255, endPoint x: 677, endPoint y: 255, distance: 105.3
click at [677, 255] on div "color: rgba ( 52 , 5 , 90 , 1 ) ; padding: 0 10px ; } .vsly-product-description…" at bounding box center [711, 405] width 291 height 1592
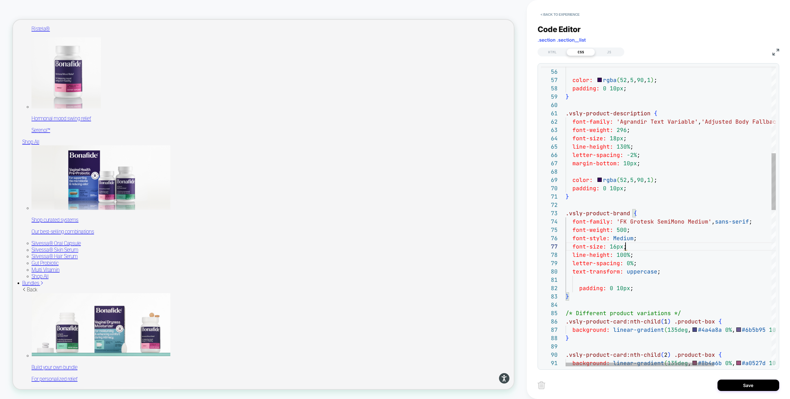
scroll to position [50, 60]
drag, startPoint x: 587, startPoint y: 180, endPoint x: 679, endPoint y: 180, distance: 91.7
click at [679, 180] on div "color: rgba ( 52 , 5 , 90 , 1 ) ; padding: 0 10px ; } .vsly-product-description…" at bounding box center [711, 401] width 291 height 1584
click at [634, 277] on div "color: rgba ( 52 , 5 , 90 , 1 ) ; padding: 0 10px ; } .vsly-product-description…" at bounding box center [711, 401] width 291 height 1584
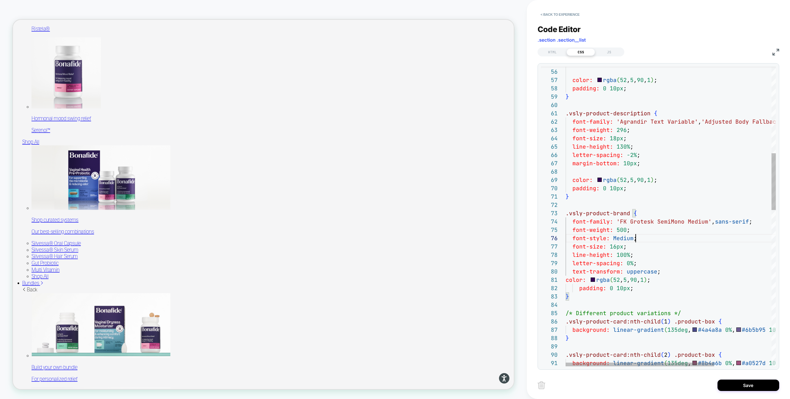
drag, startPoint x: 642, startPoint y: 239, endPoint x: 564, endPoint y: 239, distance: 77.8
click at [566, 239] on div "color: rgba ( 52 , 5 , 90 , 1 ) ; padding: 0 10px ; } .vsly-product-description…" at bounding box center [711, 401] width 291 height 1584
type textarea "**********"
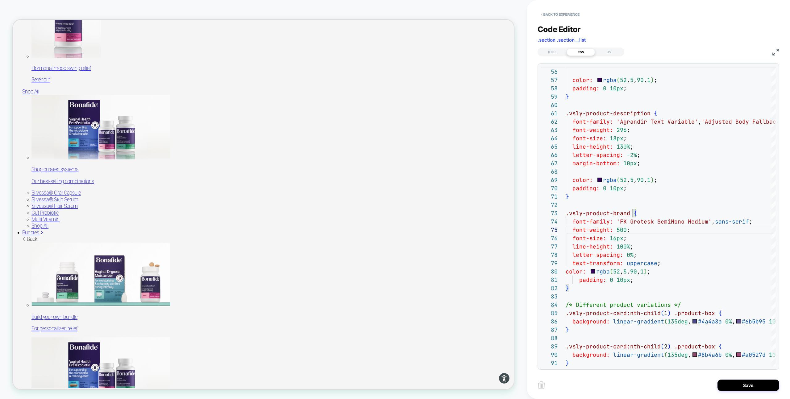
scroll to position [0, 0]
click at [755, 388] on button "Save" at bounding box center [749, 385] width 62 height 11
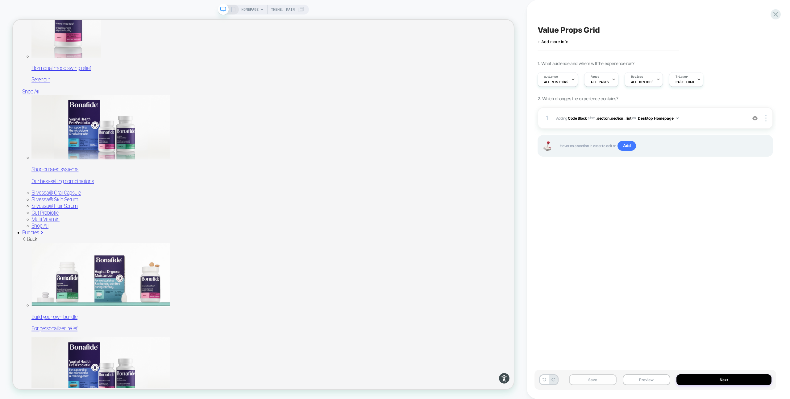
click at [601, 379] on button "Save" at bounding box center [593, 380] width 48 height 11
click at [638, 379] on button "Preview" at bounding box center [647, 380] width 48 height 11
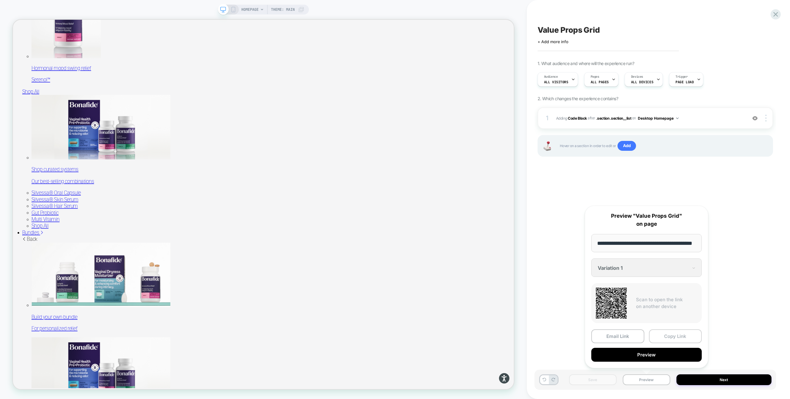
click at [667, 333] on button "Copy Link" at bounding box center [675, 337] width 53 height 14
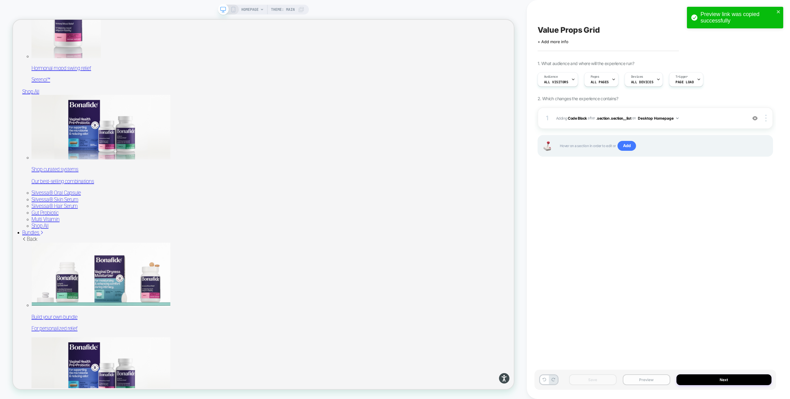
click at [639, 380] on button "Preview" at bounding box center [647, 380] width 48 height 11
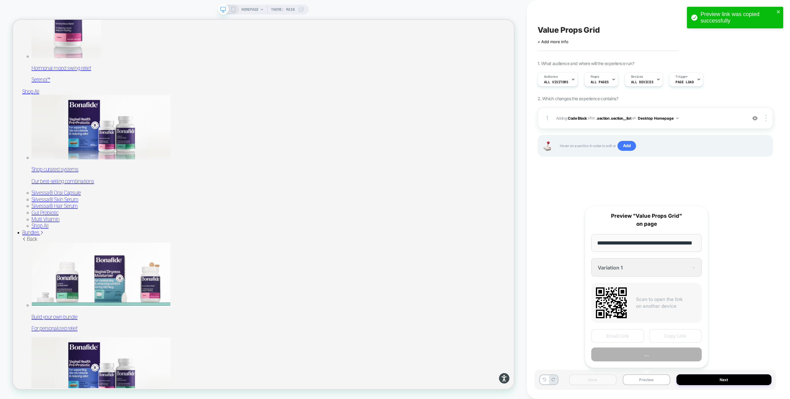
scroll to position [0, 16]
click at [660, 355] on button "Preview" at bounding box center [646, 355] width 111 height 14
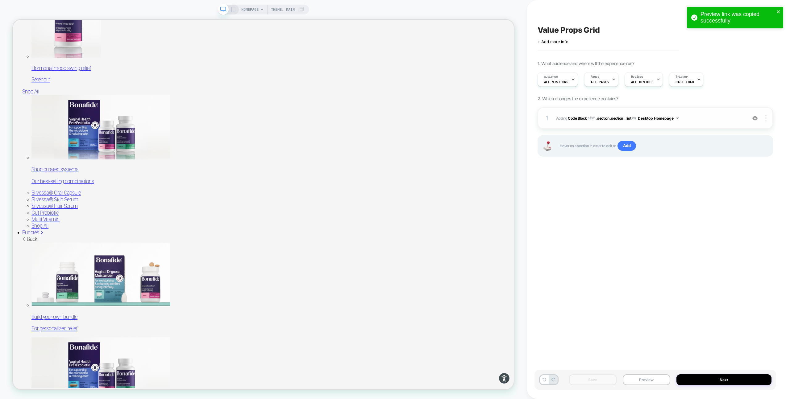
click at [767, 116] on div at bounding box center [767, 118] width 12 height 7
click at [727, 151] on div "Copy to Mobile" at bounding box center [729, 152] width 55 height 17
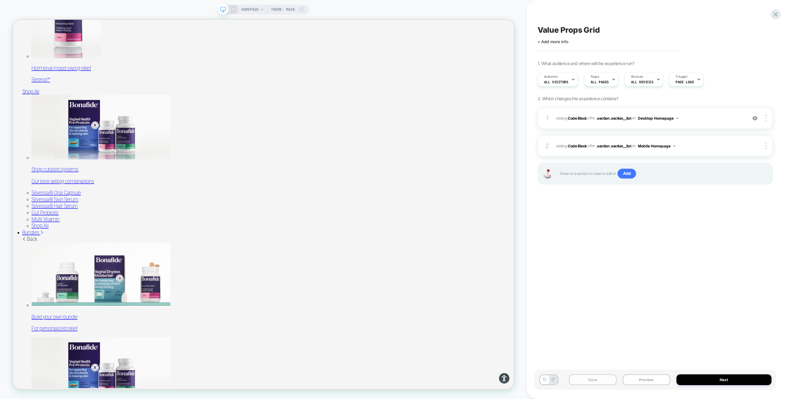
click at [588, 380] on button "Save" at bounding box center [593, 380] width 48 height 11
click at [646, 382] on button "Preview" at bounding box center [647, 380] width 48 height 11
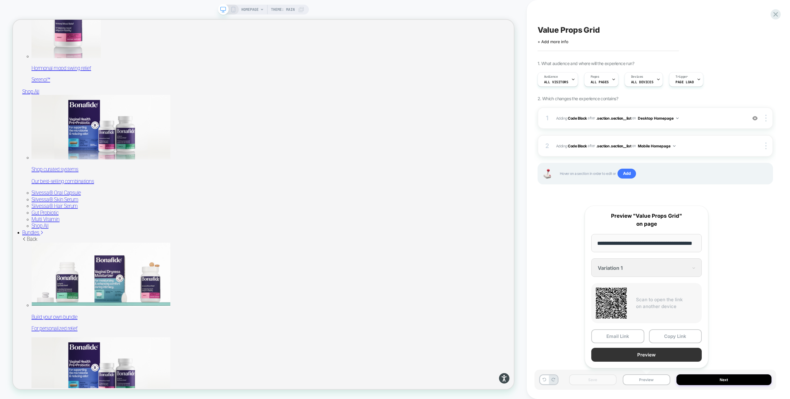
click at [624, 354] on button "Preview" at bounding box center [646, 355] width 111 height 14
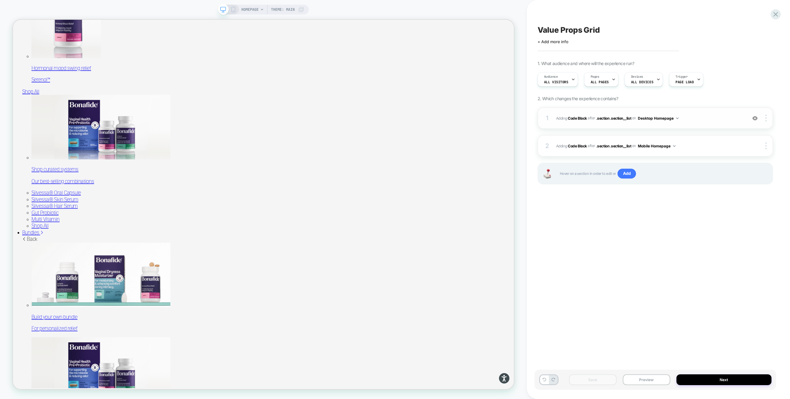
click at [684, 119] on span "Adding Code Block AFTER .section .section__list .section .section__list on Desk…" at bounding box center [650, 119] width 188 height 8
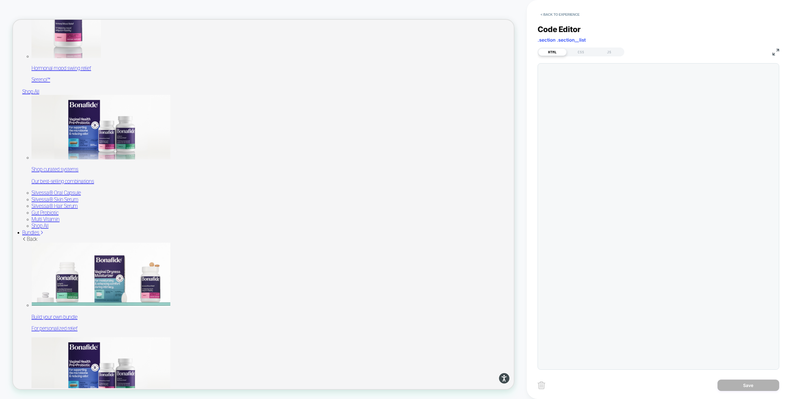
scroll to position [83, 0]
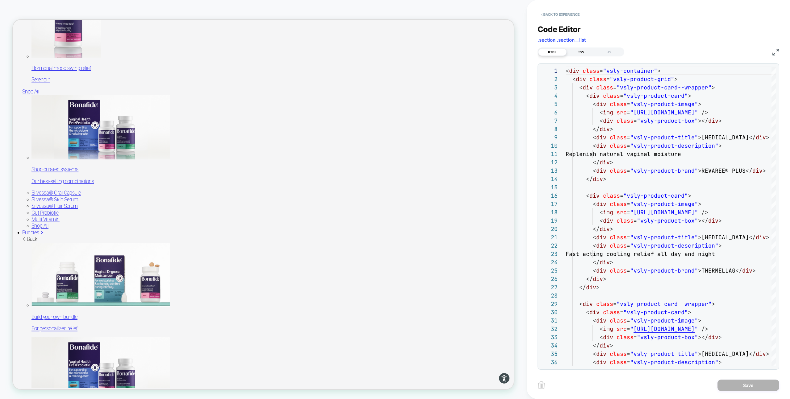
click at [580, 49] on div "CSS" at bounding box center [581, 51] width 28 height 7
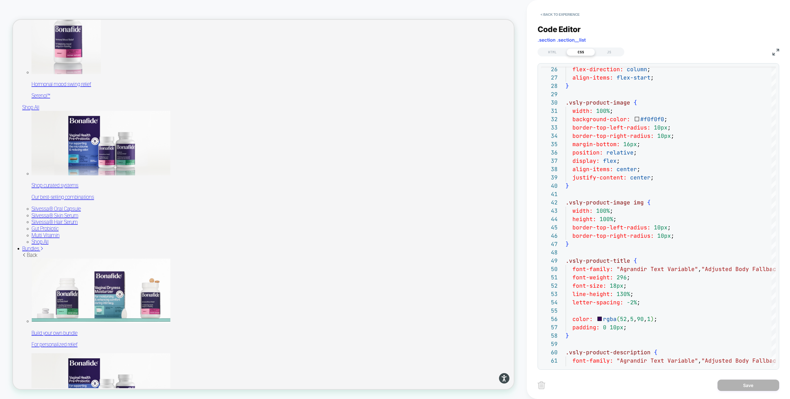
scroll to position [637, 0]
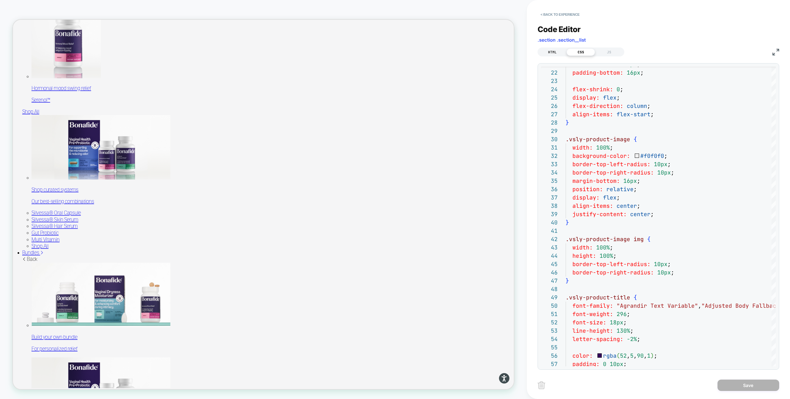
click at [549, 51] on div "HTML" at bounding box center [552, 51] width 28 height 7
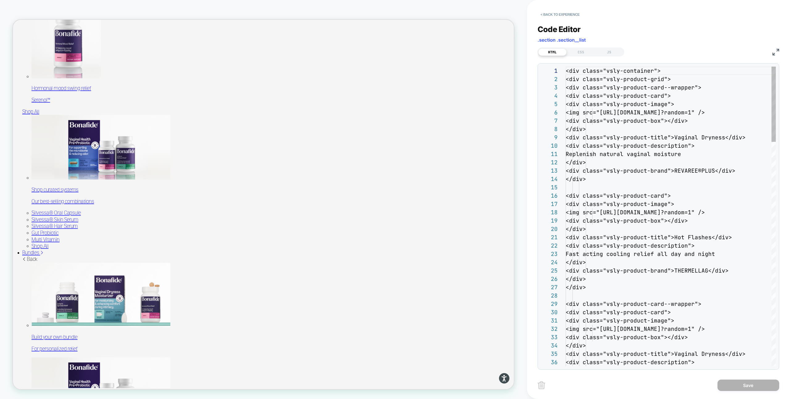
scroll to position [83, 0]
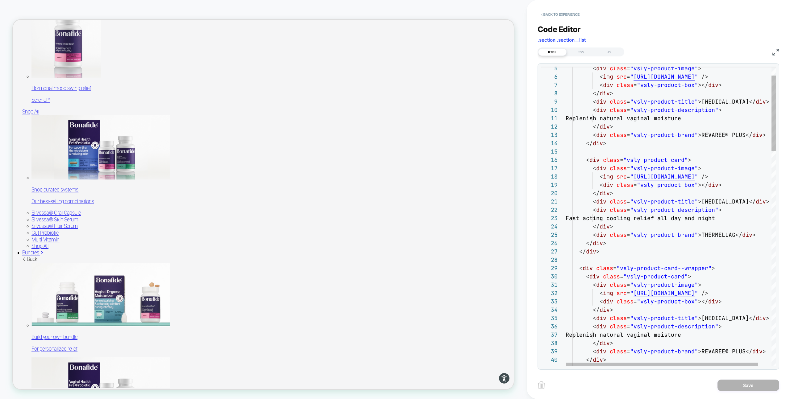
type textarea "**********"
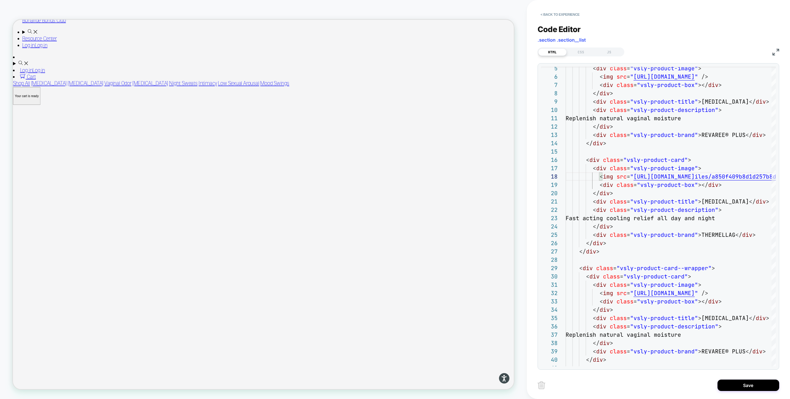
scroll to position [2015, 0]
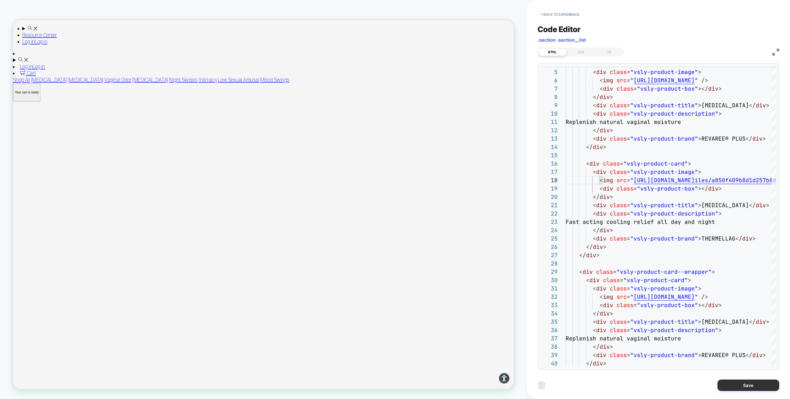
click at [734, 390] on button "Save" at bounding box center [749, 385] width 62 height 11
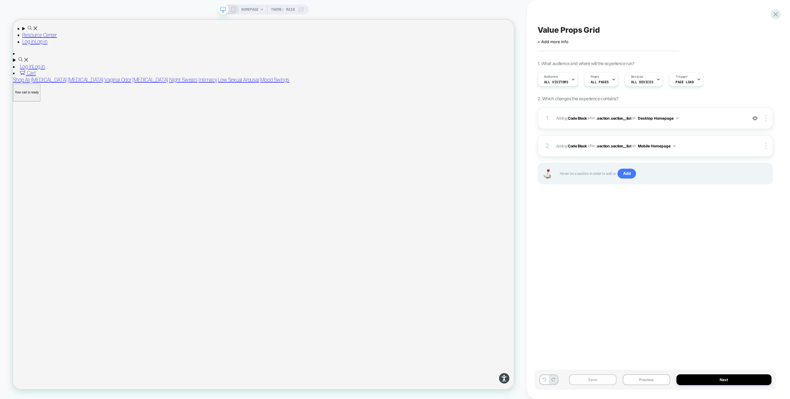
click at [597, 383] on button "Save" at bounding box center [593, 380] width 48 height 11
click at [702, 118] on span "Adding Code Block AFTER .section .section__list .section .section__list on Desk…" at bounding box center [650, 119] width 188 height 8
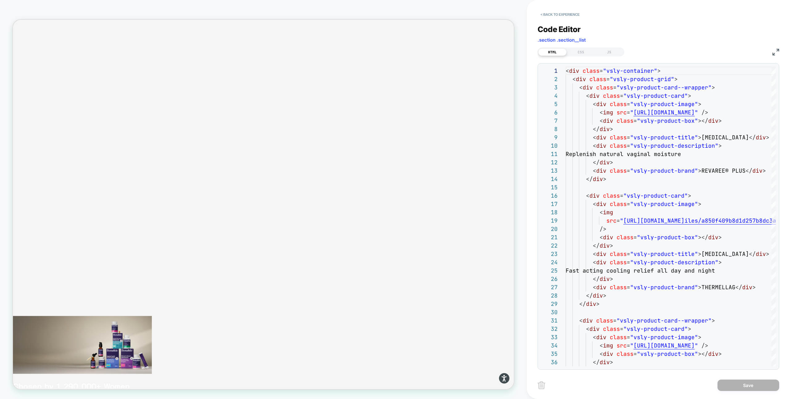
scroll to position [2291, 0]
click at [578, 55] on div "CSS" at bounding box center [581, 51] width 28 height 7
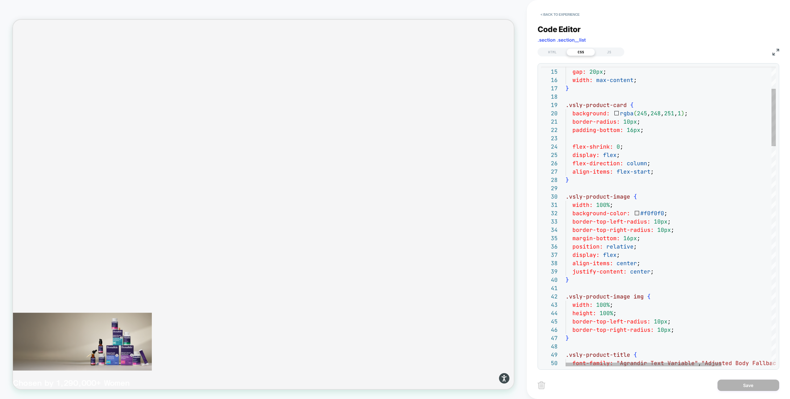
scroll to position [75, 70]
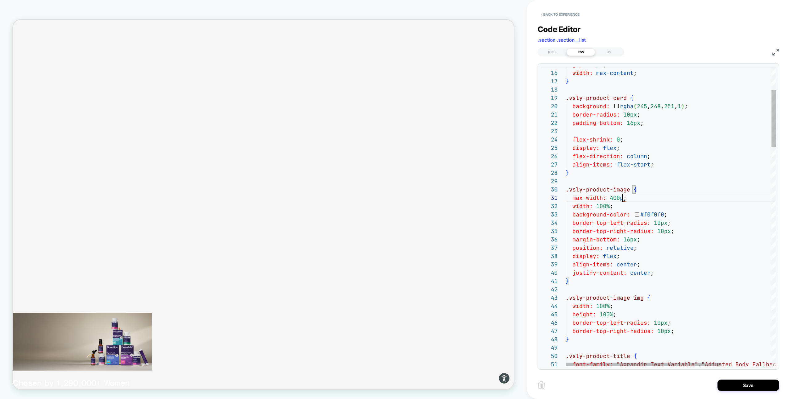
scroll to position [0, 60]
type textarea "**********"
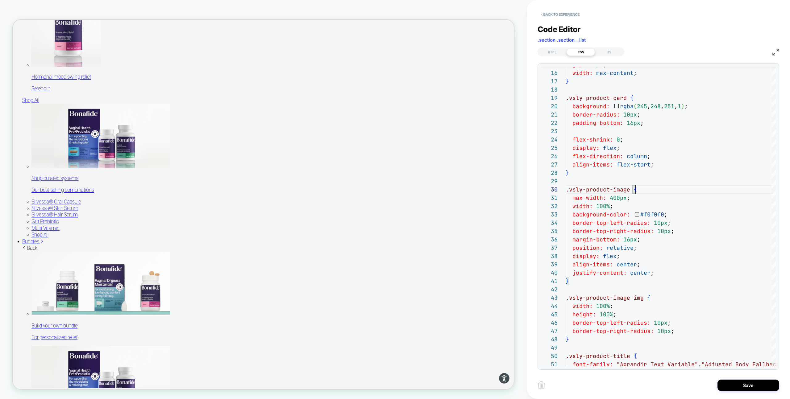
scroll to position [651, 0]
click at [554, 51] on div "HTML" at bounding box center [552, 51] width 28 height 7
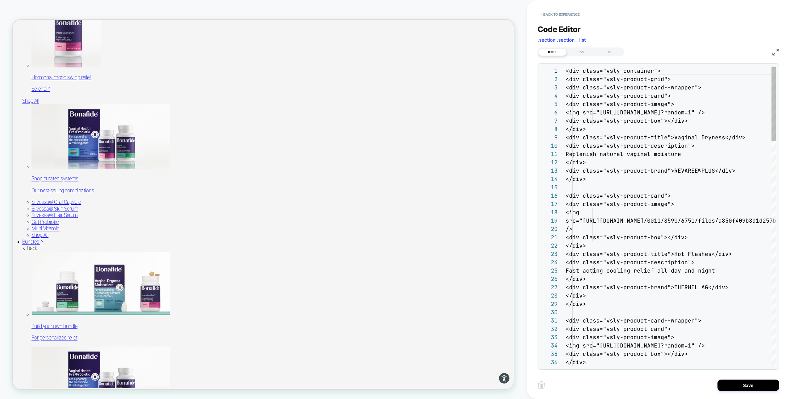
scroll to position [83, 0]
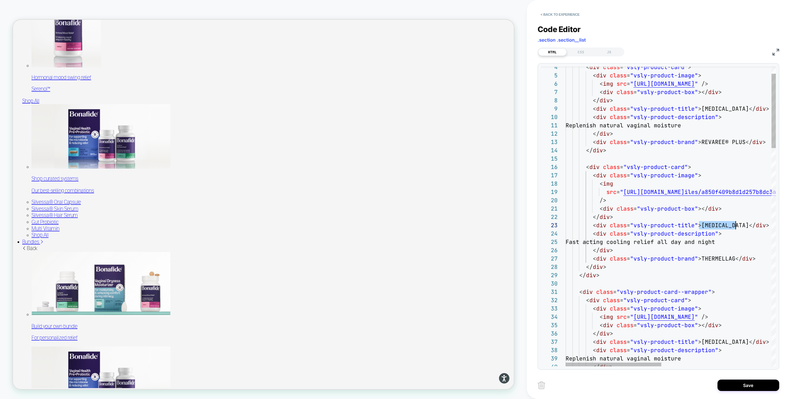
drag, startPoint x: 698, startPoint y: 226, endPoint x: 735, endPoint y: 226, distance: 36.4
drag, startPoint x: 599, startPoint y: 242, endPoint x: 753, endPoint y: 241, distance: 153.7
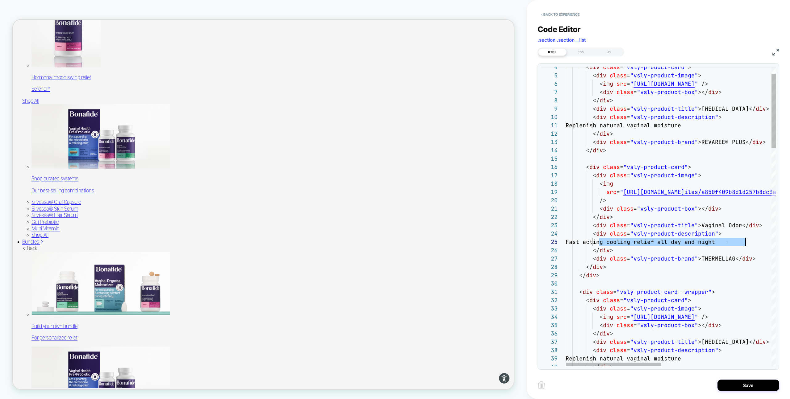
type textarea "**********"
click at [580, 52] on div "CSS" at bounding box center [581, 51] width 28 height 7
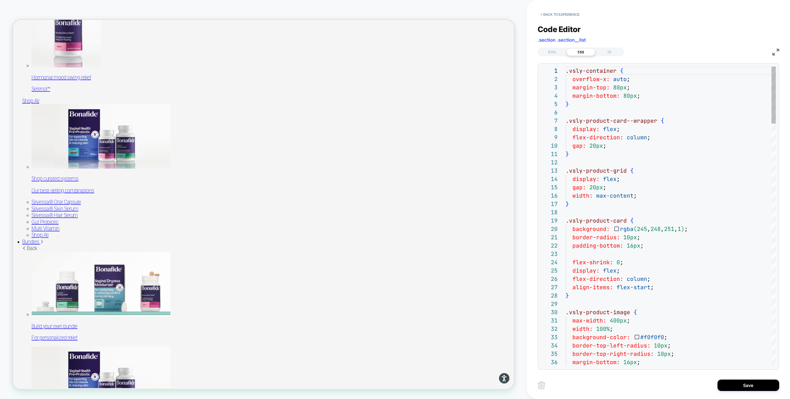
scroll to position [83, 0]
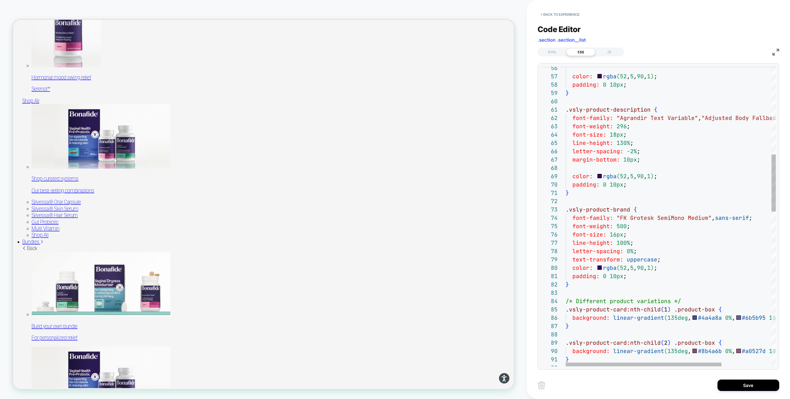
click at [615, 135] on div "color: rgba ( 52 , 5 , 90 , 1 ) ; padding: 0 10px ; } .vsly-product-description…" at bounding box center [705, 392] width 278 height 1575
type textarea "**********"
click at [554, 51] on div "HTML" at bounding box center [552, 51] width 28 height 7
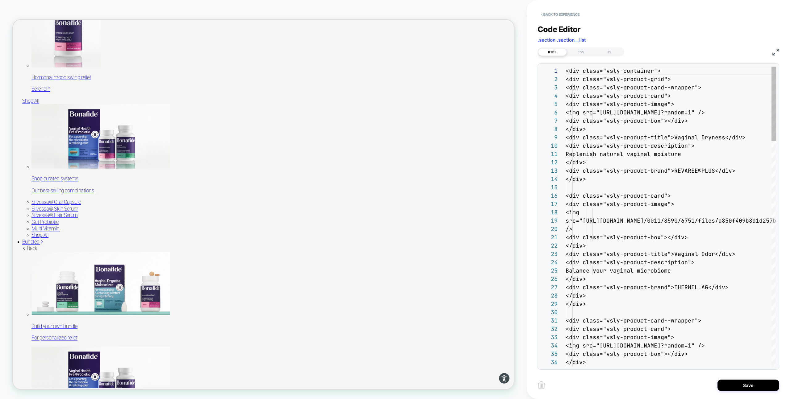
scroll to position [83, 0]
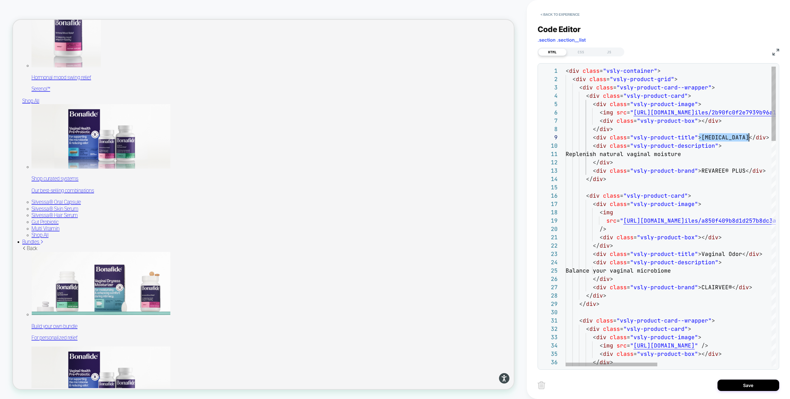
scroll to position [67, 183]
drag, startPoint x: 700, startPoint y: 138, endPoint x: 750, endPoint y: 137, distance: 49.7
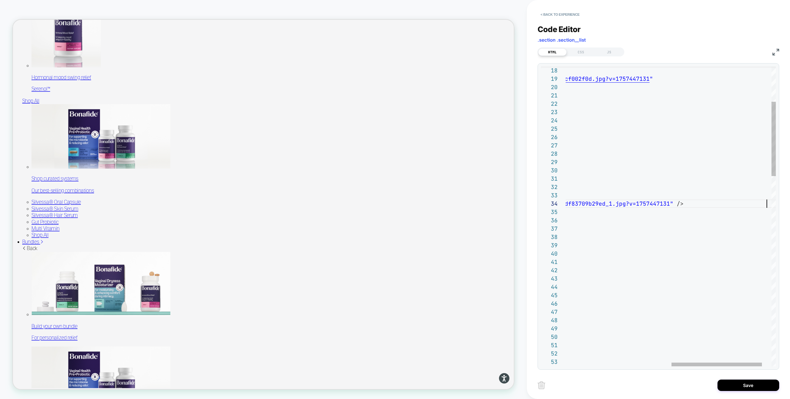
scroll to position [25, 447]
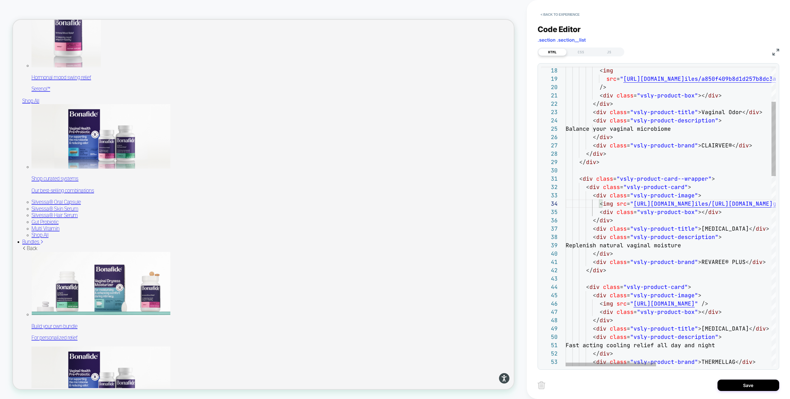
drag, startPoint x: 600, startPoint y: 246, endPoint x: 730, endPoint y: 245, distance: 129.7
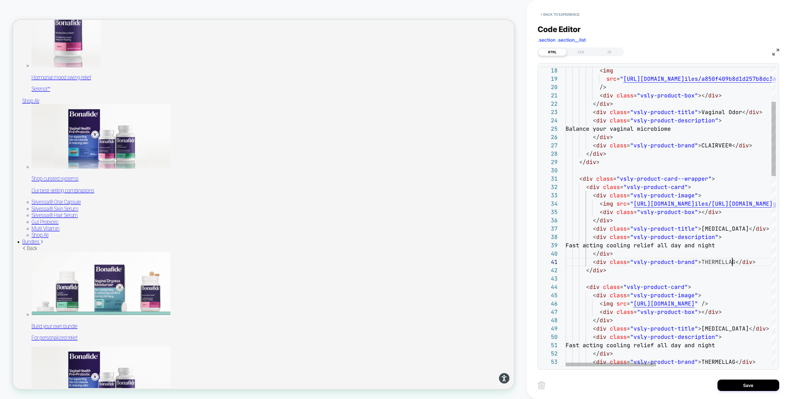
scroll to position [0, 167]
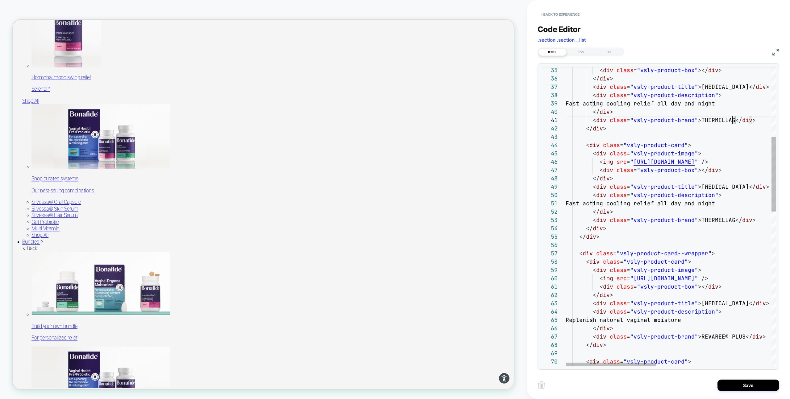
click at [704, 186] on div "< div class = "vsly-product-box" ></ div > </ div > < div class = "vsly-product…" at bounding box center [805, 387] width 478 height 1209
click at [720, 186] on div "< div class = "vsly-product-box" ></ div > </ div > < div class = "vsly-product…" at bounding box center [805, 387] width 478 height 1209
drag, startPoint x: 633, startPoint y: 161, endPoint x: 759, endPoint y: 161, distance: 126.3
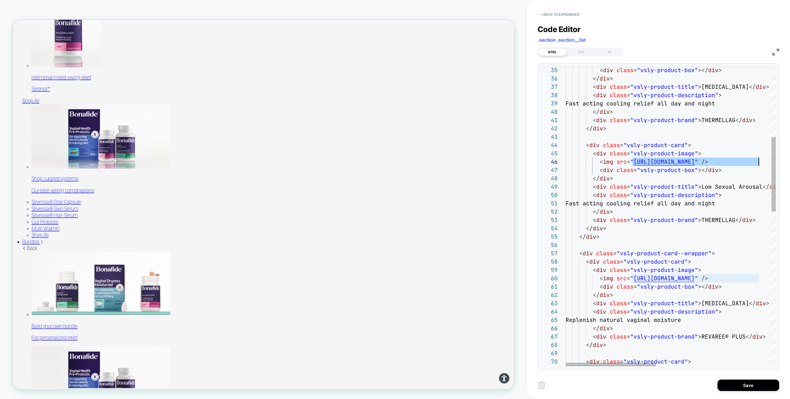
click at [759, 161] on div "< div class = "vsly-product-box" ></ div > </ div > < div class = "vsly-product…" at bounding box center [805, 387] width 478 height 1209
drag, startPoint x: 725, startPoint y: 171, endPoint x: 525, endPoint y: 170, distance: 200.0
click at [566, 170] on div "< div class = "vsly-product-box" ></ div > </ div > < div class = "vsly-product…" at bounding box center [805, 387] width 478 height 1209
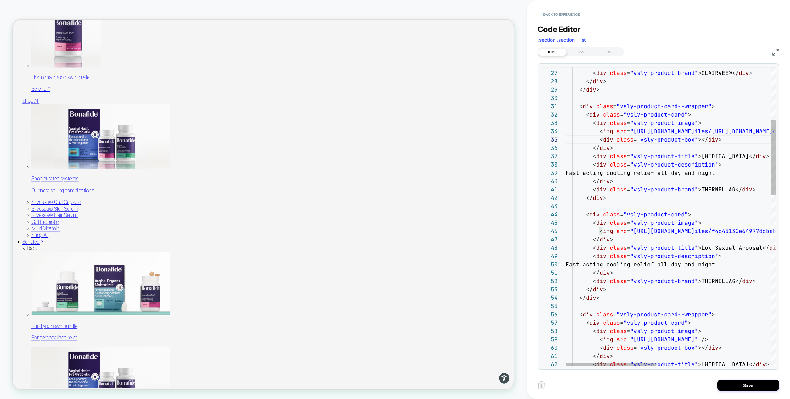
scroll to position [33, 70]
drag, startPoint x: 728, startPoint y: 139, endPoint x: 508, endPoint y: 139, distance: 219.5
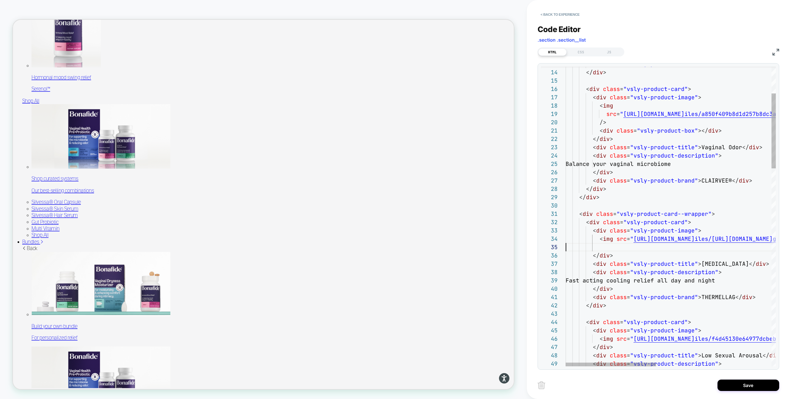
scroll to position [0, 13]
drag, startPoint x: 619, startPoint y: 132, endPoint x: 513, endPoint y: 132, distance: 106.5
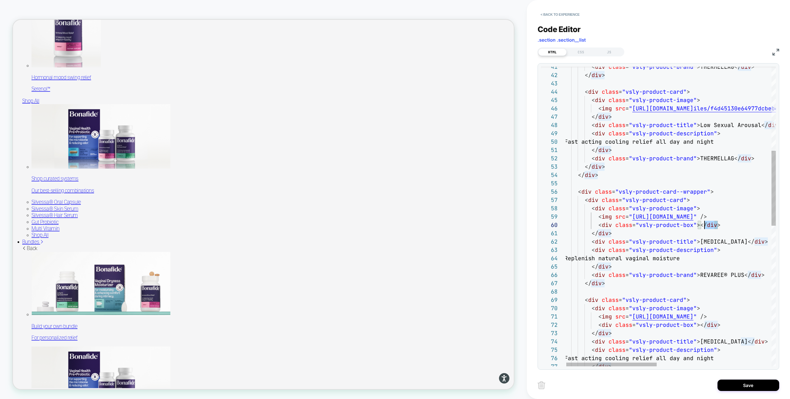
drag, startPoint x: 721, startPoint y: 225, endPoint x: 463, endPoint y: 227, distance: 258.7
click at [565, 227] on div "< div class = "vsly-product-brand" > THERMELLAG </ div > </ div > < div class =…" at bounding box center [804, 329] width 478 height 1200
drag, startPoint x: 566, startPoint y: 325, endPoint x: 484, endPoint y: 325, distance: 81.8
click at [566, 325] on div "< div class = "vsly-product-brand" > THERMELLAG </ div > </ div > < div class =…" at bounding box center [805, 329] width 478 height 1200
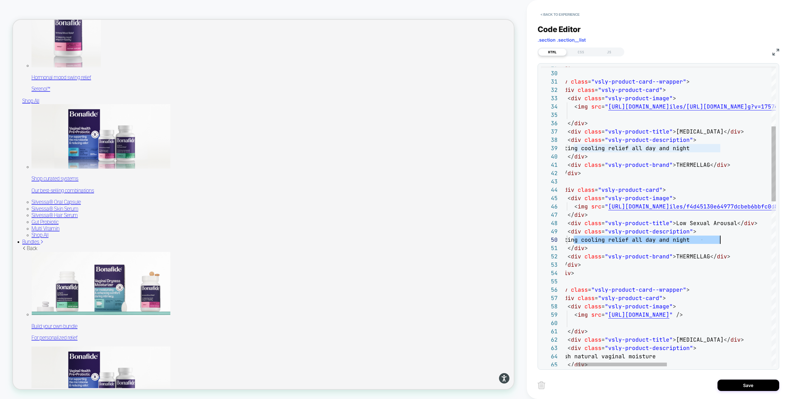
drag, startPoint x: 574, startPoint y: 240, endPoint x: 757, endPoint y: 239, distance: 183.4
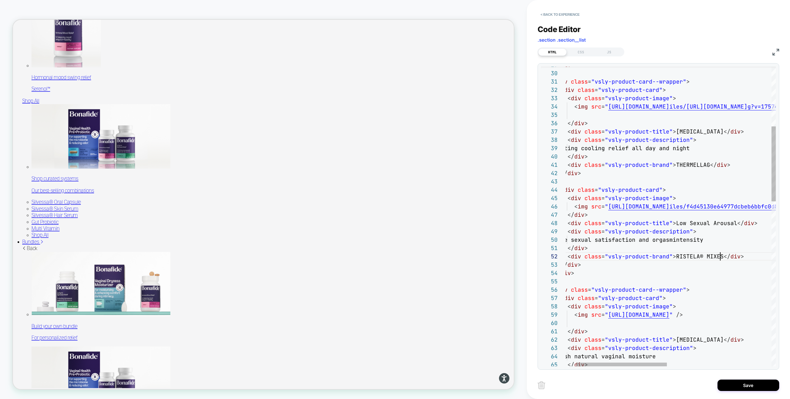
scroll to position [8, 180]
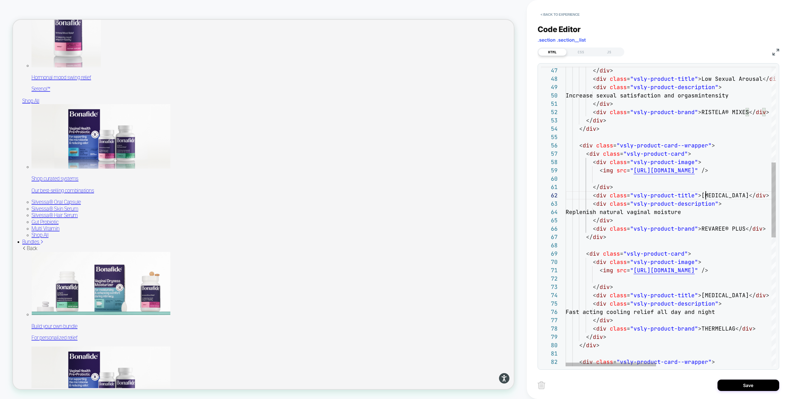
click at [705, 193] on div "</ div > < div class = "vsly-product-title" > Low Sexual Arousal </ div > < div…" at bounding box center [805, 283] width 478 height 1200
click at [740, 196] on div "</ div > < div class = "vsly-product-title" > Low Sexual Arousal </ div > < div…" at bounding box center [805, 283] width 478 height 1200
drag, startPoint x: 601, startPoint y: 213, endPoint x: 736, endPoint y: 213, distance: 134.6
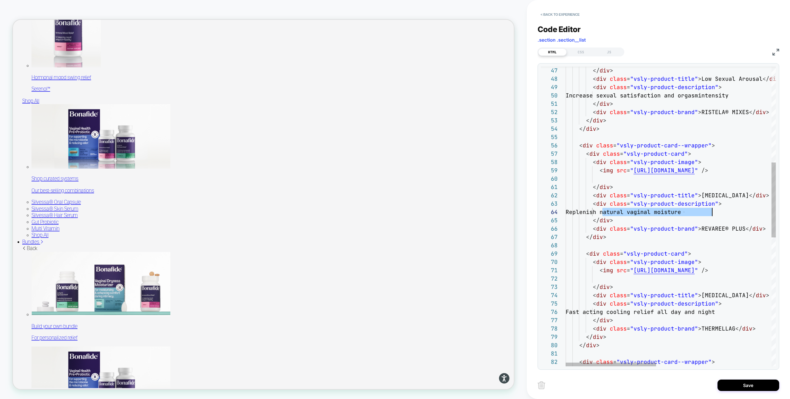
click at [736, 213] on div "</ div > < div class = "vsly-product-title" > Low Sexual Arousal </ div > < div…" at bounding box center [805, 283] width 478 height 1200
click at [599, 211] on div "</ div > < div class = "vsly-product-title" > Low Sexual Arousal </ div > < div…" at bounding box center [805, 283] width 478 height 1200
click at [719, 211] on div "</ div > < div class = "vsly-product-title" > Low Sexual Arousal </ div > < div…" at bounding box center [805, 283] width 478 height 1200
click at [703, 230] on div "</ div > < div class = "vsly-product-title" > Low Sexual Arousal </ div > < div…" at bounding box center [805, 283] width 478 height 1200
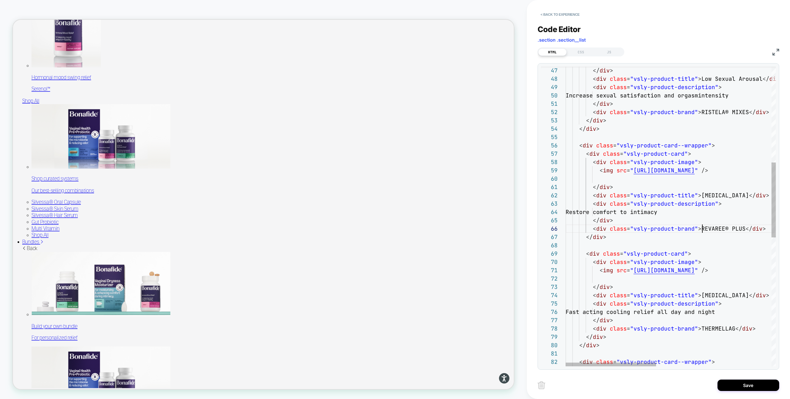
click at [703, 230] on div "</ div > < div class = "vsly-product-title" > Low Sexual Arousal </ div > < div…" at bounding box center [805, 283] width 478 height 1200
click at [736, 230] on div "</ div > < div class = "vsly-product-title" > Low Sexual Arousal </ div > < div…" at bounding box center [805, 283] width 478 height 1200
drag, startPoint x: 633, startPoint y: 171, endPoint x: 760, endPoint y: 170, distance: 127.8
click at [760, 171] on div "</ div > < div class = "vsly-product-title" > Low Sexual Arousal </ div > < div…" at bounding box center [805, 283] width 478 height 1200
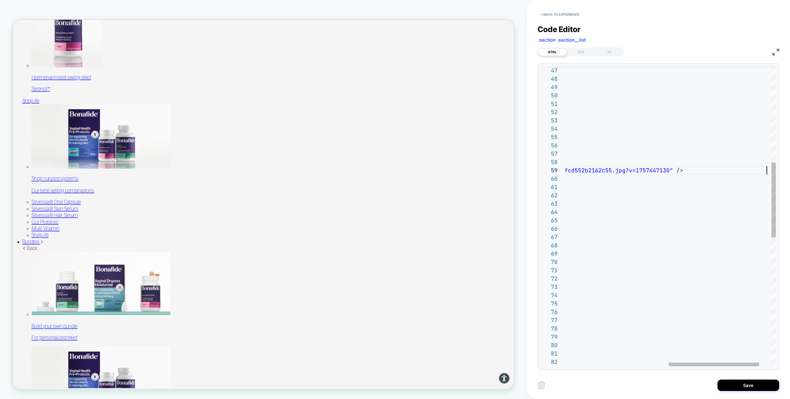
scroll to position [67, 440]
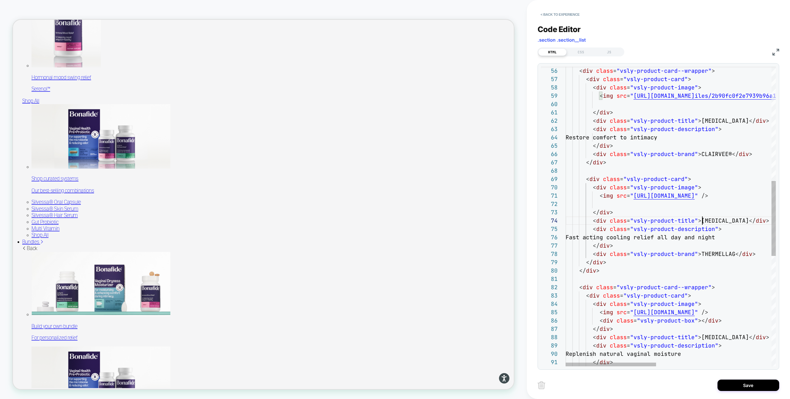
click at [703, 221] on div "< div class = "vsly-product-card--wrapper" > < div class = "vsly-product-card" …" at bounding box center [805, 208] width 478 height 1200
click at [717, 221] on div "< div class = "vsly-product-card--wrapper" > < div class = "vsly-product-card" …" at bounding box center [805, 208] width 478 height 1200
drag, startPoint x: 632, startPoint y: 197, endPoint x: 758, endPoint y: 195, distance: 126.3
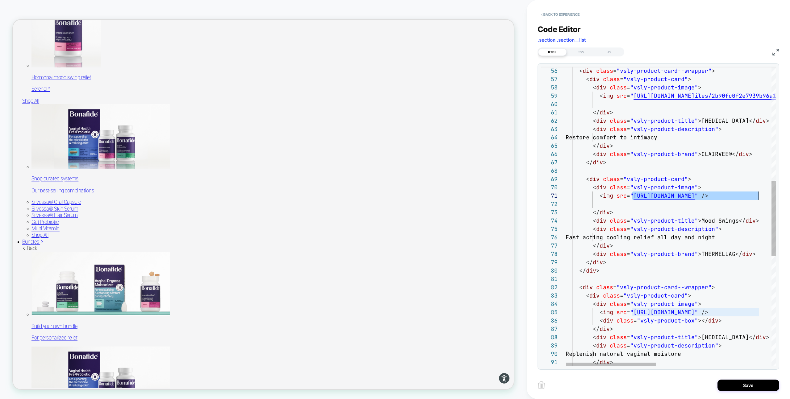
click at [758, 195] on div "< div class = "vsly-product-card--wrapper" > < div class = "vsly-product-card" …" at bounding box center [805, 208] width 478 height 1200
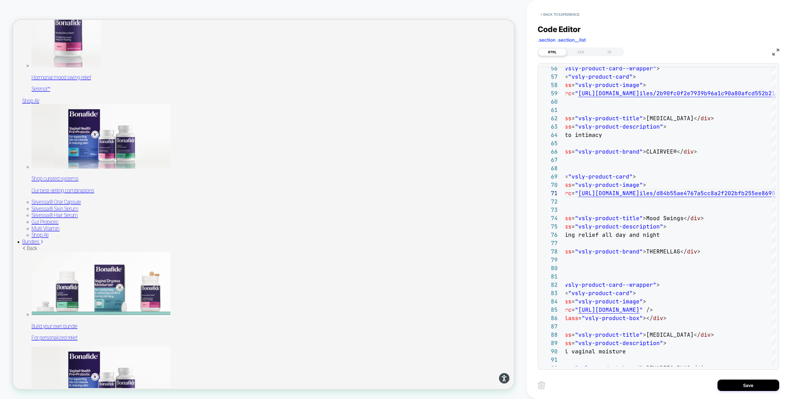
scroll to position [0, 96]
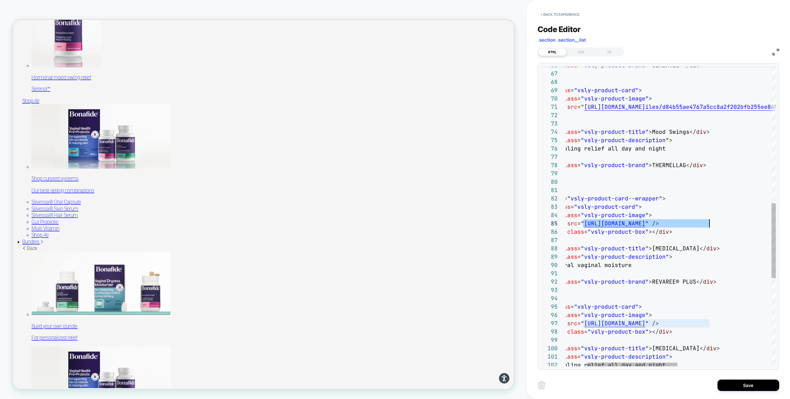
drag, startPoint x: 584, startPoint y: 224, endPoint x: 709, endPoint y: 222, distance: 125.0
click at [709, 222] on div "< div class = "vsly-product-brand" > CLAIRVEE® </ div > </ div > < div class = …" at bounding box center [755, 119] width 478 height 1200
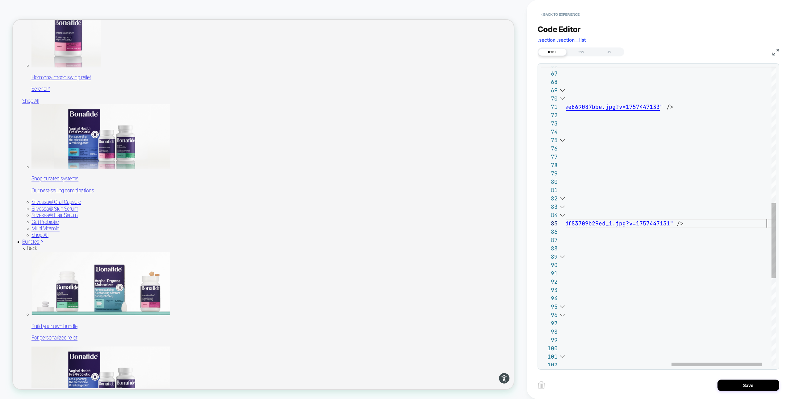
scroll to position [33, 447]
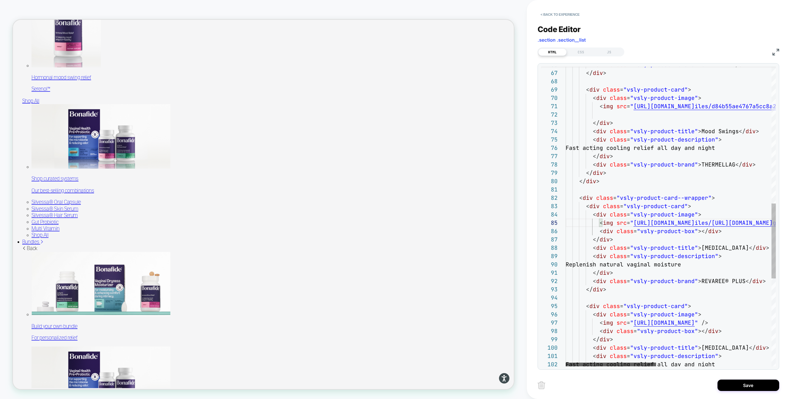
click at [573, 367] on div at bounding box center [611, 365] width 90 height 4
click at [703, 131] on div "< div class = "vsly-product-brand" > CLAIRVEE® </ div > </ div > < div class = …" at bounding box center [805, 119] width 478 height 1200
click at [711, 165] on div "< div class = "vsly-product-brand" > CLAIRVEE® </ div > </ div > < div class = …" at bounding box center [805, 119] width 478 height 1200
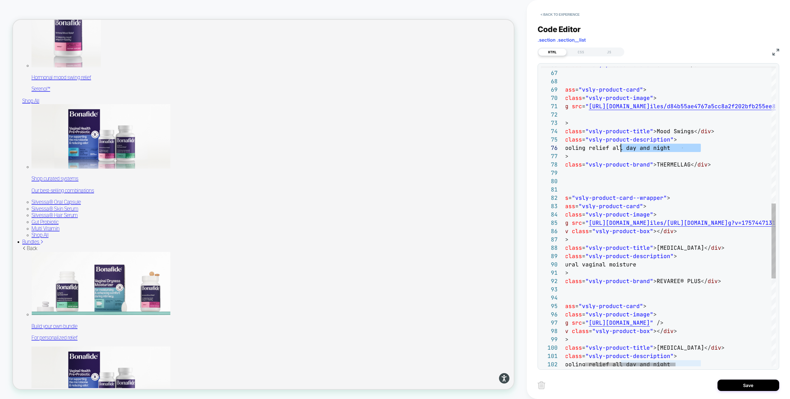
scroll to position [42, 0]
drag, startPoint x: 652, startPoint y: 149, endPoint x: 503, endPoint y: 149, distance: 149.1
click at [521, 149] on div "< div class = "vsly-product-brand" > CLAIRVEE® </ div > </ div > < div class = …" at bounding box center [760, 119] width 478 height 1200
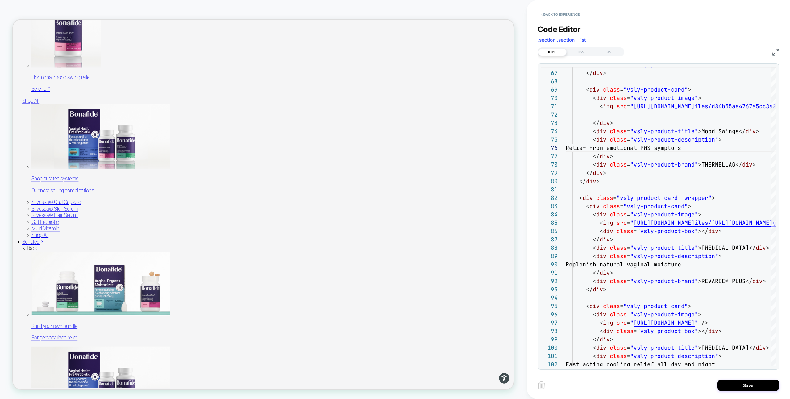
scroll to position [42, 113]
click at [567, 148] on div "< div class = "vsly-product-brand" > CLAIRVEE® </ div > </ div > < div class = …" at bounding box center [805, 119] width 478 height 1200
click at [708, 167] on div "< div class = "vsly-product-brand" > CLAIRVEE® </ div > </ div > < div class = …" at bounding box center [805, 119] width 478 height 1200
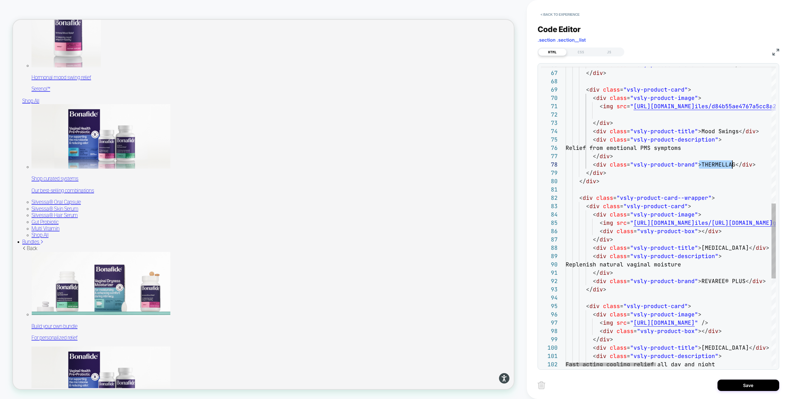
scroll to position [58, 160]
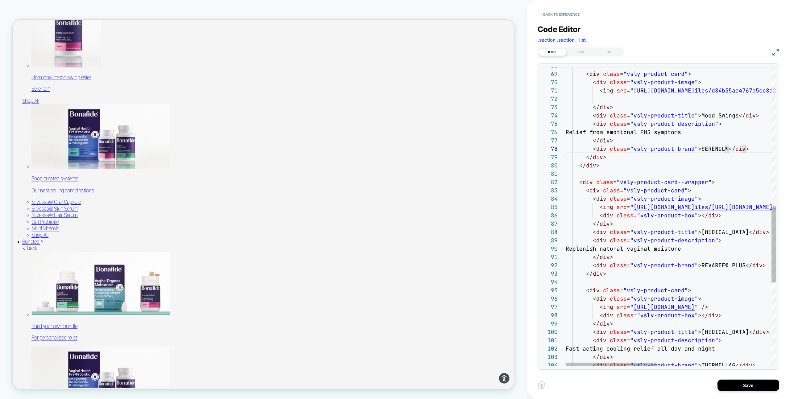
click at [711, 231] on div "< div class = "vsly-product-card" > < div class = "vsly-product-image" > < img …" at bounding box center [805, 103] width 478 height 1200
click at [740, 229] on div "< div class = "vsly-product-card" > < div class = "vsly-product-image" > < img …" at bounding box center [805, 103] width 478 height 1200
drag, startPoint x: 599, startPoint y: 250, endPoint x: 727, endPoint y: 249, distance: 127.8
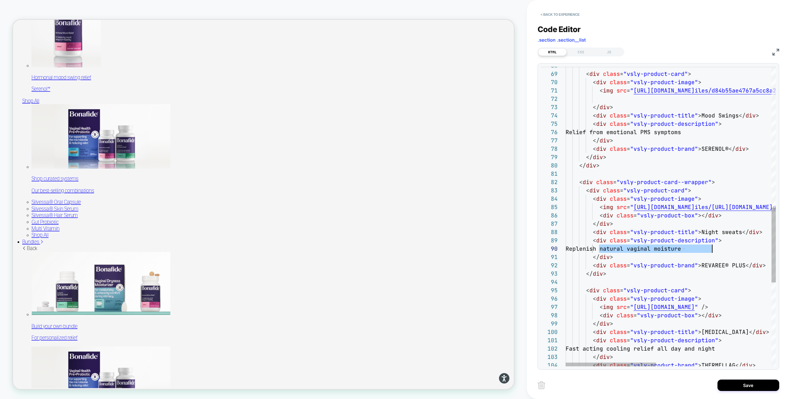
click at [727, 249] on div "< div class = "vsly-product-card" > < div class = "vsly-product-image" > < img …" at bounding box center [805, 103] width 478 height 1200
click at [710, 264] on div "< div class = "vsly-product-card" > < div class = "vsly-product-image" > < img …" at bounding box center [805, 103] width 478 height 1200
click at [743, 268] on div "< div class = "vsly-product-card" > < div class = "vsly-product-image" > < img …" at bounding box center [805, 103] width 478 height 1200
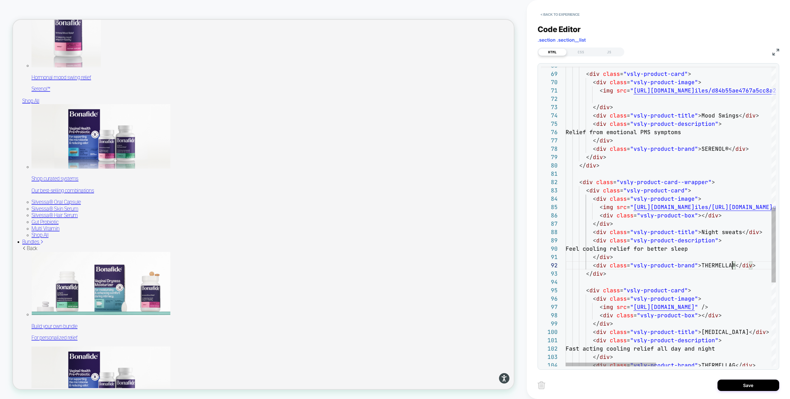
scroll to position [8, 167]
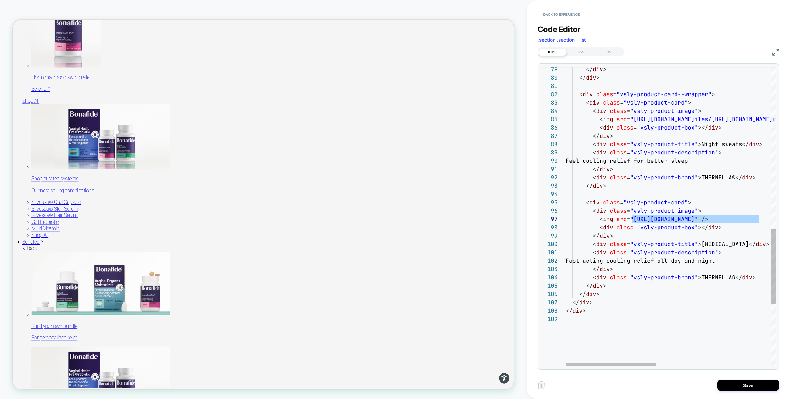
drag, startPoint x: 633, startPoint y: 219, endPoint x: 758, endPoint y: 219, distance: 125.6
click at [758, 219] on div "</ div > </ div > < div class = "vsly-product-card--wrapper" > < div class = "v…" at bounding box center [805, 15] width 478 height 1200
click at [566, 364] on div at bounding box center [611, 365] width 90 height 4
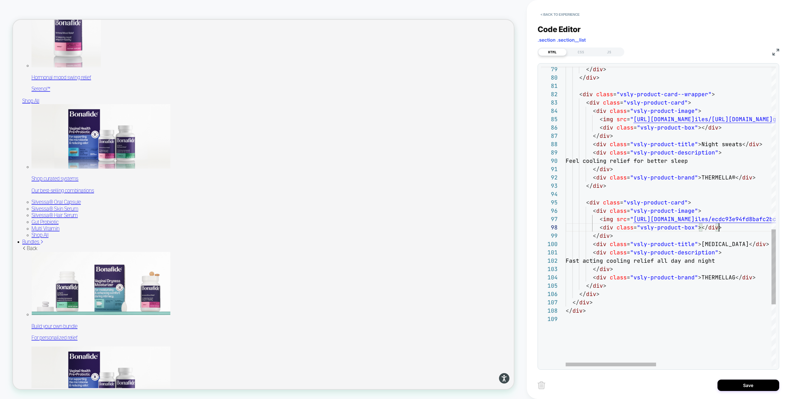
drag, startPoint x: 725, startPoint y: 229, endPoint x: 492, endPoint y: 229, distance: 233.1
click at [566, 229] on div "</ div > </ div > < div class = "vsly-product-card--wrapper" > < div class = "v…" at bounding box center [805, 15] width 478 height 1200
drag, startPoint x: 731, startPoint y: 126, endPoint x: 494, endPoint y: 126, distance: 237.1
click at [566, 126] on div "</ div > </ div > < div class = "vsly-product-card--wrapper" > < div class = "v…" at bounding box center [805, 15] width 478 height 1200
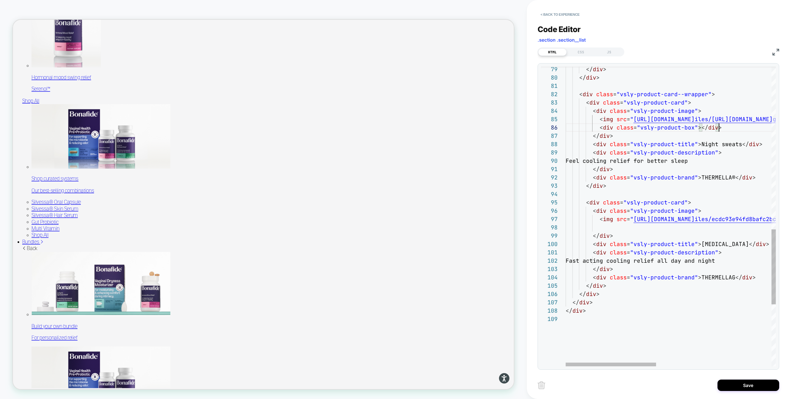
scroll to position [42, 0]
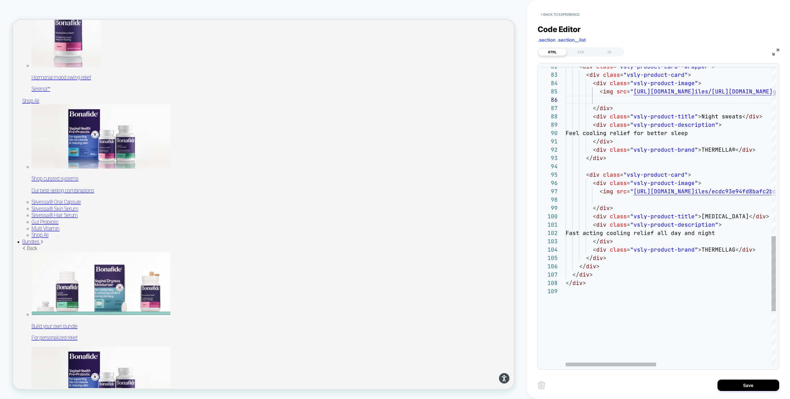
drag, startPoint x: 604, startPoint y: 234, endPoint x: 754, endPoint y: 229, distance: 150.4
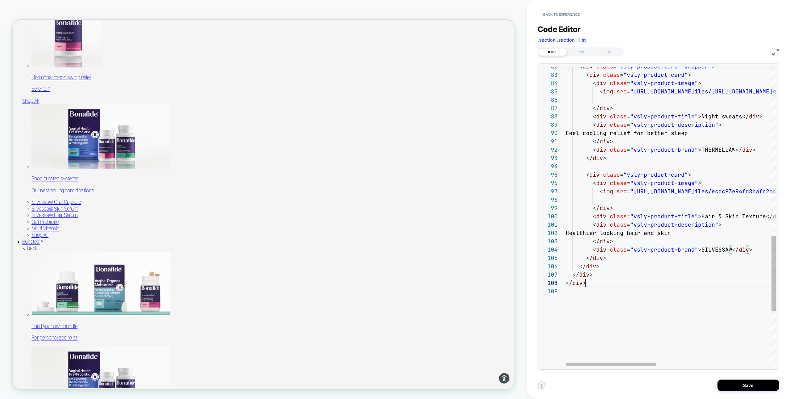
type textarea "**********"
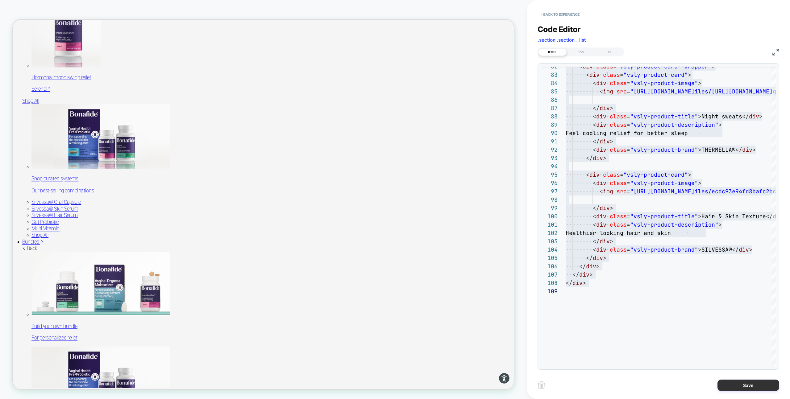
click at [747, 382] on button "Save" at bounding box center [749, 385] width 62 height 11
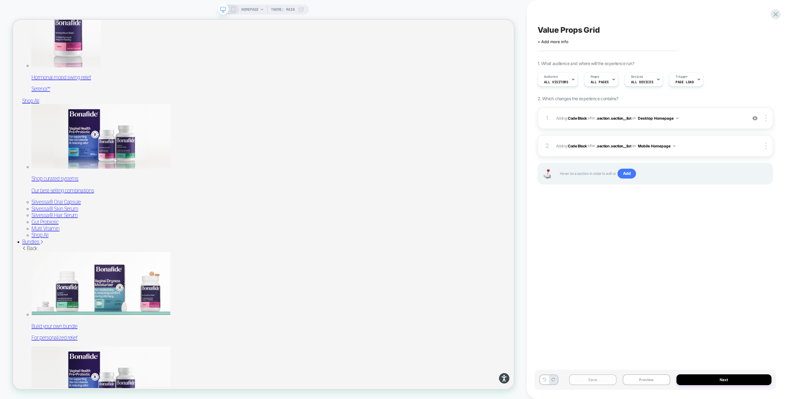
click at [590, 379] on button "Save" at bounding box center [593, 380] width 48 height 11
click at [767, 145] on div at bounding box center [767, 146] width 12 height 7
click at [720, 180] on div "Delete" at bounding box center [729, 180] width 55 height 17
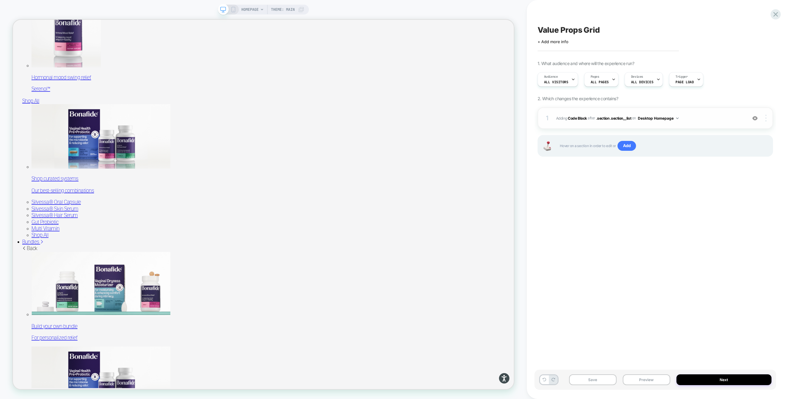
click at [767, 118] on div at bounding box center [767, 118] width 12 height 7
click at [727, 150] on div "Copy to Mobile" at bounding box center [729, 152] width 55 height 17
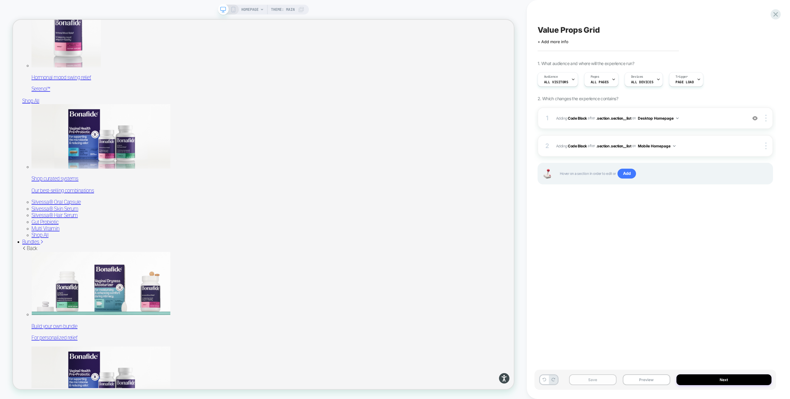
click at [595, 379] on button "Save" at bounding box center [593, 380] width 48 height 11
click at [649, 382] on button "Preview" at bounding box center [647, 380] width 48 height 11
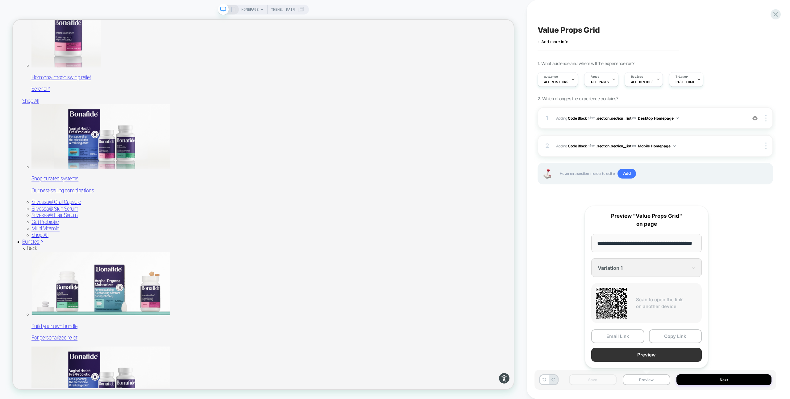
click at [665, 355] on button "Preview" at bounding box center [646, 355] width 111 height 14
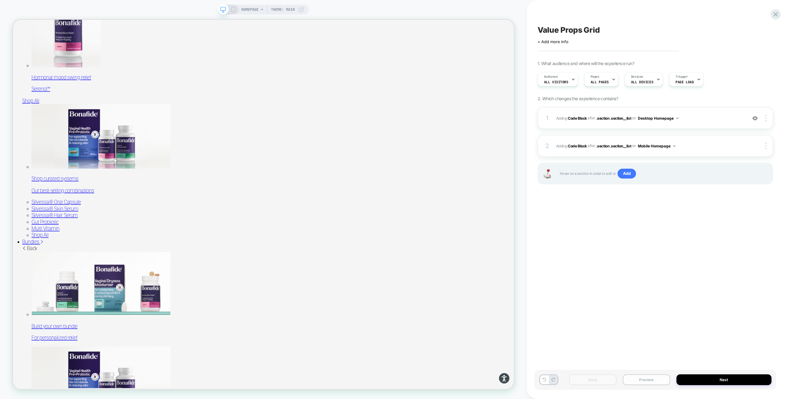
click at [646, 382] on button "Preview" at bounding box center [647, 380] width 48 height 11
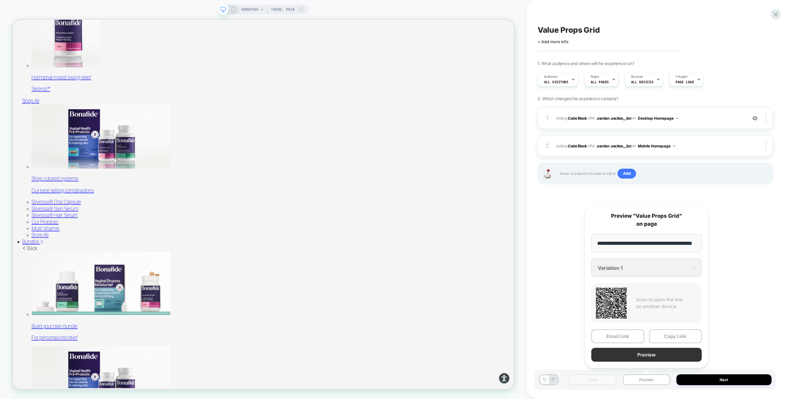
click at [648, 355] on button "Preview" at bounding box center [646, 355] width 111 height 14
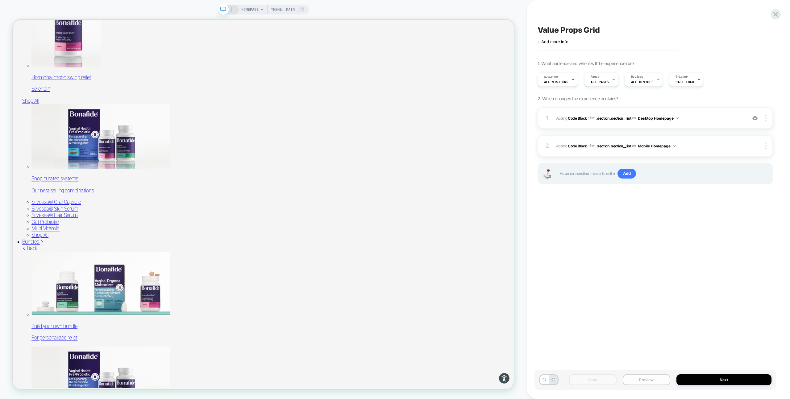
click at [636, 381] on button "Preview" at bounding box center [647, 380] width 48 height 11
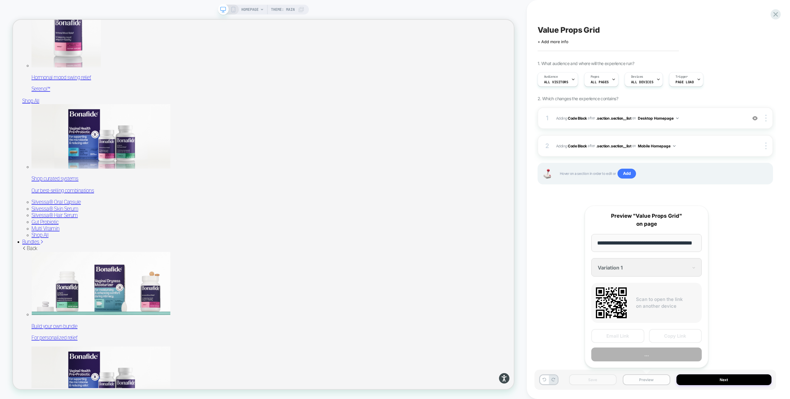
scroll to position [0, 16]
click at [670, 335] on button "Copy Link" at bounding box center [675, 337] width 53 height 14
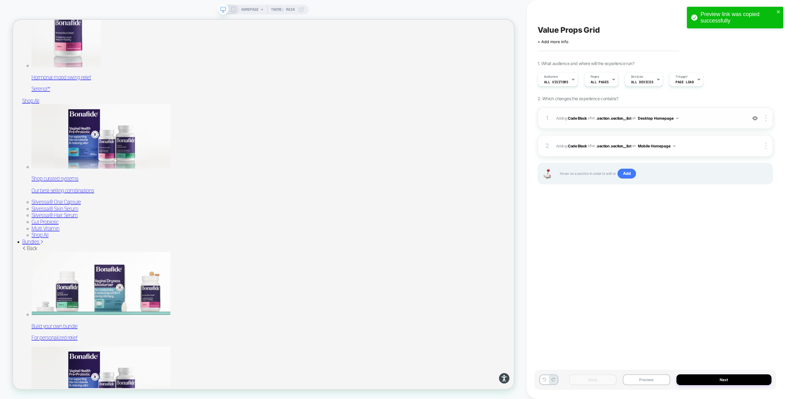
click at [690, 117] on span "Adding Code Block AFTER .section .section__list .section .section__list on Desk…" at bounding box center [650, 119] width 188 height 8
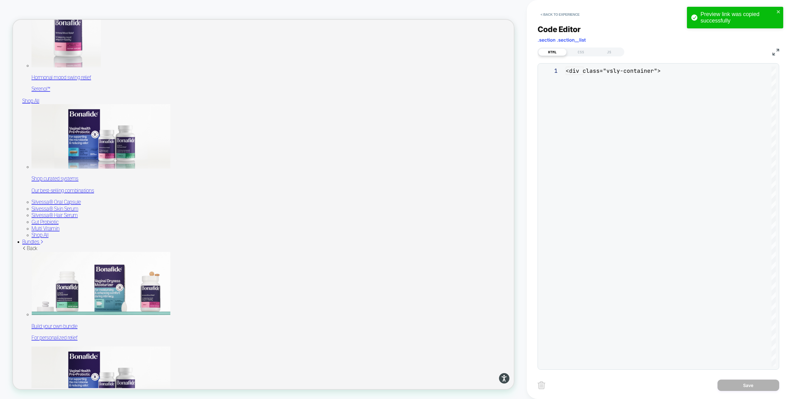
scroll to position [83, 0]
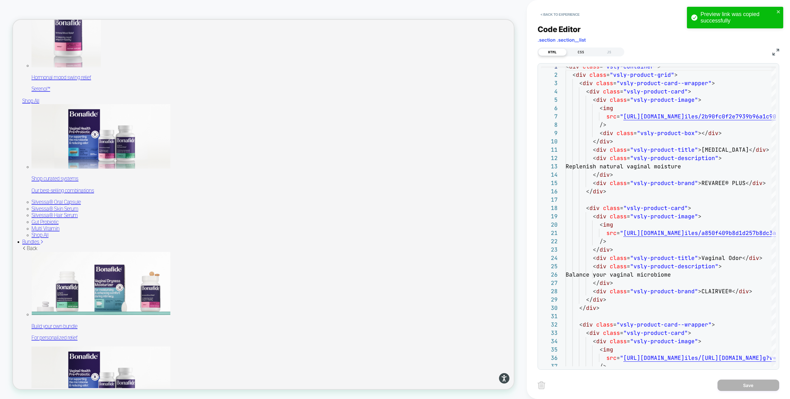
click at [580, 52] on div "CSS" at bounding box center [581, 51] width 28 height 7
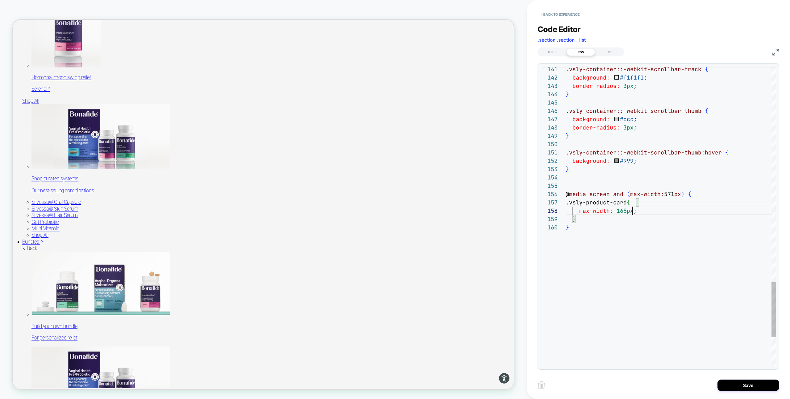
scroll to position [58, 67]
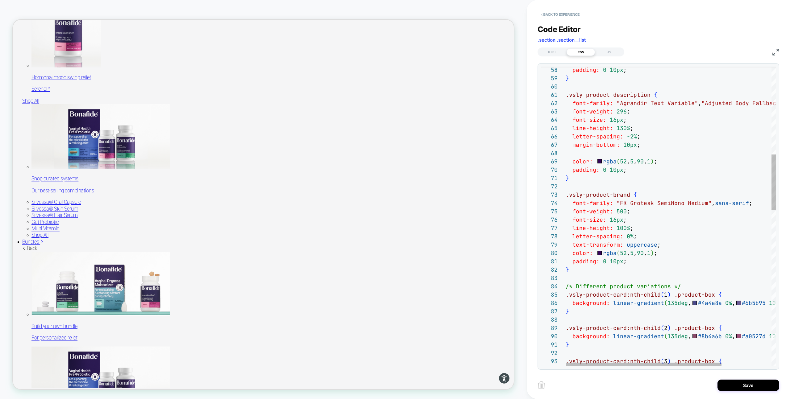
click at [584, 278] on div ".vsly-product-card:nth-child ( 3 ) .product-box { background: linear-gradient (…" at bounding box center [705, 403] width 278 height 1625
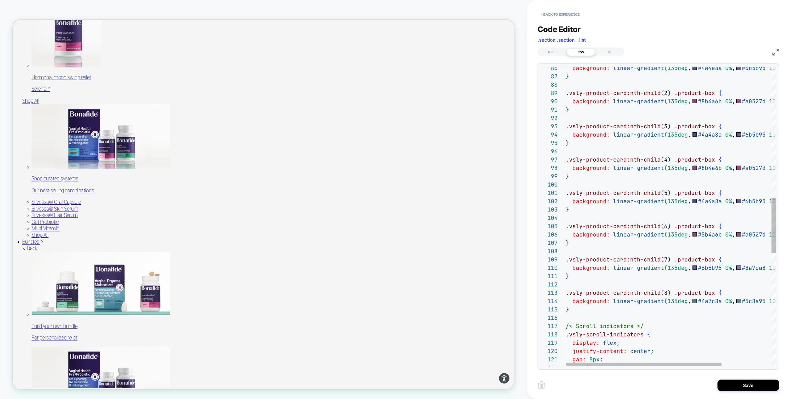
click at [585, 317] on div ".vsly-product-card:nth-child ( 3 ) .product-box { background: linear-gradient (…" at bounding box center [705, 167] width 278 height 1625
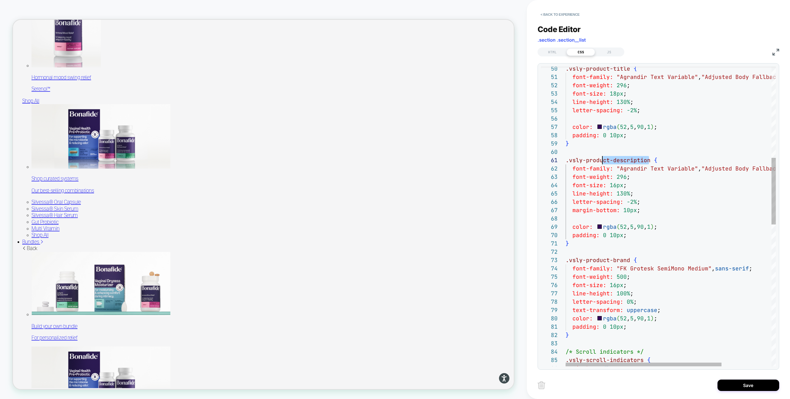
scroll to position [0, 0]
drag, startPoint x: 649, startPoint y: 159, endPoint x: 532, endPoint y: 162, distance: 117.0
click at [566, 162] on div "/* Scroll indicators */ .vsly-scroll-indicators { display: flex ; } padding: 0 …" at bounding box center [705, 331] width 278 height 1350
click at [627, 235] on div "/* Scroll indicators */ .vsly-scroll-indicators { display: flex ; } padding: 0 …" at bounding box center [705, 331] width 278 height 1350
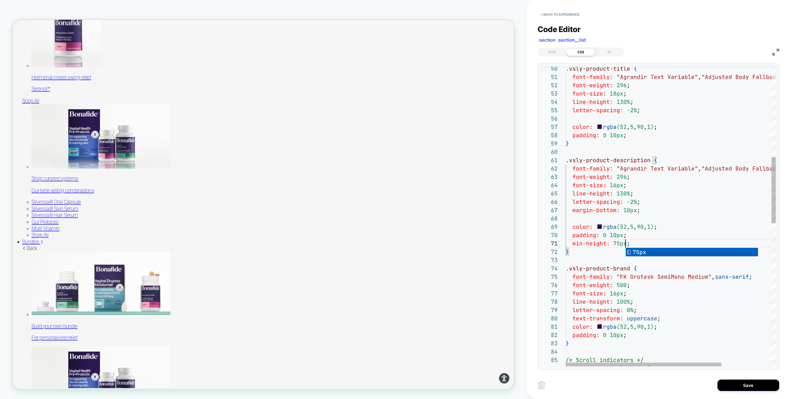
scroll to position [0, 60]
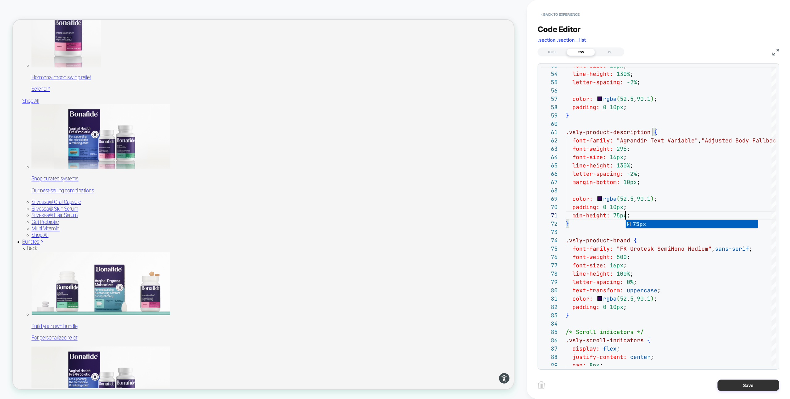
type textarea "**********"
click at [737, 384] on button "Save" at bounding box center [749, 385] width 62 height 11
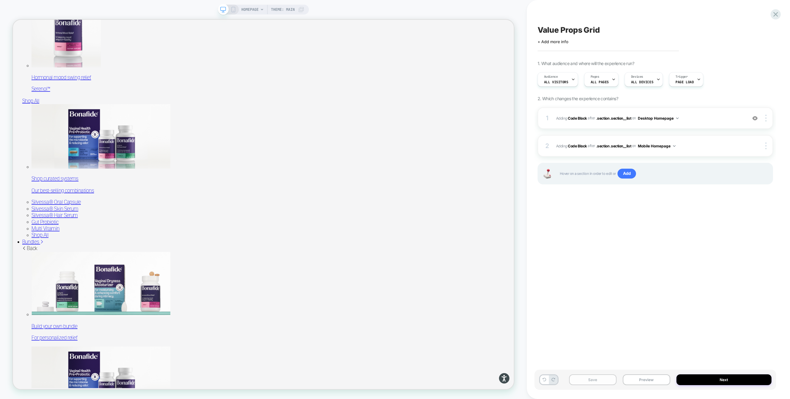
click at [601, 379] on button "Save" at bounding box center [593, 380] width 48 height 11
click at [646, 380] on button "Preview" at bounding box center [647, 380] width 48 height 11
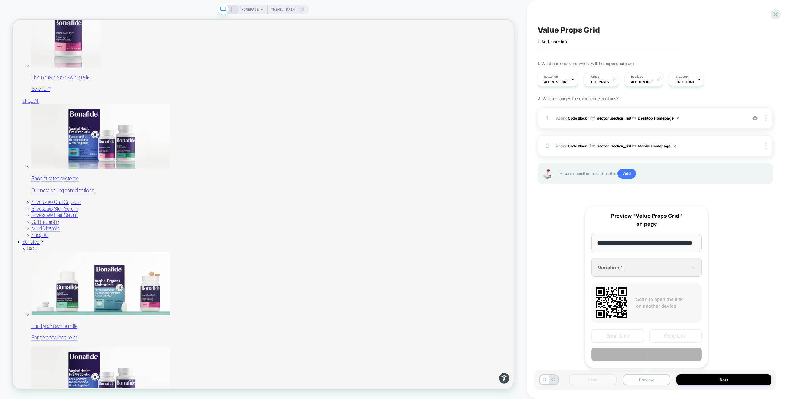
scroll to position [0, 16]
click at [647, 357] on button "Preview" at bounding box center [646, 355] width 111 height 14
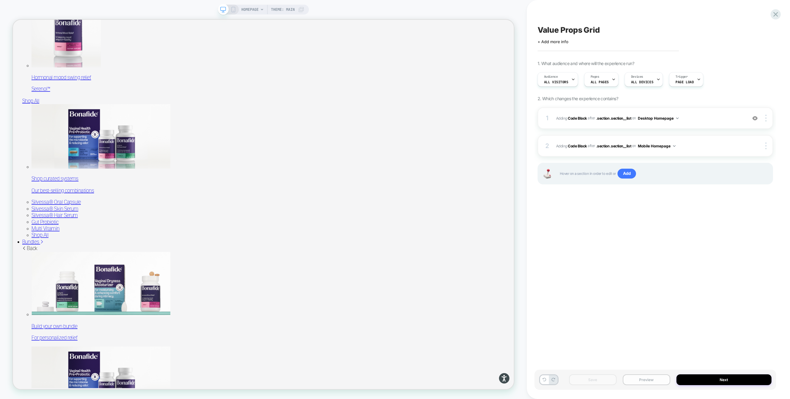
click at [638, 379] on button "Preview" at bounding box center [647, 380] width 48 height 11
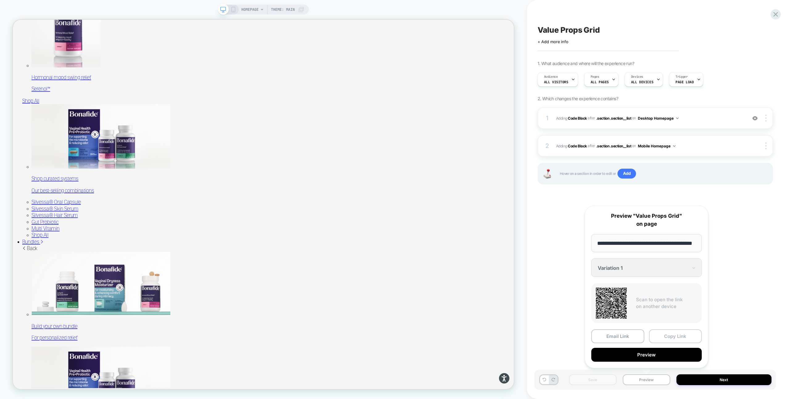
click at [672, 337] on button "Copy Link" at bounding box center [675, 337] width 53 height 14
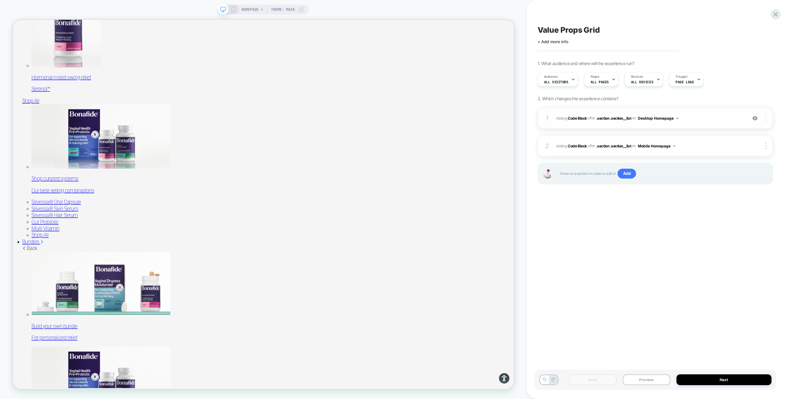
click at [767, 119] on div at bounding box center [767, 118] width 12 height 7
click at [729, 151] on div "Copy to Mobile" at bounding box center [729, 152] width 55 height 17
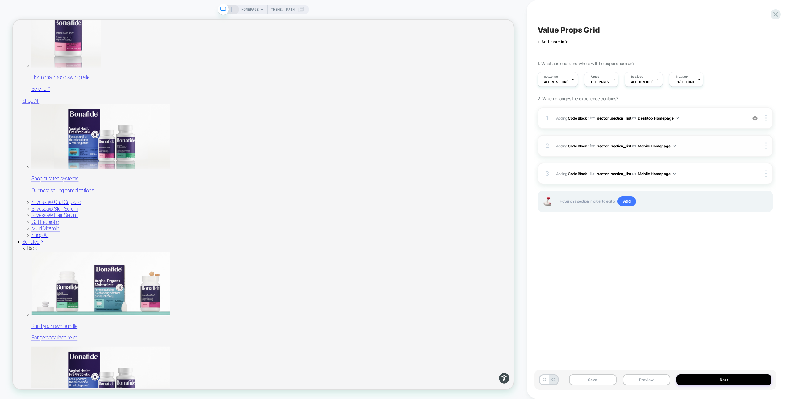
click at [766, 146] on img at bounding box center [766, 146] width 1 height 7
click at [728, 180] on div "Delete" at bounding box center [729, 180] width 55 height 17
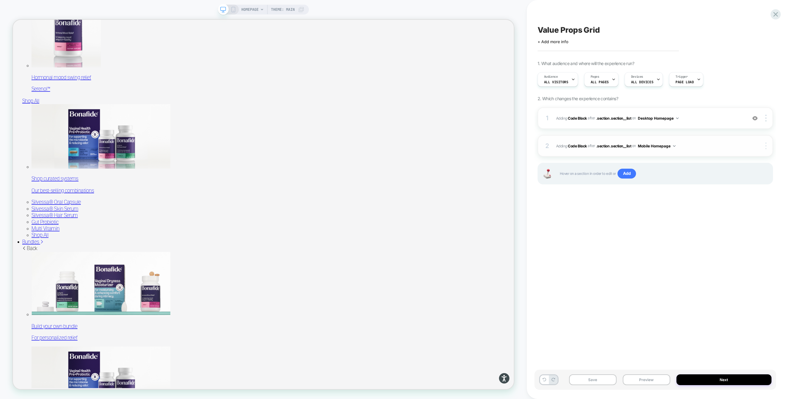
click at [766, 146] on img at bounding box center [766, 146] width 1 height 7
click at [726, 182] on div "Delete" at bounding box center [729, 180] width 55 height 17
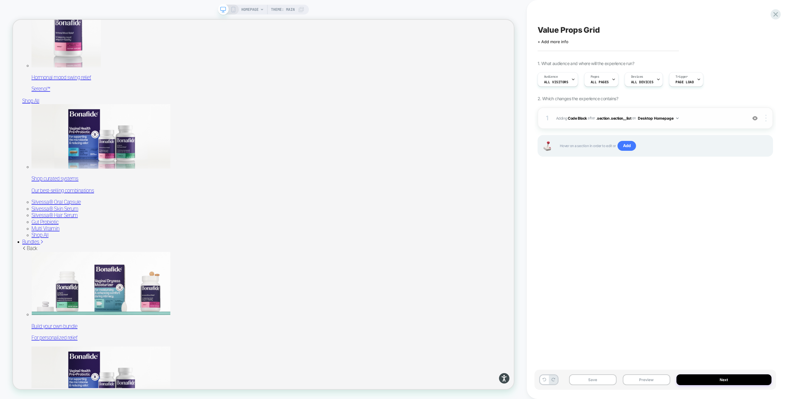
click at [765, 116] on div at bounding box center [767, 118] width 12 height 7
click at [724, 155] on div "Copy to Mobile" at bounding box center [729, 152] width 55 height 17
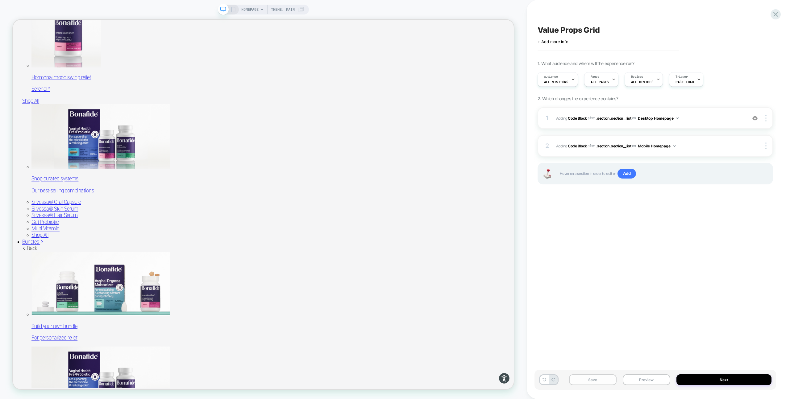
click at [591, 381] on button "Save" at bounding box center [593, 380] width 48 height 11
click at [644, 376] on button "Preview" at bounding box center [647, 380] width 48 height 11
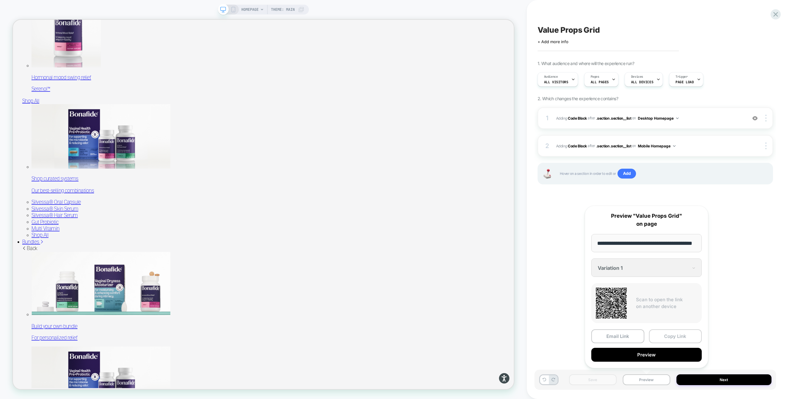
click at [670, 337] on button "Copy Link" at bounding box center [675, 337] width 53 height 14
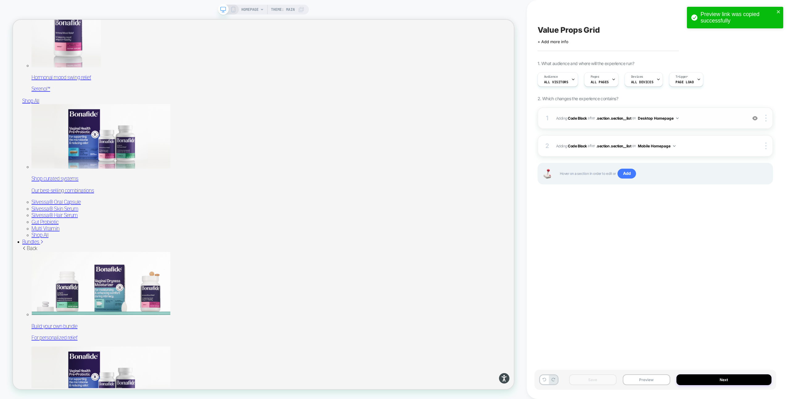
click at [709, 114] on div "1 Adding Code Block AFTER .section .section__list .section .section__list on De…" at bounding box center [656, 118] width 236 height 22
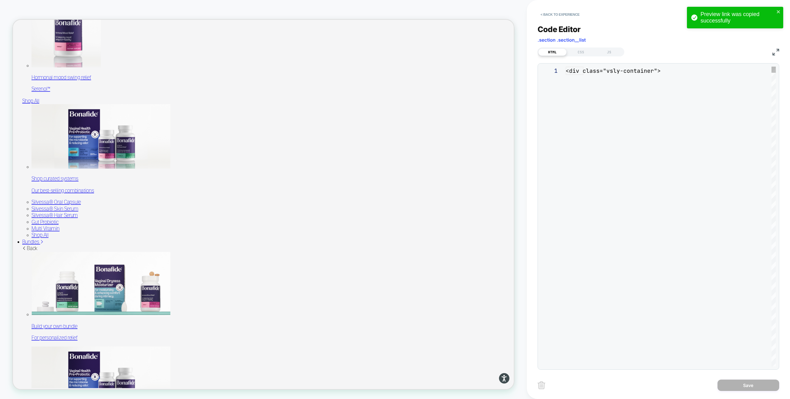
scroll to position [83, 0]
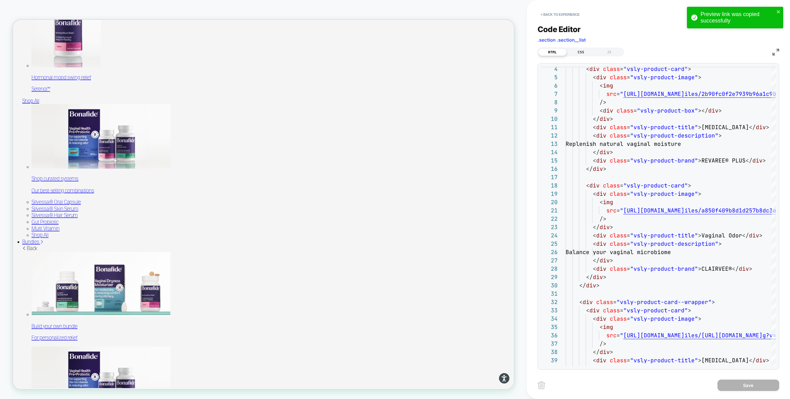
click at [585, 52] on div "CSS" at bounding box center [581, 51] width 28 height 7
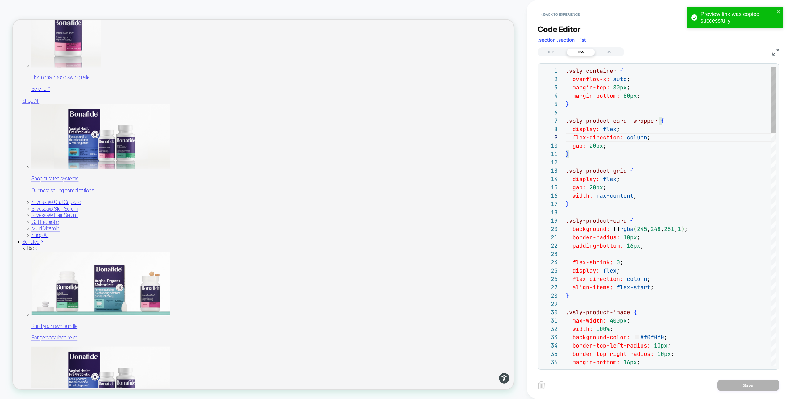
type textarea "**********"
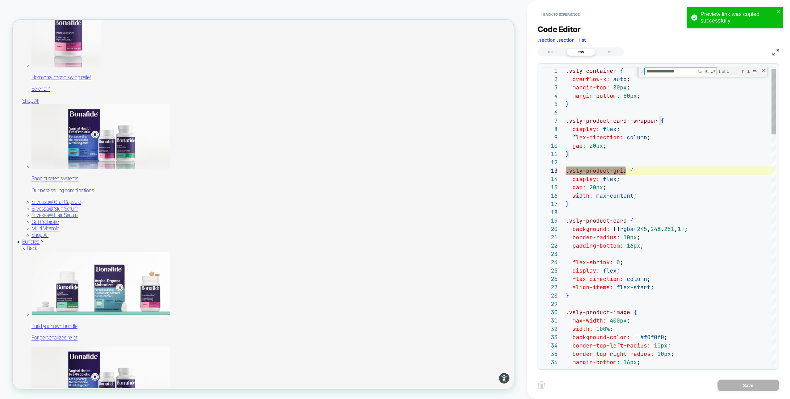
scroll to position [83, 60]
type textarea "**********"
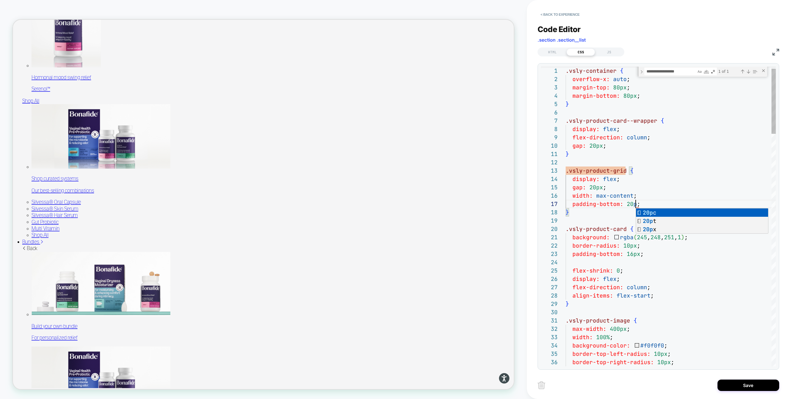
scroll to position [50, 73]
type textarea "**********"
click at [747, 392] on div "Save" at bounding box center [659, 385] width 242 height 15
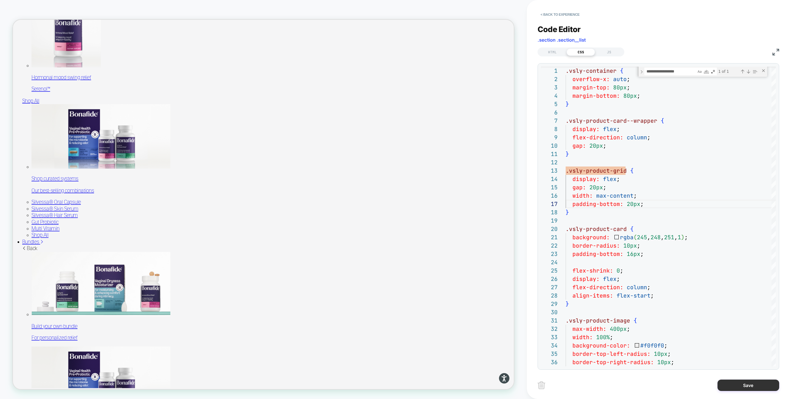
click at [745, 385] on button "Save" at bounding box center [749, 385] width 62 height 11
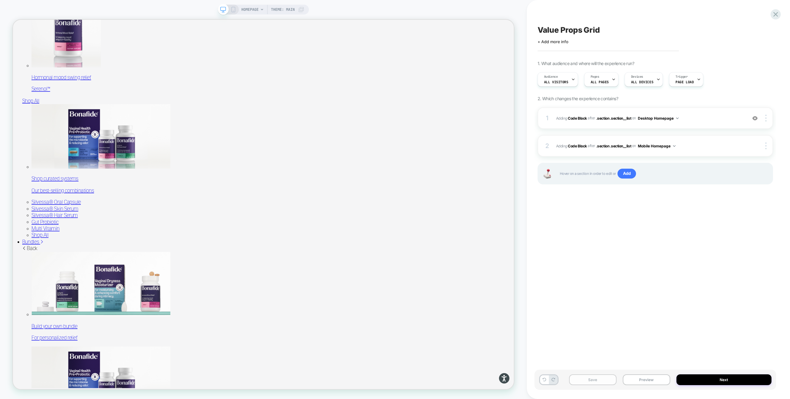
click at [603, 381] on button "Save" at bounding box center [593, 380] width 48 height 11
click at [766, 146] on img at bounding box center [766, 146] width 1 height 7
click at [720, 182] on div "Delete" at bounding box center [729, 180] width 55 height 17
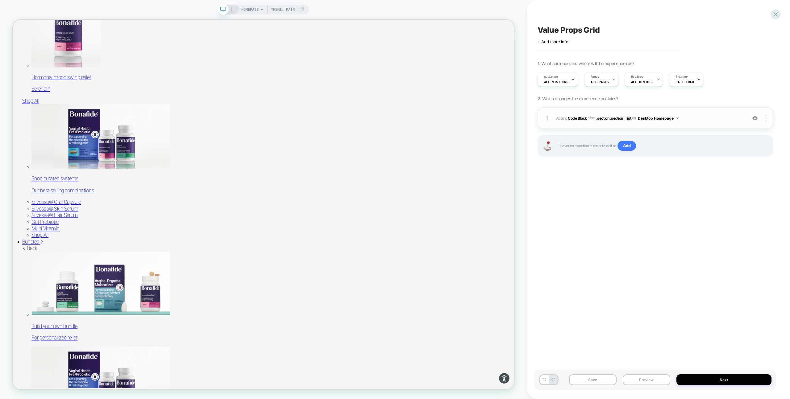
click at [766, 116] on img at bounding box center [766, 118] width 1 height 7
click at [730, 153] on div "Copy to Mobile" at bounding box center [729, 152] width 55 height 17
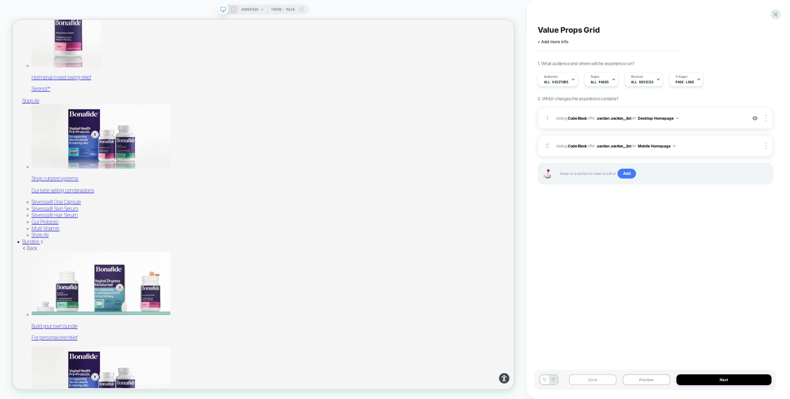
click at [602, 379] on button "Save" at bounding box center [593, 380] width 48 height 11
click at [657, 378] on button "Preview" at bounding box center [647, 380] width 48 height 11
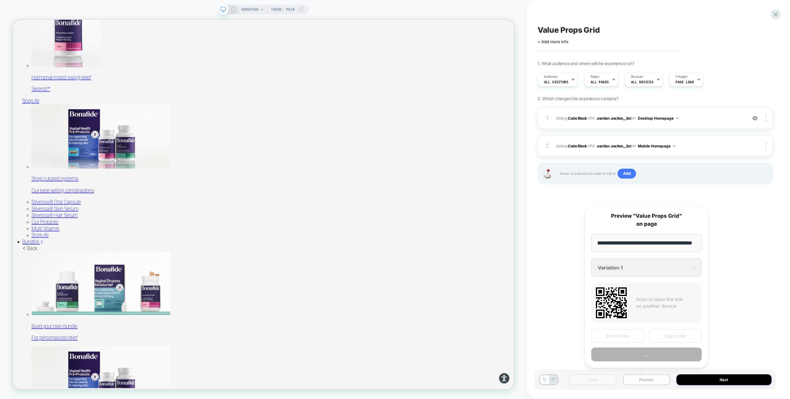
scroll to position [0, 16]
click at [677, 335] on button "Copy Link" at bounding box center [675, 337] width 53 height 14
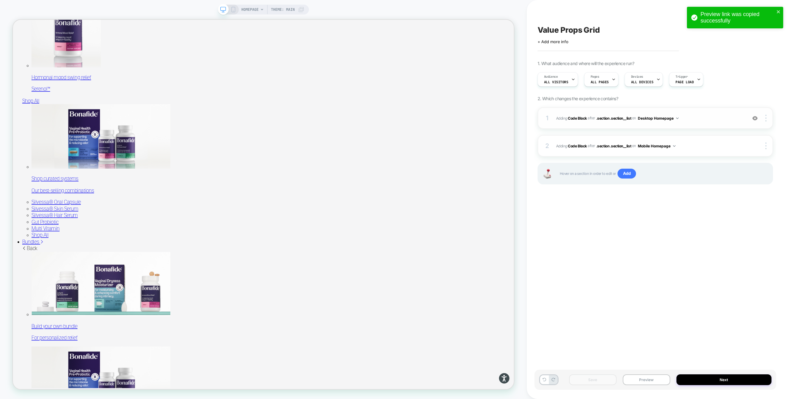
click at [689, 121] on span "Adding Code Block AFTER .section .section__list .section .section__list on Desk…" at bounding box center [650, 119] width 188 height 8
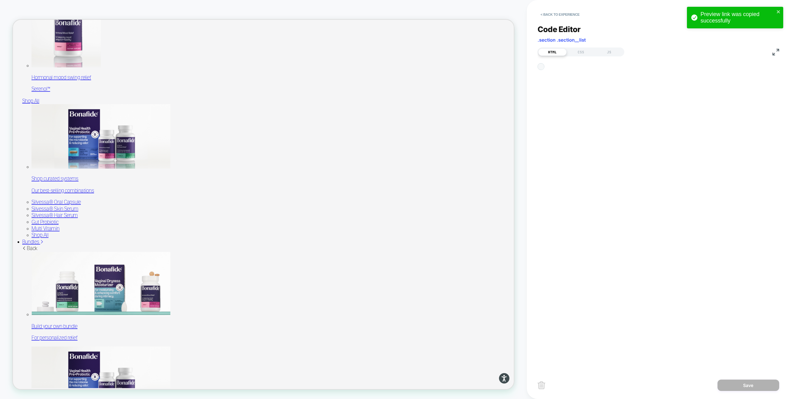
scroll to position [83, 0]
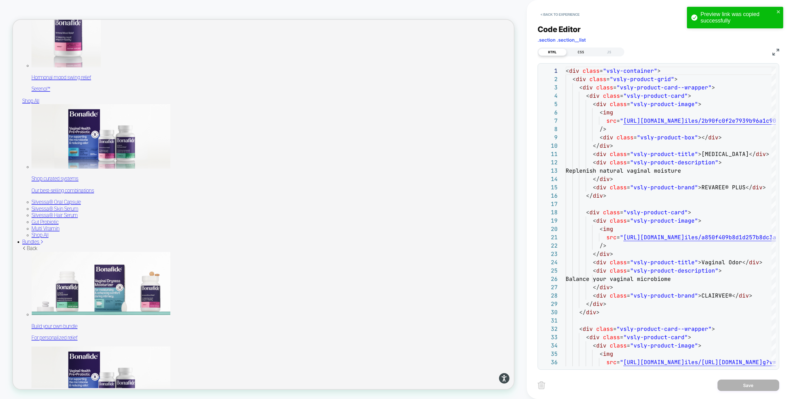
click at [579, 52] on div "CSS" at bounding box center [581, 51] width 28 height 7
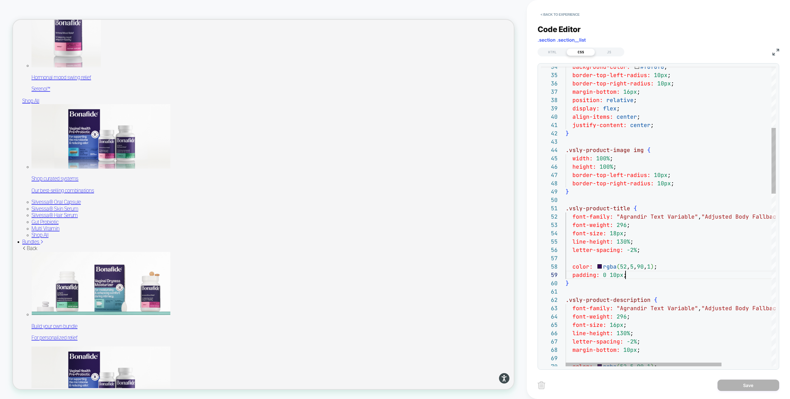
click at [632, 277] on div "padding: 0 10px ;" at bounding box center [705, 275] width 278 height 8
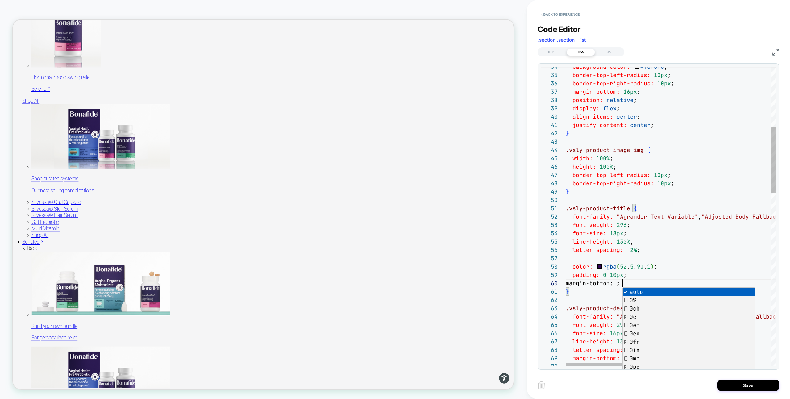
scroll to position [75, 57]
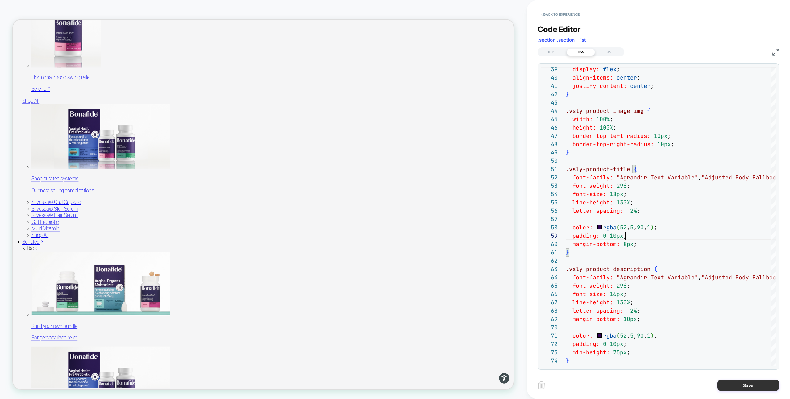
type textarea "**********"
click at [744, 386] on button "Save" at bounding box center [749, 385] width 62 height 11
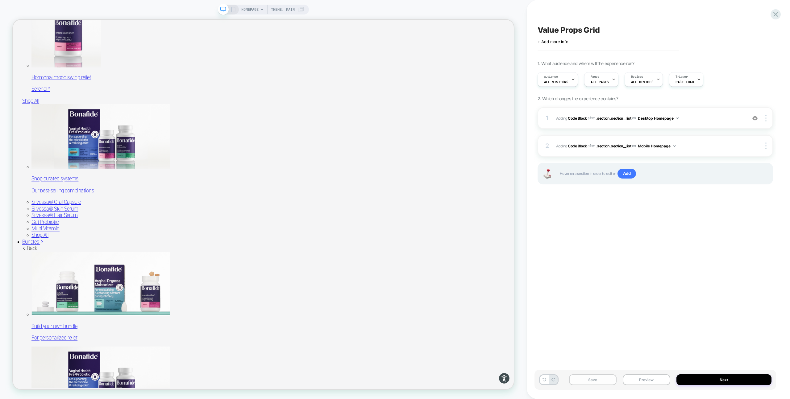
click at [584, 379] on button "Save" at bounding box center [593, 380] width 48 height 11
click at [767, 118] on div at bounding box center [767, 118] width 12 height 7
click at [765, 142] on div "2 Adding Code Block AFTER .section .section__list .section .section__list on Mo…" at bounding box center [656, 146] width 236 height 22
click at [766, 147] on img at bounding box center [766, 146] width 1 height 7
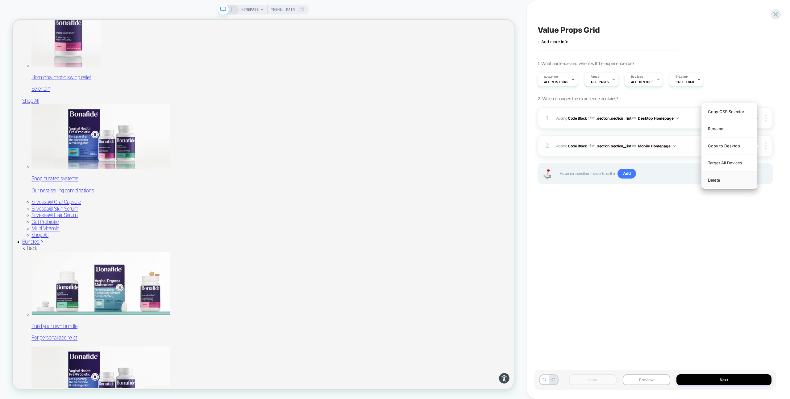
click at [729, 177] on div "Delete" at bounding box center [729, 180] width 55 height 17
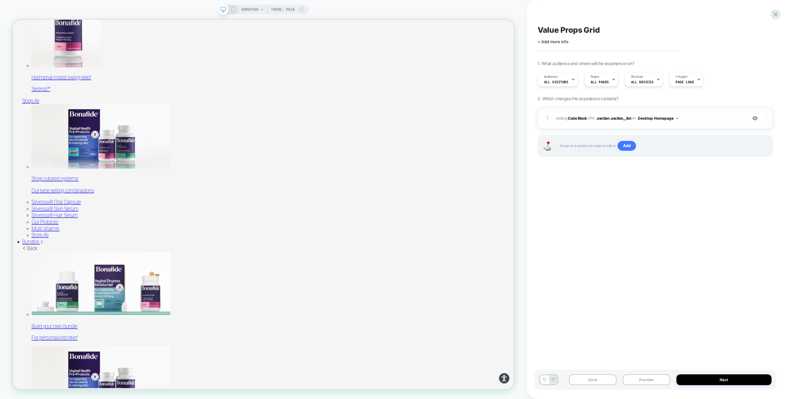
click at [766, 119] on div at bounding box center [767, 118] width 12 height 7
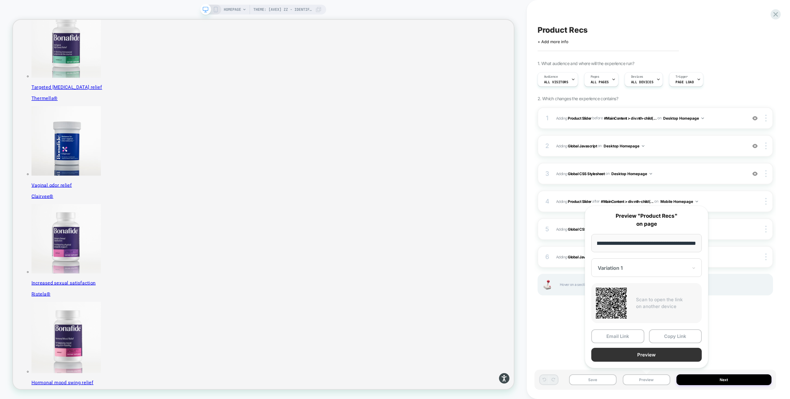
click at [659, 355] on button "Preview" at bounding box center [646, 355] width 111 height 14
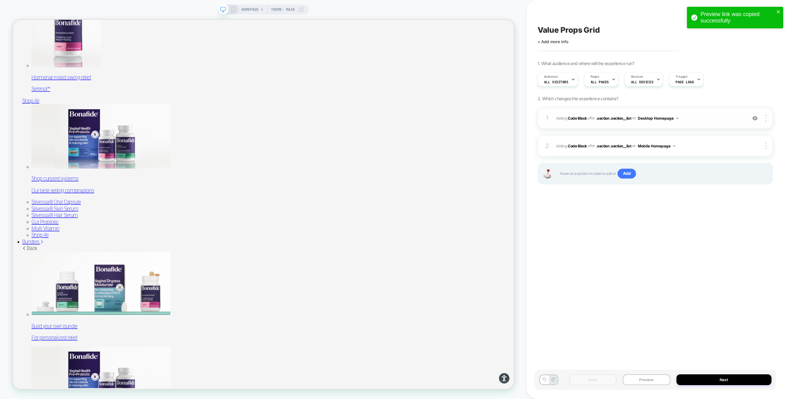
click at [687, 119] on span "Adding Code Block AFTER .section .section__list .section .section__list on Desk…" at bounding box center [650, 119] width 188 height 8
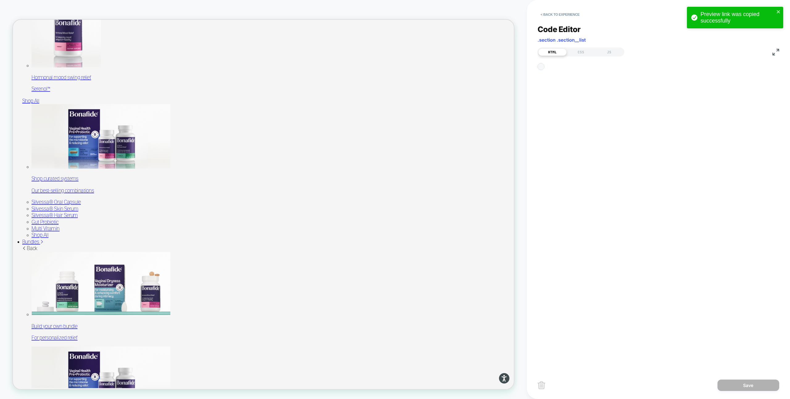
scroll to position [83, 0]
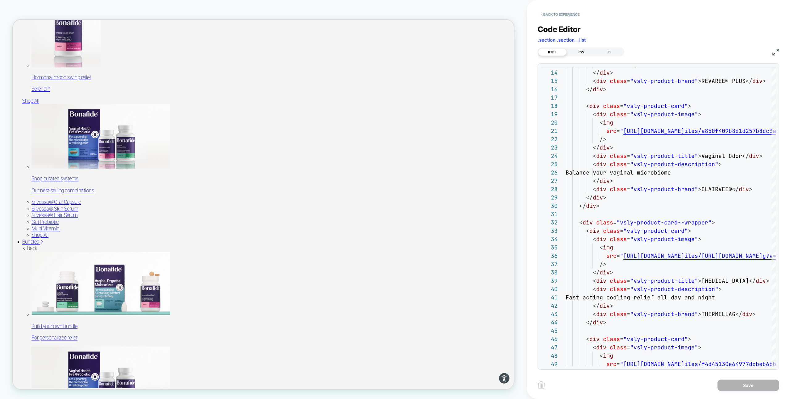
click at [584, 51] on div "CSS" at bounding box center [581, 51] width 28 height 7
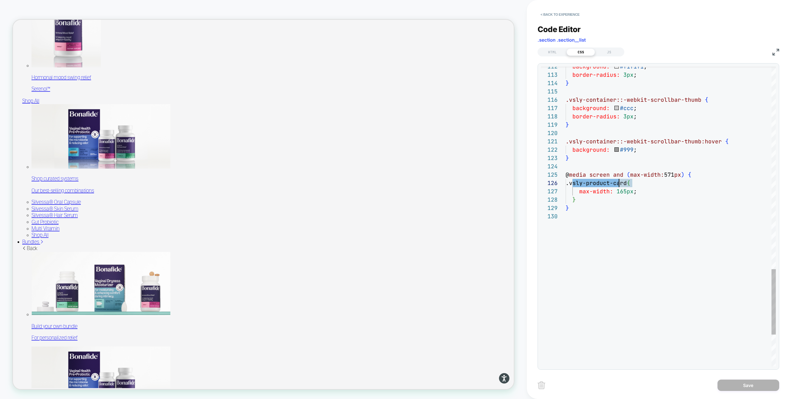
scroll to position [42, 53]
drag, startPoint x: 573, startPoint y: 184, endPoint x: 633, endPoint y: 180, distance: 60.3
click at [627, 180] on span ".vsly-product-card" at bounding box center [596, 183] width 61 height 7
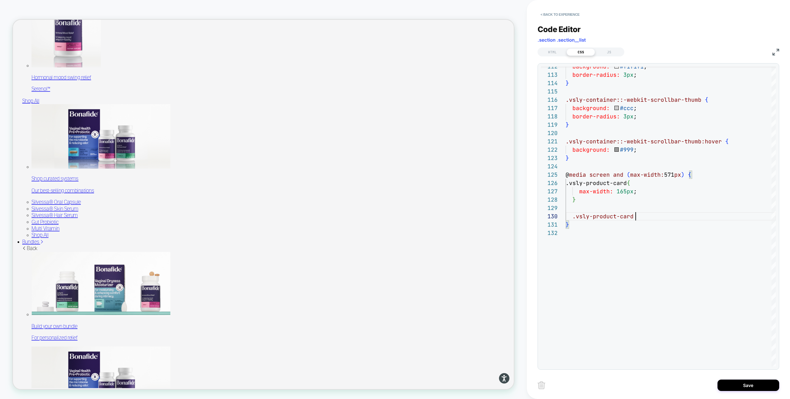
scroll to position [75, 70]
type textarea "**********"
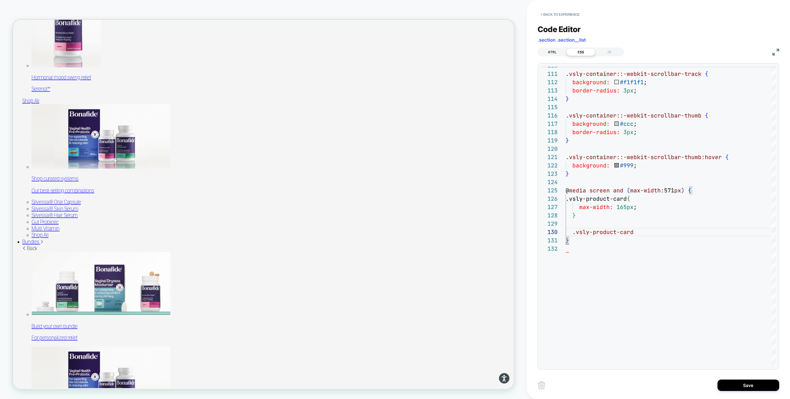
click at [547, 51] on div "HTML" at bounding box center [552, 51] width 28 height 7
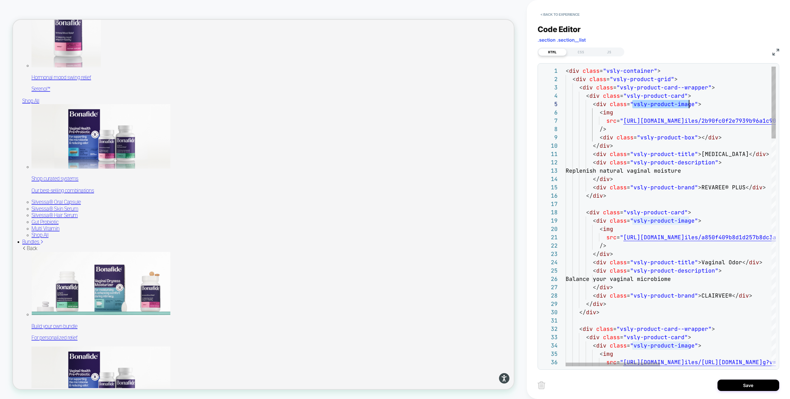
scroll to position [33, 127]
drag, startPoint x: 633, startPoint y: 104, endPoint x: 691, endPoint y: 103, distance: 58.7
click at [582, 52] on div "CSS" at bounding box center [581, 51] width 28 height 7
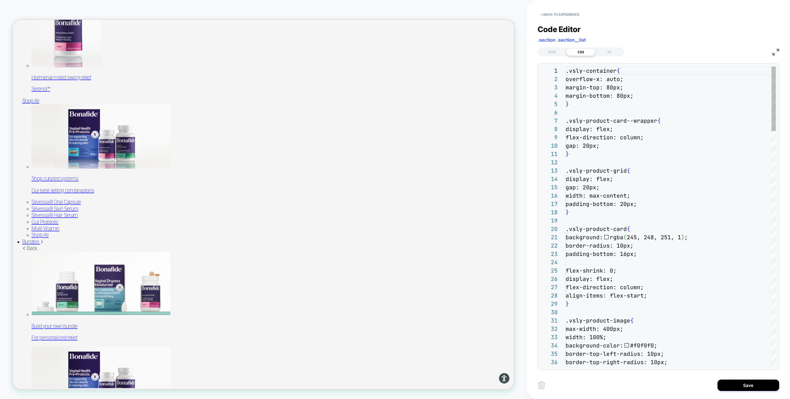
scroll to position [83, 0]
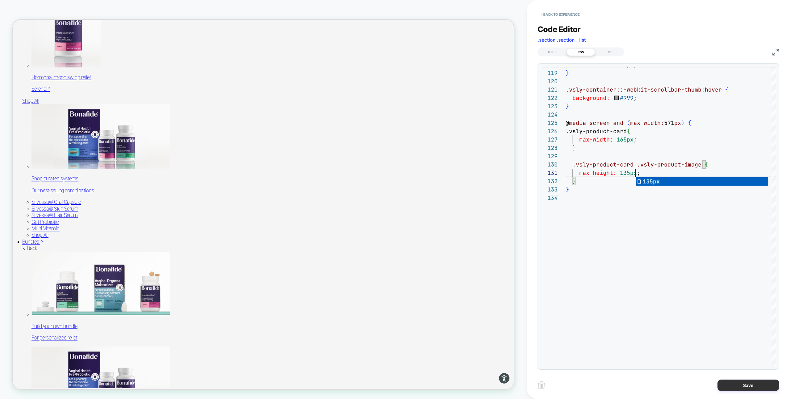
type textarea "**********"
click at [740, 386] on button "Save" at bounding box center [749, 385] width 62 height 11
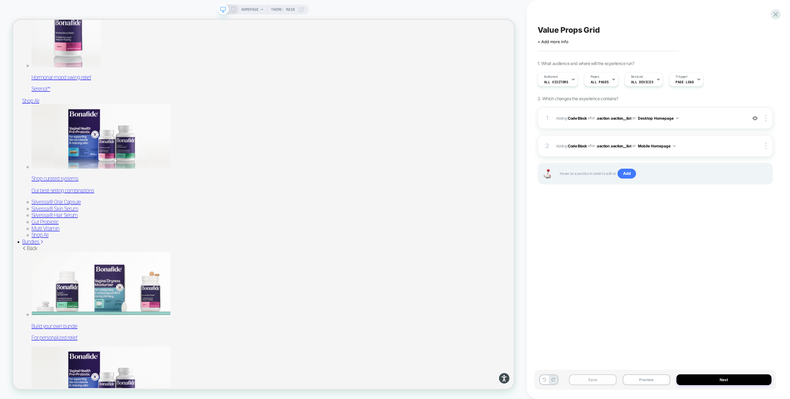
click at [589, 378] on button "Save" at bounding box center [593, 380] width 48 height 11
click at [644, 381] on button "Preview" at bounding box center [647, 380] width 48 height 11
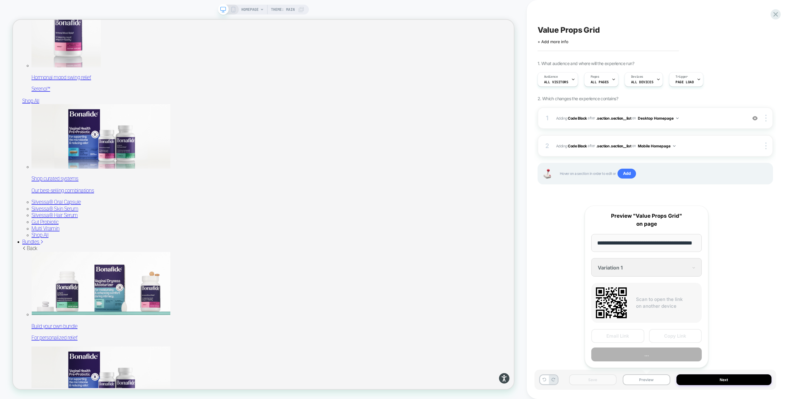
scroll to position [0, 16]
click at [672, 335] on button "Copy Link" at bounding box center [675, 337] width 53 height 14
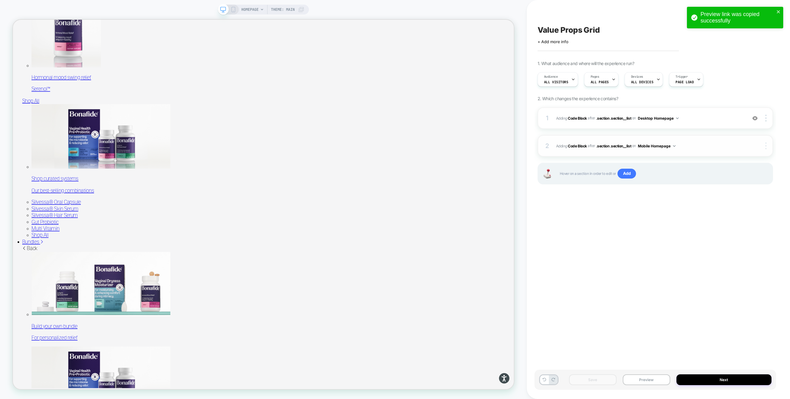
click at [767, 144] on div at bounding box center [767, 146] width 12 height 7
click at [729, 181] on div "Delete" at bounding box center [729, 180] width 55 height 17
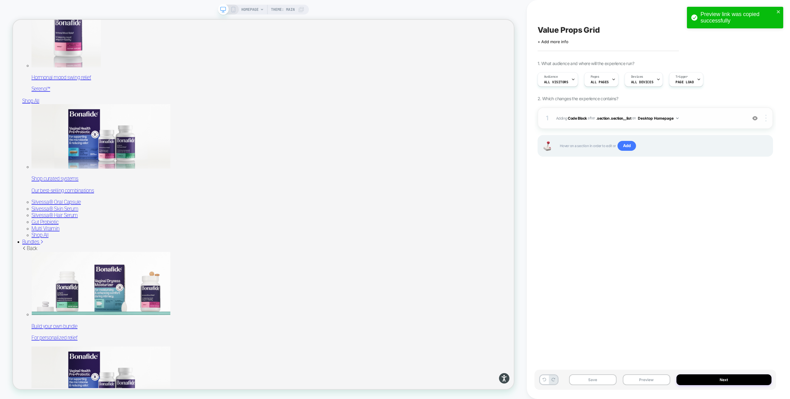
click at [768, 116] on div at bounding box center [767, 118] width 12 height 7
click at [726, 151] on div "Copy to Mobile" at bounding box center [729, 152] width 55 height 17
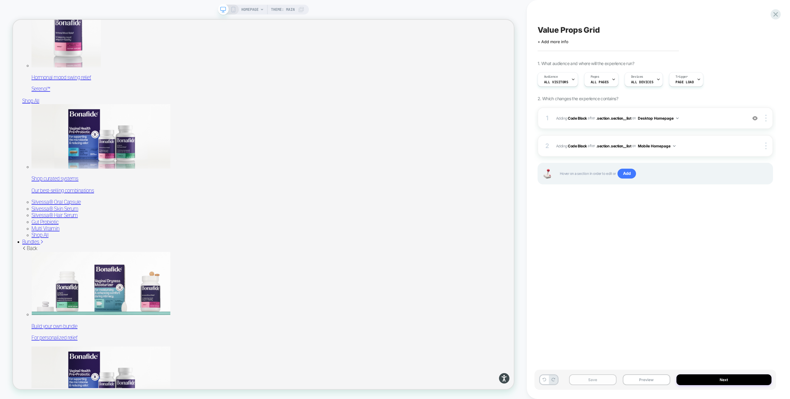
click at [601, 385] on button "Save" at bounding box center [593, 380] width 48 height 11
click at [599, 381] on button "Save" at bounding box center [593, 380] width 48 height 11
click at [644, 381] on button "Preview" at bounding box center [647, 380] width 48 height 11
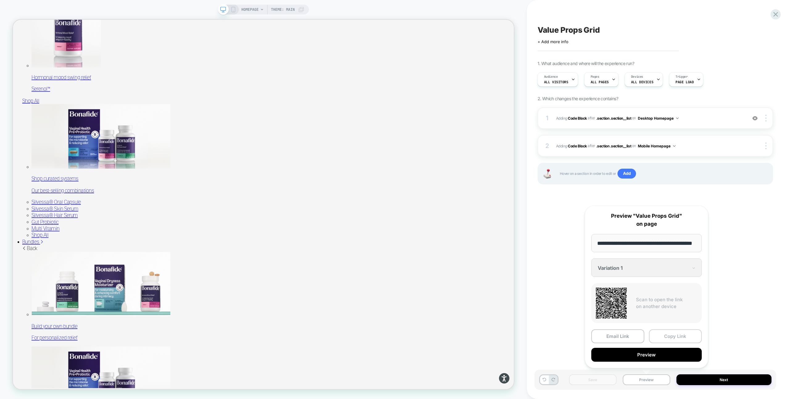
click at [676, 336] on button "Copy Link" at bounding box center [675, 337] width 53 height 14
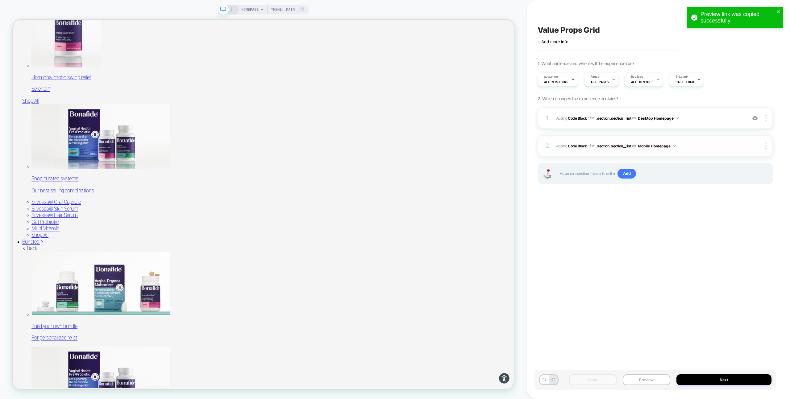
click at [687, 138] on div "2 Adding Code Block AFTER .section .section__list .section .section__list on Mo…" at bounding box center [656, 146] width 236 height 22
click at [690, 117] on span "Adding Code Block AFTER .section .section__list .section .section__list on Desk…" at bounding box center [650, 119] width 188 height 8
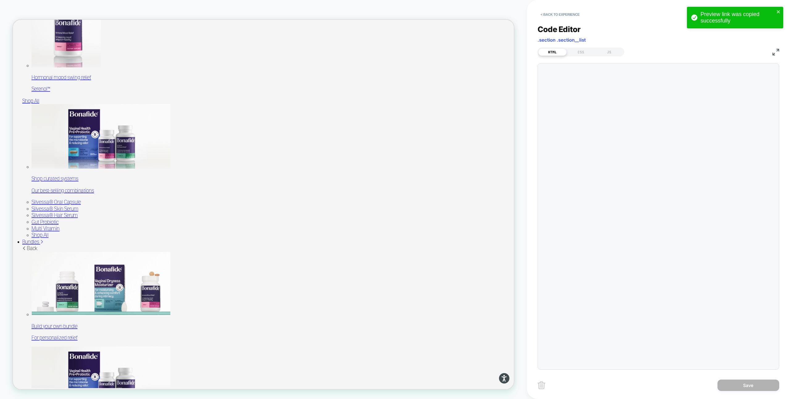
scroll to position [83, 0]
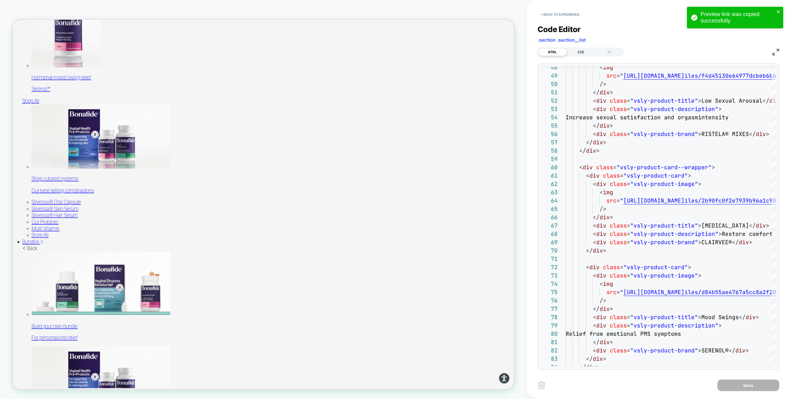
click at [579, 50] on div "CSS" at bounding box center [581, 51] width 28 height 7
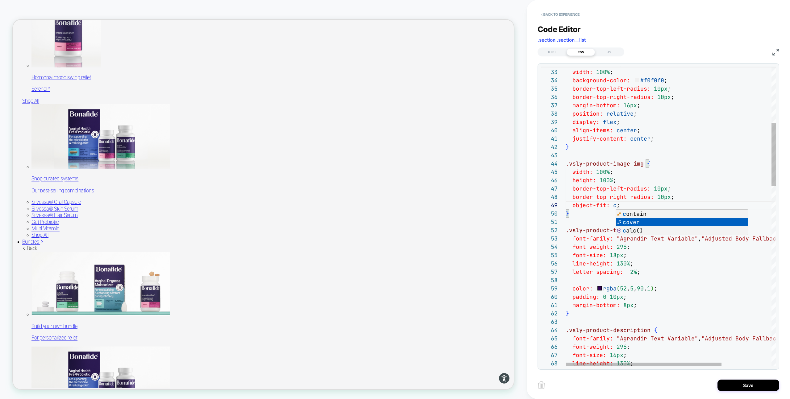
scroll to position [67, 63]
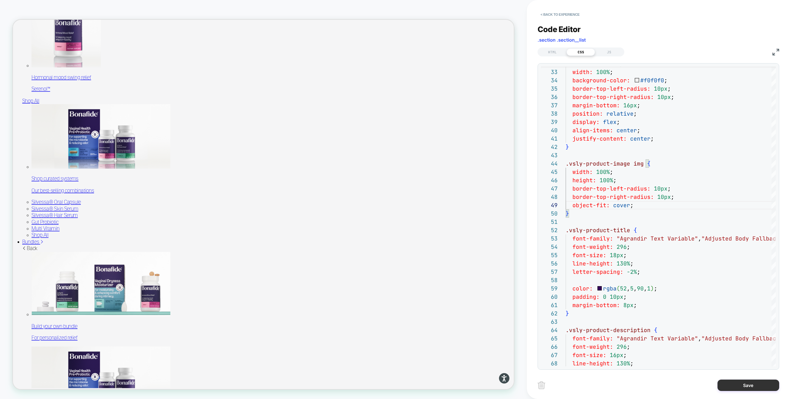
type textarea "**********"
click at [744, 383] on button "Save" at bounding box center [749, 385] width 62 height 11
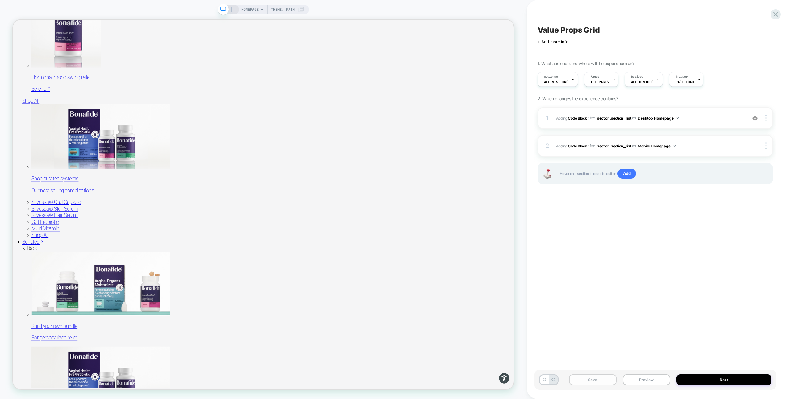
click at [596, 379] on button "Save" at bounding box center [593, 380] width 48 height 11
click at [766, 146] on img at bounding box center [766, 146] width 1 height 7
click at [725, 179] on div "Delete" at bounding box center [729, 180] width 55 height 17
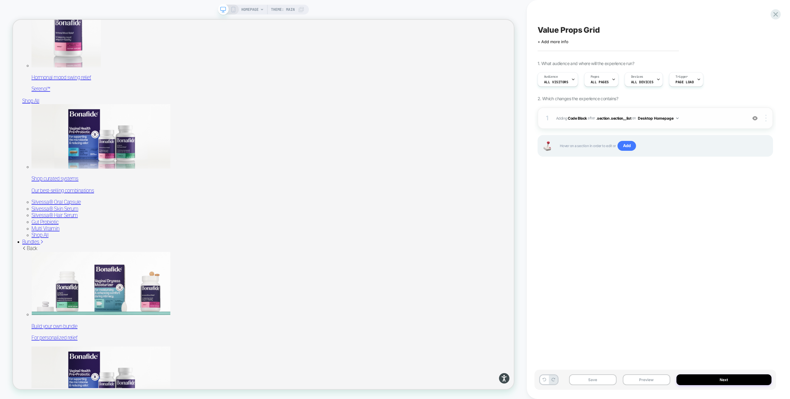
click at [768, 116] on div at bounding box center [767, 118] width 12 height 7
click at [724, 152] on div "Copy to Mobile" at bounding box center [729, 152] width 55 height 17
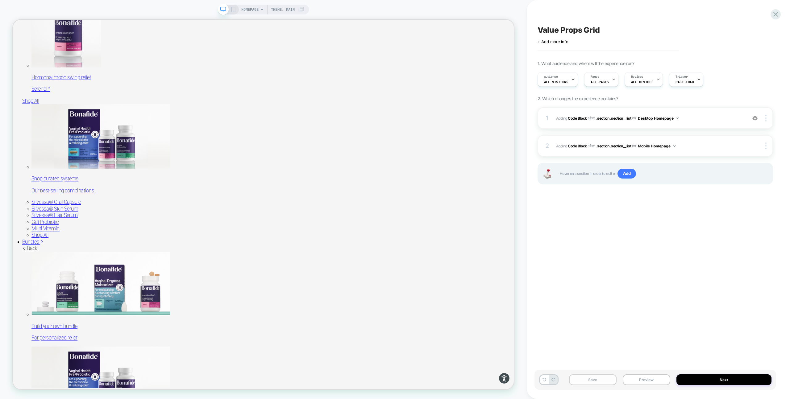
click at [599, 378] on button "Save" at bounding box center [593, 380] width 48 height 11
click at [638, 379] on button "Preview" at bounding box center [647, 380] width 48 height 11
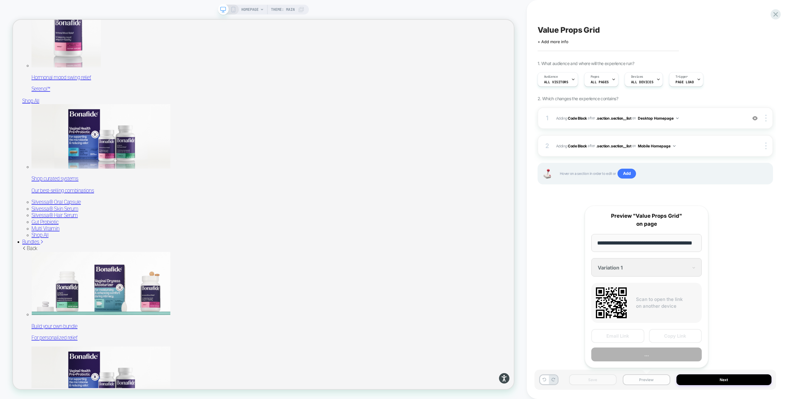
scroll to position [0, 16]
click at [665, 340] on button "Copy Link" at bounding box center [675, 337] width 53 height 14
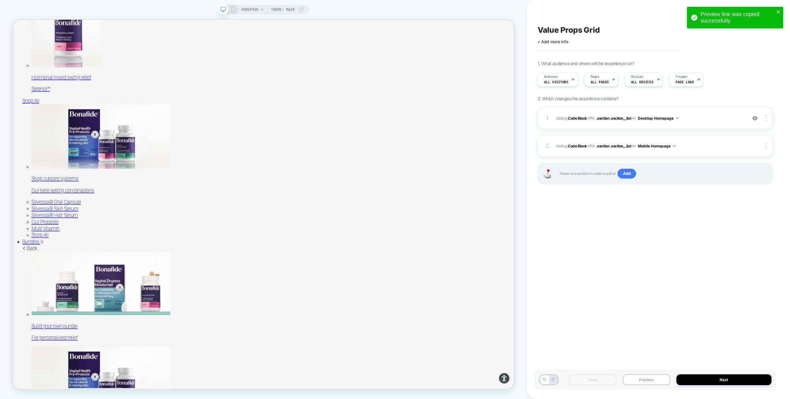
click at [694, 117] on span "Adding Code Block AFTER .section .section__list .section .section__list on Desk…" at bounding box center [650, 119] width 188 height 8
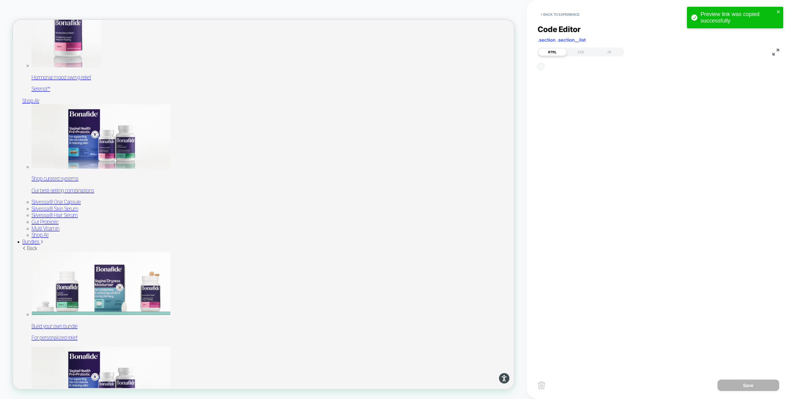
scroll to position [83, 0]
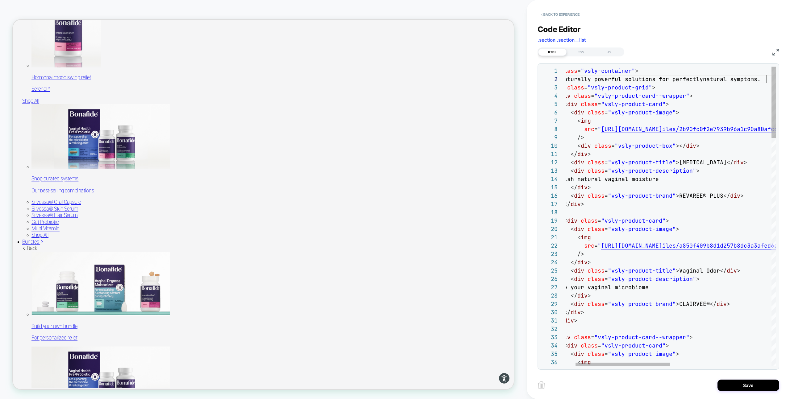
scroll to position [8, 223]
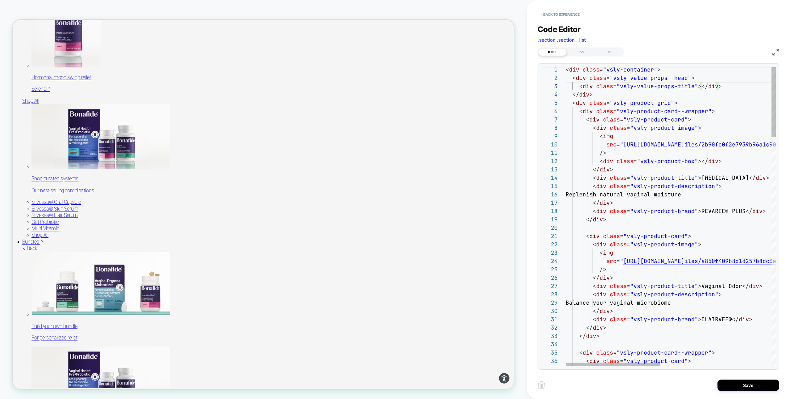
scroll to position [17, 350]
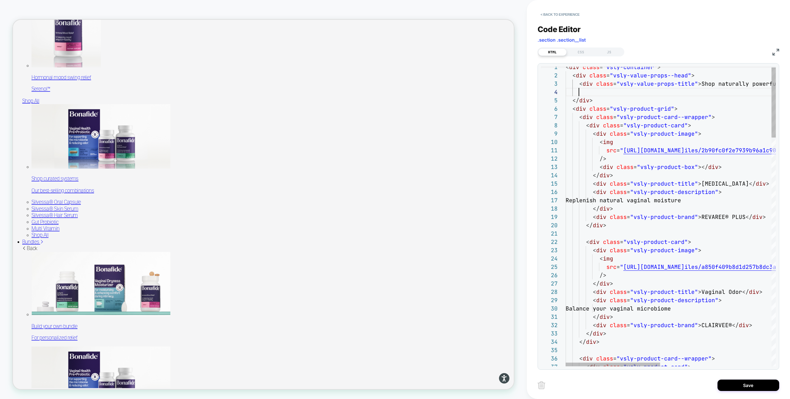
scroll to position [25, 13]
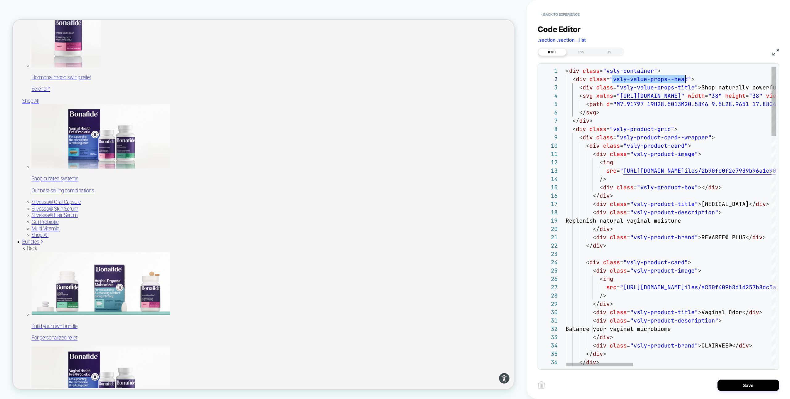
drag, startPoint x: 613, startPoint y: 79, endPoint x: 684, endPoint y: 79, distance: 71.0
type textarea "**********"
click at [577, 52] on div "CSS" at bounding box center [581, 51] width 28 height 7
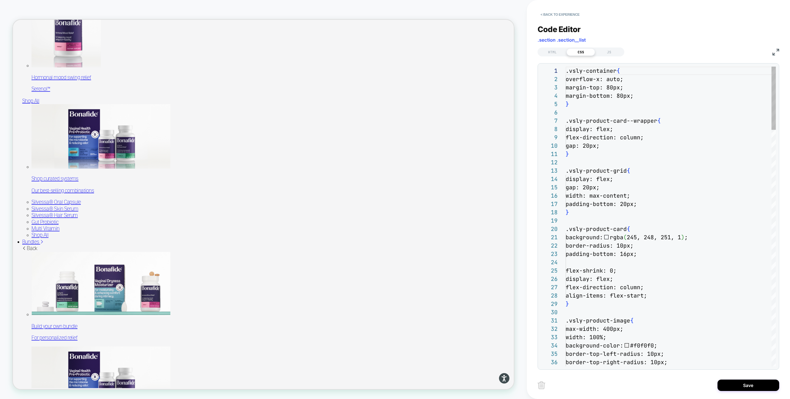
scroll to position [83, 0]
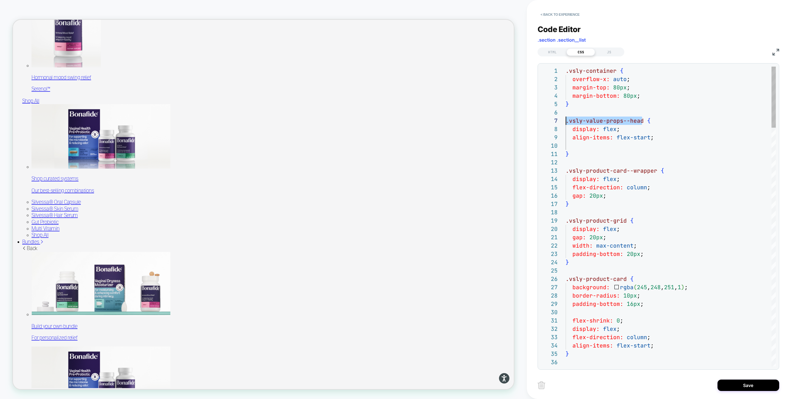
scroll to position [50, 0]
drag, startPoint x: 642, startPoint y: 120, endPoint x: 552, endPoint y: 119, distance: 90.5
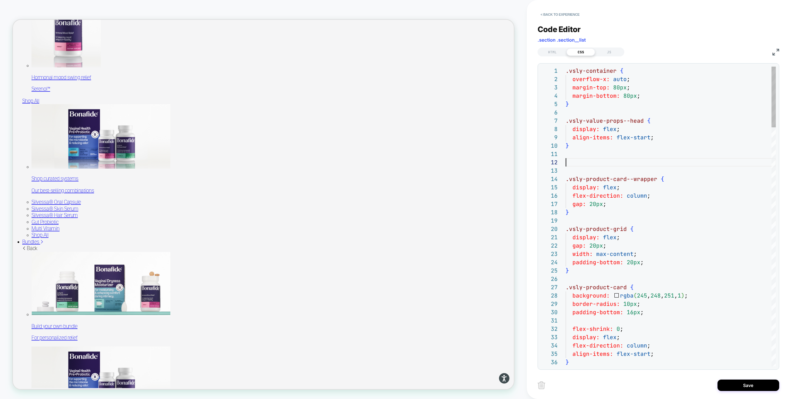
scroll to position [8, 0]
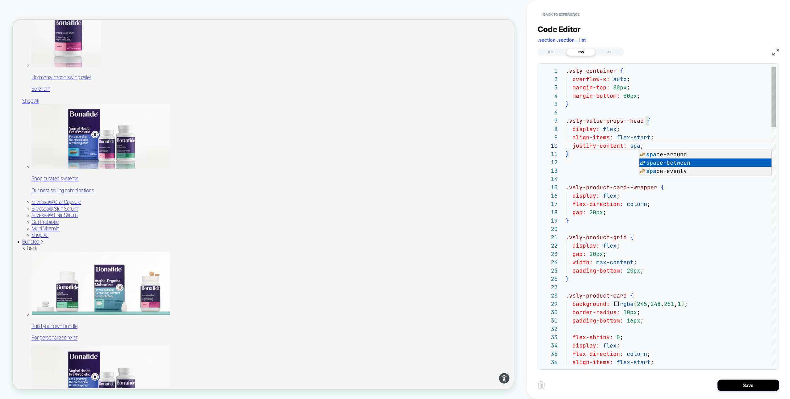
scroll to position [75, 107]
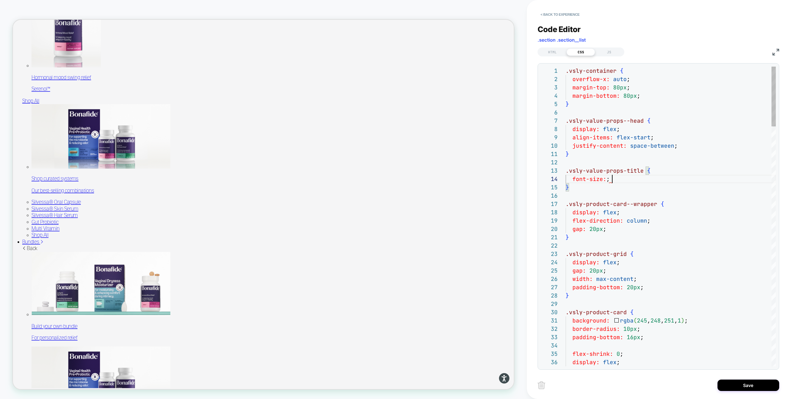
scroll to position [25, 0]
drag, startPoint x: 619, startPoint y: 179, endPoint x: 545, endPoint y: 179, distance: 74.4
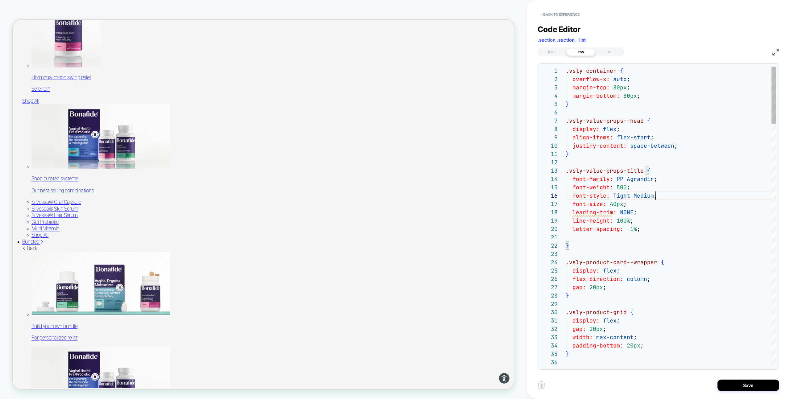
scroll to position [42, 90]
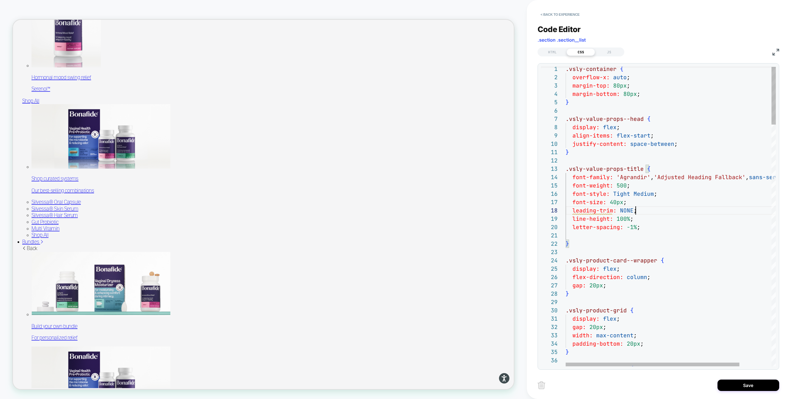
drag, startPoint x: 640, startPoint y: 211, endPoint x: 530, endPoint y: 211, distance: 109.9
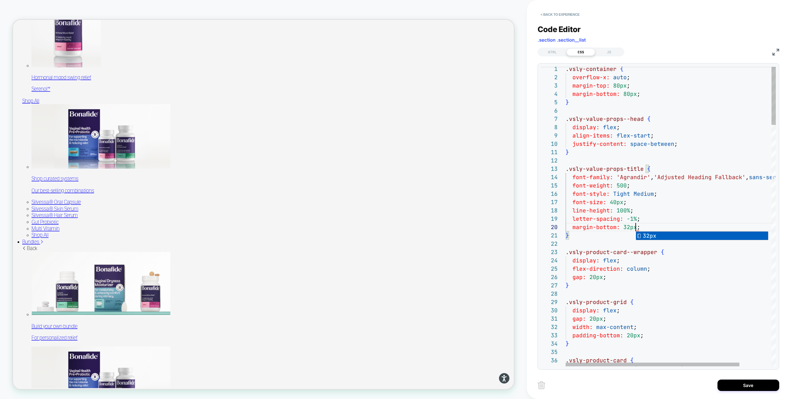
scroll to position [75, 73]
drag, startPoint x: 571, startPoint y: 227, endPoint x: 663, endPoint y: 227, distance: 92.0
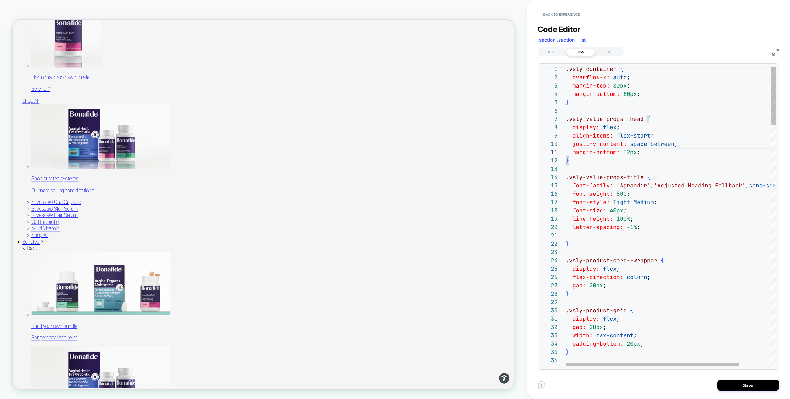
scroll to position [0, 73]
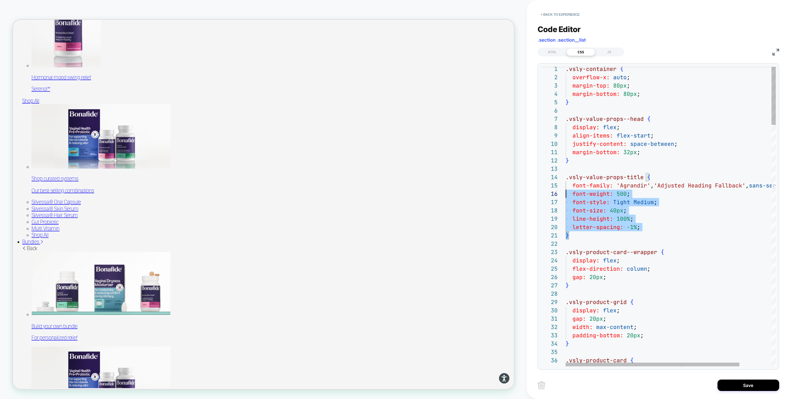
scroll to position [25, 0]
drag, startPoint x: 577, startPoint y: 237, endPoint x: 562, endPoint y: 178, distance: 60.6
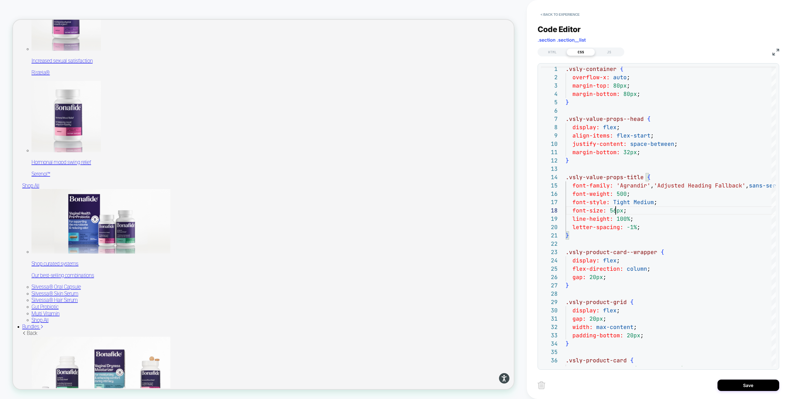
scroll to position [58, 50]
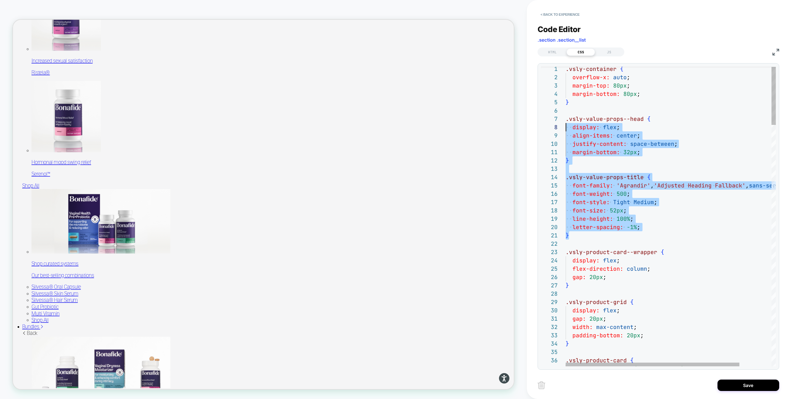
scroll to position [50, 0]
drag, startPoint x: 579, startPoint y: 235, endPoint x: 558, endPoint y: 122, distance: 114.9
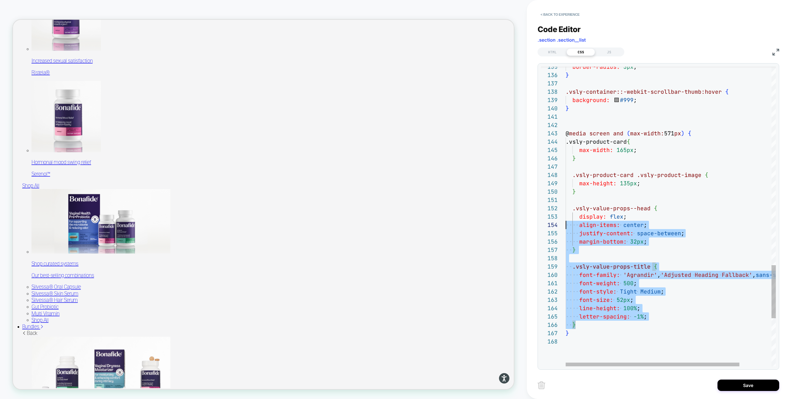
scroll to position [8, 0]
drag, startPoint x: 579, startPoint y: 324, endPoint x: 563, endPoint y: 206, distance: 118.8
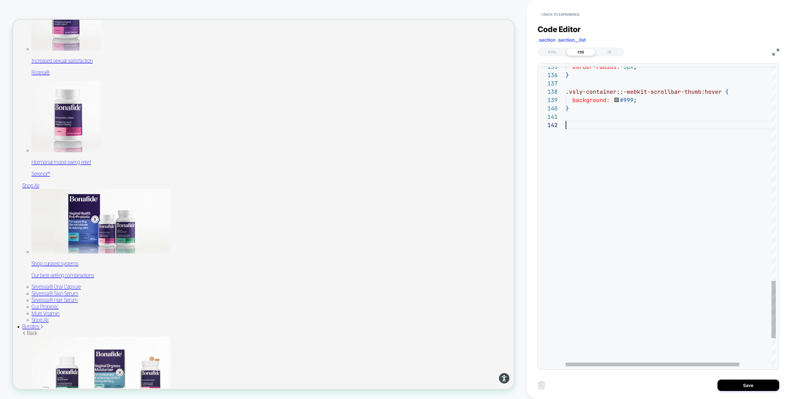
scroll to position [50, 3]
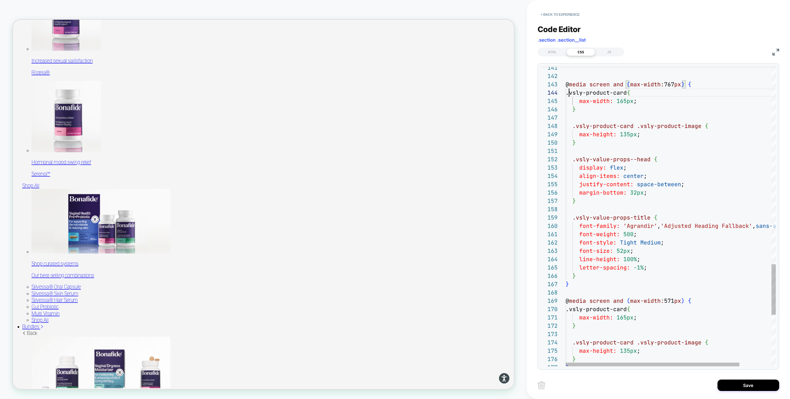
scroll to position [0, 0]
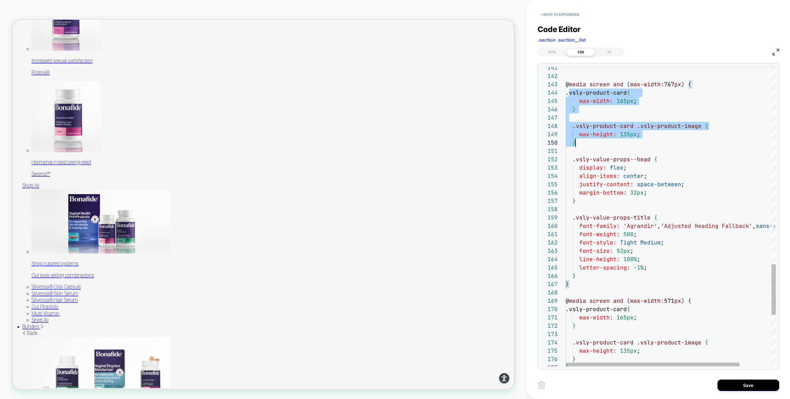
drag, startPoint x: 570, startPoint y: 95, endPoint x: 603, endPoint y: 148, distance: 62.7
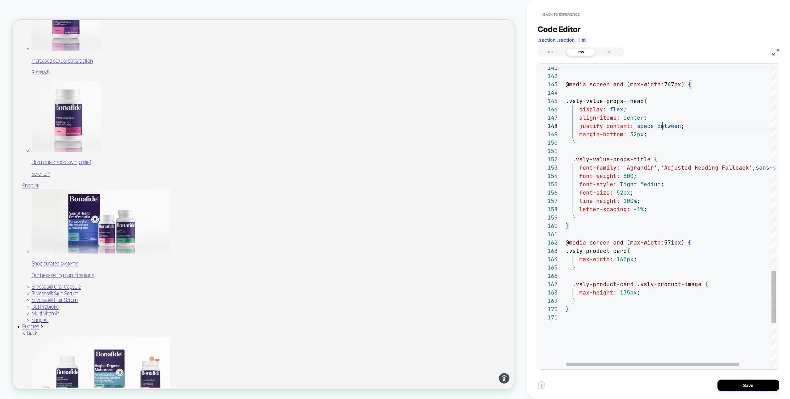
drag, startPoint x: 658, startPoint y: 136, endPoint x: 543, endPoint y: 126, distance: 115.9
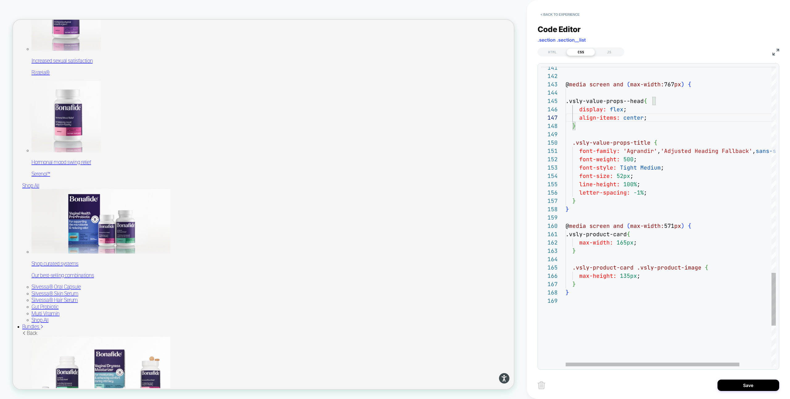
drag, startPoint x: 634, startPoint y: 112, endPoint x: 557, endPoint y: 112, distance: 77.2
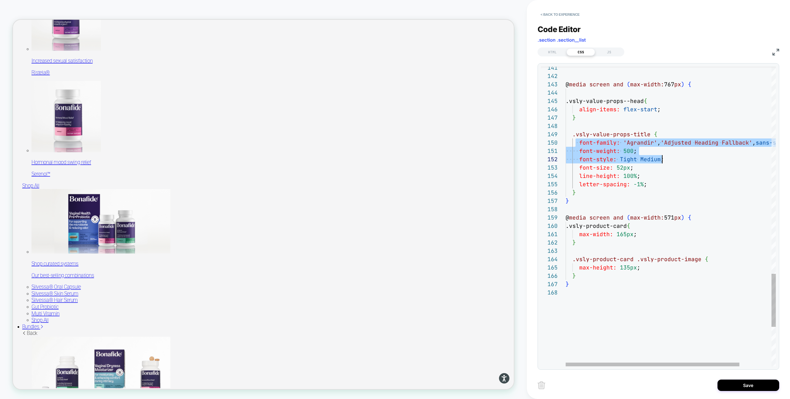
drag, startPoint x: 579, startPoint y: 142, endPoint x: 669, endPoint y: 158, distance: 91.6
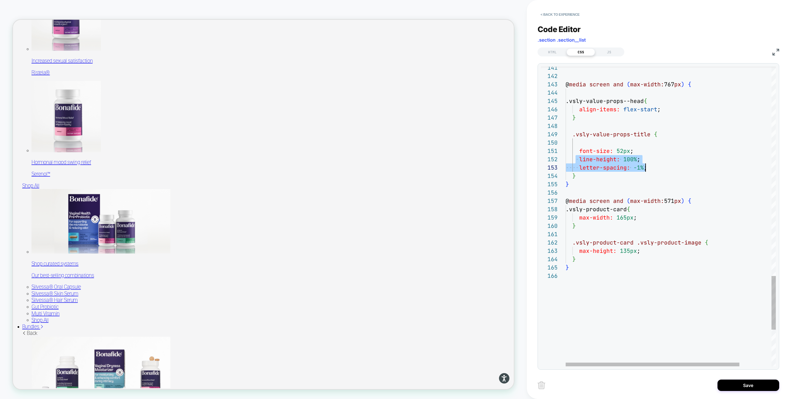
drag, startPoint x: 574, startPoint y: 159, endPoint x: 649, endPoint y: 166, distance: 75.3
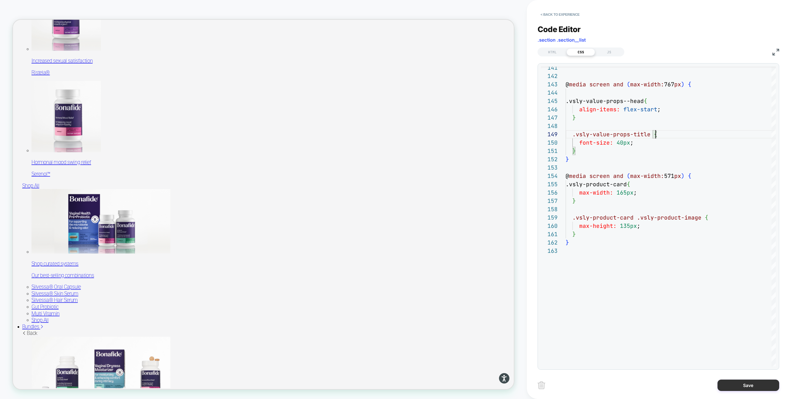
type textarea "**********"
click at [723, 386] on button "Save" at bounding box center [749, 385] width 62 height 11
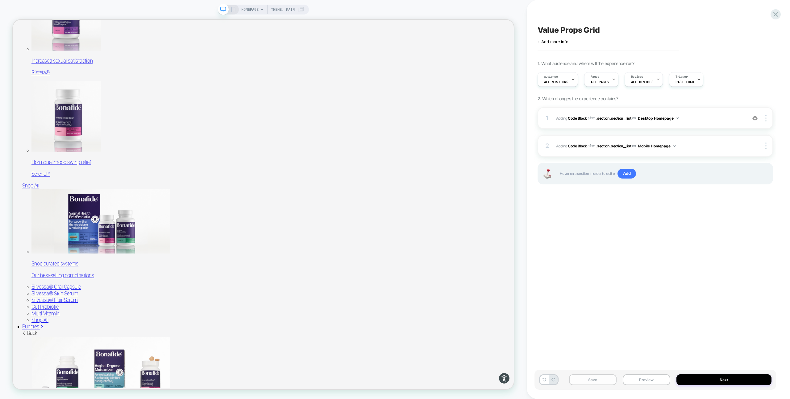
click at [607, 377] on button "Save" at bounding box center [593, 380] width 48 height 11
click at [766, 118] on img at bounding box center [766, 118] width 1 height 7
click at [725, 152] on div "Copy to Mobile" at bounding box center [729, 152] width 55 height 17
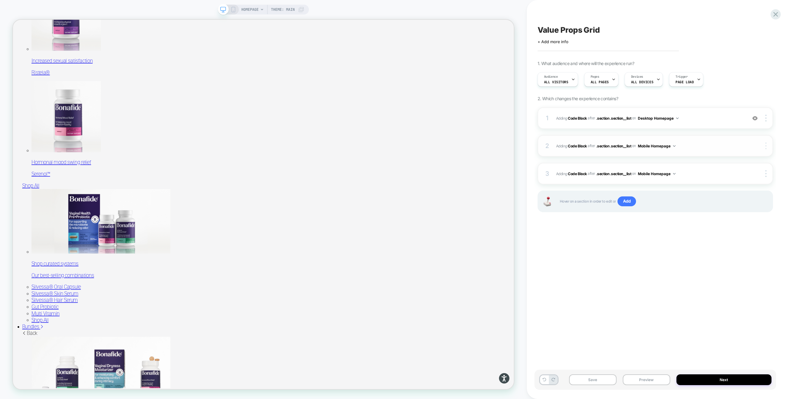
click at [767, 147] on div at bounding box center [767, 146] width 12 height 7
click at [721, 178] on div "Delete" at bounding box center [729, 180] width 55 height 17
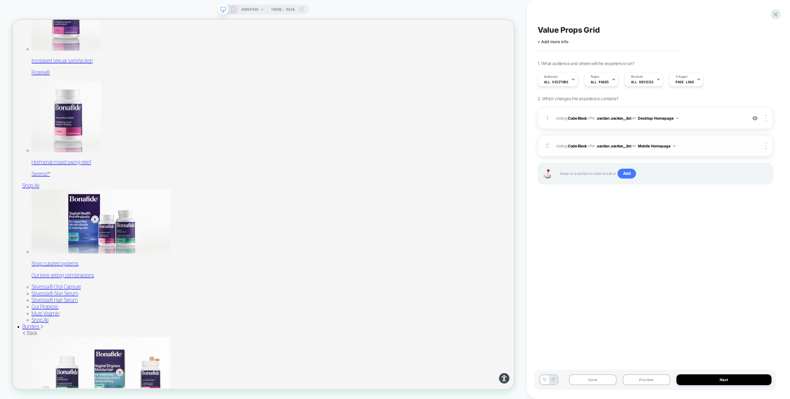
click at [762, 152] on div "2 Adding Code Block AFTER .section .section__list .section .section__list on Mo…" at bounding box center [656, 146] width 236 height 22
click at [766, 147] on img at bounding box center [766, 146] width 1 height 7
click at [712, 182] on div "Delete" at bounding box center [729, 180] width 55 height 17
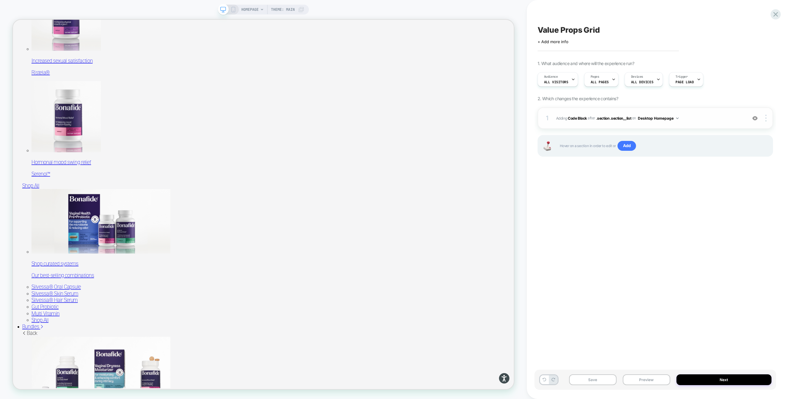
click at [699, 120] on span "Adding Code Block AFTER .section .section__list .section .section__list on Desk…" at bounding box center [650, 119] width 188 height 8
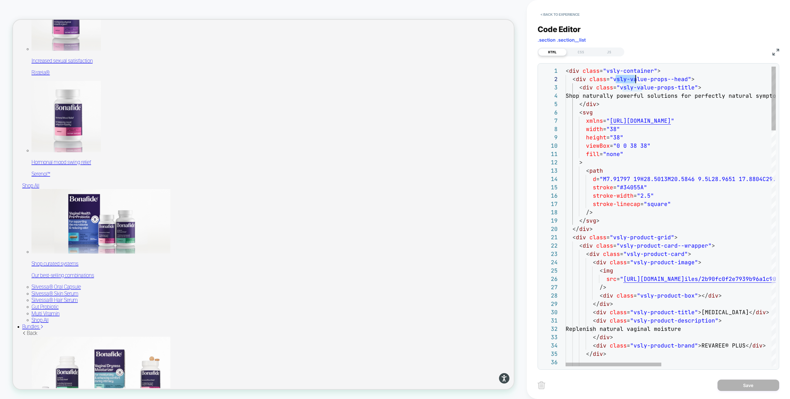
drag, startPoint x: 614, startPoint y: 79, endPoint x: 636, endPoint y: 79, distance: 21.3
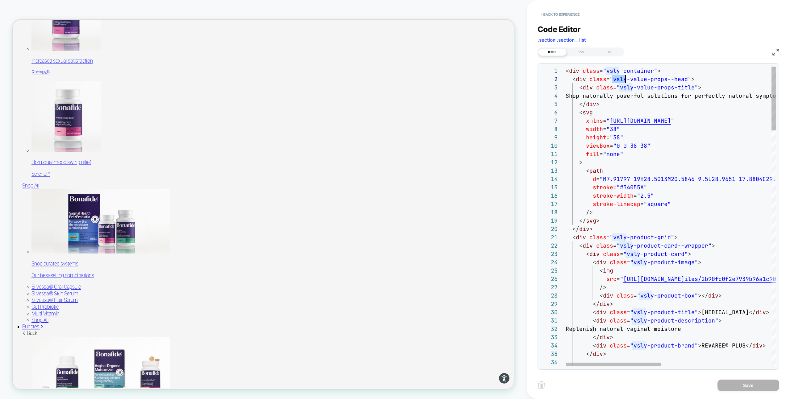
type textarea "**********"
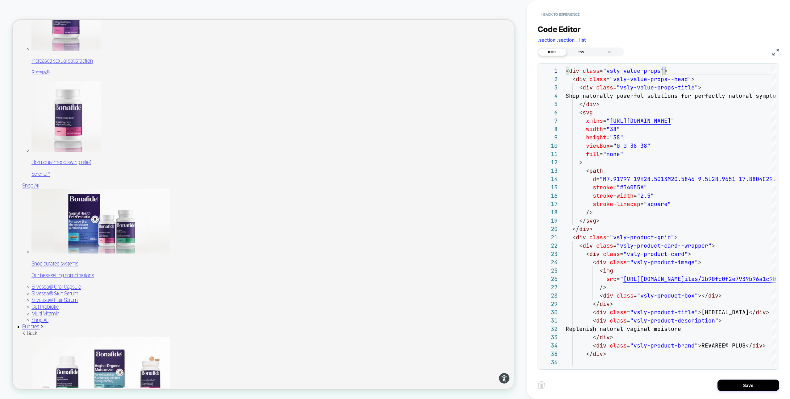
click at [582, 53] on div "CSS" at bounding box center [581, 51] width 28 height 7
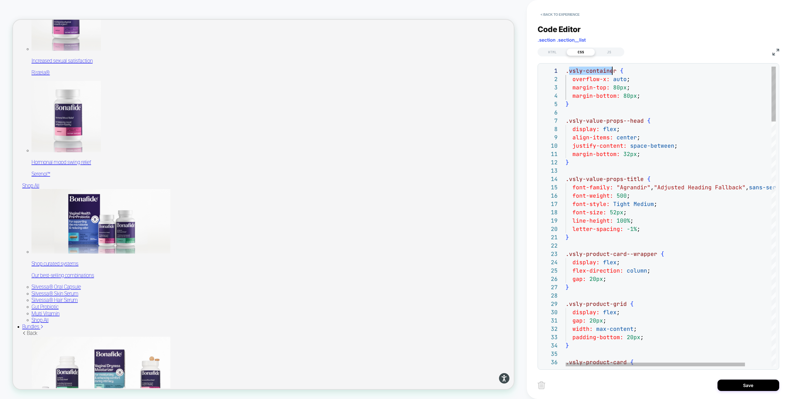
drag, startPoint x: 570, startPoint y: 71, endPoint x: 613, endPoint y: 70, distance: 42.9
type textarea "**********"
click at [730, 384] on button "Save" at bounding box center [749, 385] width 62 height 11
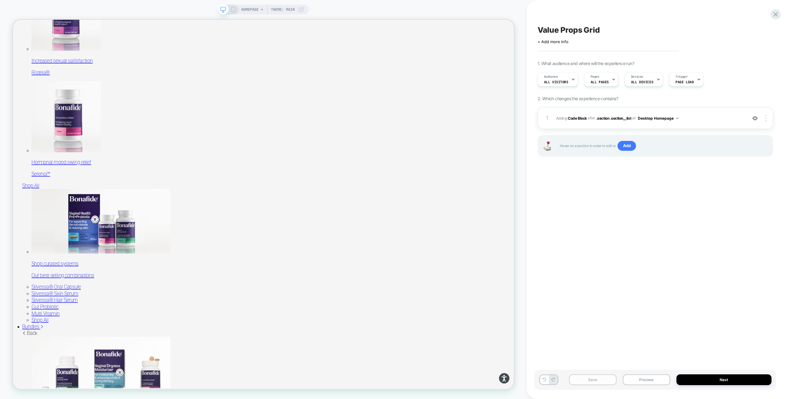
click at [589, 380] on button "Save" at bounding box center [593, 380] width 48 height 11
click at [628, 126] on div "1 Adding Code Block AFTER .section .section__list .section .section__list on De…" at bounding box center [656, 118] width 236 height 22
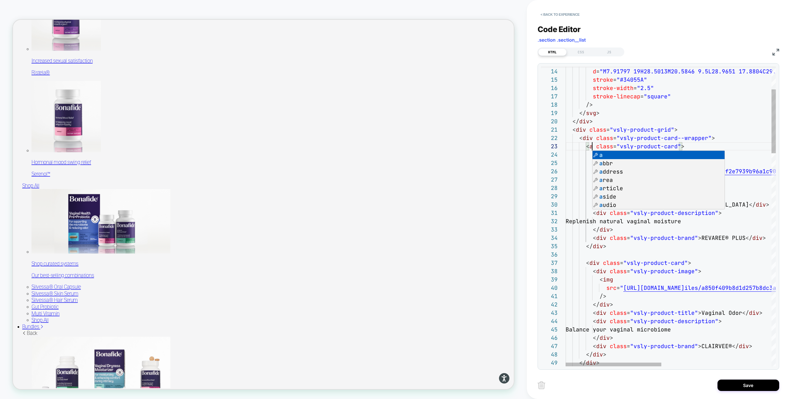
scroll to position [17, 27]
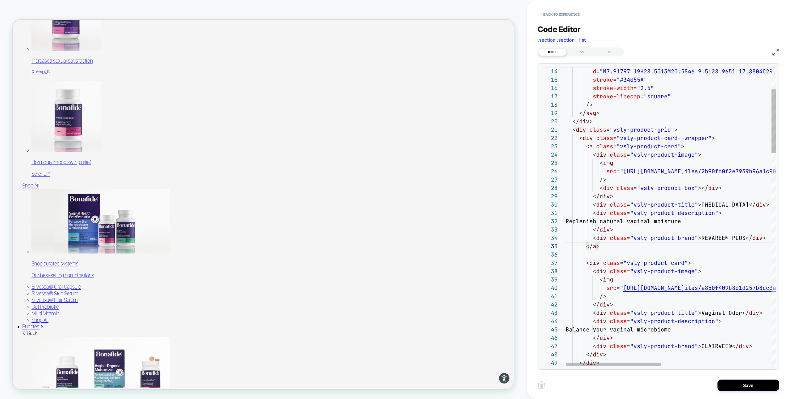
scroll to position [33, 33]
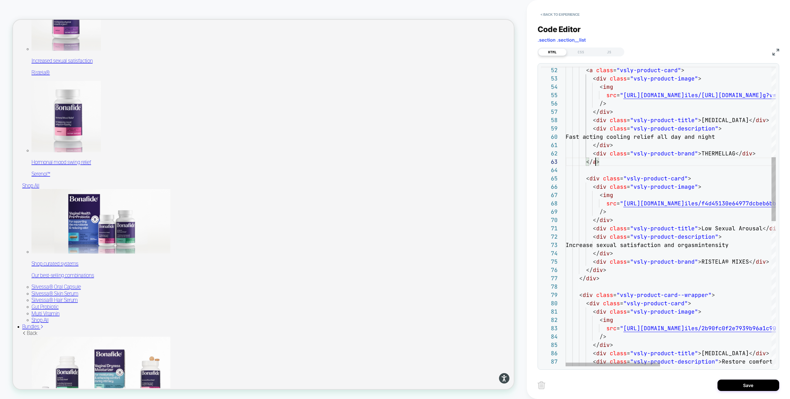
click at [595, 180] on div "< a class = "vsly-product-card" > < div class = "vsly-product-image" > < img sr…" at bounding box center [795, 345] width 458 height 1409
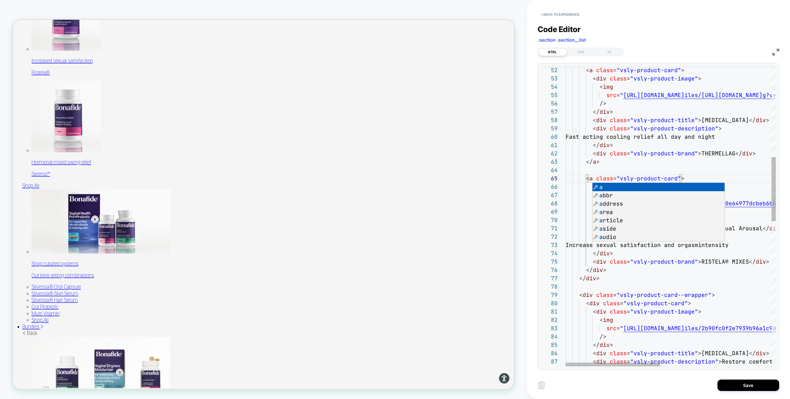
click at [610, 280] on div "< a class = "vsly-product-card" > < div class = "vsly-product-image" > < img sr…" at bounding box center [795, 345] width 458 height 1409
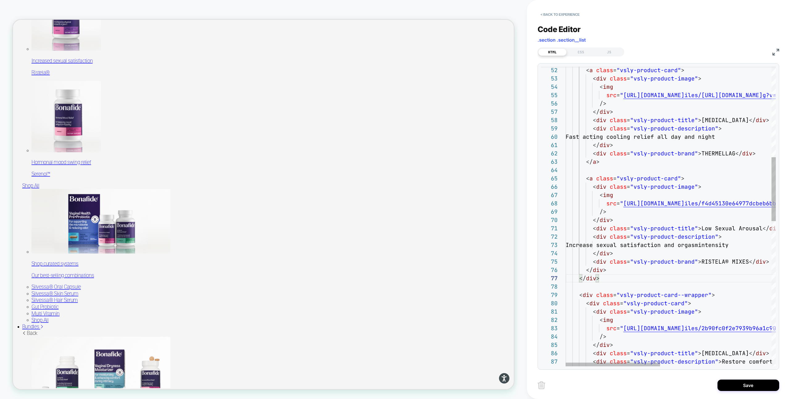
click at [600, 269] on div "< a class = "vsly-product-card" > < div class = "vsly-product-image" > < img sr…" at bounding box center [795, 345] width 458 height 1409
click at [607, 271] on div "< a class = "vsly-product-card" > < div class = "vsly-product-image" > < img sr…" at bounding box center [795, 345] width 458 height 1409
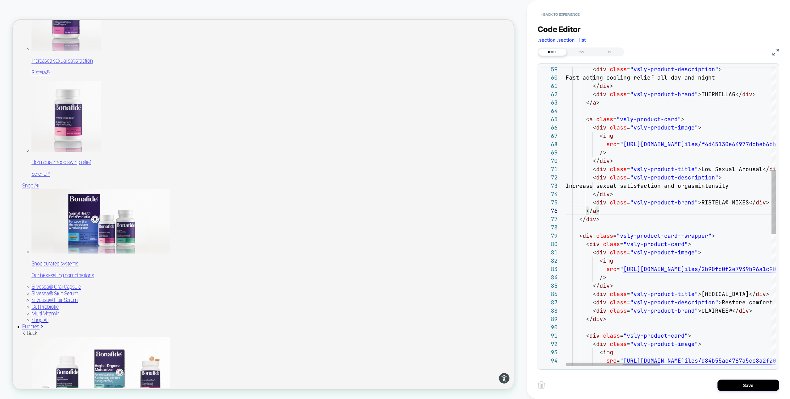
click at [594, 244] on div "< div class = "vsly-product-description" > Fast acting cooling relief all day a…" at bounding box center [795, 286] width 458 height 1409
click at [605, 225] on div "< div class = "vsly-product-description" > Fast acting cooling relief all day a…" at bounding box center [795, 286] width 458 height 1409
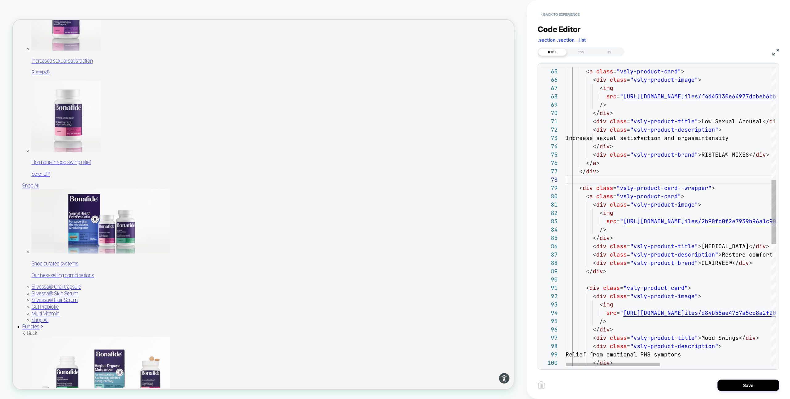
click at [586, 196] on div "< a class = "vsly-product-card" > < div class = "vsly-product-image" > < img sr…" at bounding box center [795, 238] width 458 height 1409
click at [598, 268] on div "< a class = "vsly-product-card" > < div class = "vsly-product-image" > < img sr…" at bounding box center [795, 238] width 458 height 1409
click at [643, 277] on div "< a class = "vsly-product-card" > < div class = "vsly-product-image" > < img sr…" at bounding box center [795, 238] width 458 height 1409
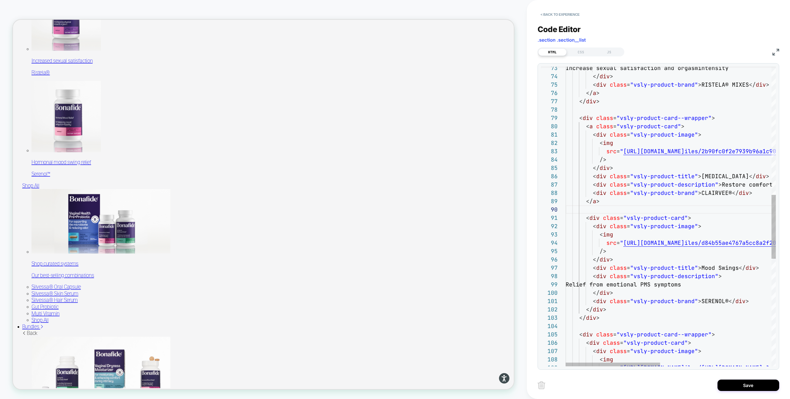
click at [596, 219] on div "Increase sexual satisfaction and orgasm intensity </ div > < div class = "vsly-…" at bounding box center [795, 168] width 458 height 1409
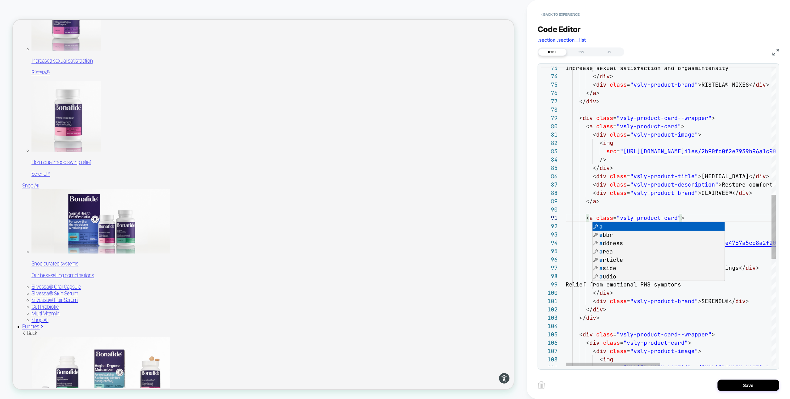
click at [628, 208] on div "Increase sexual satisfaction and orgasm intensity </ div > < div class = "vsly-…" at bounding box center [795, 168] width 458 height 1409
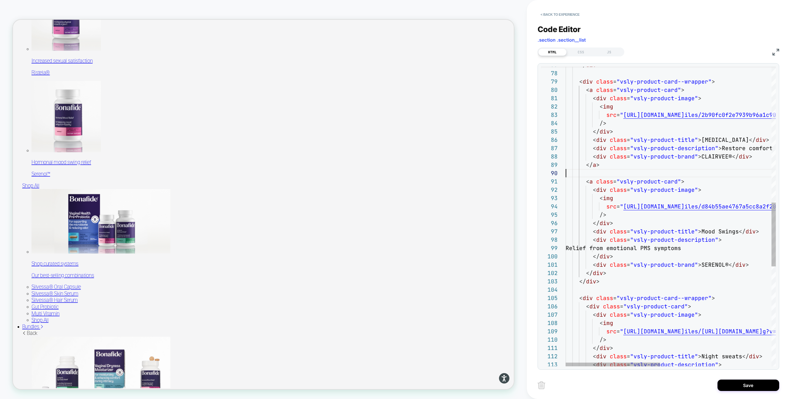
click at [598, 274] on div "</ div > < div class = "vsly-product-card--wrapper" > < a class = "vsly-product…" at bounding box center [795, 131] width 458 height 1409
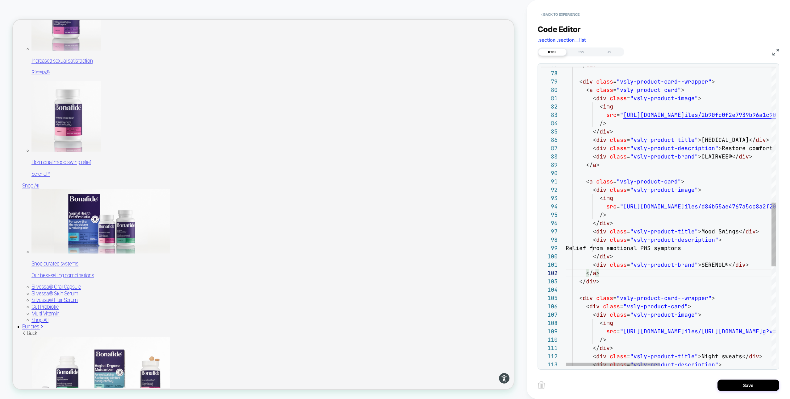
click at [603, 274] on div "</ div > < div class = "vsly-product-card--wrapper" > < a class = "vsly-product…" at bounding box center [795, 131] width 458 height 1409
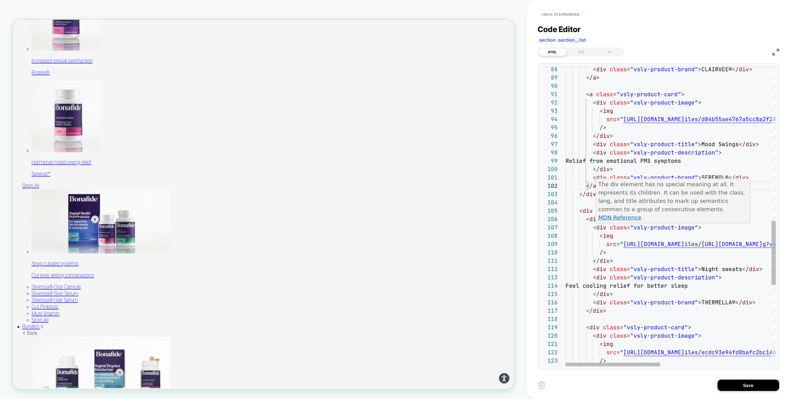
click at [596, 222] on div "The div element has no special meaning at all. It represents its children. It c…" at bounding box center [673, 201] width 155 height 44
click at [591, 220] on div "< div class = "vsly-product-brand" > CLAIRVEE® </ div > </ a > < a class = "vsl…" at bounding box center [795, 44] width 458 height 1409
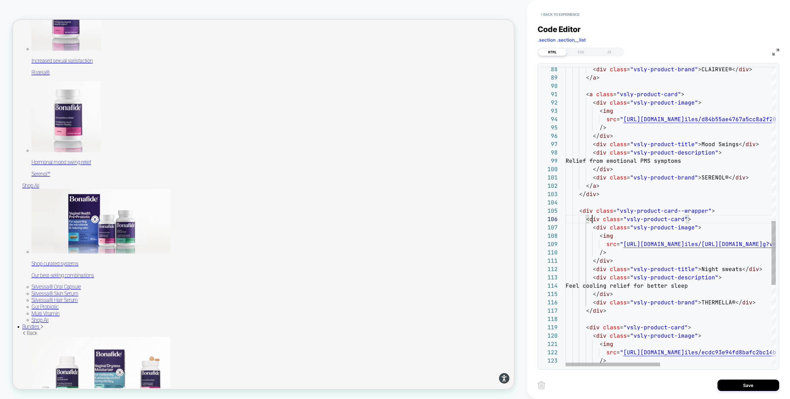
click at [591, 220] on div "< div class = "vsly-product-brand" > CLAIRVEE® </ div > </ a > < a class = "vsl…" at bounding box center [795, 44] width 458 height 1409
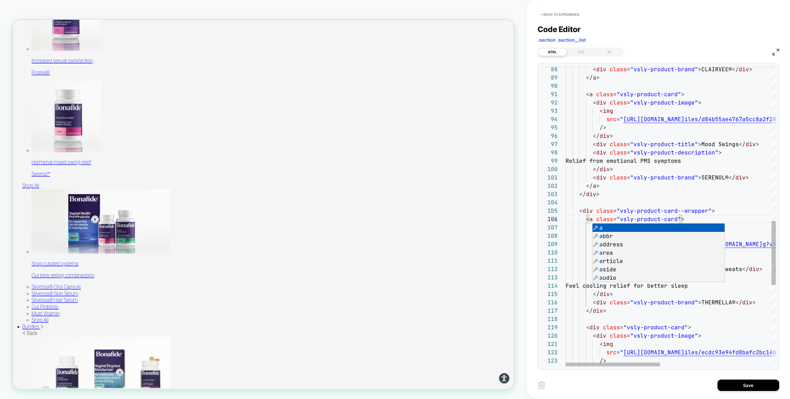
click at [617, 202] on div "< div class = "vsly-product-brand" > CLAIRVEE® </ div > </ a > < a class = "vsl…" at bounding box center [795, 44] width 458 height 1409
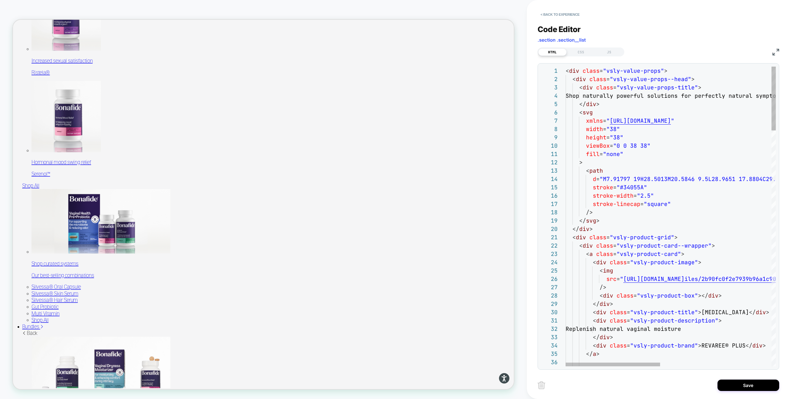
drag, startPoint x: 596, startPoint y: 254, endPoint x: 621, endPoint y: 254, distance: 24.4
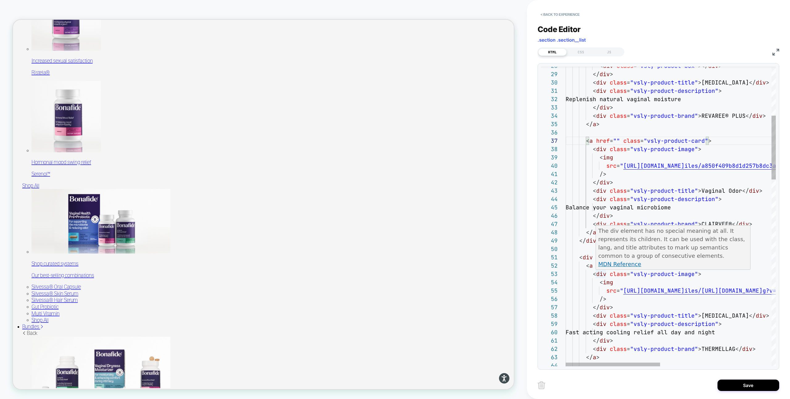
click at [596, 266] on div "The div element has no special meaning at all. It represents its children. It c…" at bounding box center [673, 248] width 155 height 44
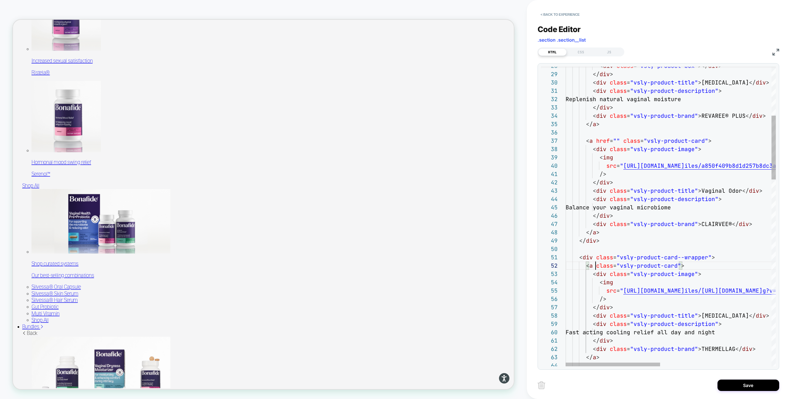
scroll to position [8, 57]
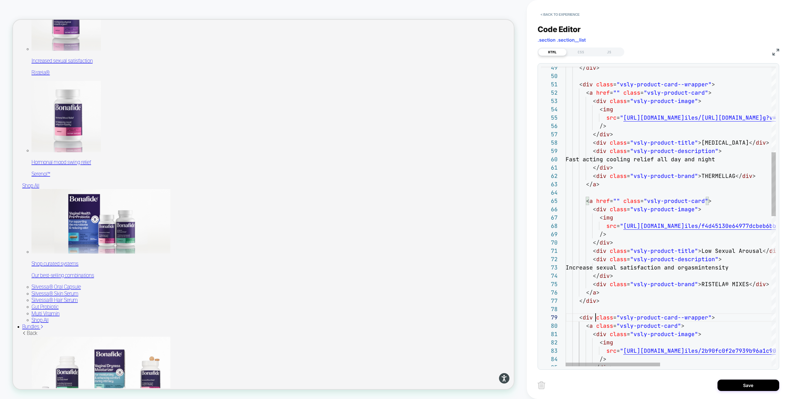
click at [595, 319] on div "</ div > < div class = "vsly-product-card--wrapper" > < a href = "" class = "vs…" at bounding box center [795, 368] width 458 height 1409
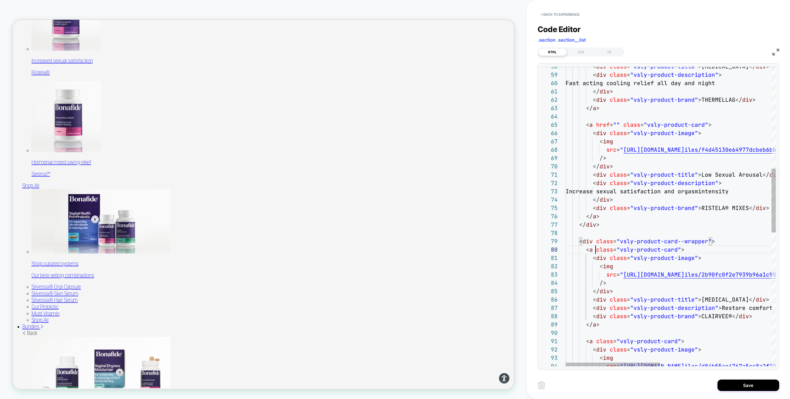
click at [597, 251] on div "< div class = "vsly-product-title" > Hot Flashes </ div > < div class = "vsly-p…" at bounding box center [795, 291] width 458 height 1409
click at [597, 242] on div "< div class = "vsly-product-title" > Hot Flashes </ div > < div class = "vsly-p…" at bounding box center [795, 291] width 458 height 1409
click at [592, 341] on div "< div class = "vsly-product-title" > Hot Flashes </ div > < div class = "vsly-p…" at bounding box center [795, 291] width 458 height 1409
click at [615, 331] on div "< div class = "vsly-product-title" > Hot Flashes </ div > < div class = "vsly-p…" at bounding box center [795, 291] width 458 height 1409
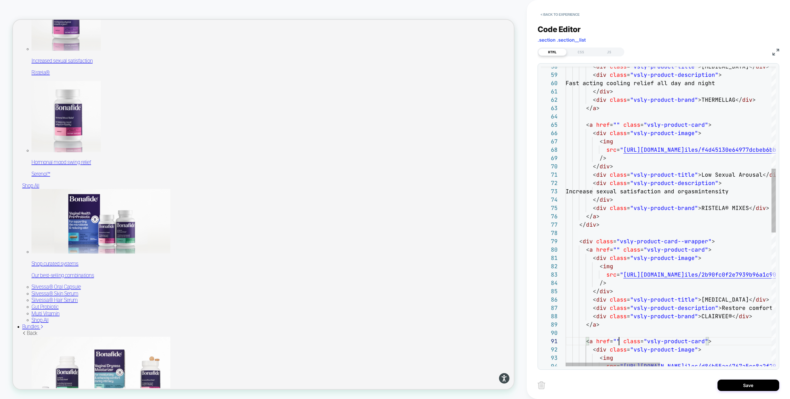
scroll to position [75, 0]
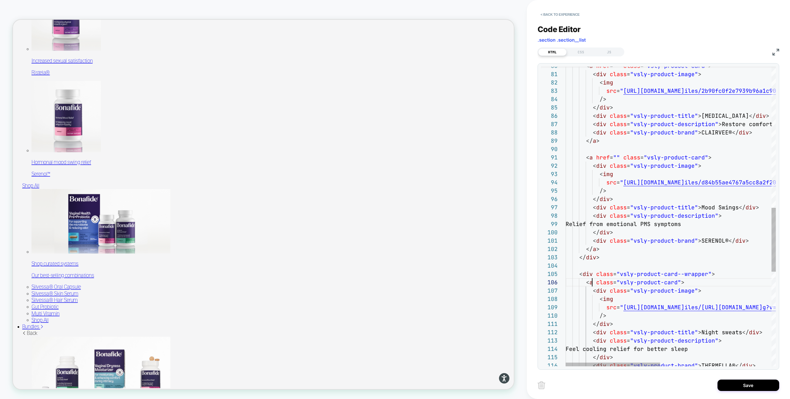
click at [593, 283] on div "< a href = "" class = "vsly-product-card" > < div class = "vsly-product-image" …" at bounding box center [795, 107] width 458 height 1409
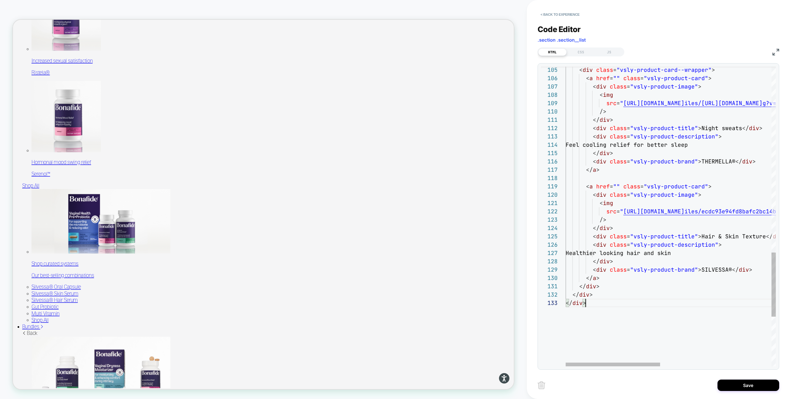
drag, startPoint x: 623, startPoint y: 260, endPoint x: 593, endPoint y: 247, distance: 31.9
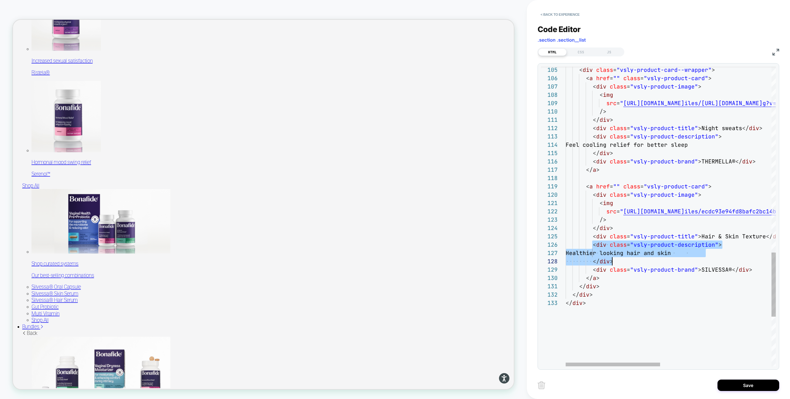
drag, startPoint x: 591, startPoint y: 245, endPoint x: 619, endPoint y: 261, distance: 31.9
drag, startPoint x: 599, startPoint y: 254, endPoint x: 719, endPoint y: 254, distance: 120.1
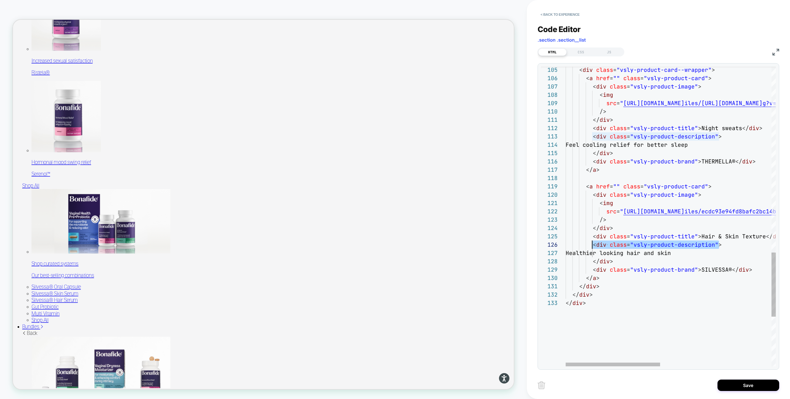
drag, startPoint x: 720, startPoint y: 244, endPoint x: 593, endPoint y: 246, distance: 126.9
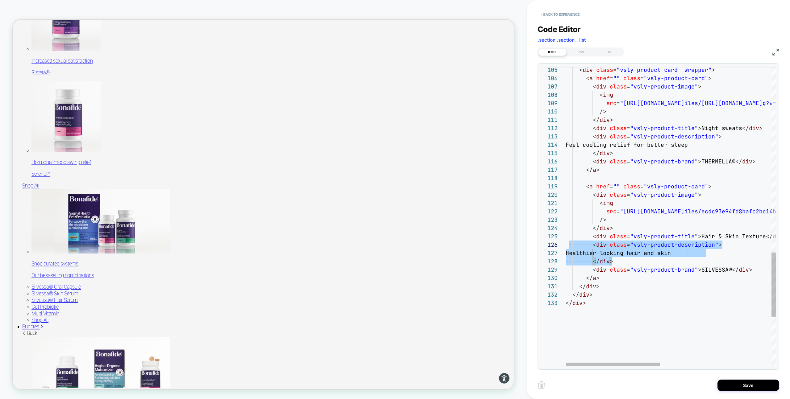
scroll to position [42, 3]
drag, startPoint x: 617, startPoint y: 262, endPoint x: 570, endPoint y: 243, distance: 51.1
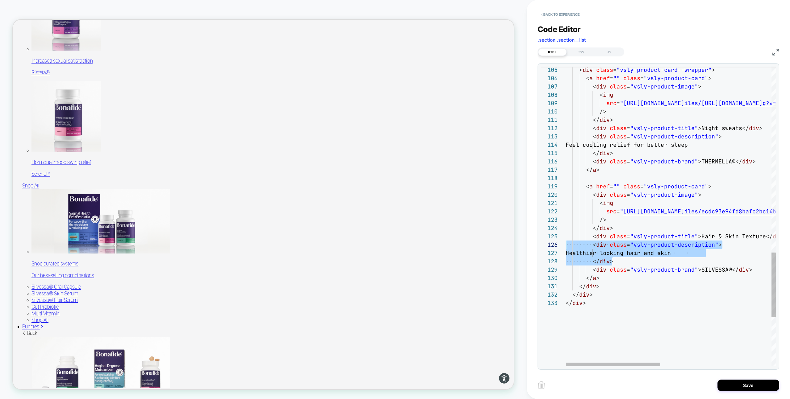
drag, startPoint x: 620, startPoint y: 262, endPoint x: 552, endPoint y: 244, distance: 70.5
drag, startPoint x: 618, startPoint y: 261, endPoint x: 571, endPoint y: 246, distance: 48.9
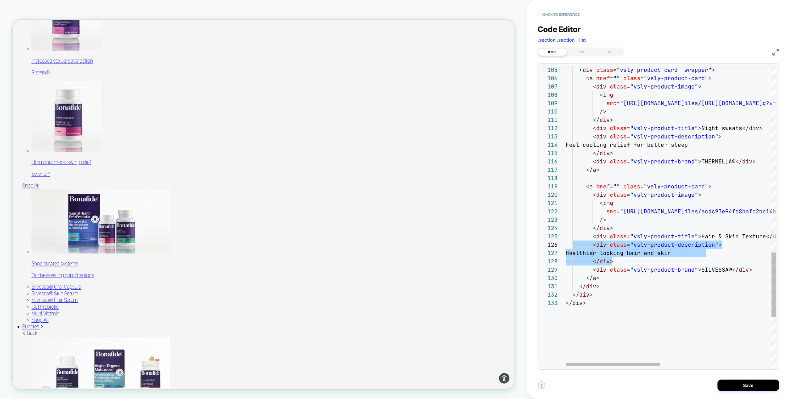
drag, startPoint x: 591, startPoint y: 246, endPoint x: 617, endPoint y: 260, distance: 29.0
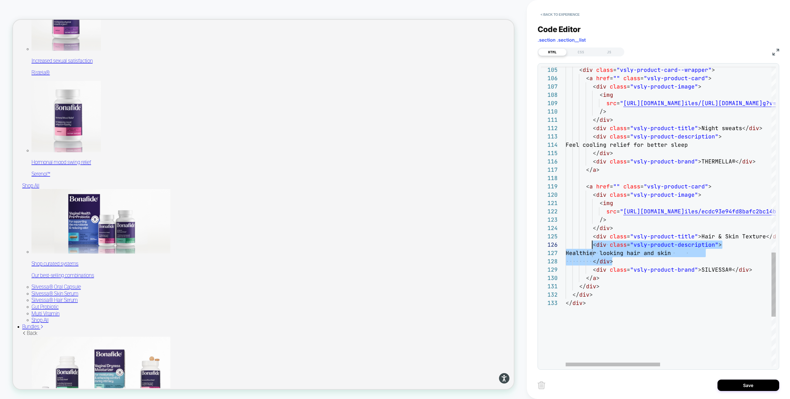
drag, startPoint x: 617, startPoint y: 261, endPoint x: 593, endPoint y: 244, distance: 29.8
drag, startPoint x: 612, startPoint y: 263, endPoint x: 592, endPoint y: 246, distance: 26.3
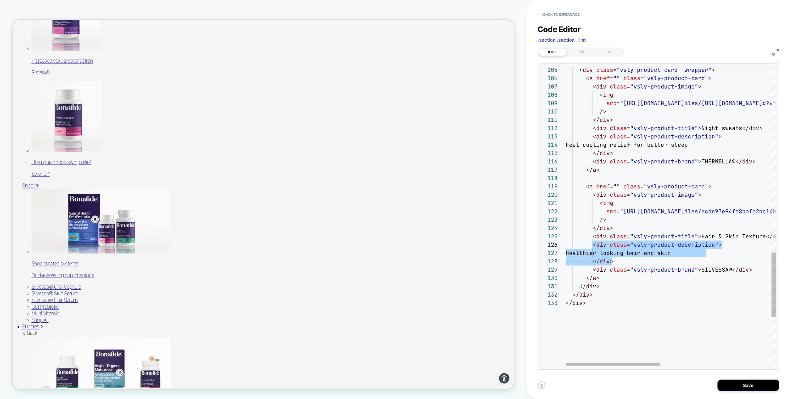
drag, startPoint x: 612, startPoint y: 260, endPoint x: 594, endPoint y: 244, distance: 24.7
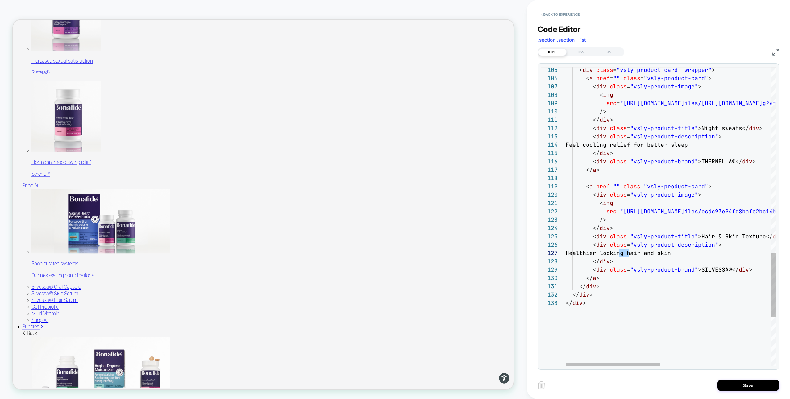
drag, startPoint x: 620, startPoint y: 254, endPoint x: 628, endPoint y: 253, distance: 7.7
drag, startPoint x: 633, startPoint y: 253, endPoint x: 654, endPoint y: 252, distance: 21.3
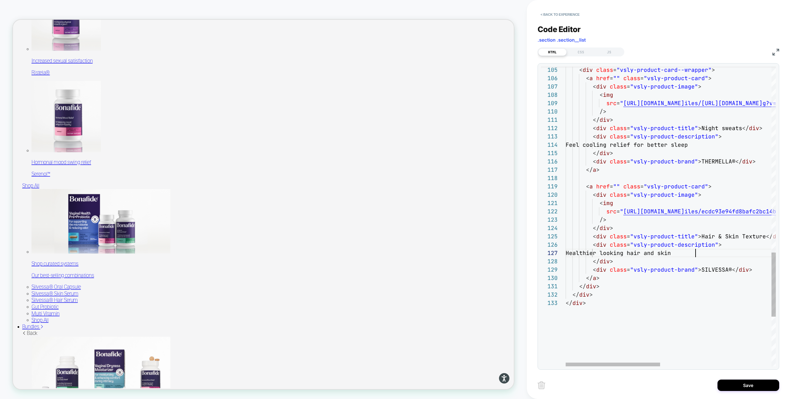
drag, startPoint x: 612, startPoint y: 254, endPoint x: 532, endPoint y: 254, distance: 80.3
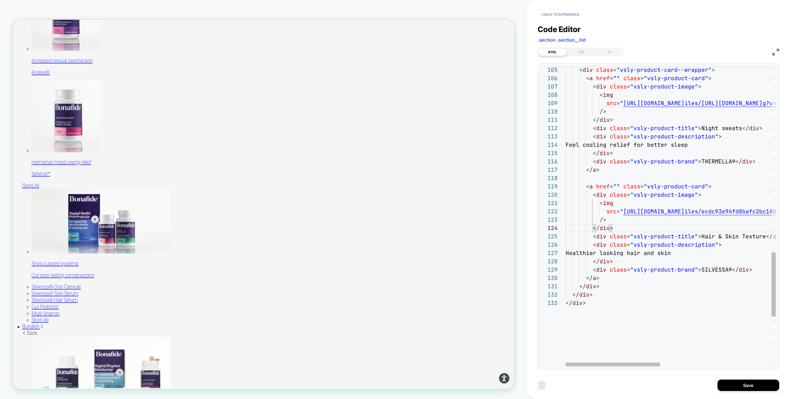
scroll to position [33, 13]
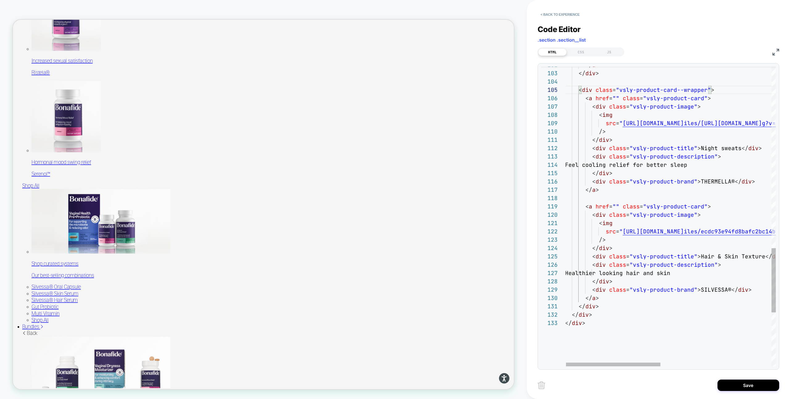
drag, startPoint x: 721, startPoint y: 207, endPoint x: 574, endPoint y: 205, distance: 146.6
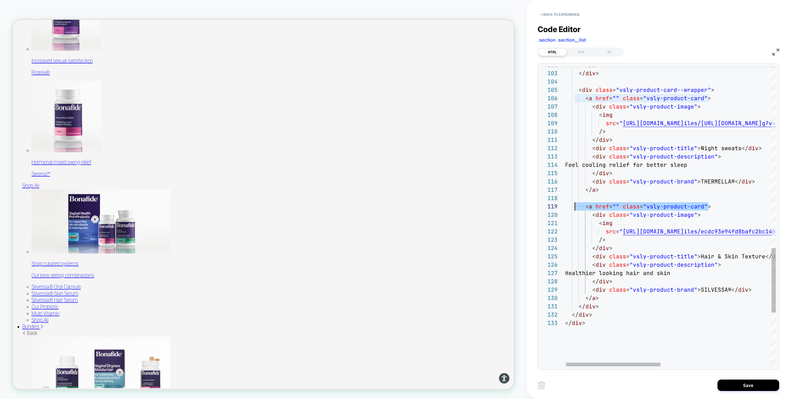
drag, startPoint x: 586, startPoint y: 207, endPoint x: 730, endPoint y: 205, distance: 144.8
drag, startPoint x: 730, startPoint y: 205, endPoint x: 568, endPoint y: 204, distance: 162.7
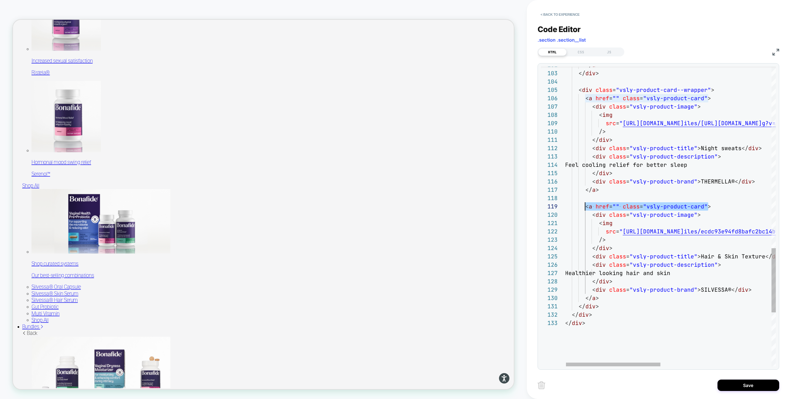
drag, startPoint x: 724, startPoint y: 207, endPoint x: 585, endPoint y: 205, distance: 138.9
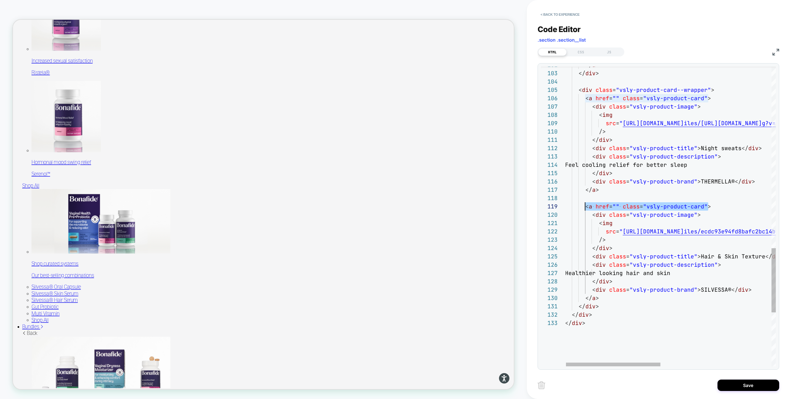
drag, startPoint x: 657, startPoint y: 207, endPoint x: 585, endPoint y: 210, distance: 71.4
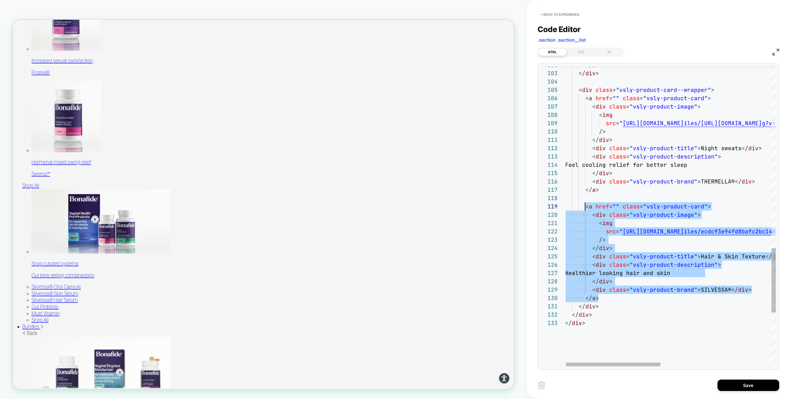
drag, startPoint x: 601, startPoint y: 298, endPoint x: 585, endPoint y: 209, distance: 90.6
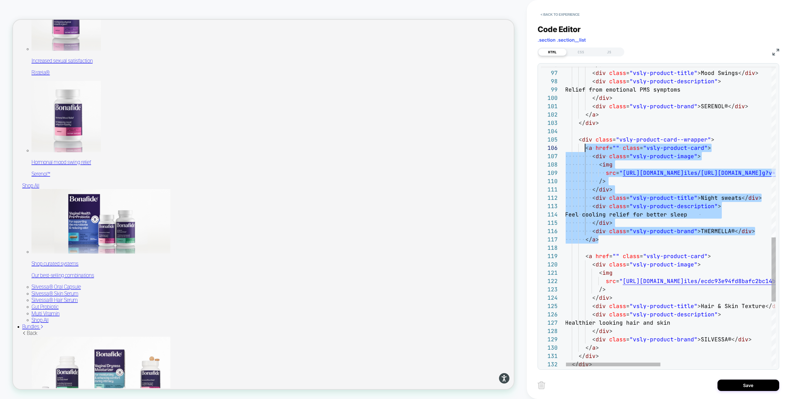
scroll to position [42, 20]
drag, startPoint x: 601, startPoint y: 240, endPoint x: 584, endPoint y: 151, distance: 91.1
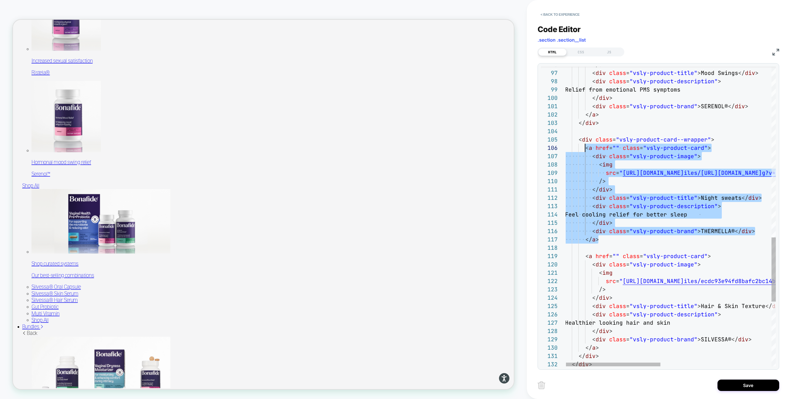
drag, startPoint x: 600, startPoint y: 240, endPoint x: 584, endPoint y: 150, distance: 91.0
drag, startPoint x: 584, startPoint y: 147, endPoint x: 578, endPoint y: 147, distance: 5.2
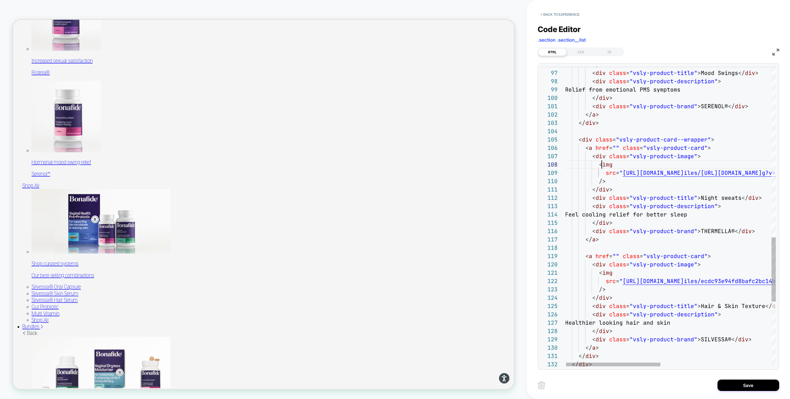
drag, startPoint x: 611, startPoint y: 181, endPoint x: 598, endPoint y: 163, distance: 22.1
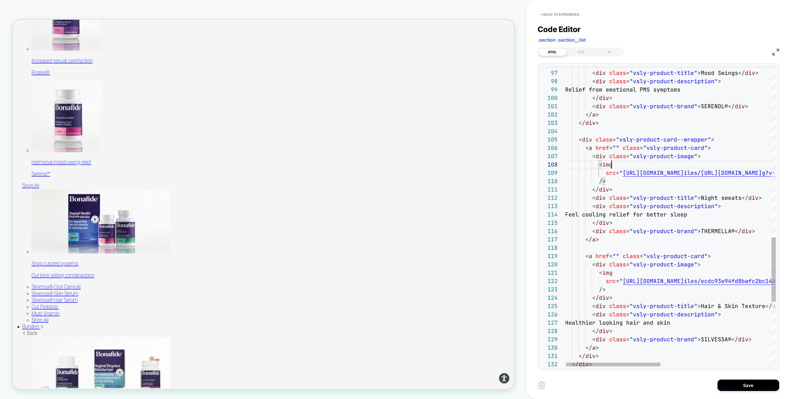
scroll to position [58, 47]
drag, startPoint x: 606, startPoint y: 173, endPoint x: 599, endPoint y: 173, distance: 7.1
drag, startPoint x: 600, startPoint y: 173, endPoint x: 605, endPoint y: 173, distance: 5.6
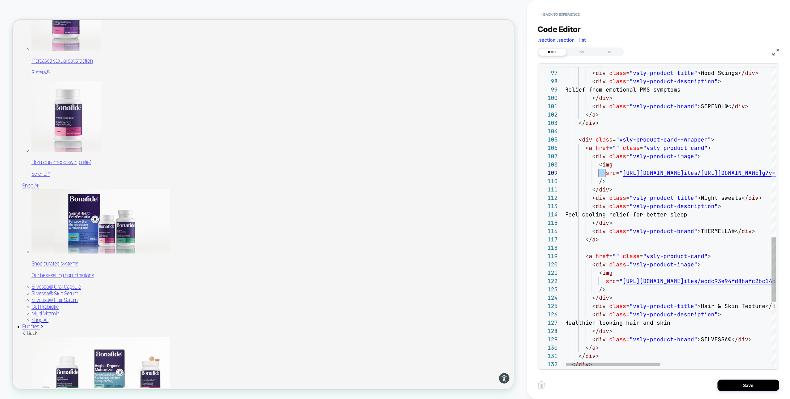
drag, startPoint x: 599, startPoint y: 165, endPoint x: 611, endPoint y: 179, distance: 18.7
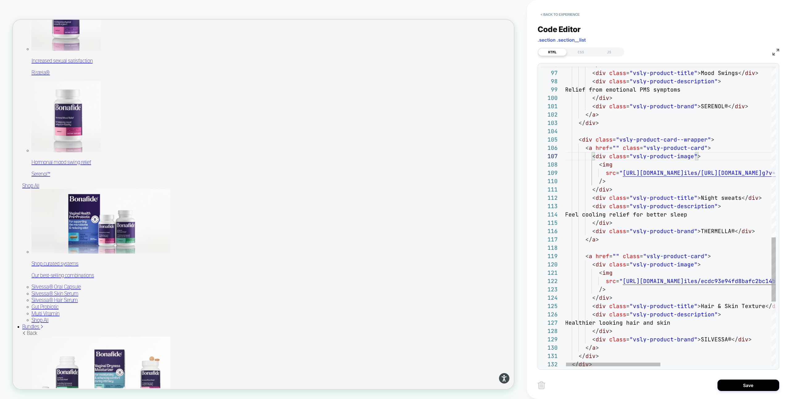
scroll to position [0, 47]
drag, startPoint x: 613, startPoint y: 190, endPoint x: 608, endPoint y: 181, distance: 9.5
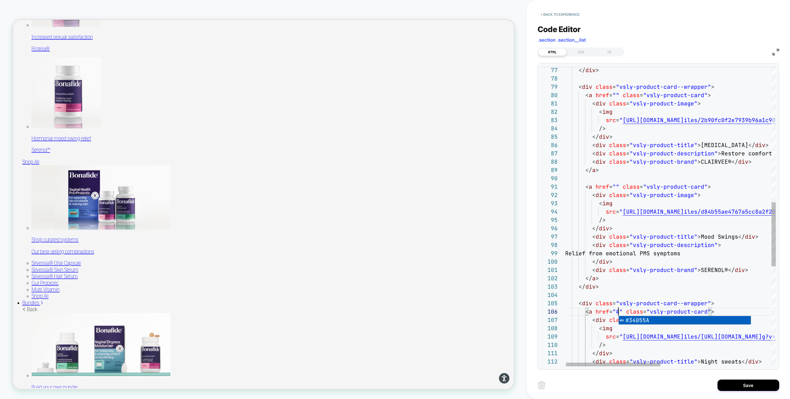
click at [615, 94] on div "< a href = "#" class = "vsly-product-card" > < div class = "vsly-product-card--…" at bounding box center [794, 133] width 458 height 1400
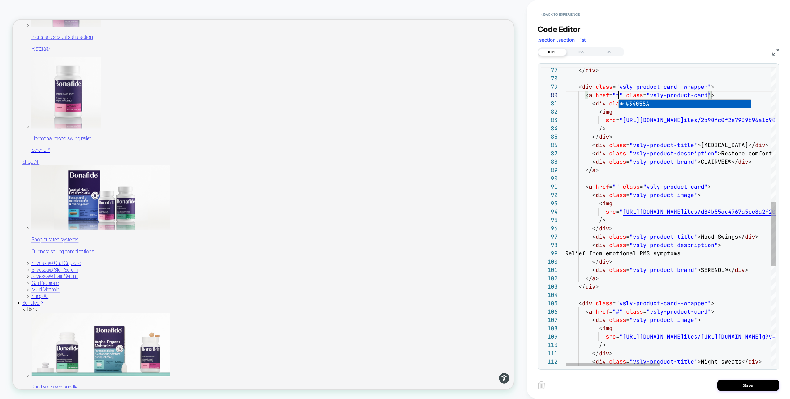
scroll to position [75, 53]
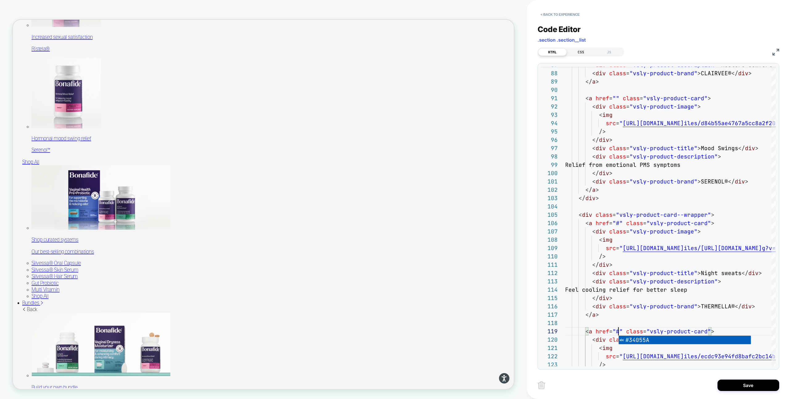
type textarea "**********"
click at [582, 51] on div "CSS" at bounding box center [581, 51] width 28 height 7
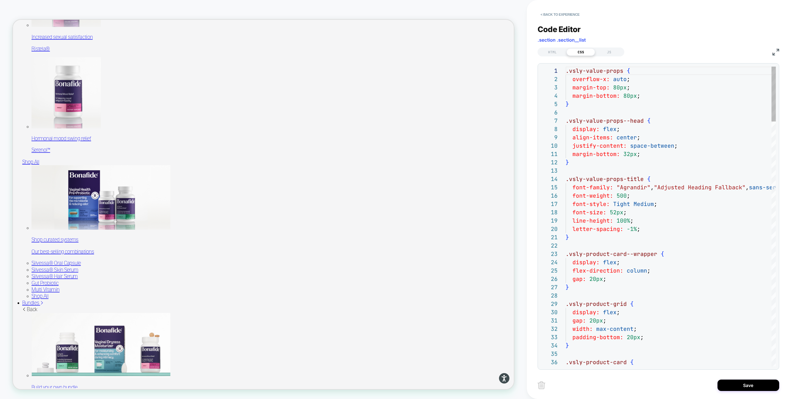
scroll to position [83, 0]
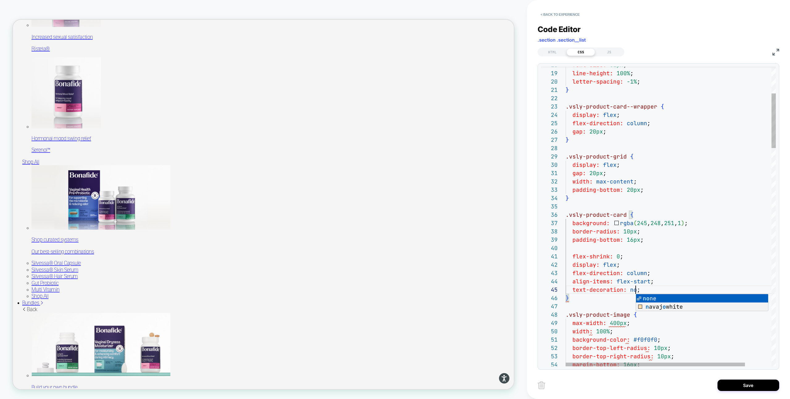
scroll to position [33, 77]
type textarea "**********"
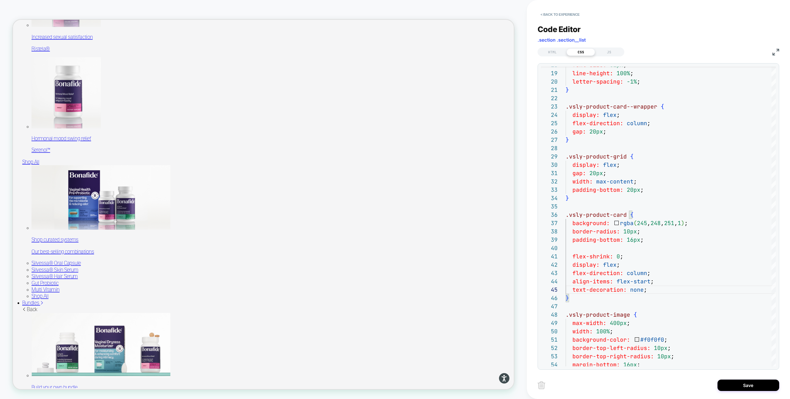
click at [725, 375] on div "< Back to experience Code Editor .section .section__list HTML CSS JS 18 19 20 2…" at bounding box center [659, 199] width 242 height 399
click at [730, 386] on button "Save" at bounding box center [749, 385] width 62 height 11
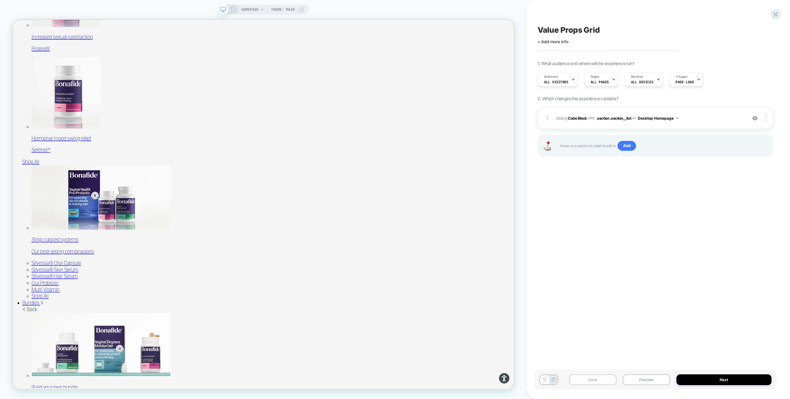
click at [604, 382] on button "Save" at bounding box center [593, 380] width 48 height 11
click at [649, 379] on button "Preview" at bounding box center [647, 380] width 48 height 11
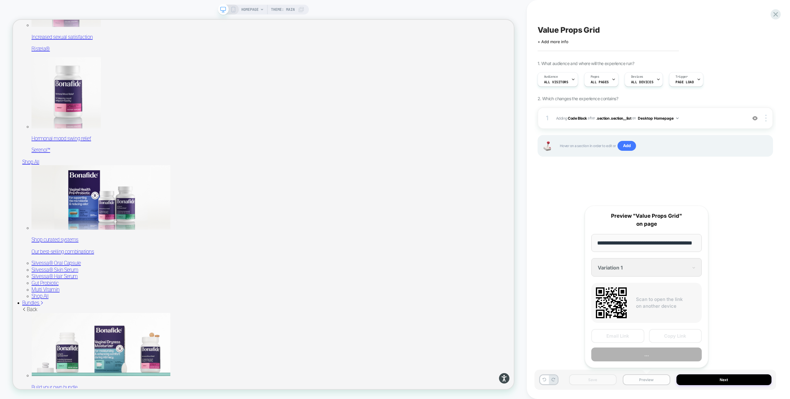
scroll to position [0, 16]
click at [664, 336] on button "Copy Link" at bounding box center [675, 337] width 53 height 14
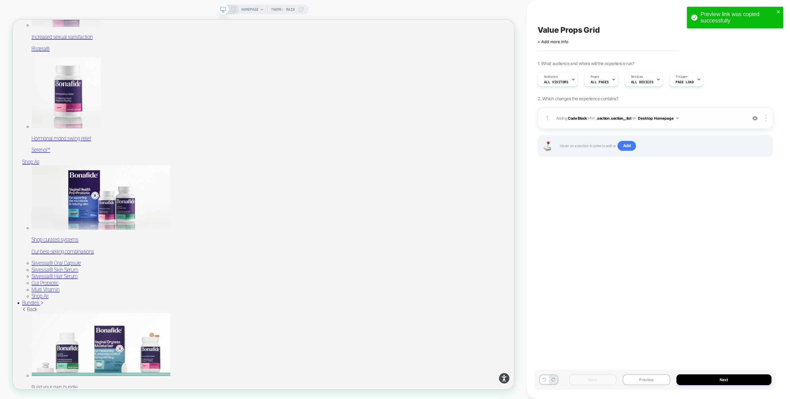
click at [692, 116] on span "Adding Code Block AFTER .section .section__list .section .section__list on Desk…" at bounding box center [650, 119] width 188 height 8
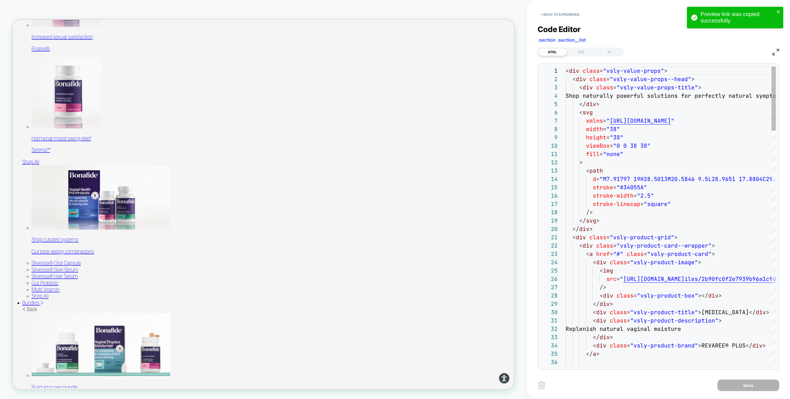
scroll to position [83, 0]
click at [580, 50] on div "CSS" at bounding box center [581, 51] width 28 height 7
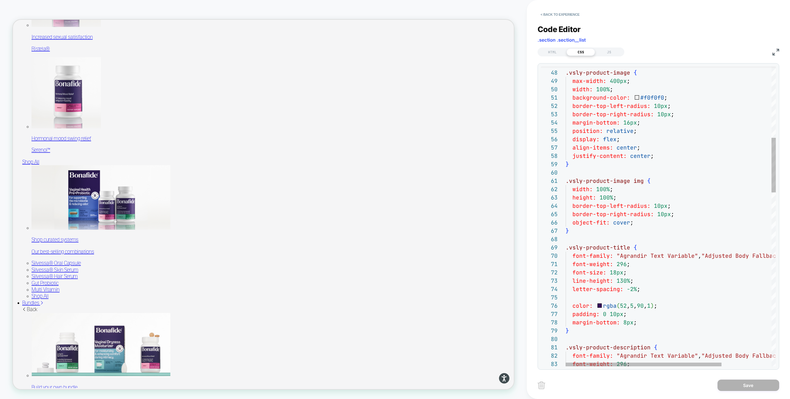
type textarea "**********"
click at [733, 390] on button "Save" at bounding box center [749, 385] width 62 height 11
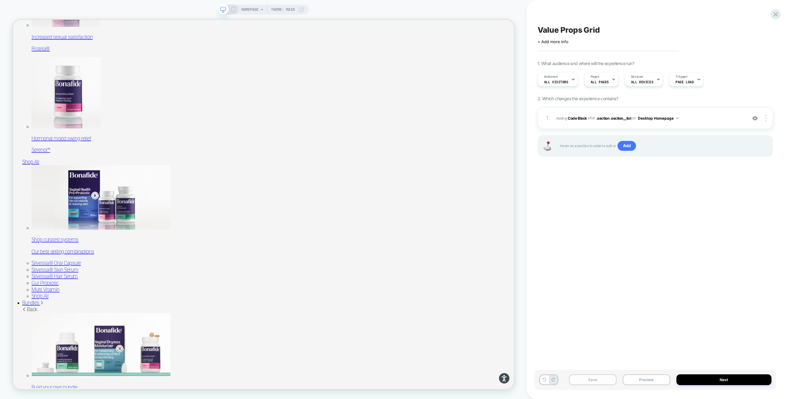
click at [603, 380] on button "Save" at bounding box center [593, 380] width 48 height 11
click at [768, 118] on div at bounding box center [767, 118] width 12 height 7
click at [730, 153] on div "Copy to Mobile" at bounding box center [729, 152] width 55 height 17
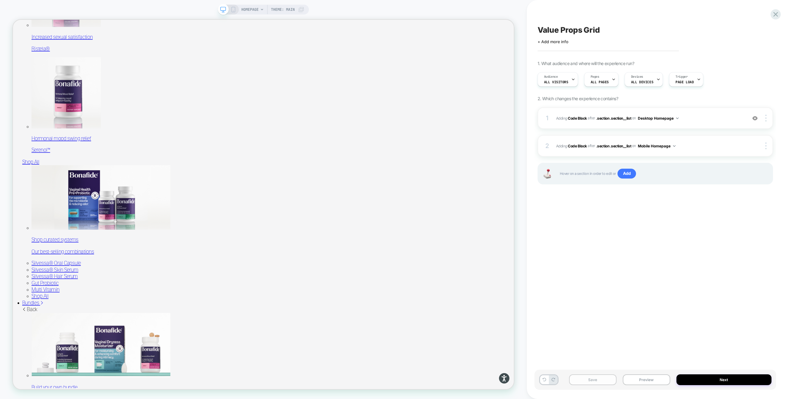
click at [603, 379] on button "Save" at bounding box center [593, 380] width 48 height 11
click at [647, 382] on button "Preview" at bounding box center [647, 380] width 48 height 11
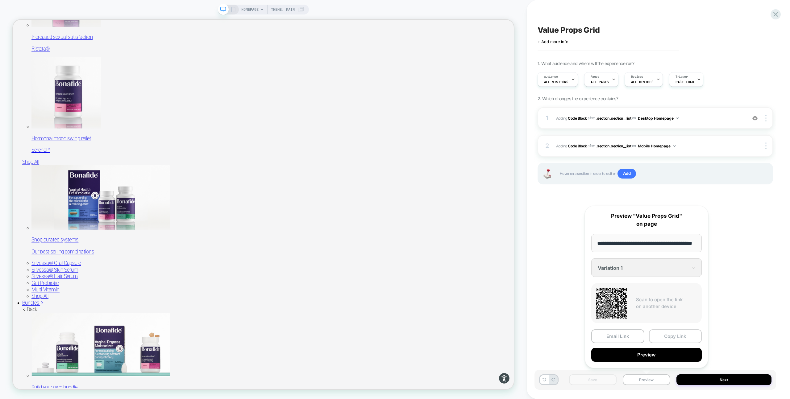
scroll to position [0, 0]
click at [667, 334] on button "Copy Link" at bounding box center [675, 337] width 53 height 14
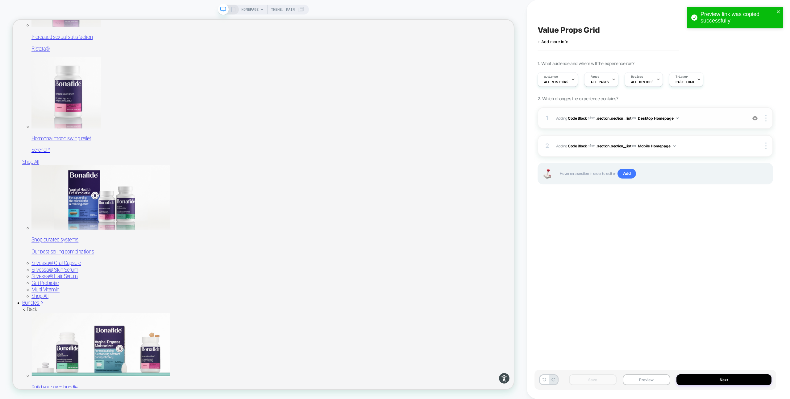
click at [695, 113] on div "1 Adding Code Block AFTER .section .section__list .section .section__list on De…" at bounding box center [656, 118] width 236 height 22
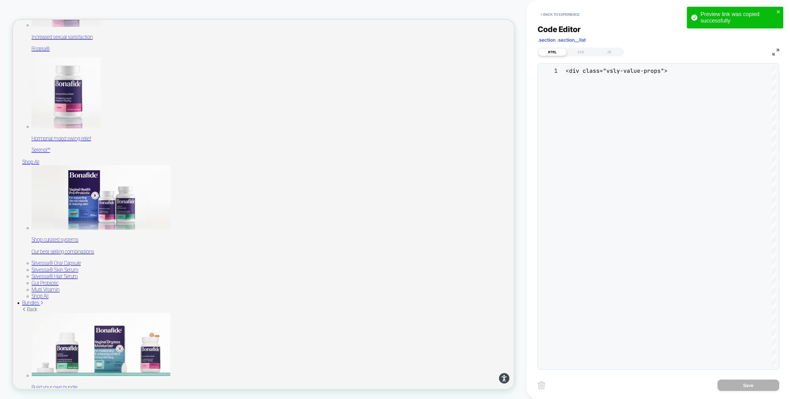
scroll to position [83, 0]
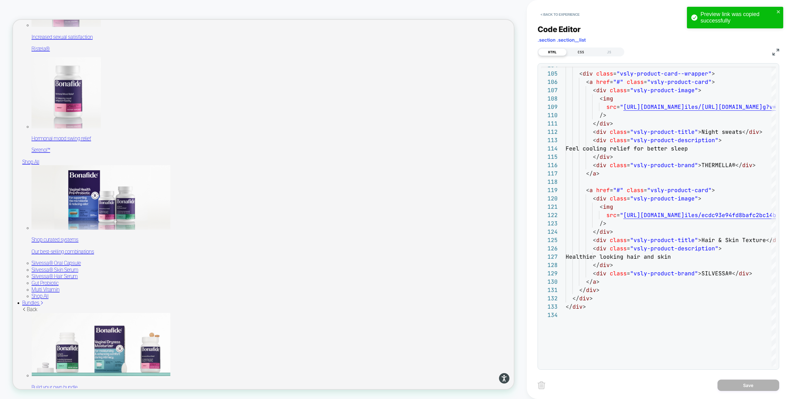
click at [583, 50] on div "CSS" at bounding box center [581, 51] width 28 height 7
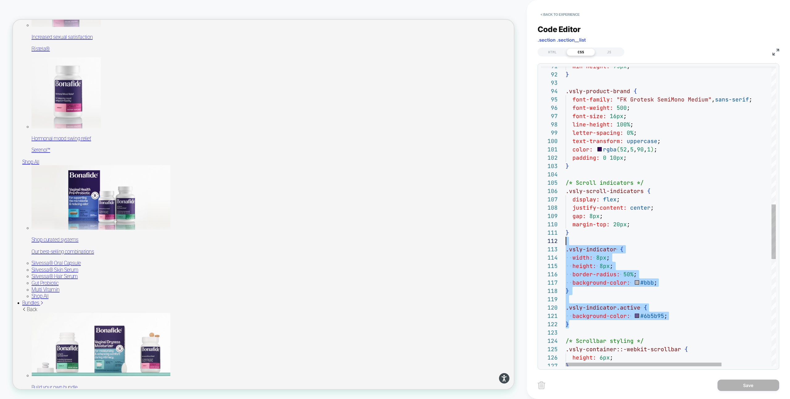
scroll to position [8, 0]
drag, startPoint x: 580, startPoint y: 325, endPoint x: 562, endPoint y: 240, distance: 86.2
click at [566, 240] on div "min-height: 75px ; } .vsly-product-brand { font-family: "FK Grotesk SemiMono Me…" at bounding box center [705, 133] width 278 height 1642
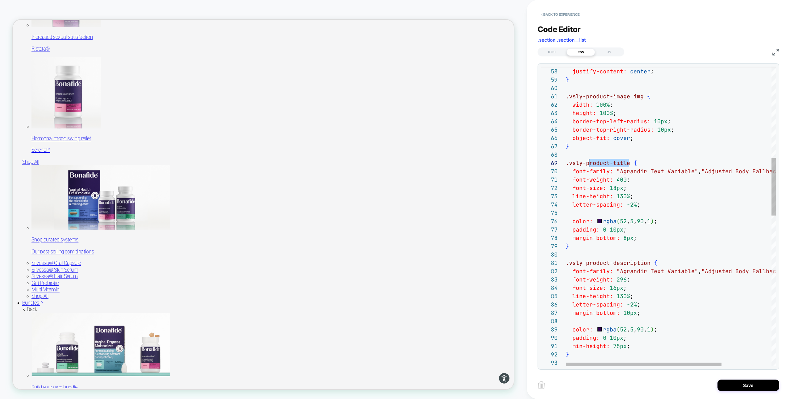
scroll to position [67, 7]
drag, startPoint x: 629, startPoint y: 162, endPoint x: 566, endPoint y: 168, distance: 63.5
click at [566, 168] on div "} color: rgba ( 52 , 5 , 90 , 1 ) ; padding: 0 10px ; min-height: 75px ; font-s…" at bounding box center [705, 371] width 278 height 1559
click at [568, 163] on div "} color: rgba ( 52 , 5 , 90 , 1 ) ; padding: 0 10px ; min-height: 75px ; font-s…" at bounding box center [705, 371] width 278 height 1559
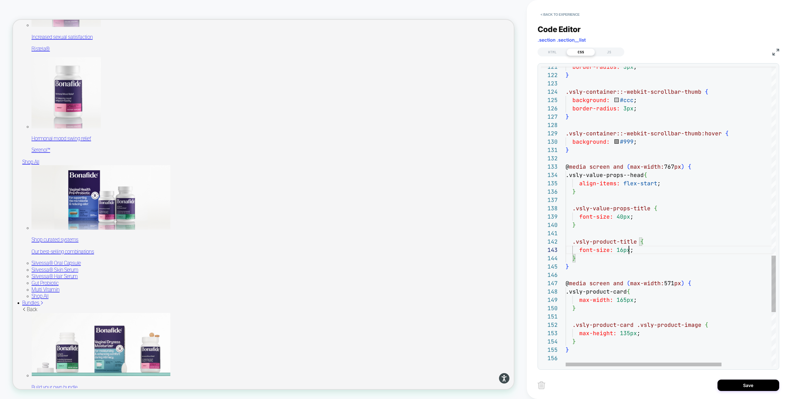
scroll to position [17, 63]
type textarea "**********"
click at [731, 384] on button "Save" at bounding box center [749, 385] width 62 height 11
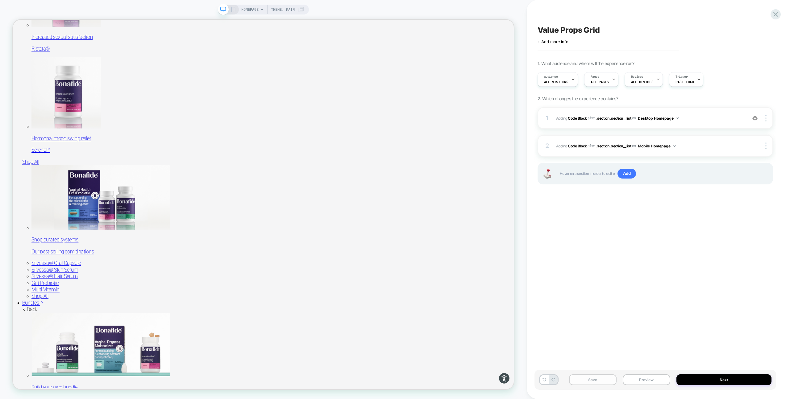
click at [577, 376] on button "Save" at bounding box center [593, 380] width 48 height 11
click at [766, 116] on img at bounding box center [766, 118] width 1 height 7
click at [776, 120] on div "Value Props Grid Click to edit experience details + Add more info 1. What audie…" at bounding box center [656, 199] width 242 height 387
click at [765, 147] on div at bounding box center [767, 146] width 12 height 7
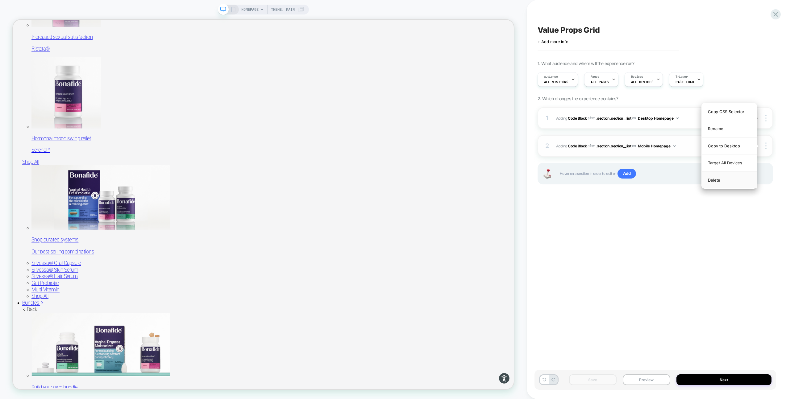
click at [729, 180] on div "Delete" at bounding box center [729, 180] width 55 height 17
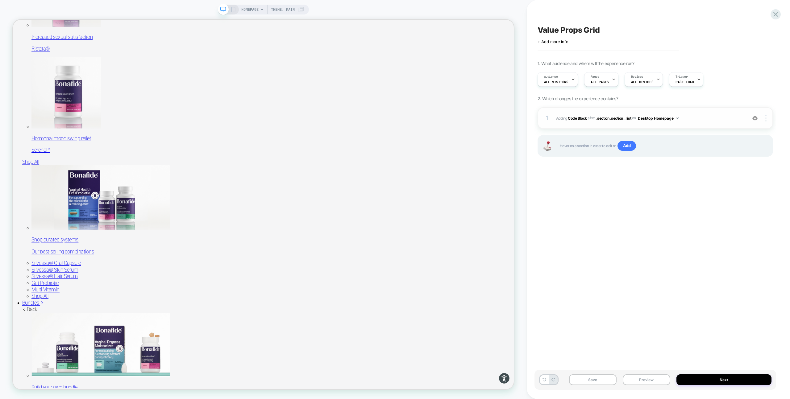
click at [769, 116] on div at bounding box center [767, 118] width 12 height 7
click at [728, 152] on div "Copy to Mobile" at bounding box center [729, 152] width 55 height 17
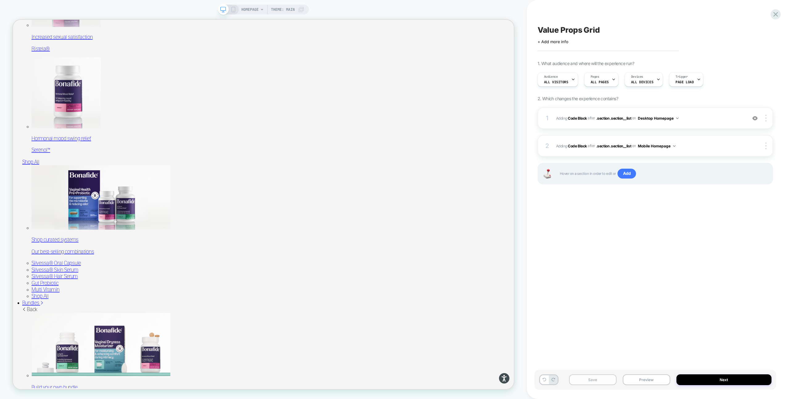
click at [592, 382] on button "Save" at bounding box center [593, 380] width 48 height 11
click at [645, 381] on button "Preview" at bounding box center [647, 380] width 48 height 11
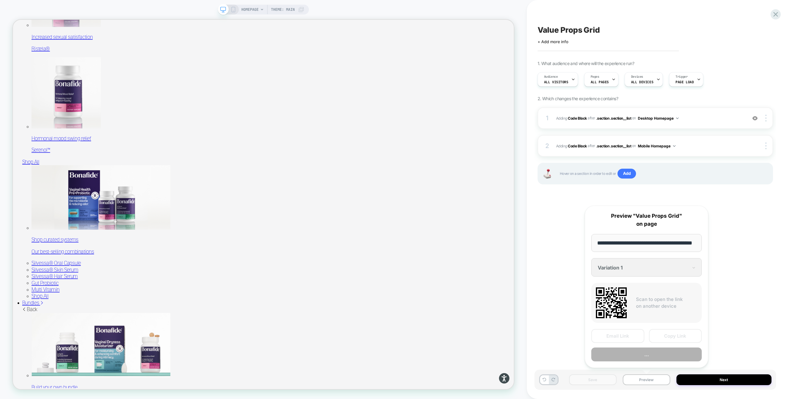
scroll to position [0, 16]
click at [668, 338] on button "Copy Link" at bounding box center [675, 337] width 53 height 14
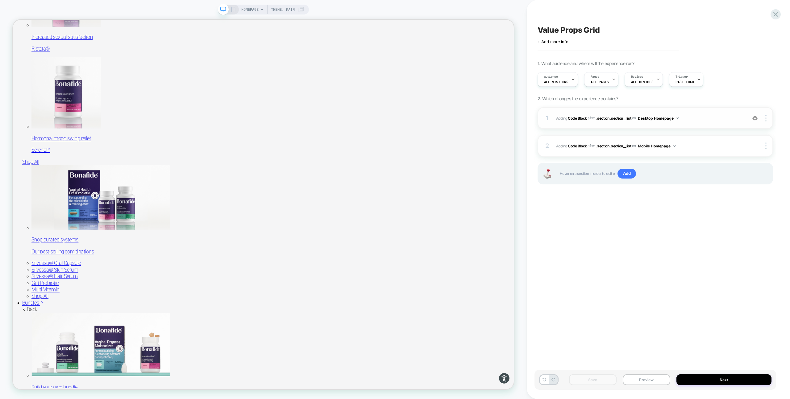
click at [707, 119] on span "Adding Code Block AFTER .section .section__list .section .section__list on Desk…" at bounding box center [650, 119] width 188 height 8
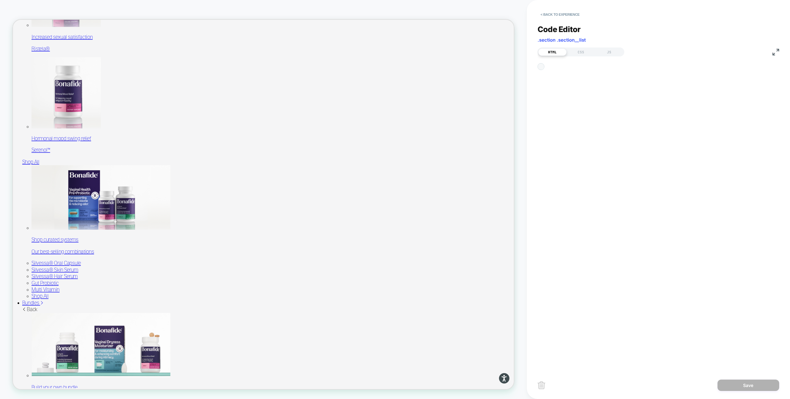
scroll to position [83, 0]
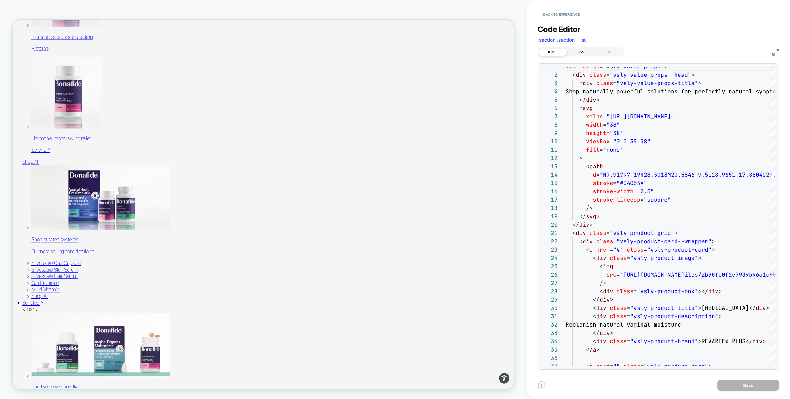
click at [582, 52] on div "CSS" at bounding box center [581, 51] width 28 height 7
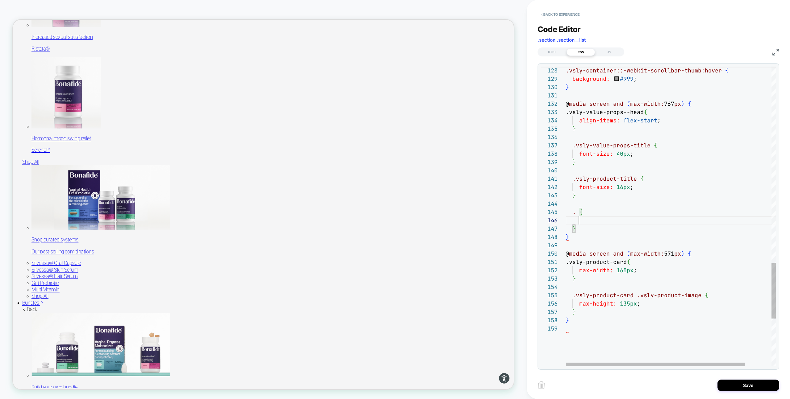
scroll to position [42, 926]
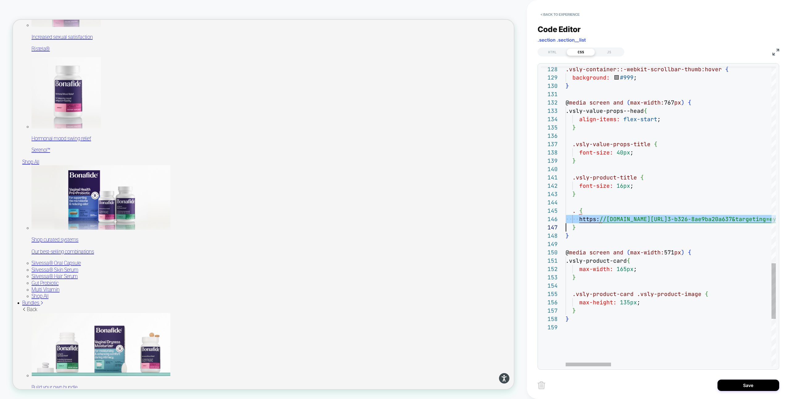
scroll to position [42, 0]
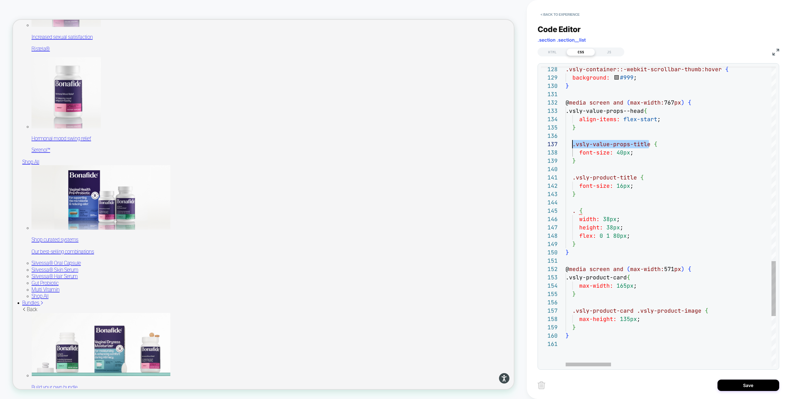
scroll to position [50, 7]
drag, startPoint x: 649, startPoint y: 144, endPoint x: 571, endPoint y: 146, distance: 77.2
drag, startPoint x: 648, startPoint y: 111, endPoint x: 570, endPoint y: 112, distance: 77.8
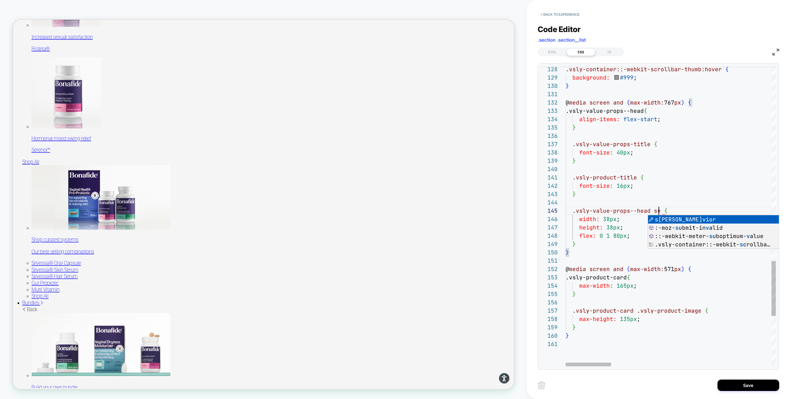
scroll to position [33, 97]
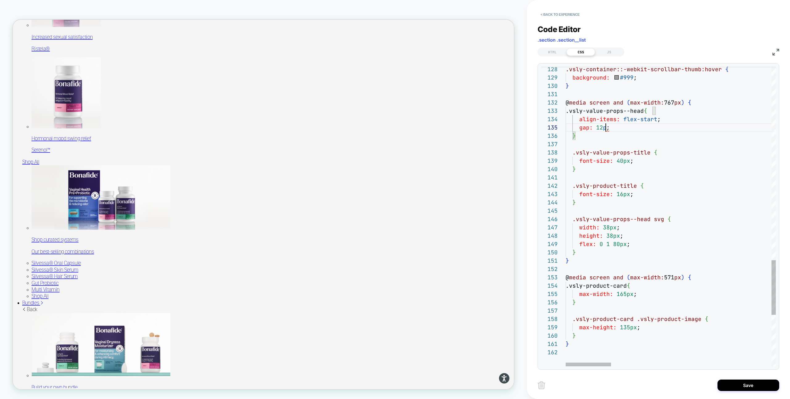
scroll to position [33, 43]
type textarea "**********"
click at [730, 383] on button "Save" at bounding box center [749, 385] width 62 height 11
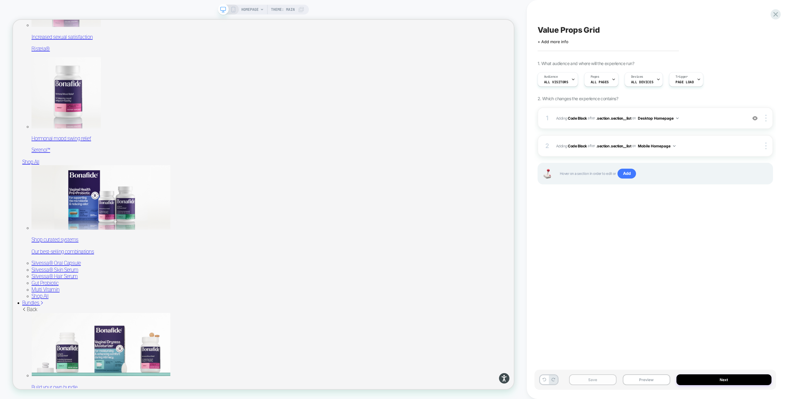
click at [601, 380] on button "Save" at bounding box center [593, 380] width 48 height 11
click at [766, 148] on img at bounding box center [766, 146] width 1 height 7
click at [729, 182] on div "Delete" at bounding box center [729, 180] width 55 height 17
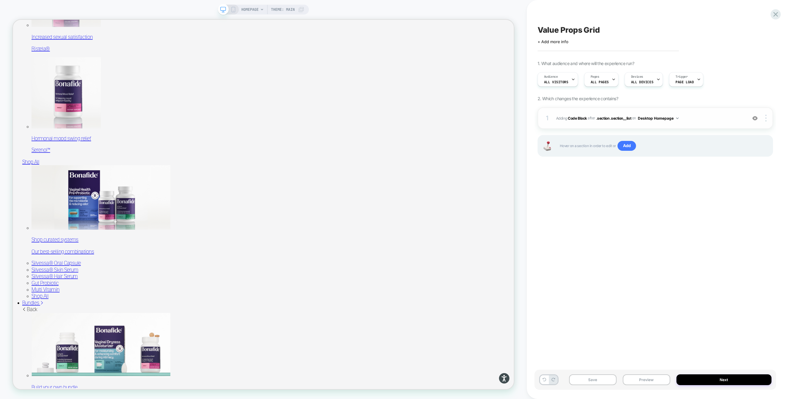
click at [769, 114] on div "1 Adding Code Block AFTER .section .section__list .section .section__list on De…" at bounding box center [656, 118] width 236 height 22
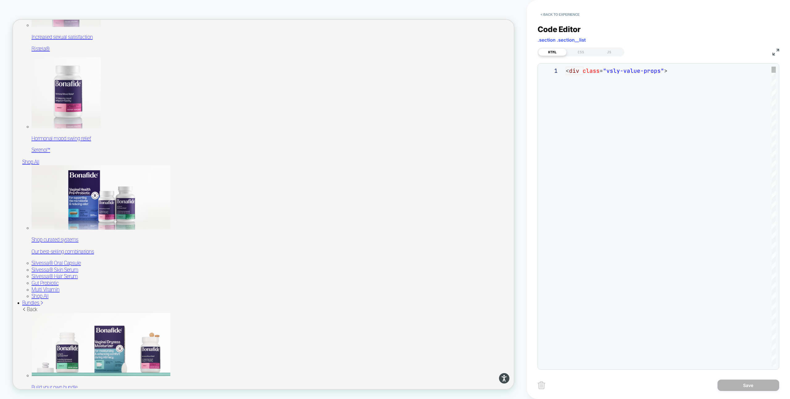
scroll to position [83, 0]
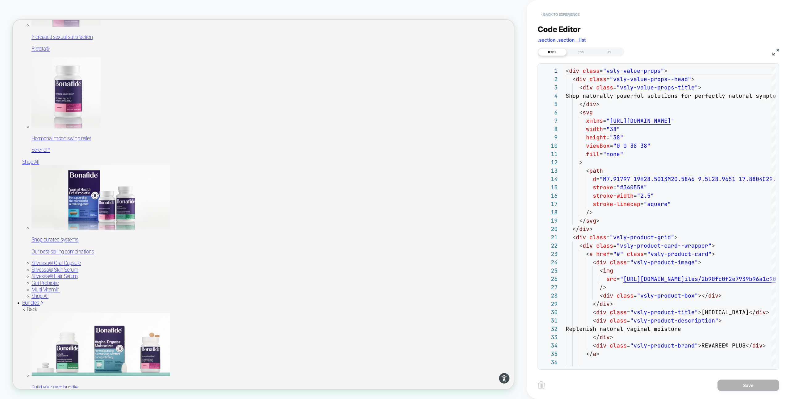
click at [558, 12] on button "< Back to experience" at bounding box center [560, 15] width 45 height 10
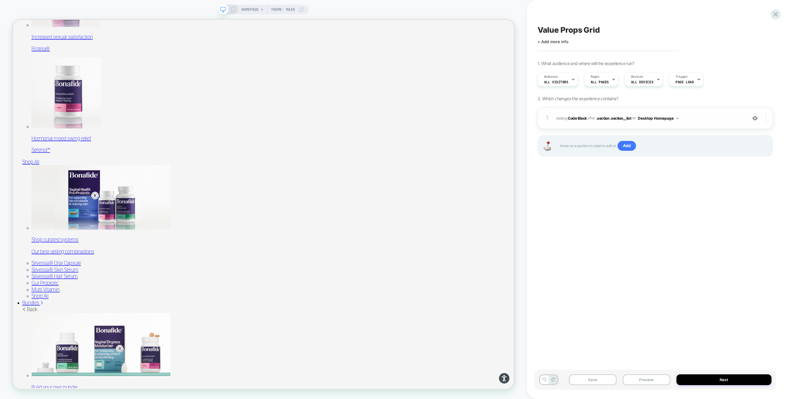
click at [766, 118] on img at bounding box center [766, 118] width 1 height 7
click at [722, 152] on div "Copy to Mobile" at bounding box center [729, 152] width 55 height 17
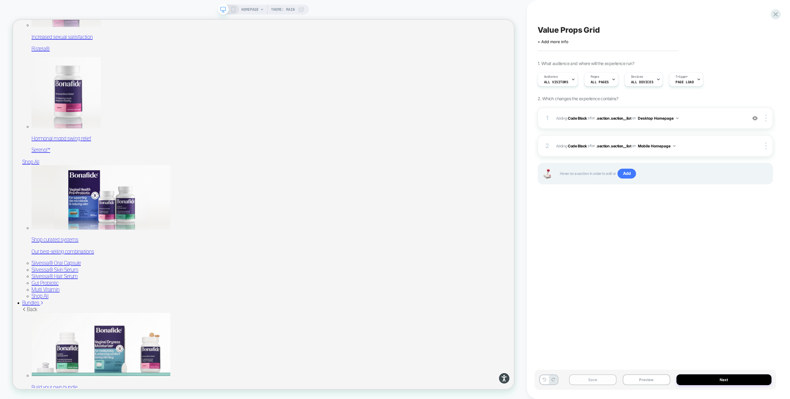
click at [602, 382] on button "Save" at bounding box center [593, 380] width 48 height 11
click at [643, 380] on button "Preview" at bounding box center [647, 380] width 48 height 11
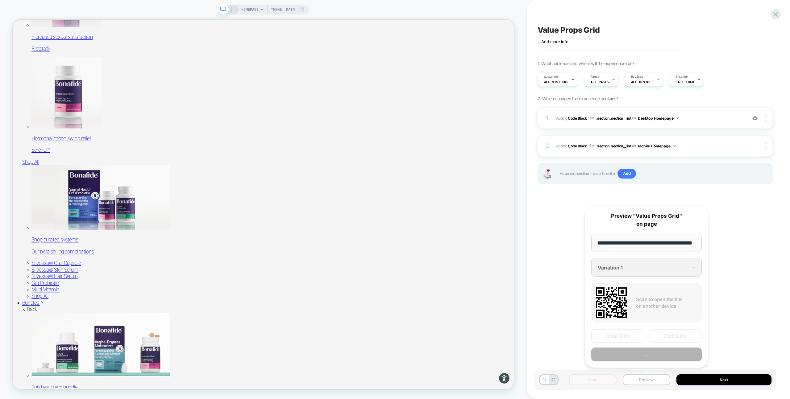
scroll to position [0, 16]
click at [676, 337] on button "Copy Link" at bounding box center [675, 337] width 53 height 14
